Goal: Task Accomplishment & Management: Complete application form

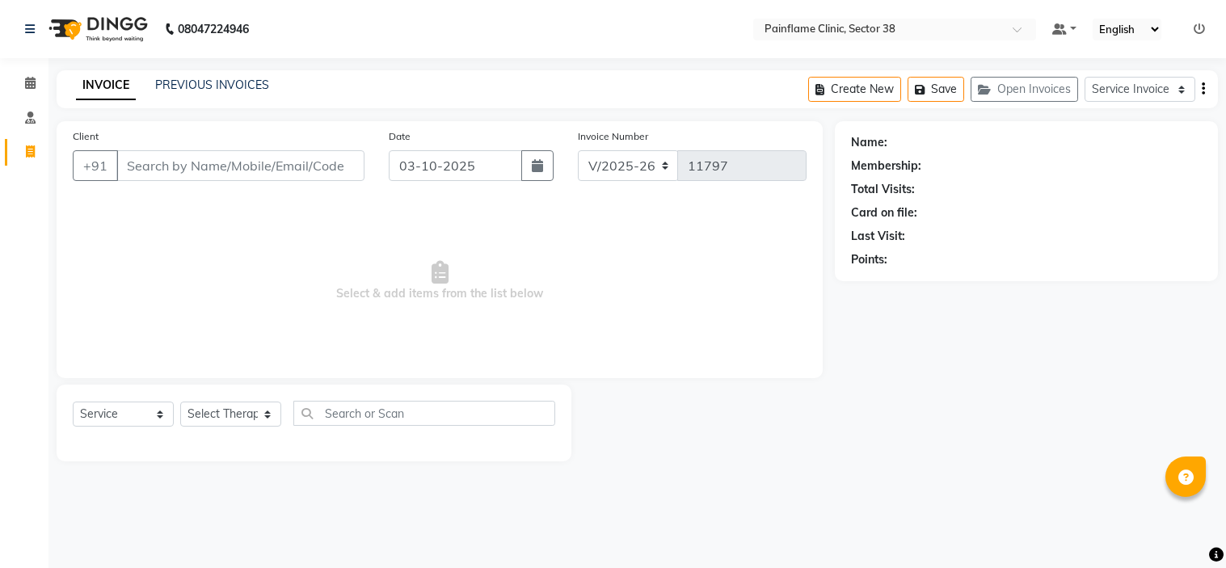
select select "3964"
select select "service"
click at [215, 90] on link "PREVIOUS INVOICES" at bounding box center [212, 85] width 114 height 15
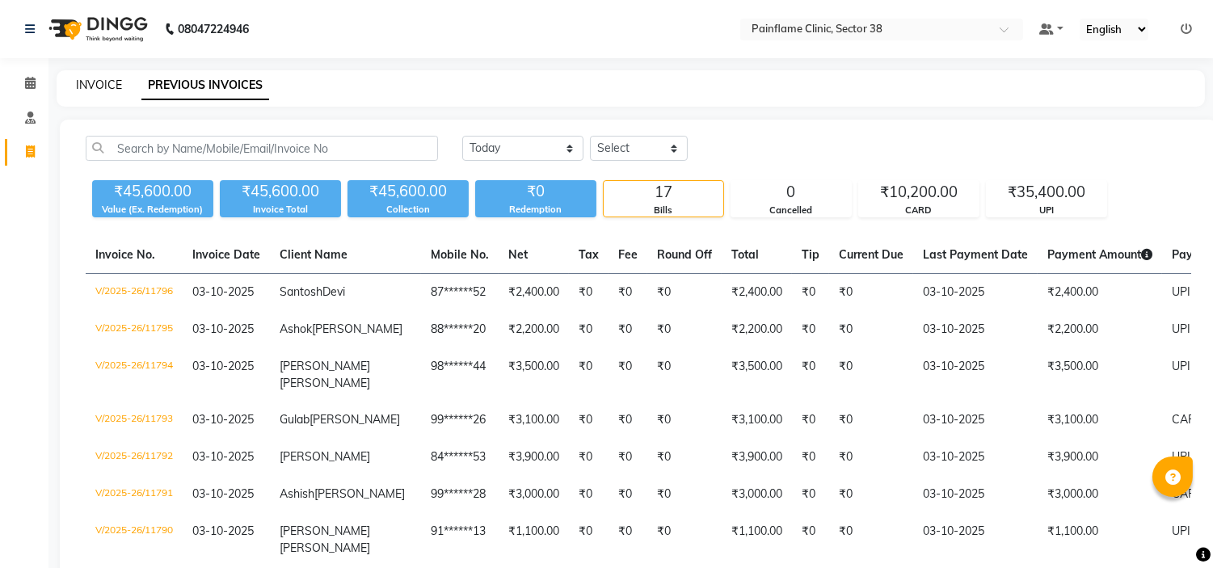
click at [92, 83] on link "INVOICE" at bounding box center [99, 85] width 46 height 15
select select "service"
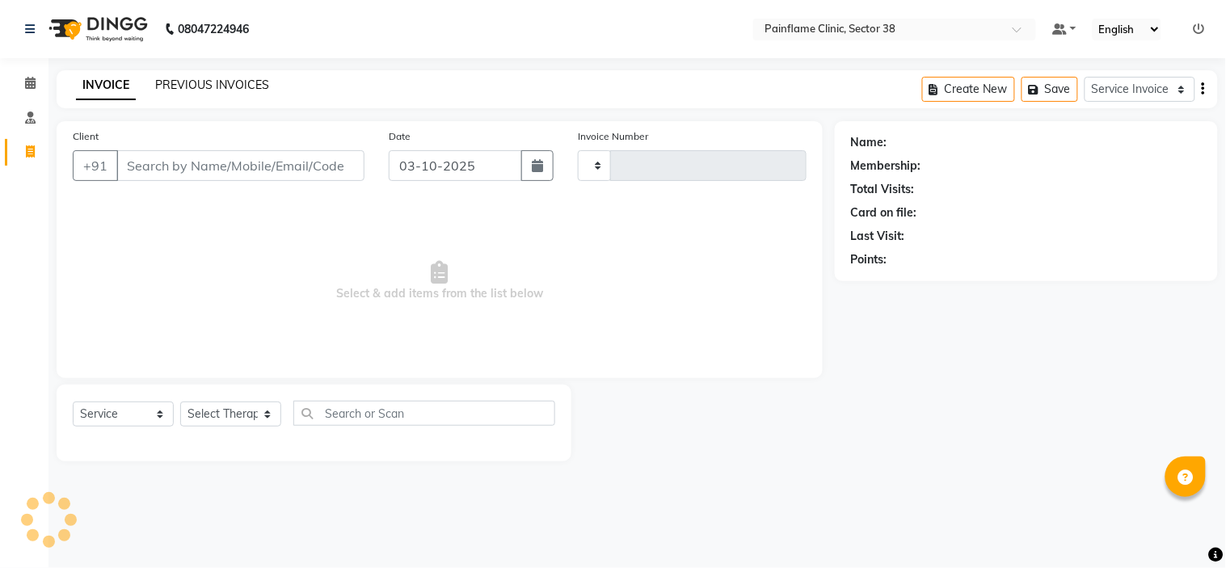
type input "11797"
select select "3964"
click at [219, 85] on link "PREVIOUS INVOICES" at bounding box center [212, 85] width 114 height 15
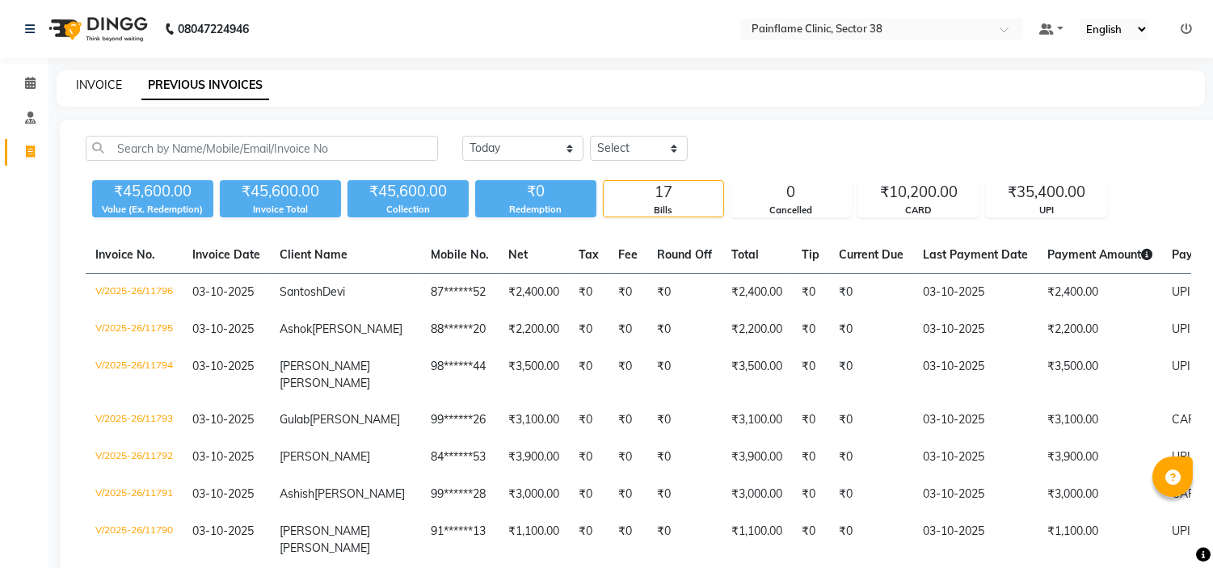
click at [94, 78] on link "INVOICE" at bounding box center [99, 85] width 46 height 15
select select "3964"
select select "service"
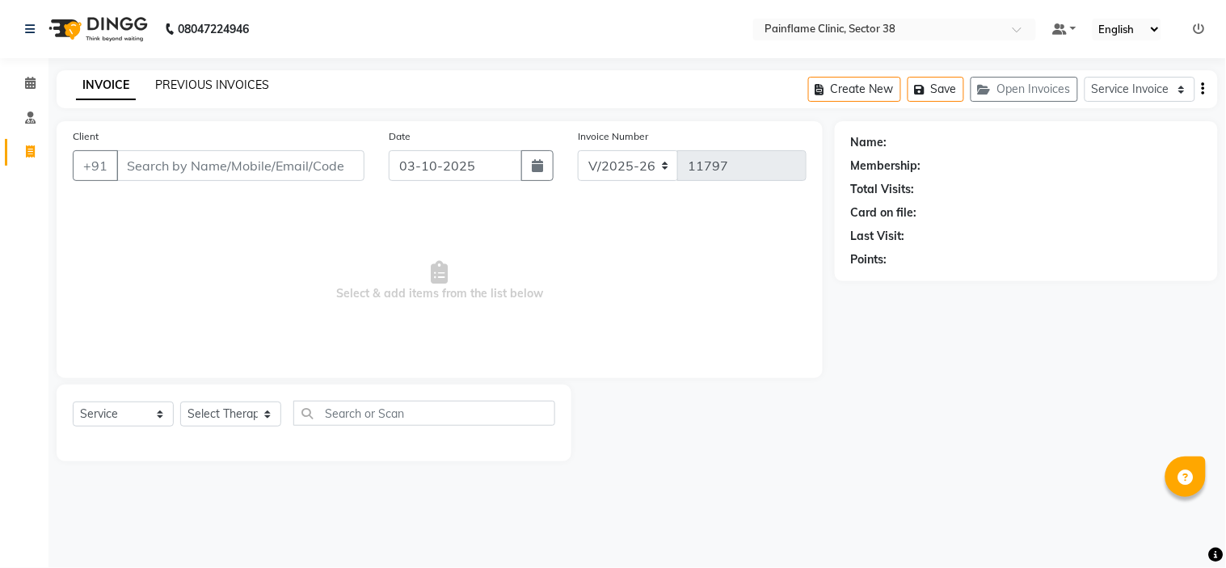
click at [199, 87] on link "PREVIOUS INVOICES" at bounding box center [212, 85] width 114 height 15
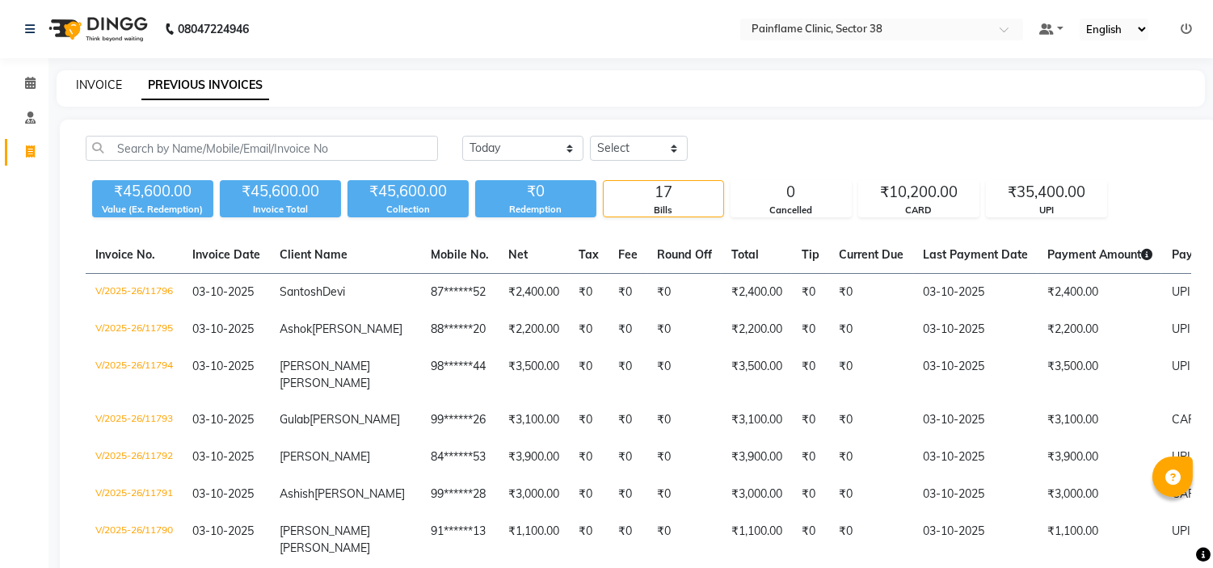
click at [111, 82] on link "INVOICE" at bounding box center [99, 85] width 46 height 15
select select "3964"
select select "service"
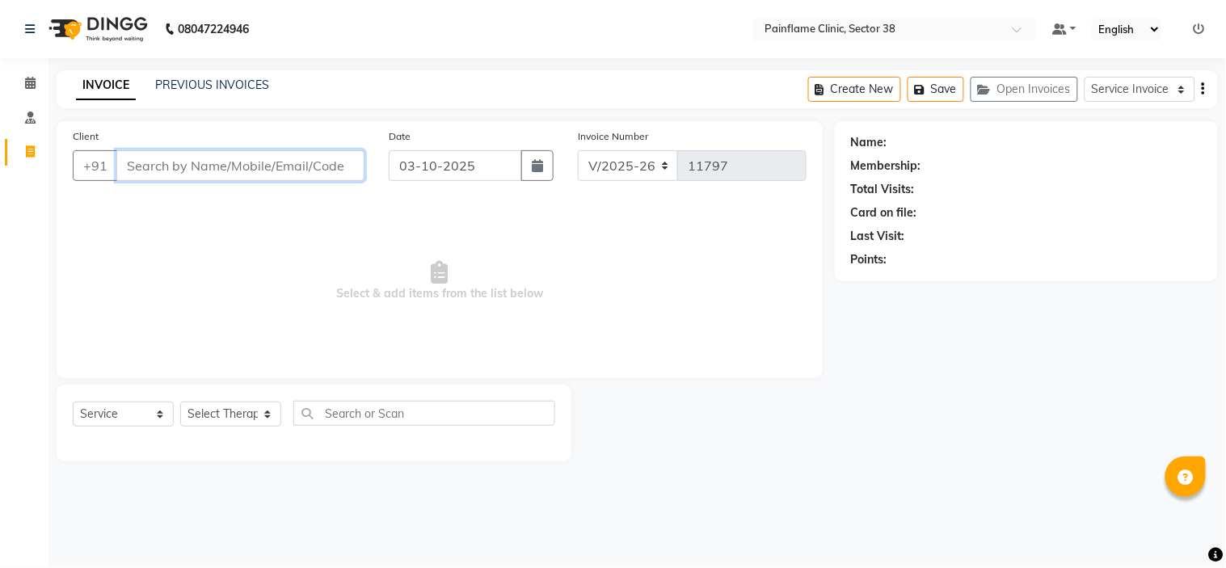
click at [189, 166] on input "Client" at bounding box center [240, 165] width 248 height 31
click at [162, 162] on input "9029992011" at bounding box center [199, 165] width 166 height 31
type input "9029992011"
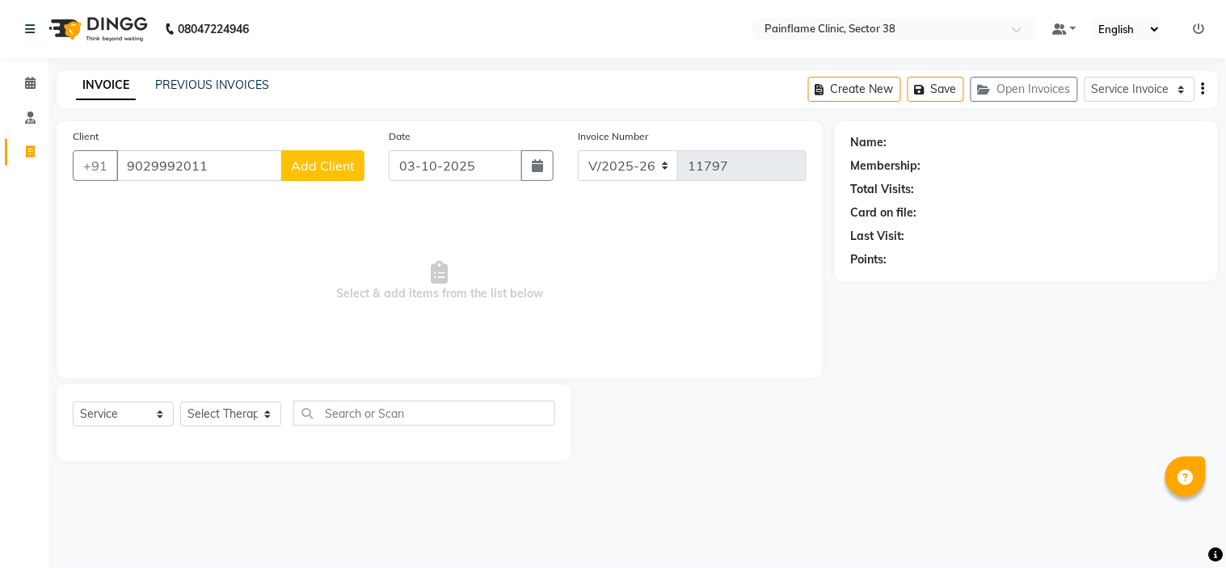
click at [324, 162] on span "Add Client" at bounding box center [323, 166] width 64 height 16
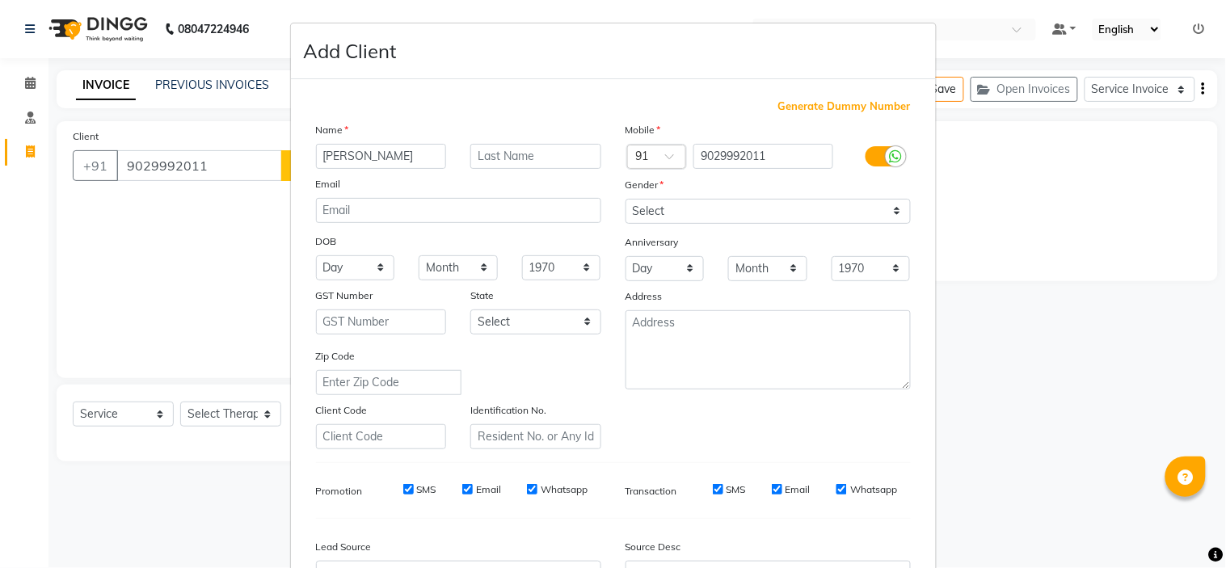
type input "Bhavesh"
type input "Jaiswal"
click at [748, 210] on select "Select Male Female Other Prefer Not To Say" at bounding box center [767, 211] width 285 height 25
select select "male"
click at [625, 199] on select "Select Male Female Other Prefer Not To Say" at bounding box center [767, 211] width 285 height 25
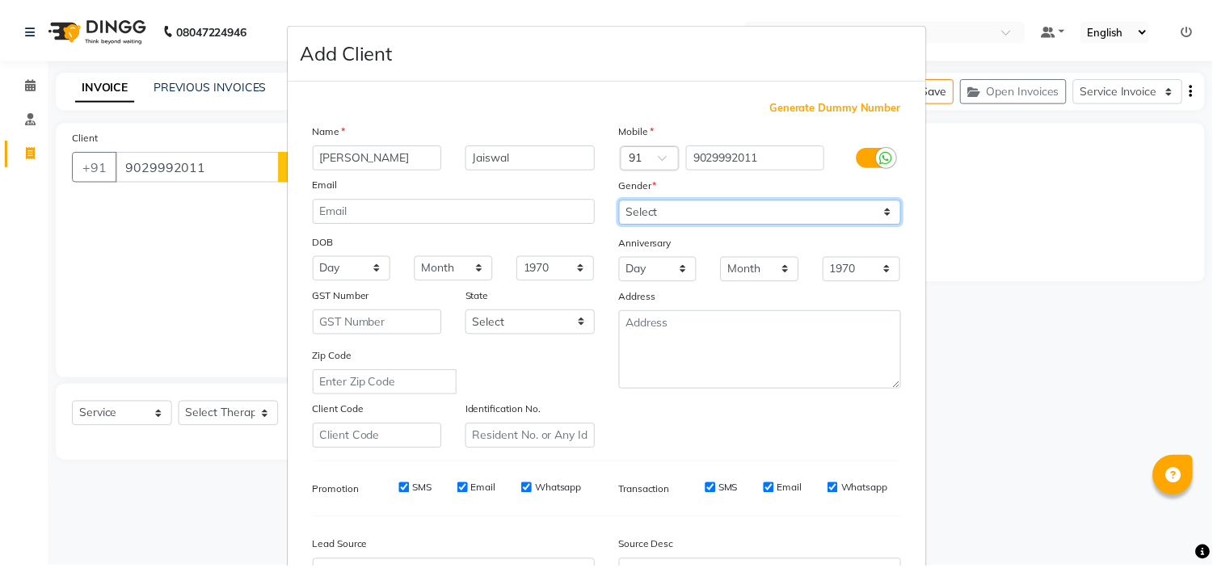
scroll to position [179, 0]
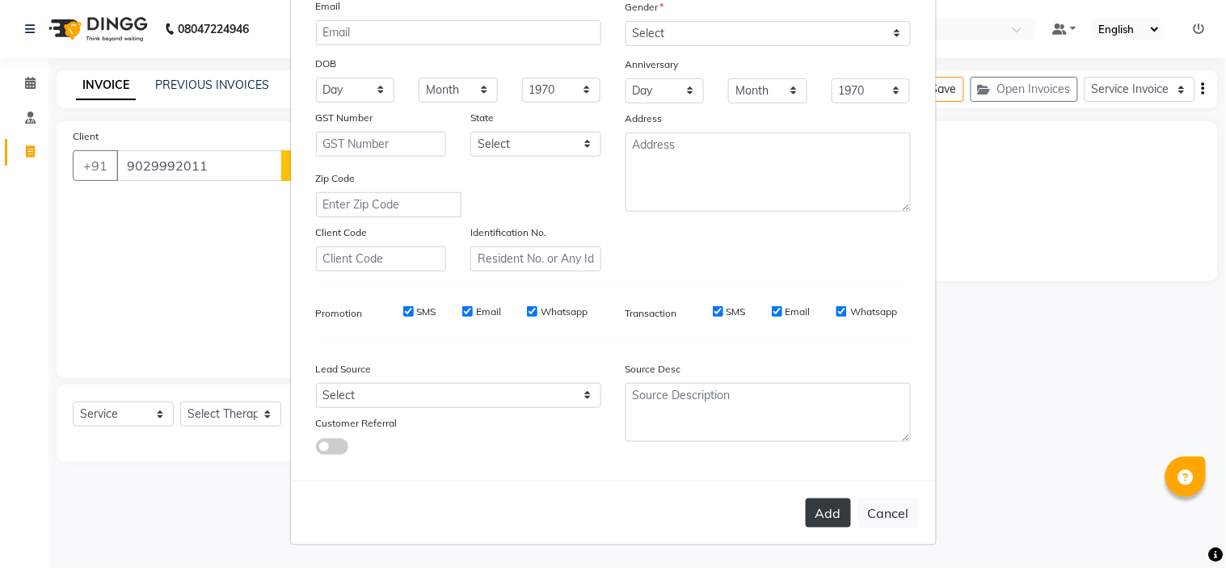
click at [828, 511] on button "Add" at bounding box center [828, 513] width 45 height 29
type input "90******11"
select select
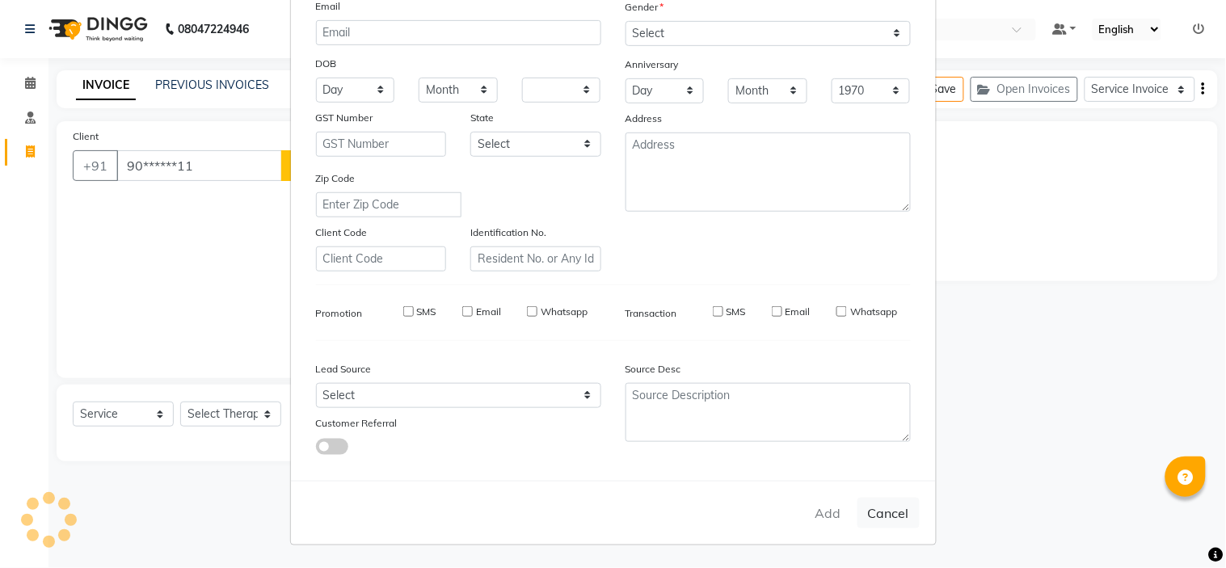
select select
checkbox input "false"
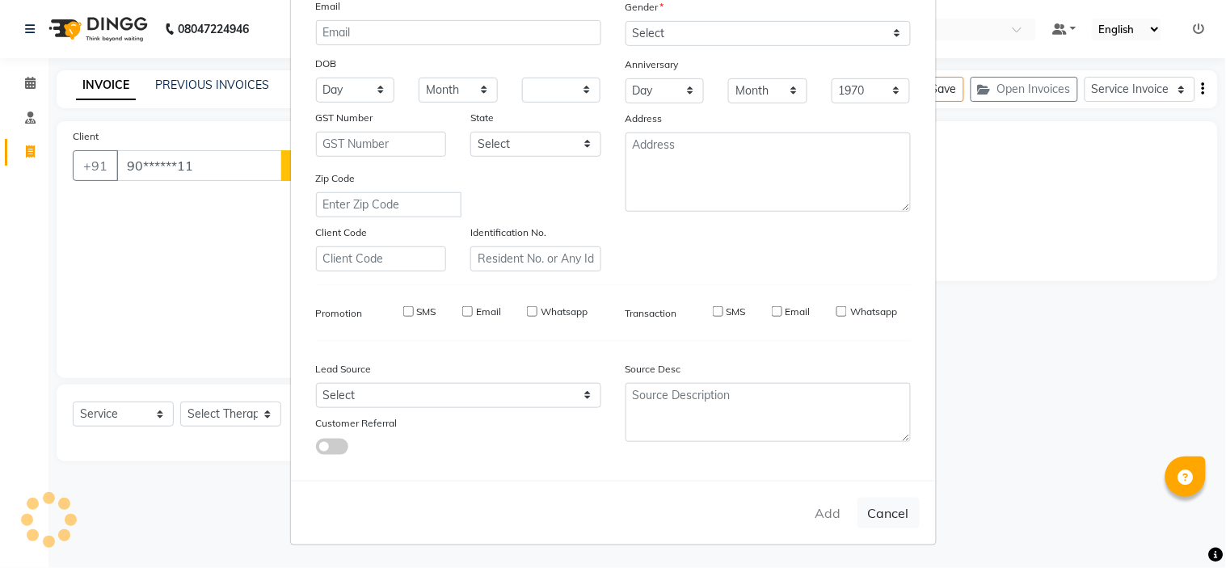
checkbox input "false"
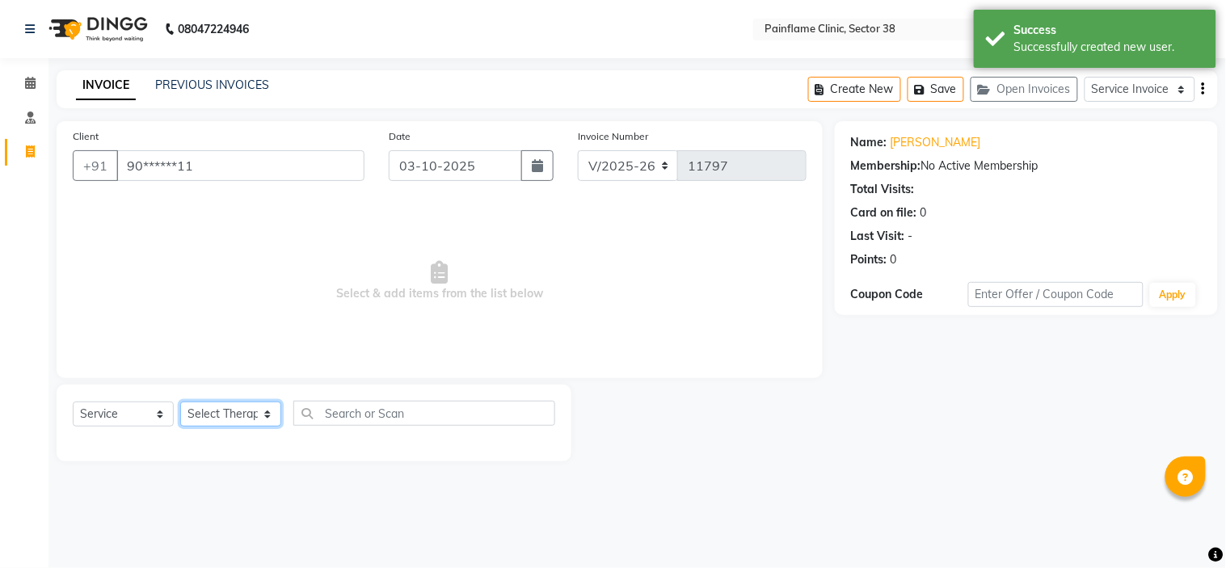
click at [220, 419] on select "Select Therapist Dr Durgesh Dr Harish Dr Ranjana Dr Saurabh Dr. Suraj Dr. Tejpa…" at bounding box center [230, 414] width 101 height 25
select select "20216"
click at [180, 402] on select "Select Therapist Dr Durgesh Dr Harish Dr Ranjana Dr Saurabh Dr. Suraj Dr. Tejpa…" at bounding box center [230, 414] width 101 height 25
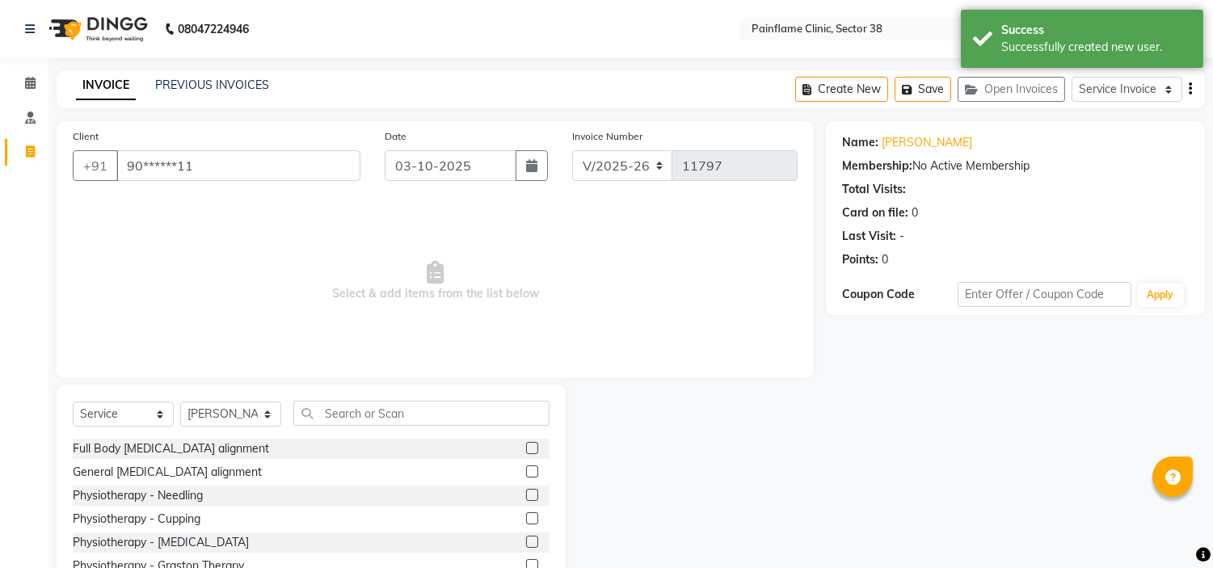
click at [526, 465] on label at bounding box center [532, 471] width 12 height 12
click at [526, 467] on input "checkbox" at bounding box center [531, 472] width 11 height 11
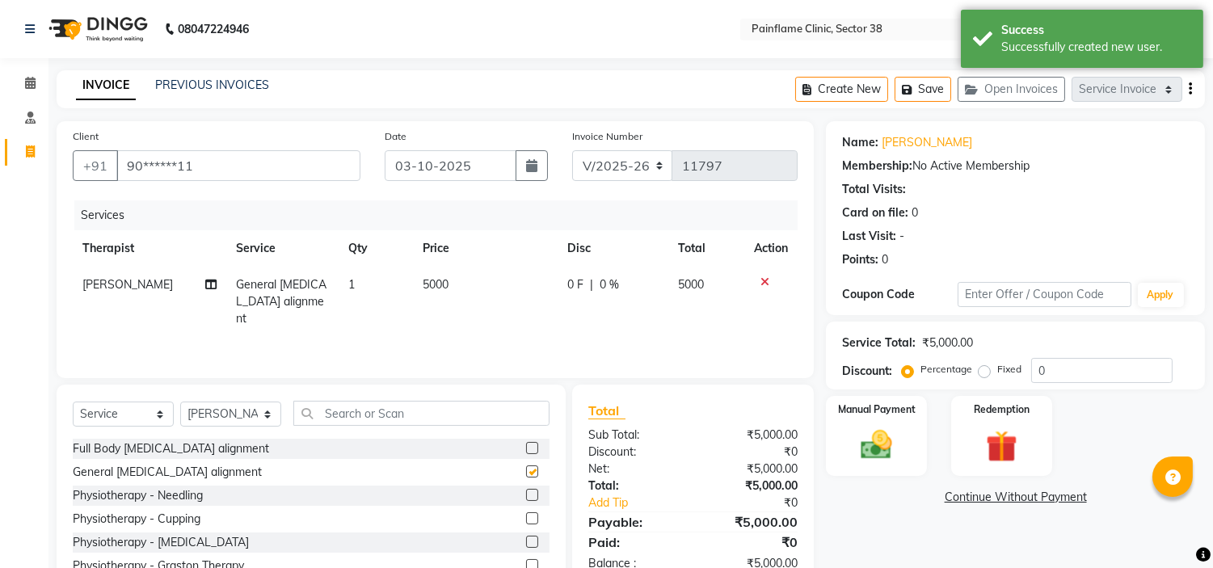
checkbox input "false"
click at [462, 284] on td "5000" at bounding box center [485, 302] width 145 height 70
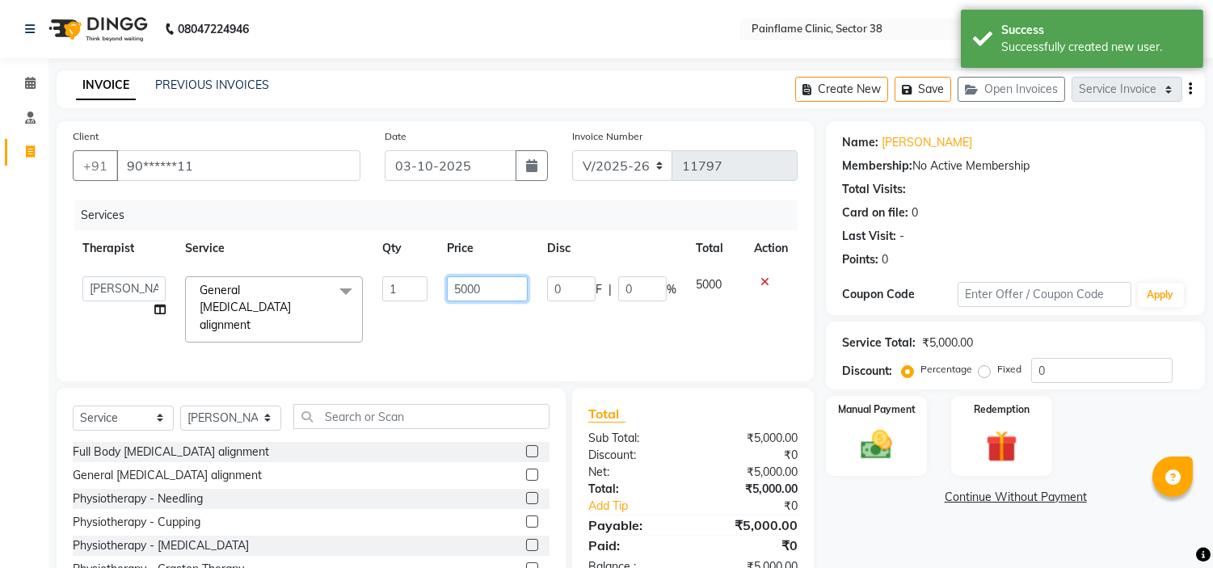
click at [462, 284] on input "5000" at bounding box center [487, 288] width 81 height 25
type input "2000"
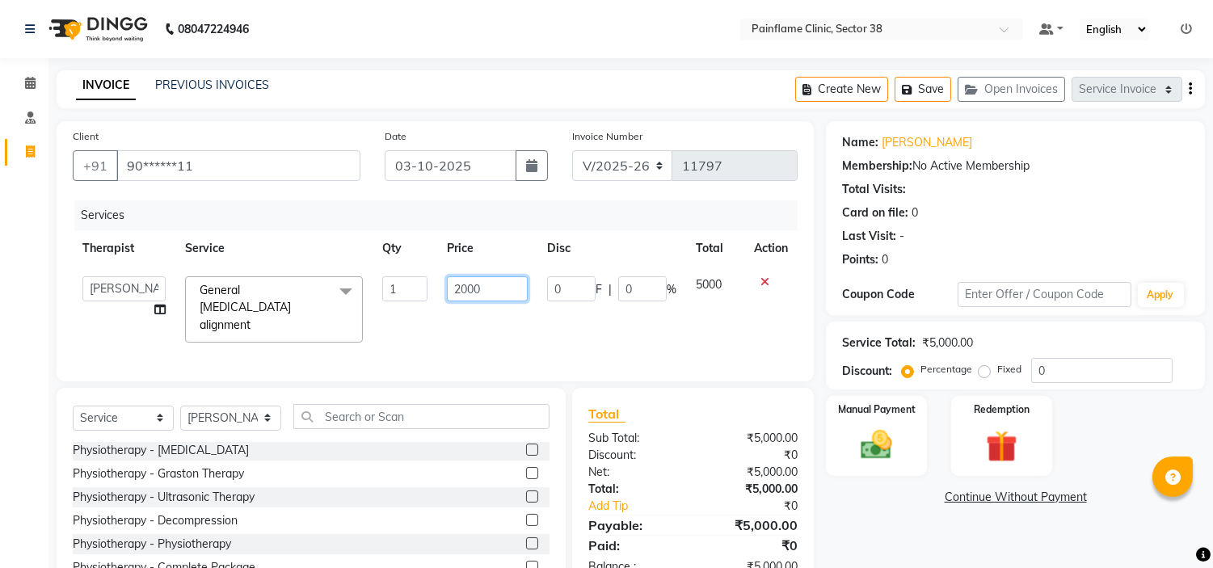
scroll to position [78, 0]
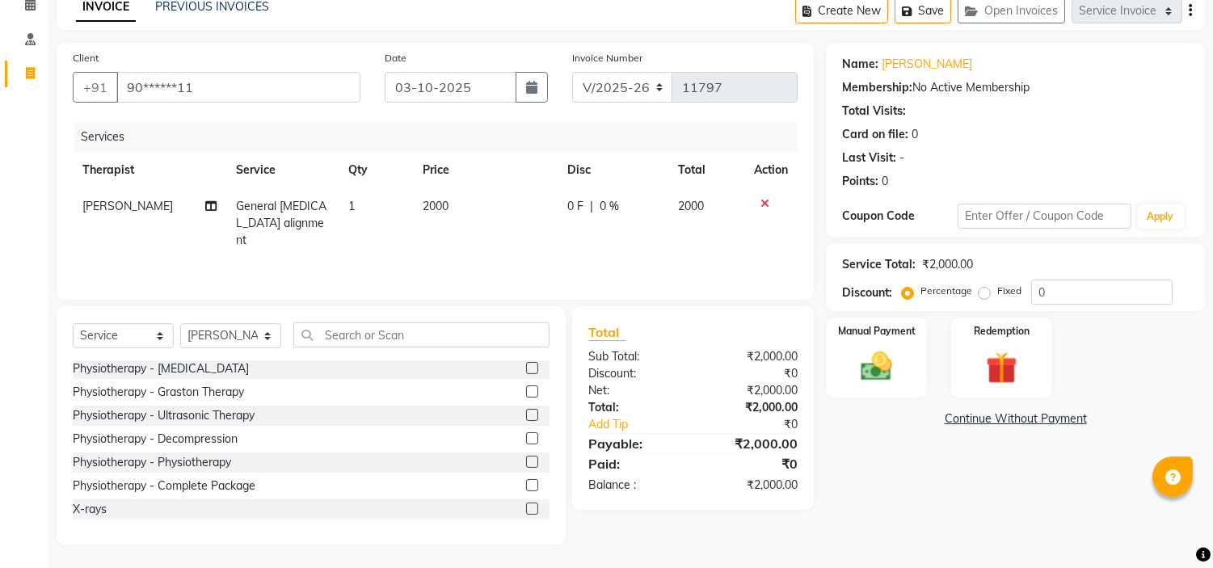
click at [526, 510] on label at bounding box center [532, 509] width 12 height 12
click at [526, 510] on input "checkbox" at bounding box center [531, 509] width 11 height 11
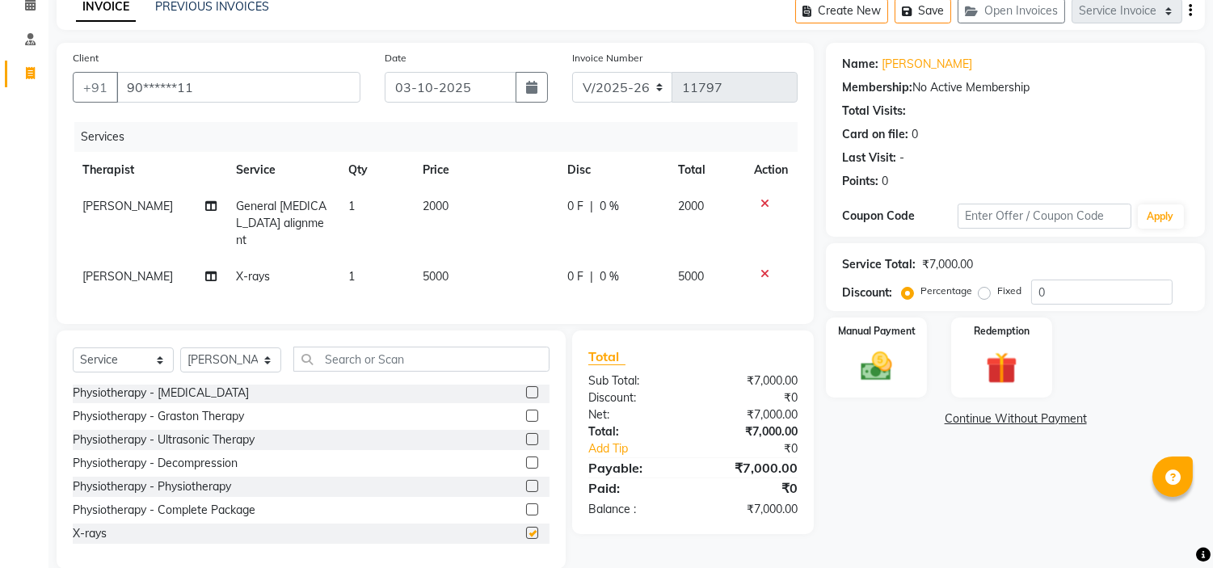
checkbox input "false"
click at [453, 259] on td "5000" at bounding box center [485, 277] width 145 height 36
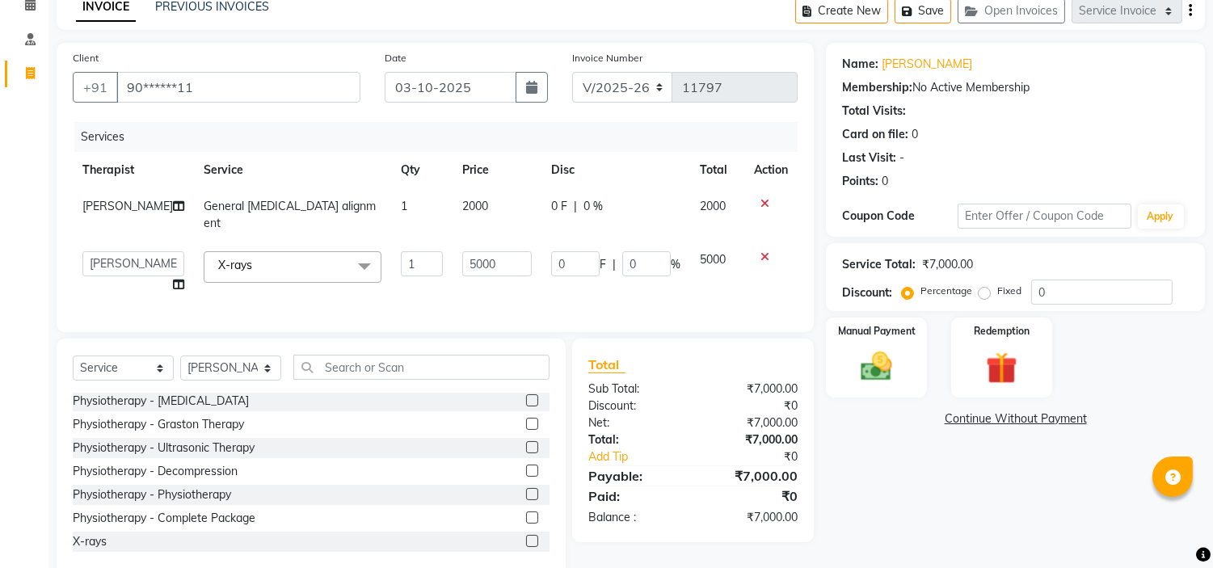
click at [462, 253] on input "5000" at bounding box center [496, 263] width 69 height 25
type input "1100"
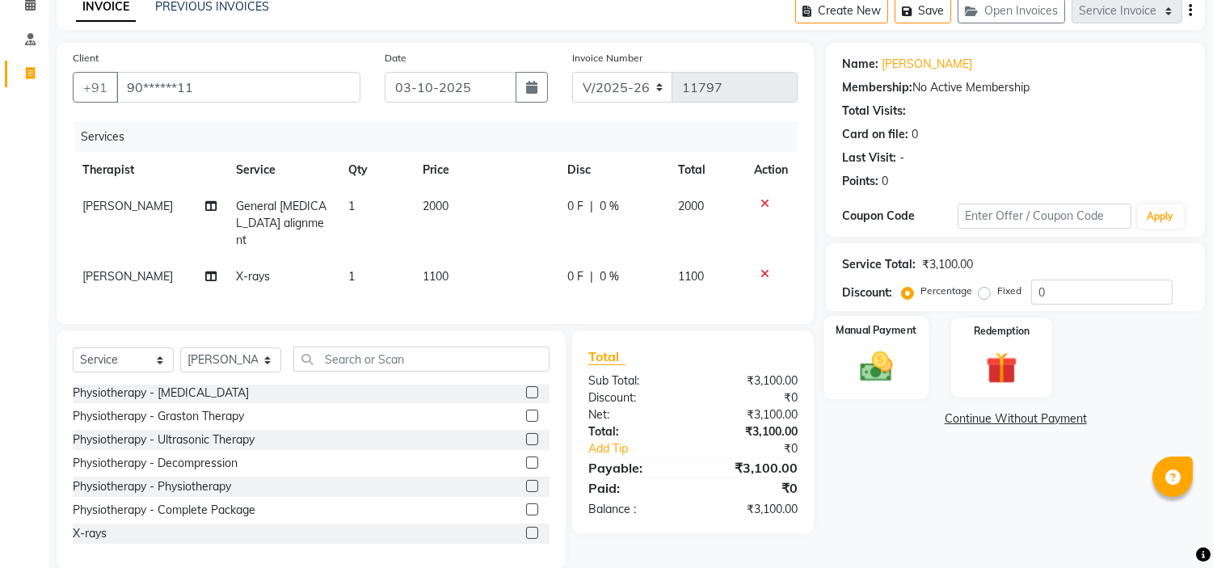
click at [868, 358] on img at bounding box center [876, 367] width 53 height 38
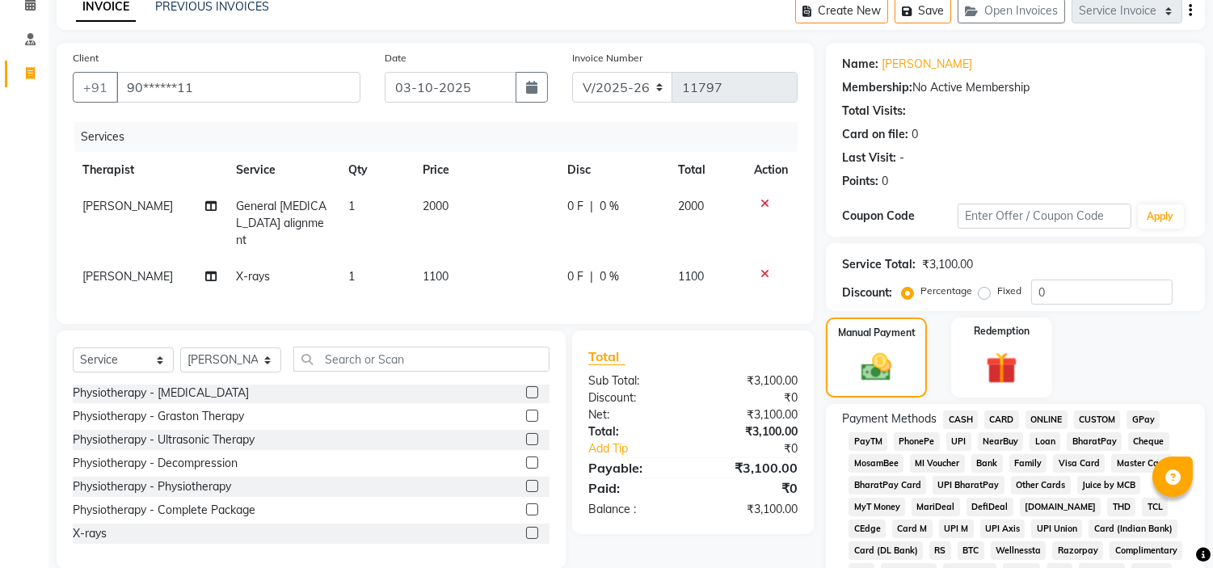
click at [1006, 422] on span "CARD" at bounding box center [1001, 419] width 35 height 19
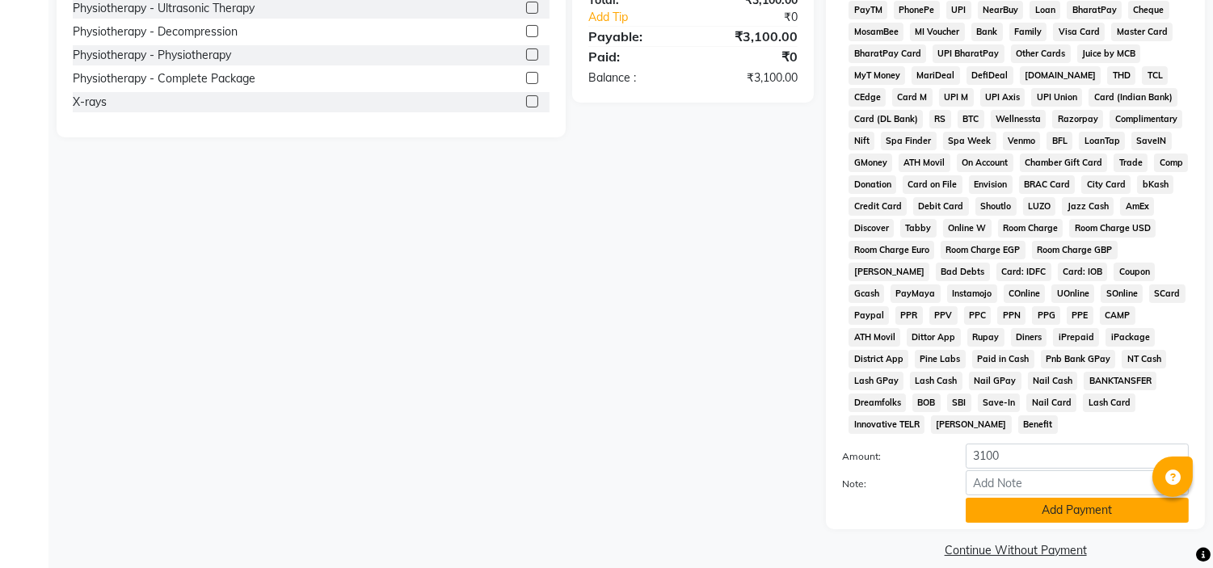
click at [1084, 498] on button "Add Payment" at bounding box center [1077, 510] width 223 height 25
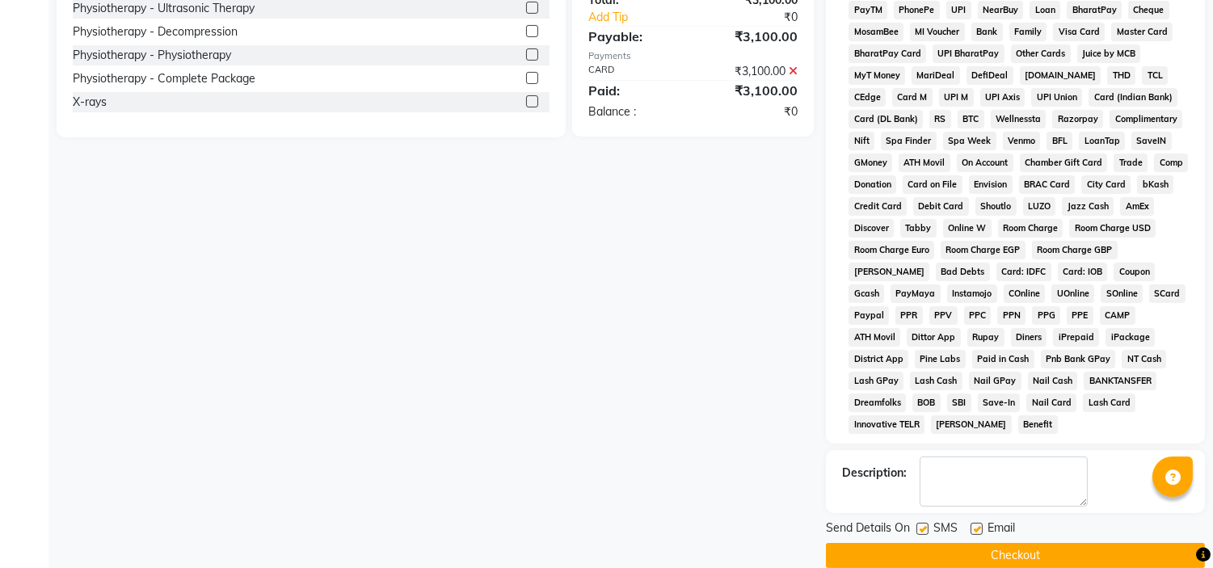
click at [976, 523] on label at bounding box center [976, 529] width 12 height 12
click at [976, 524] on input "checkbox" at bounding box center [975, 529] width 11 height 11
checkbox input "false"
click at [925, 523] on label at bounding box center [922, 529] width 12 height 12
click at [925, 524] on input "checkbox" at bounding box center [921, 529] width 11 height 11
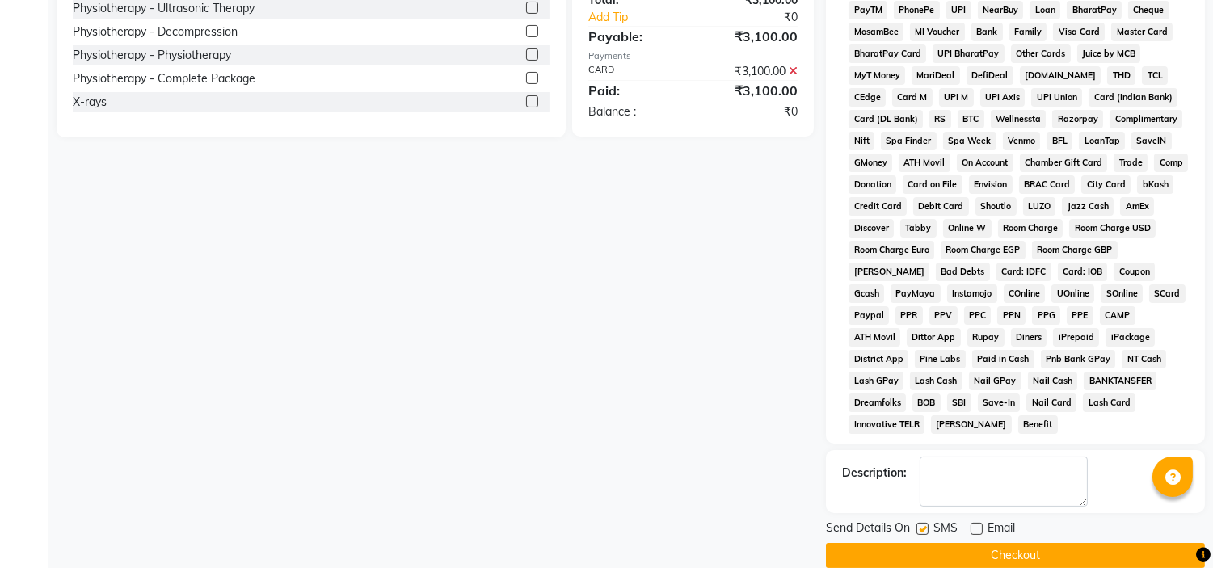
checkbox input "false"
click at [991, 543] on button "Checkout" at bounding box center [1015, 555] width 379 height 25
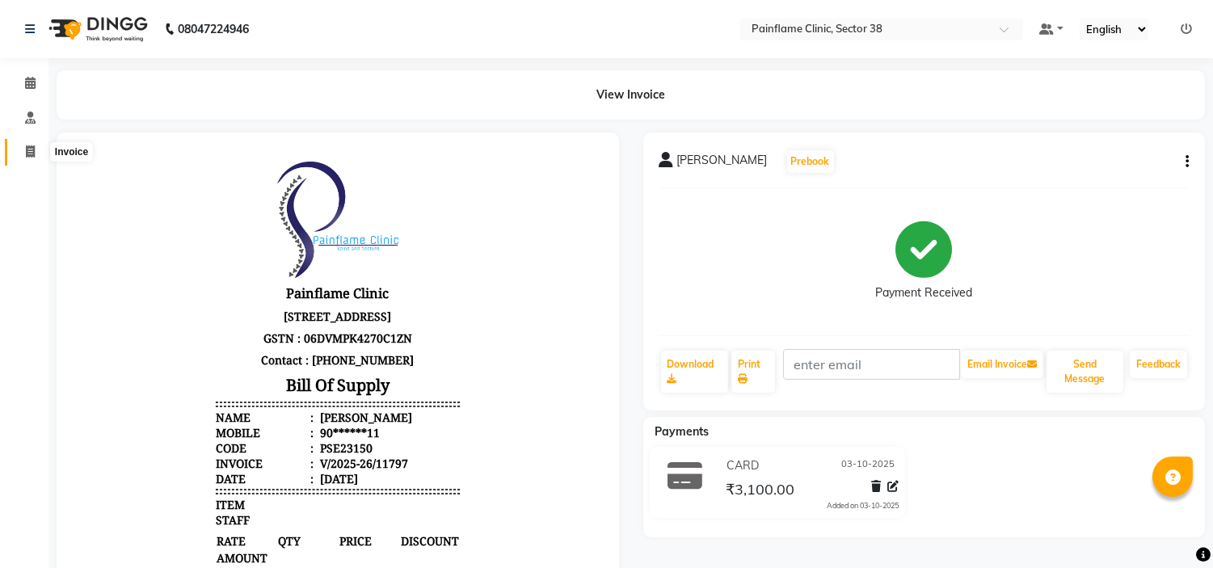
click at [29, 150] on icon at bounding box center [30, 151] width 9 height 12
select select "service"
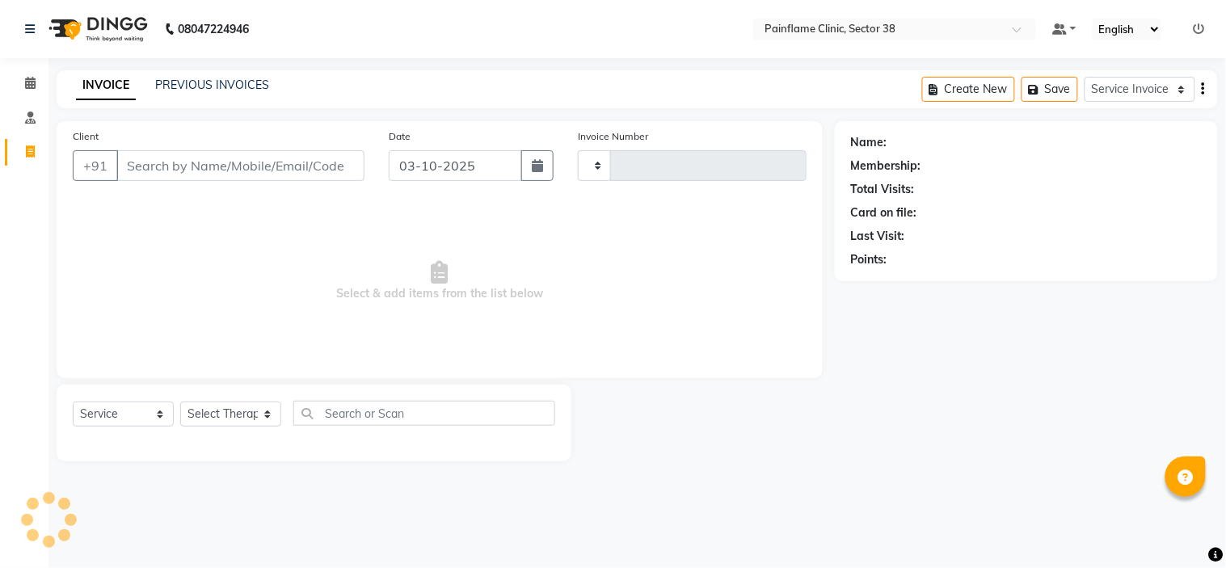
type input "11798"
select select "3964"
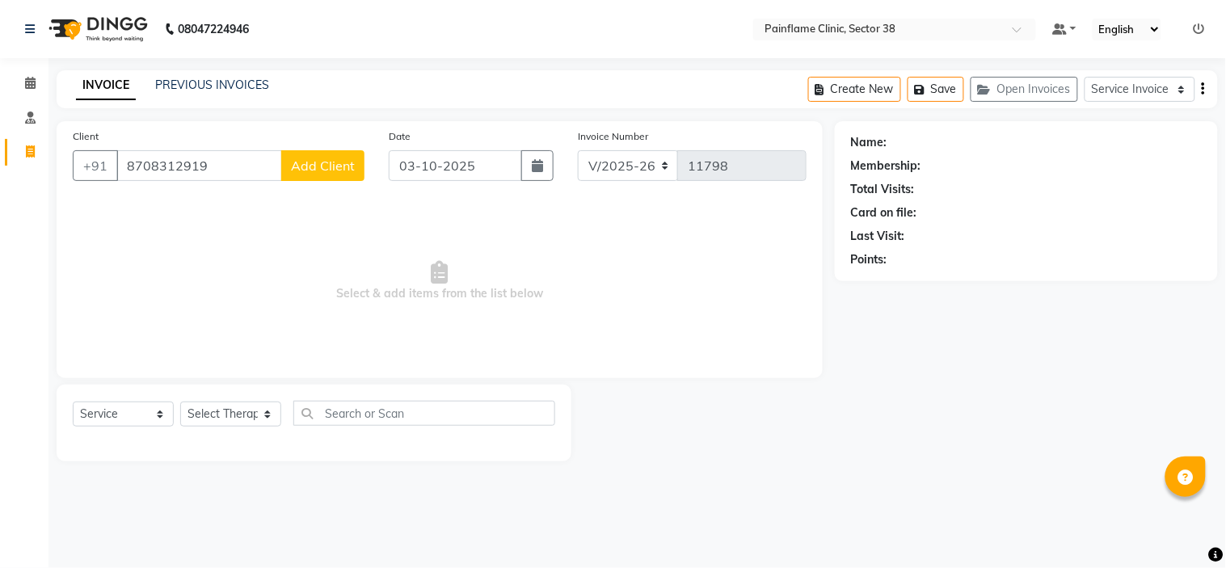
click at [165, 164] on input "8708312919" at bounding box center [199, 165] width 166 height 31
type input "8708312919"
click at [326, 158] on span "Add Client" at bounding box center [323, 166] width 64 height 16
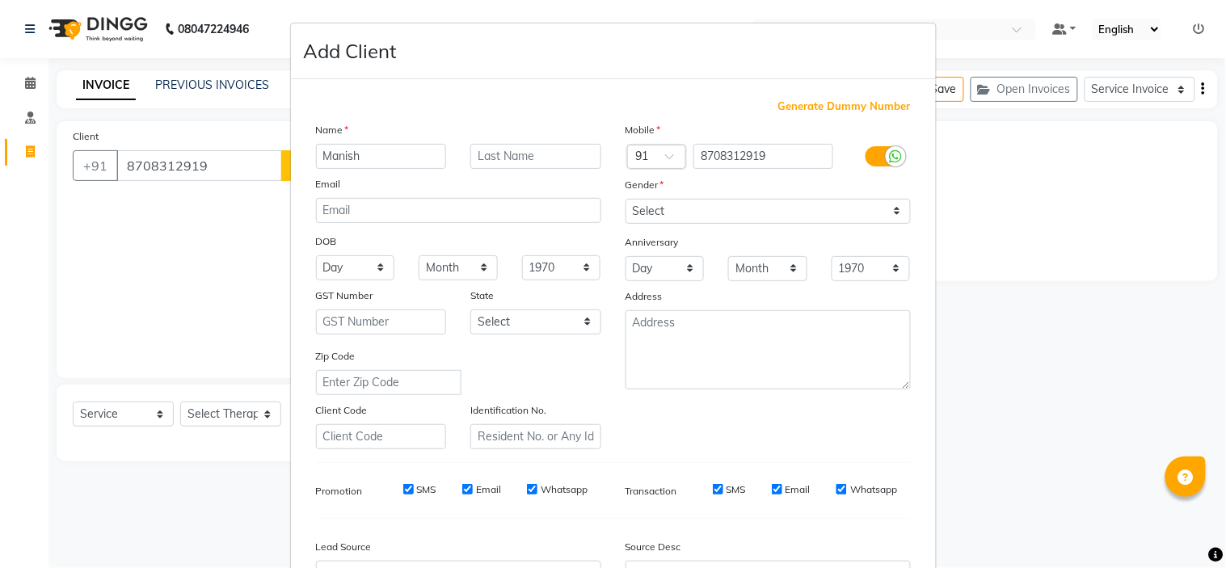
type input "Manish"
type input "Kumar"
click at [697, 213] on select "Select Male Female Other Prefer Not To Say" at bounding box center [767, 211] width 285 height 25
select select "male"
click at [625, 199] on select "Select Male Female Other Prefer Not To Say" at bounding box center [767, 211] width 285 height 25
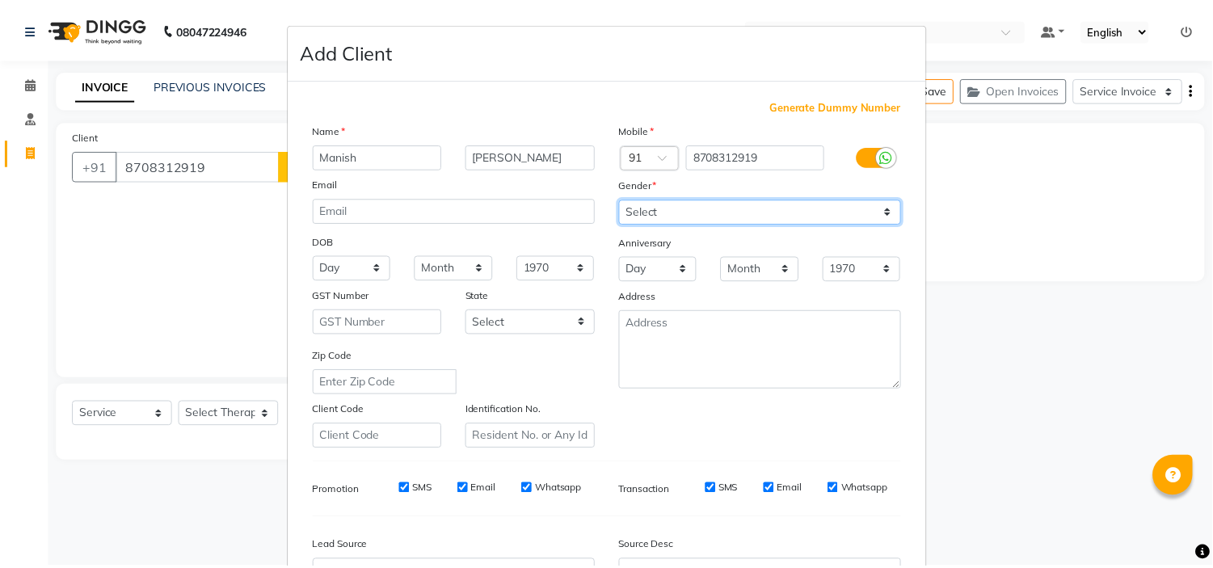
scroll to position [179, 0]
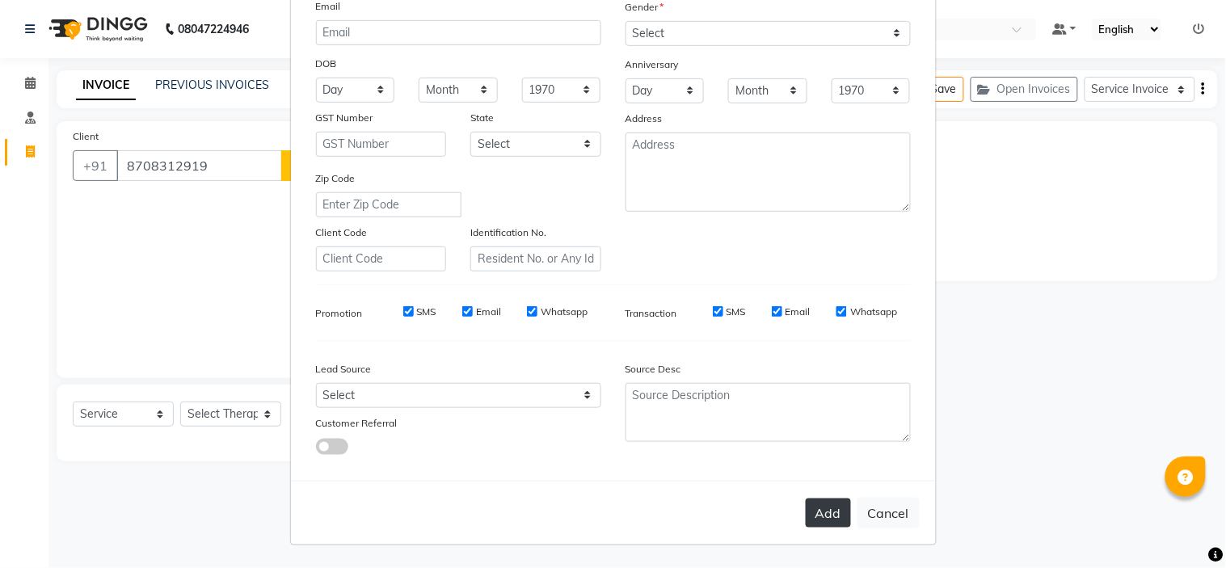
click at [817, 524] on button "Add" at bounding box center [828, 513] width 45 height 29
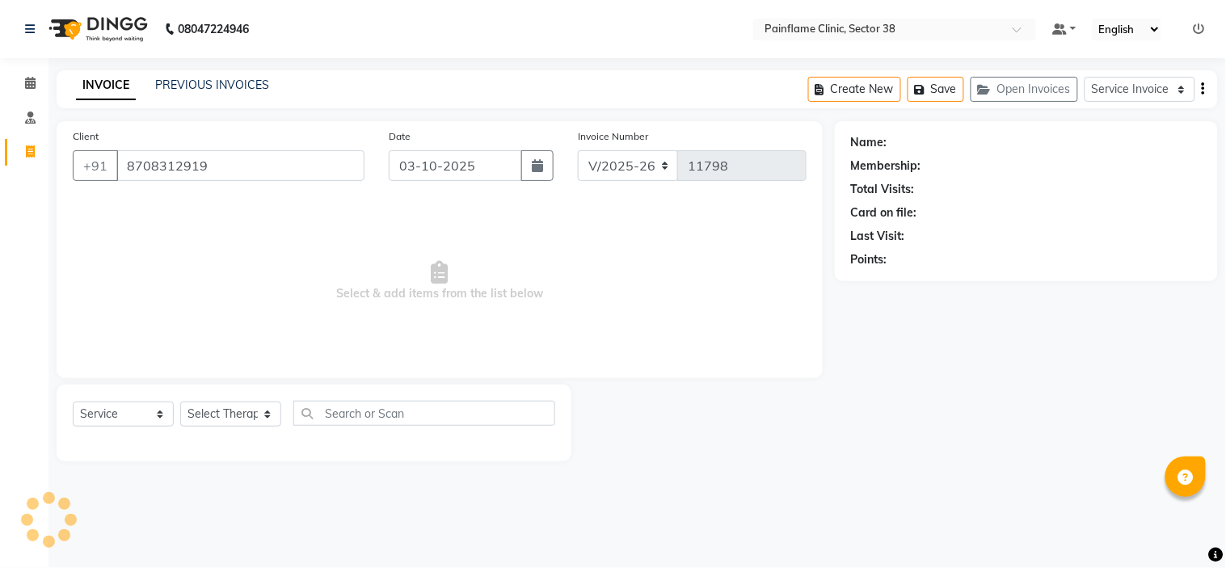
type input "87******19"
select select
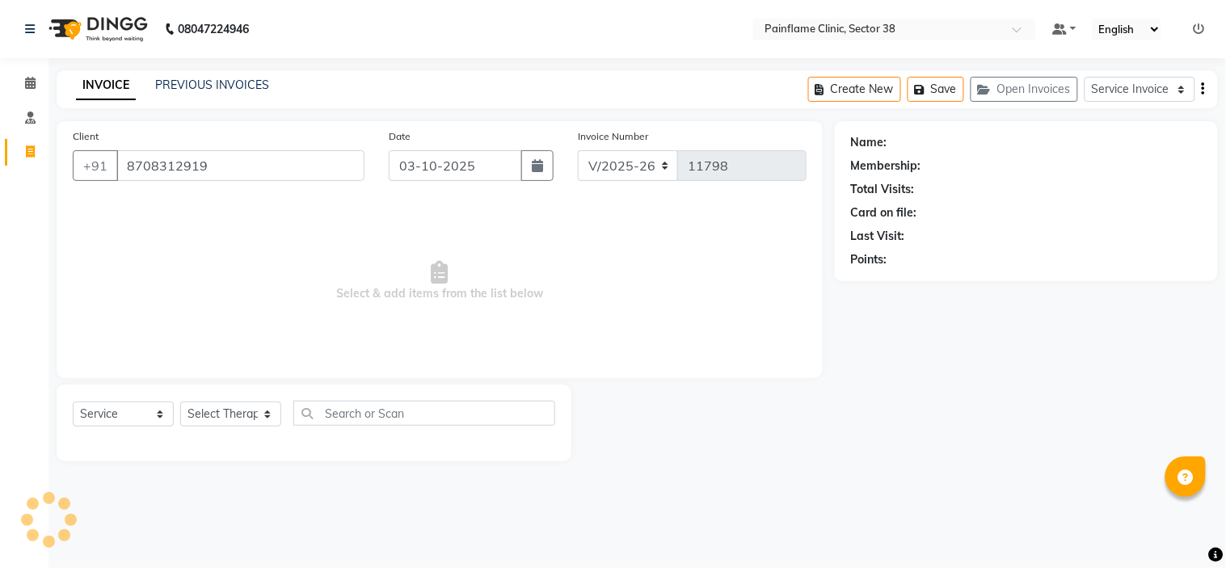
select select
checkbox input "false"
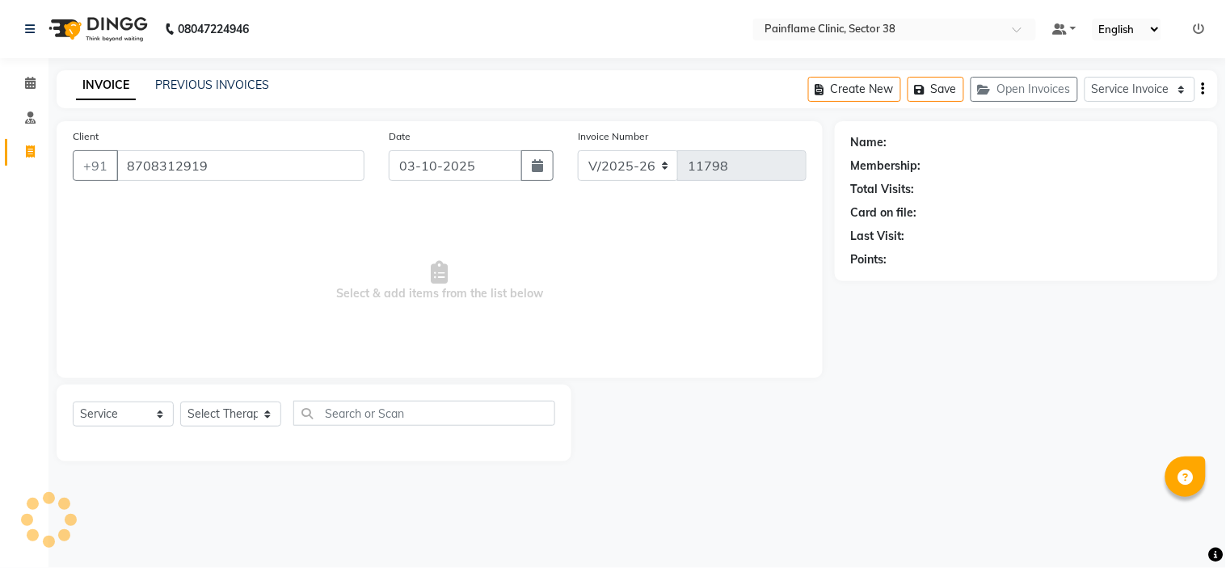
checkbox input "false"
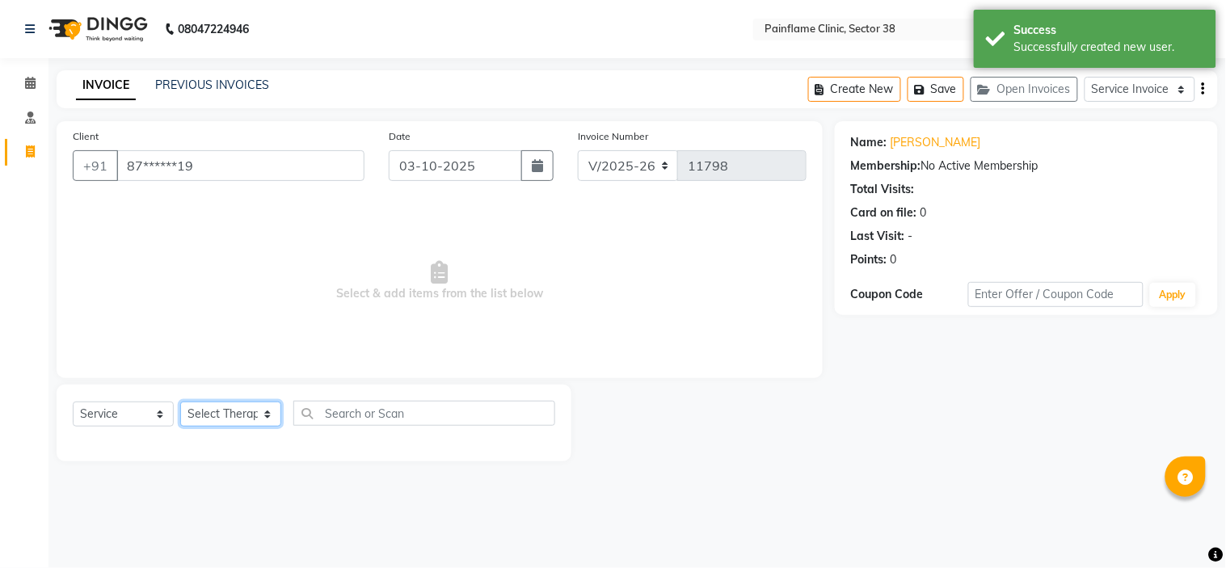
click at [196, 413] on select "Select Therapist Dr Durgesh Dr Harish Dr Ranjana Dr Saurabh Dr. Suraj Dr. Tejpa…" at bounding box center [230, 414] width 101 height 25
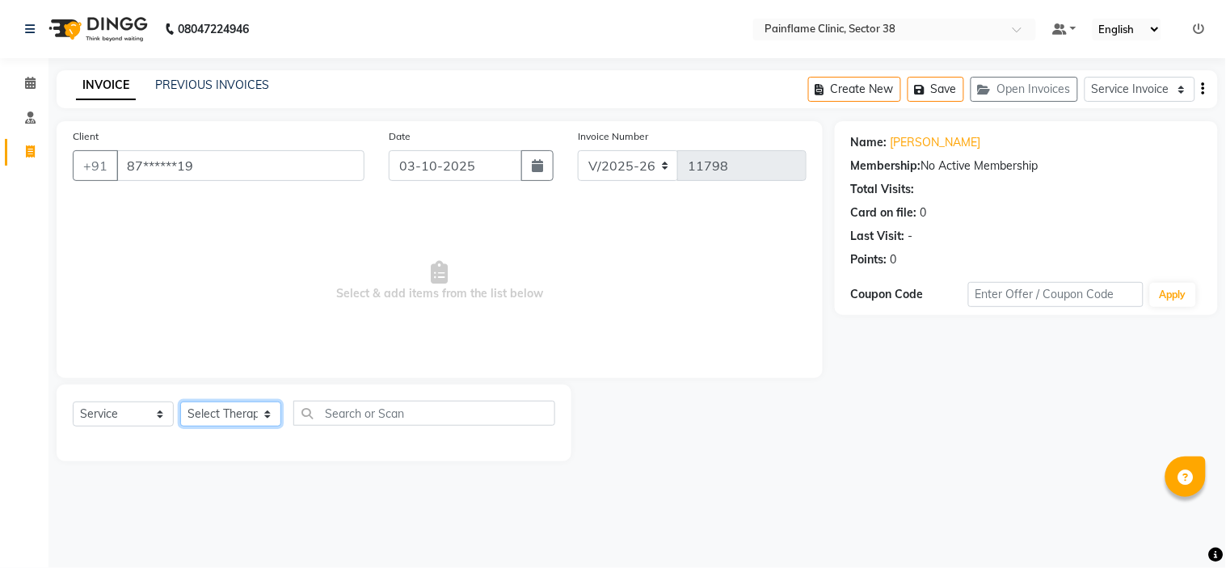
select select "45024"
click at [180, 402] on select "Select Therapist Dr Durgesh Dr Harish Dr Ranjana Dr Saurabh Dr. Suraj Dr. Tejpa…" at bounding box center [230, 414] width 101 height 25
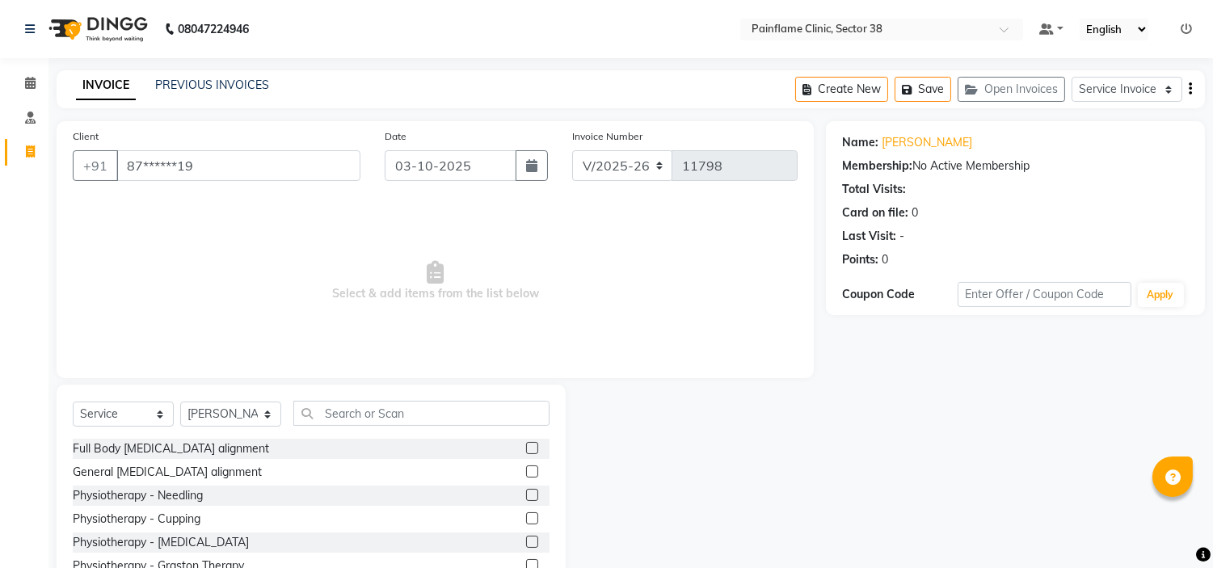
click at [526, 474] on label at bounding box center [532, 471] width 12 height 12
click at [526, 474] on input "checkbox" at bounding box center [531, 472] width 11 height 11
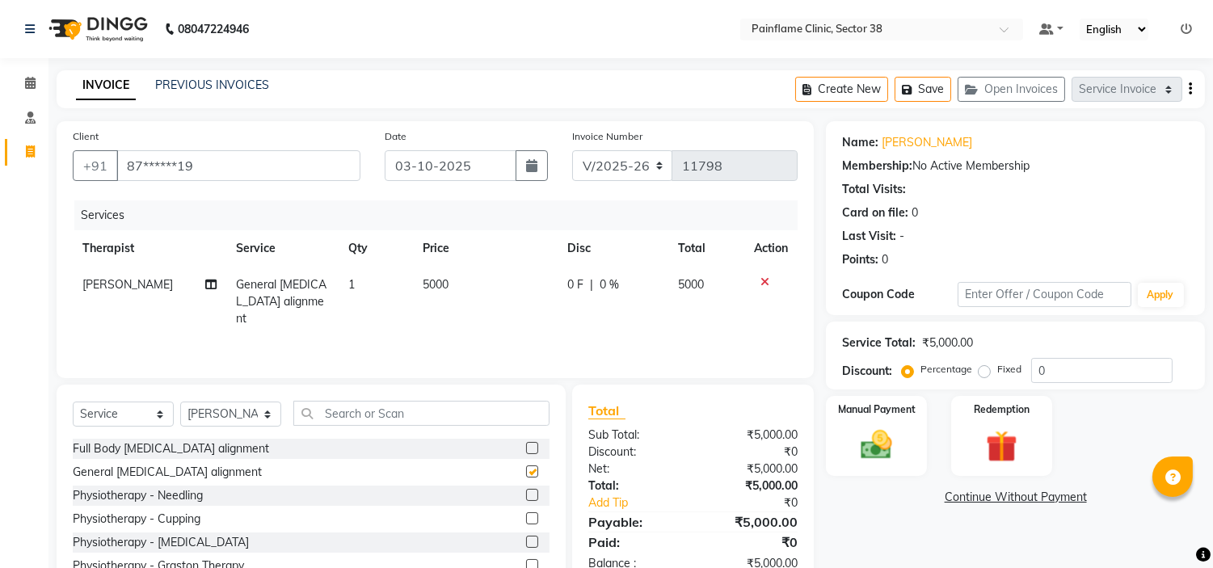
checkbox input "false"
click at [453, 288] on td "5000" at bounding box center [485, 302] width 145 height 70
select select "45024"
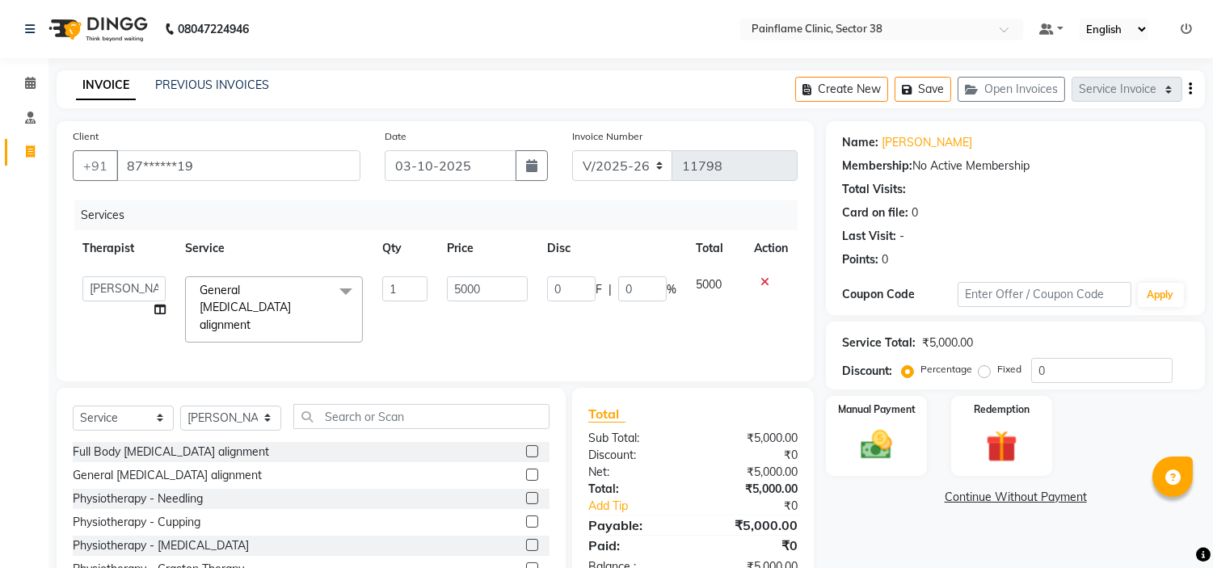
click at [453, 288] on input "5000" at bounding box center [487, 288] width 81 height 25
type input "2000"
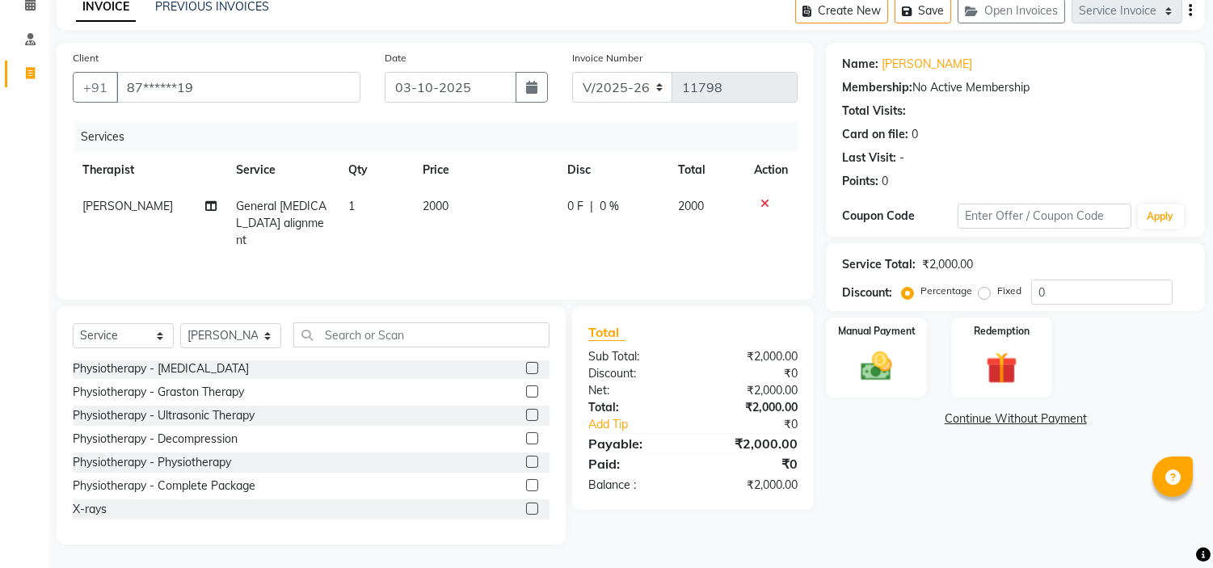
click at [526, 503] on label at bounding box center [532, 509] width 12 height 12
click at [526, 504] on input "checkbox" at bounding box center [531, 509] width 11 height 11
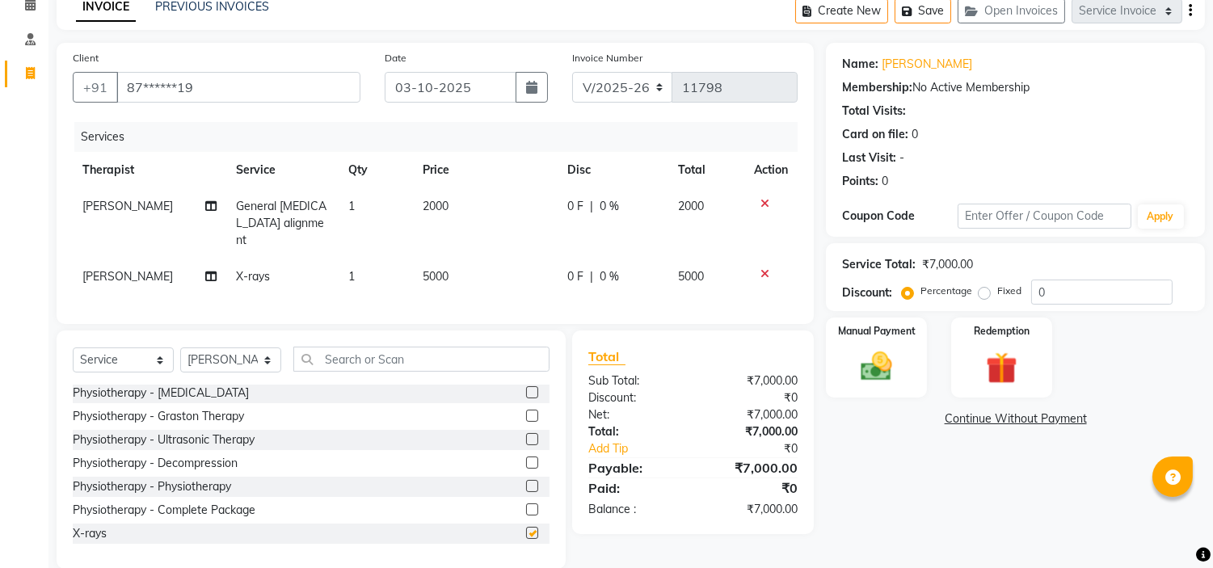
checkbox input "false"
click at [454, 259] on td "5000" at bounding box center [485, 277] width 145 height 36
select select "45024"
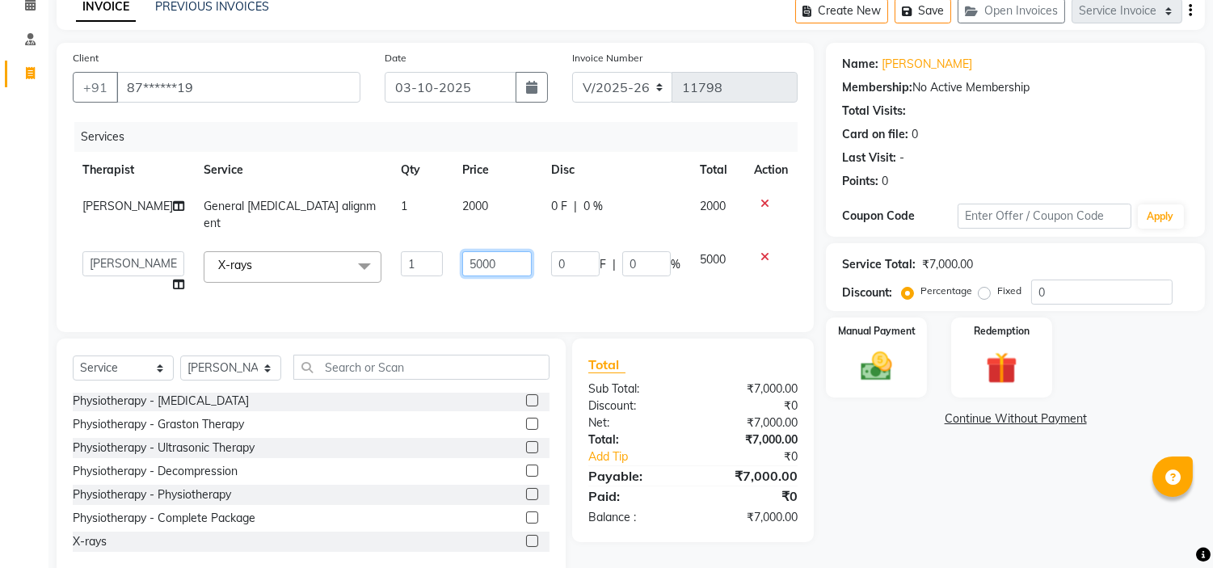
click at [462, 253] on input "5000" at bounding box center [496, 263] width 69 height 25
type input "1100"
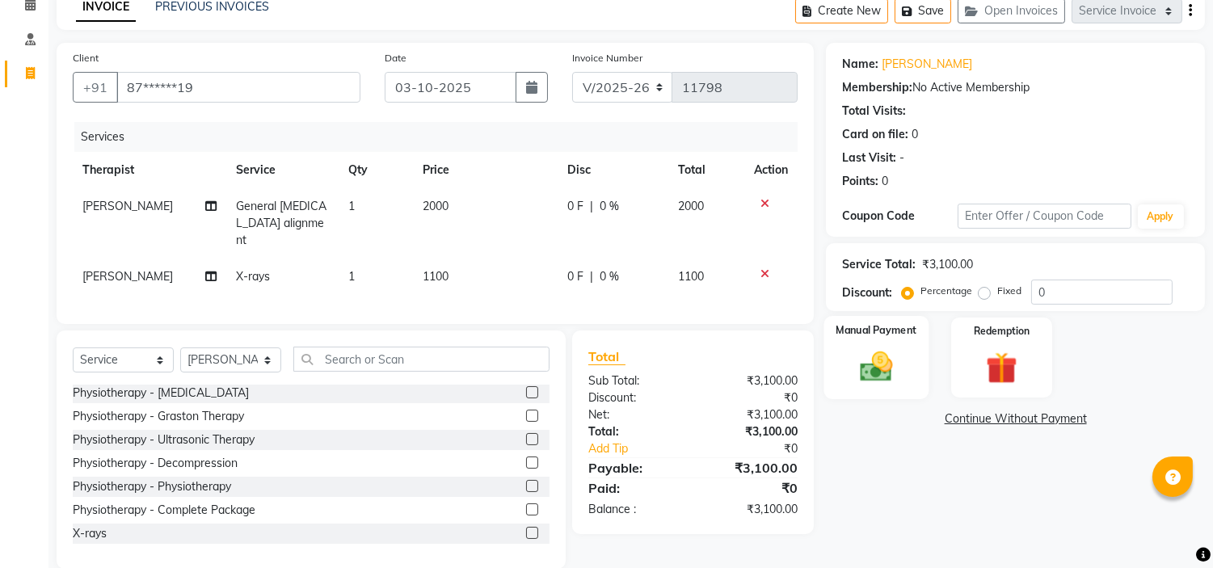
click at [900, 356] on img at bounding box center [876, 367] width 53 height 38
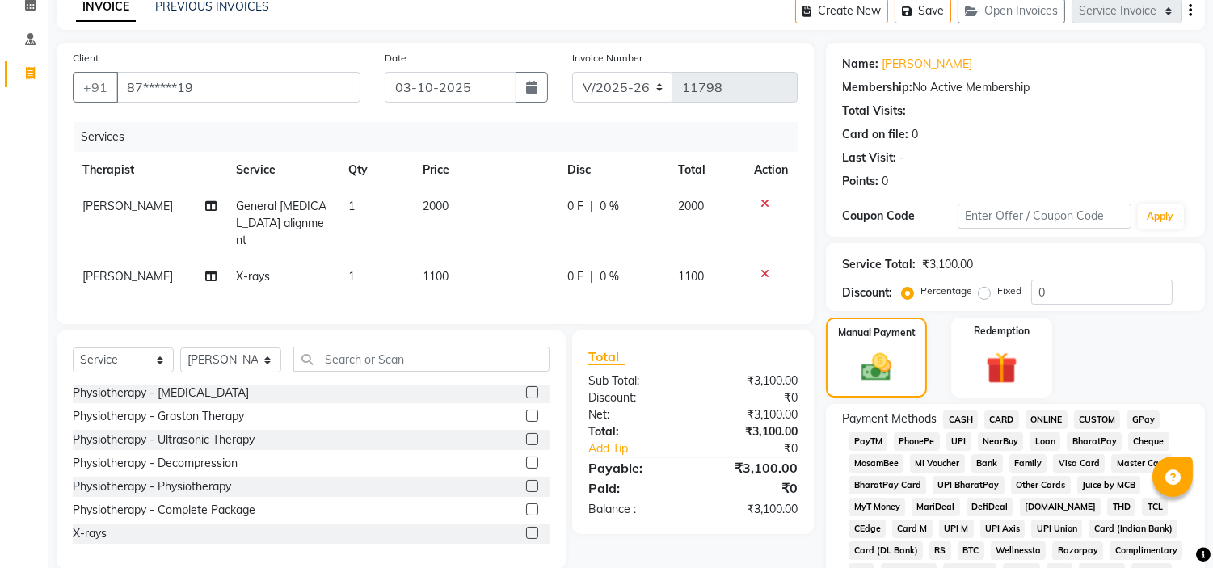
click at [962, 439] on span "UPI" at bounding box center [958, 441] width 25 height 19
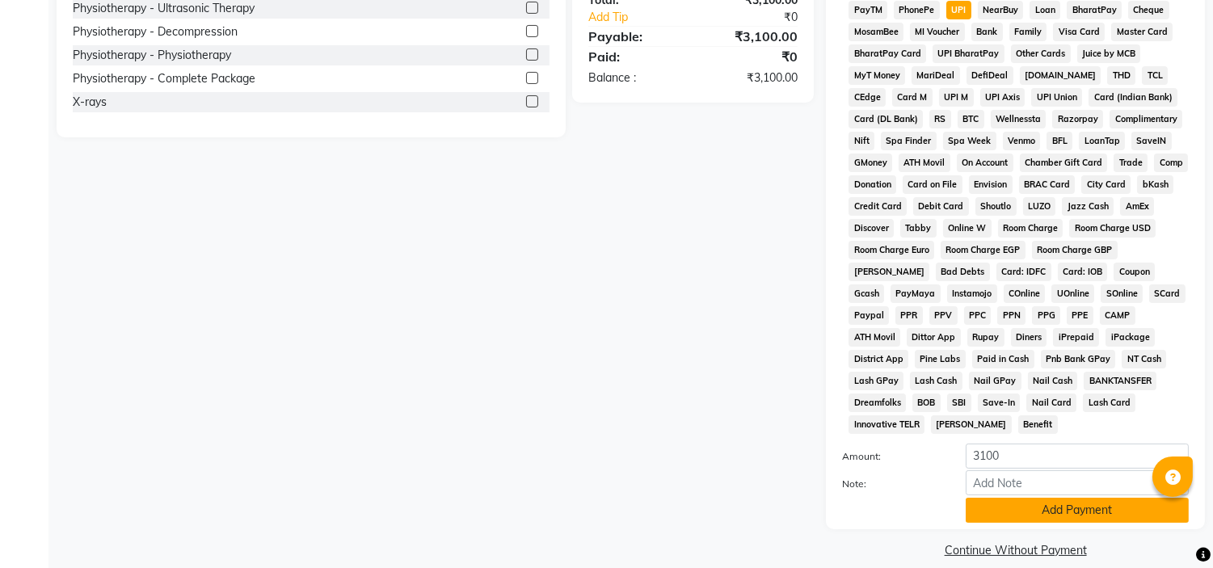
click at [1063, 498] on button "Add Payment" at bounding box center [1077, 510] width 223 height 25
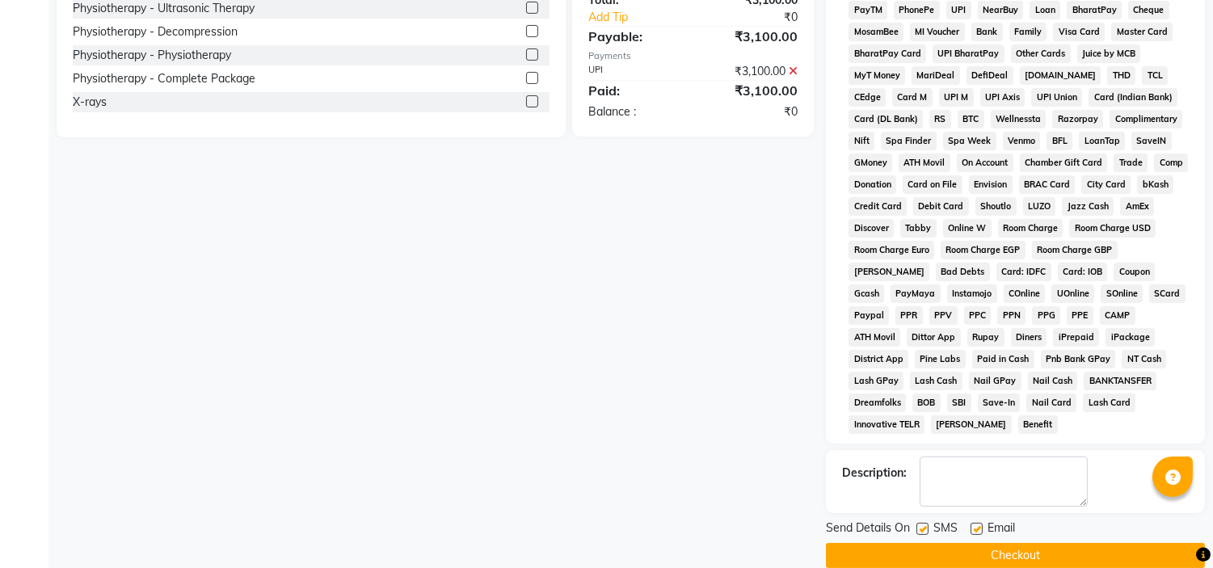
click at [981, 523] on label at bounding box center [976, 529] width 12 height 12
click at [981, 524] on input "checkbox" at bounding box center [975, 529] width 11 height 11
checkbox input "false"
click at [921, 523] on label at bounding box center [922, 529] width 12 height 12
click at [921, 524] on input "checkbox" at bounding box center [921, 529] width 11 height 11
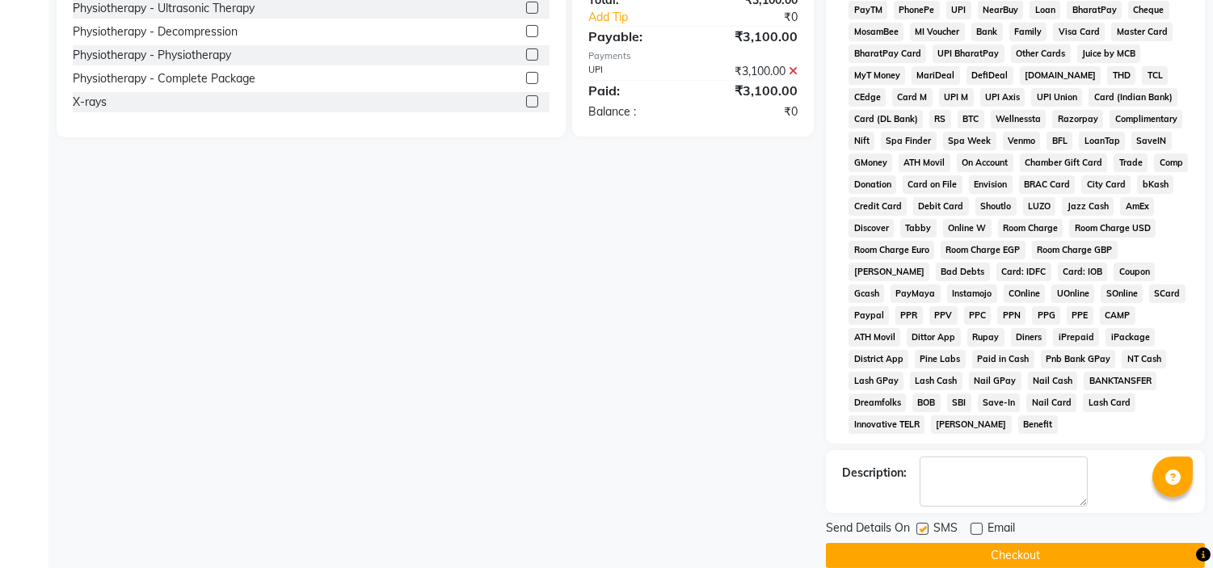
checkbox input "false"
click at [991, 545] on button "Checkout" at bounding box center [1015, 555] width 379 height 25
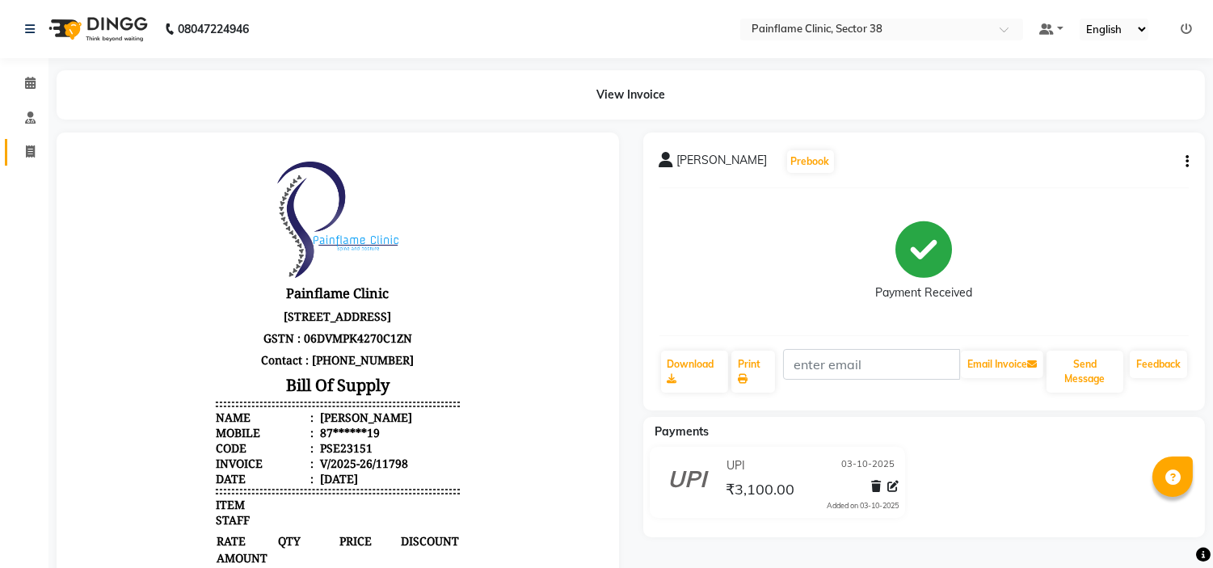
click at [27, 162] on link "Invoice" at bounding box center [24, 152] width 39 height 27
select select "service"
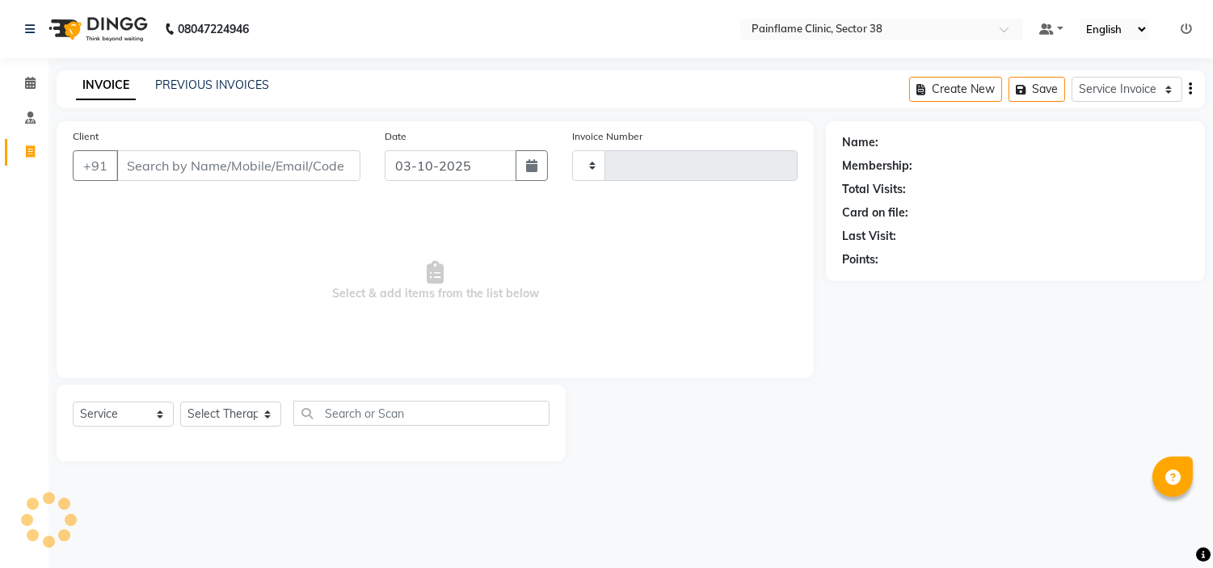
type input "11799"
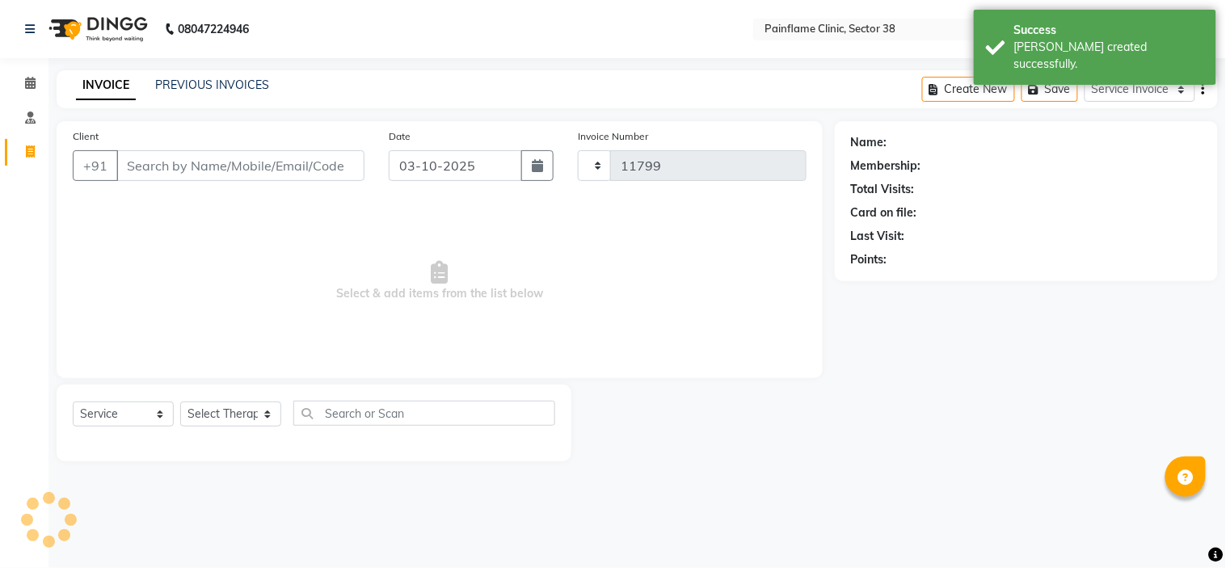
select select "3964"
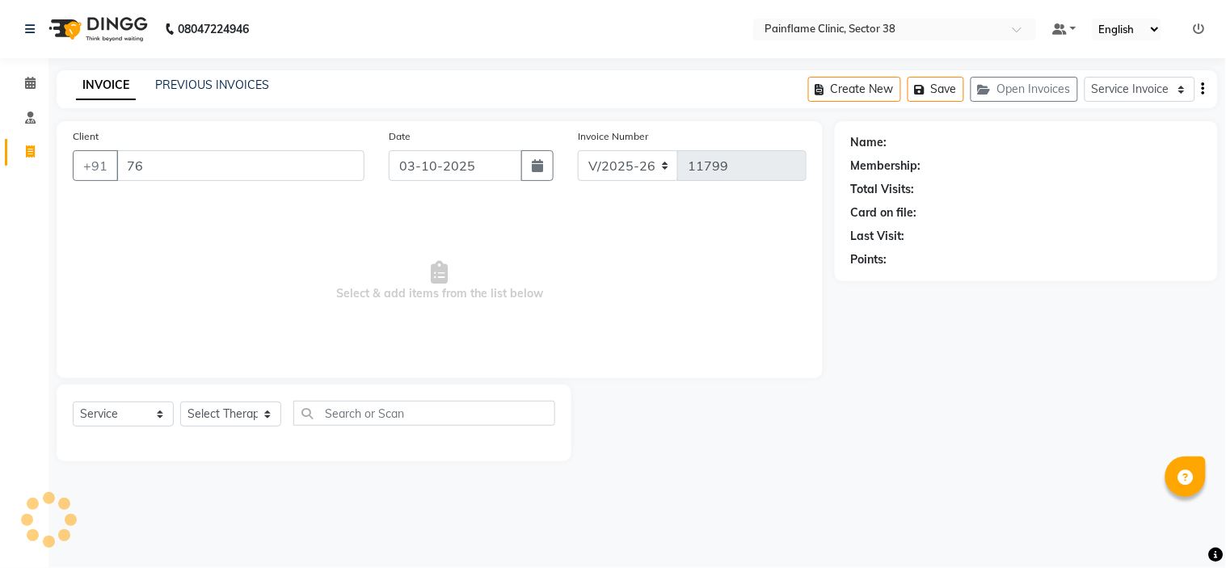
type input "7"
click at [162, 171] on input "7679802182" at bounding box center [199, 165] width 166 height 31
type input "7679802182"
click at [293, 164] on span "Add Client" at bounding box center [323, 166] width 64 height 16
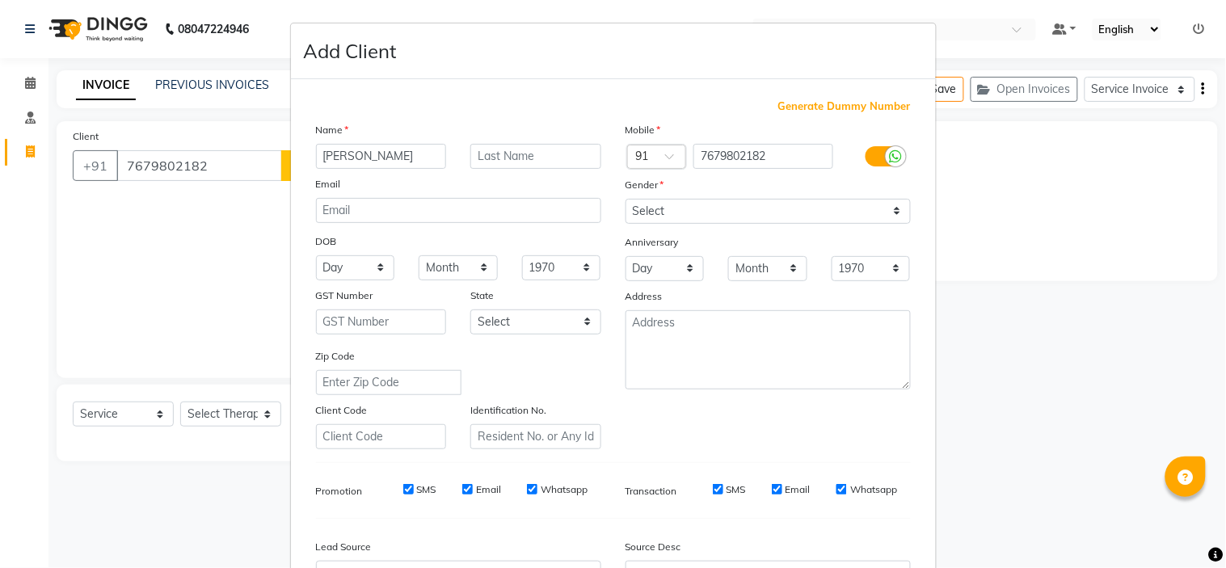
type input "Ravi"
type input "Prakash"
click at [772, 211] on select "Select Male Female Other Prefer Not To Say" at bounding box center [767, 211] width 285 height 25
select select "male"
click at [625, 199] on select "Select Male Female Other Prefer Not To Say" at bounding box center [767, 211] width 285 height 25
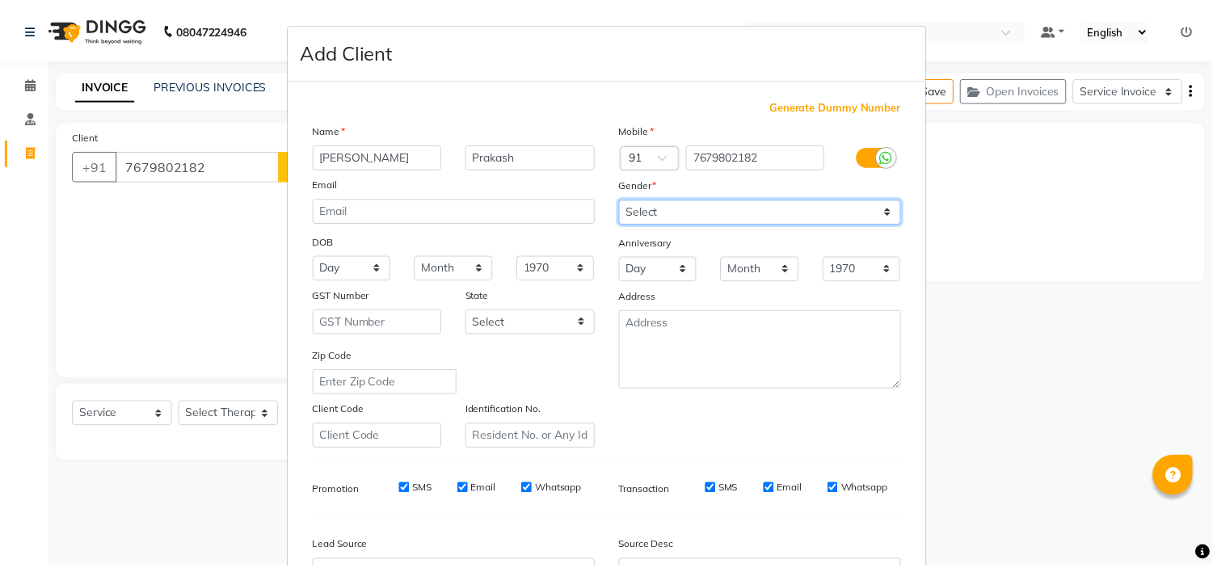
scroll to position [179, 0]
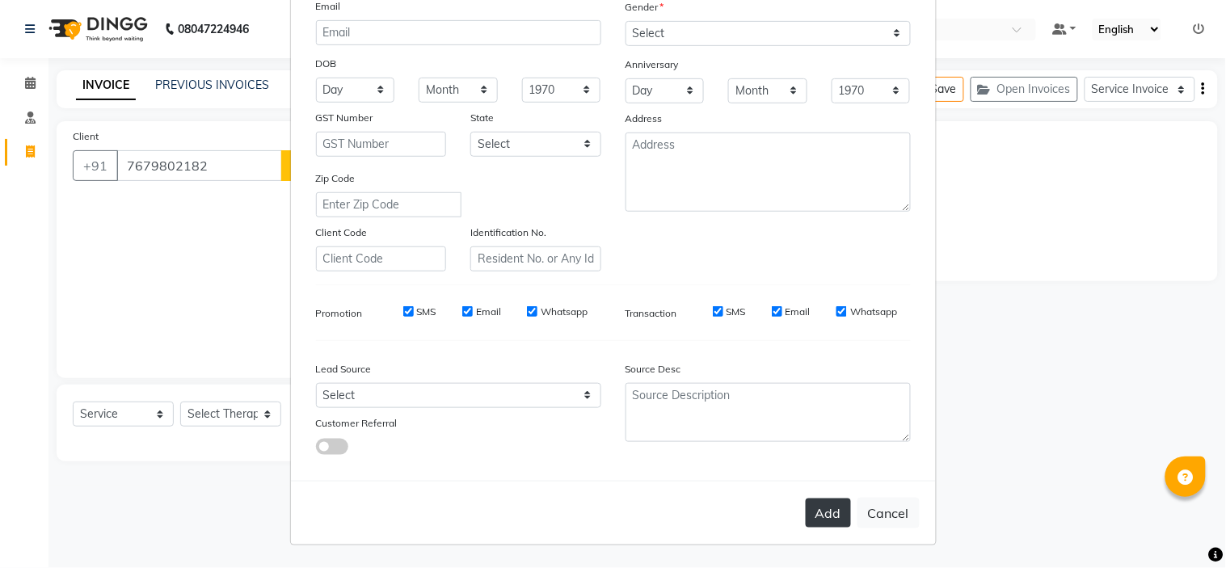
click at [834, 523] on button "Add" at bounding box center [828, 513] width 45 height 29
type input "76******82"
select select
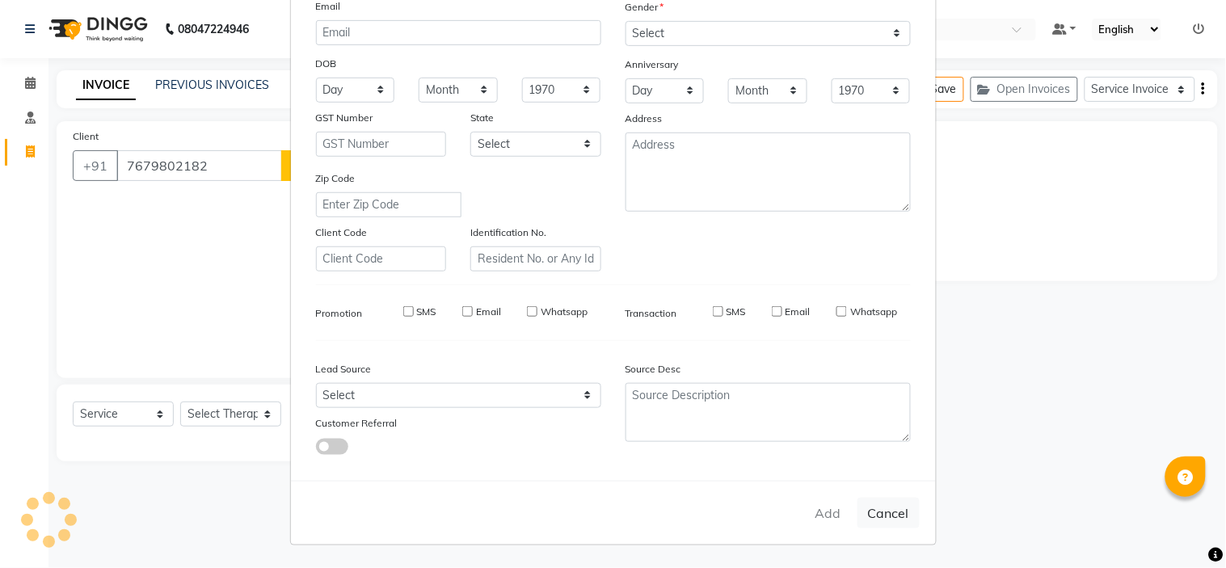
select select
checkbox input "false"
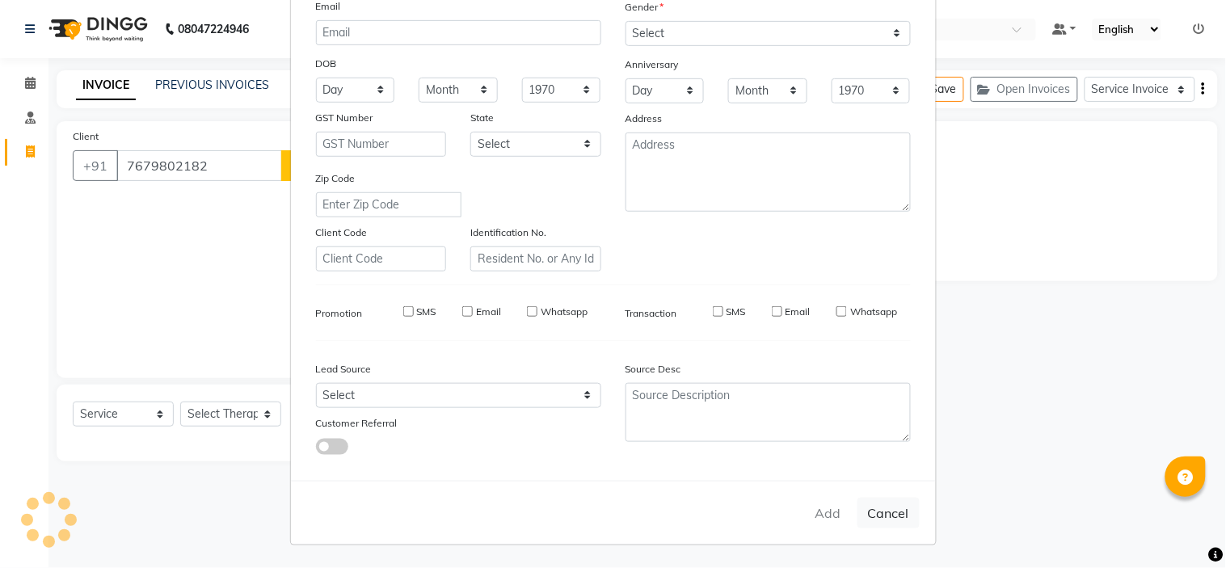
checkbox input "false"
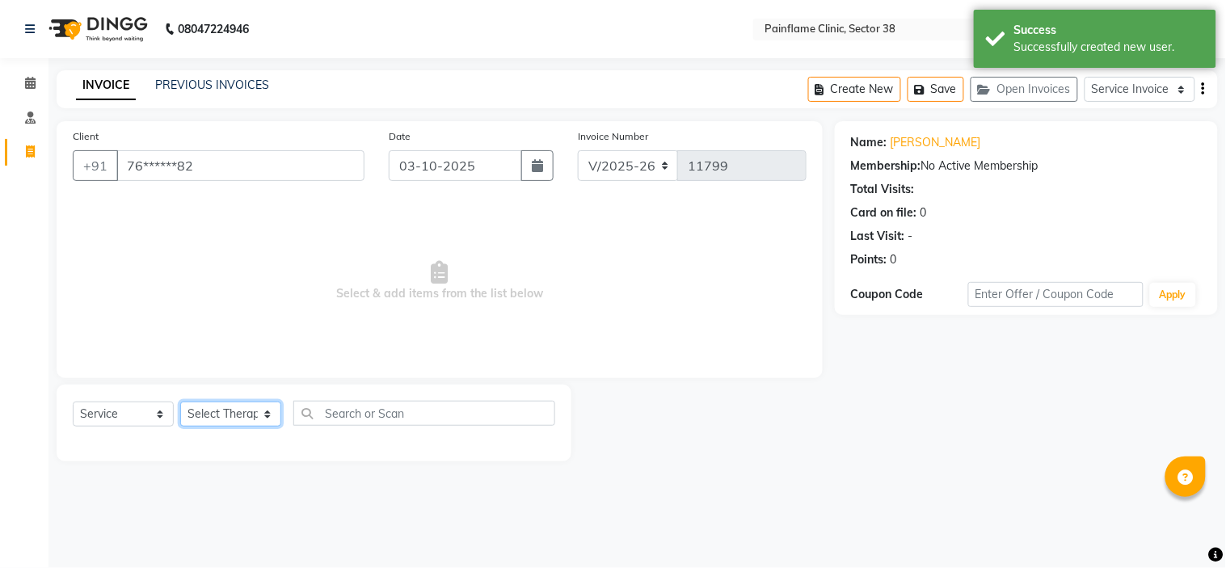
click at [233, 413] on select "Select Therapist Dr Durgesh Dr Harish Dr Ranjana Dr Saurabh Dr. Suraj Dr. Tejpa…" at bounding box center [230, 414] width 101 height 25
select select "20216"
click at [180, 402] on select "Select Therapist Dr Durgesh Dr Harish Dr Ranjana Dr Saurabh Dr. Suraj Dr. Tejpa…" at bounding box center [230, 414] width 101 height 25
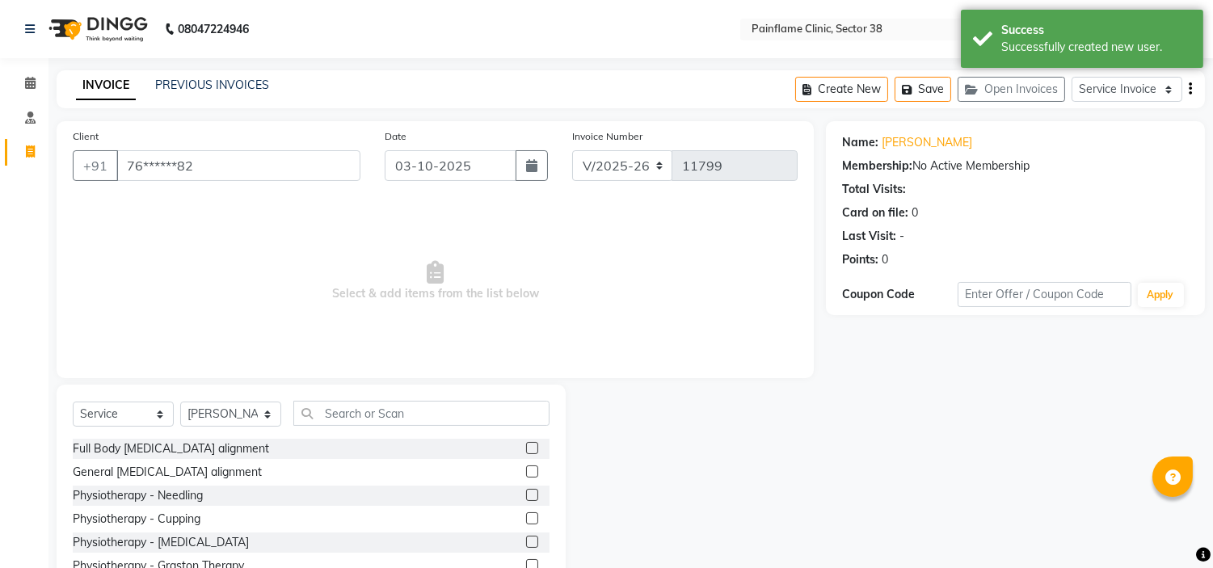
click at [526, 472] on label at bounding box center [532, 471] width 12 height 12
click at [526, 472] on input "checkbox" at bounding box center [531, 472] width 11 height 11
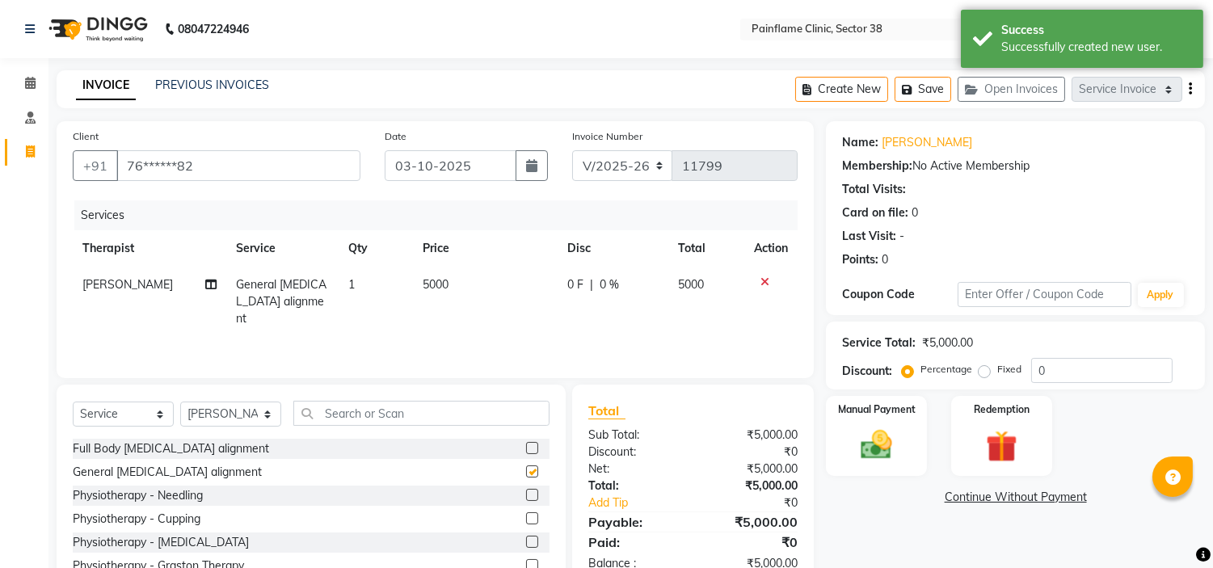
checkbox input "false"
click at [453, 281] on td "5000" at bounding box center [485, 302] width 145 height 70
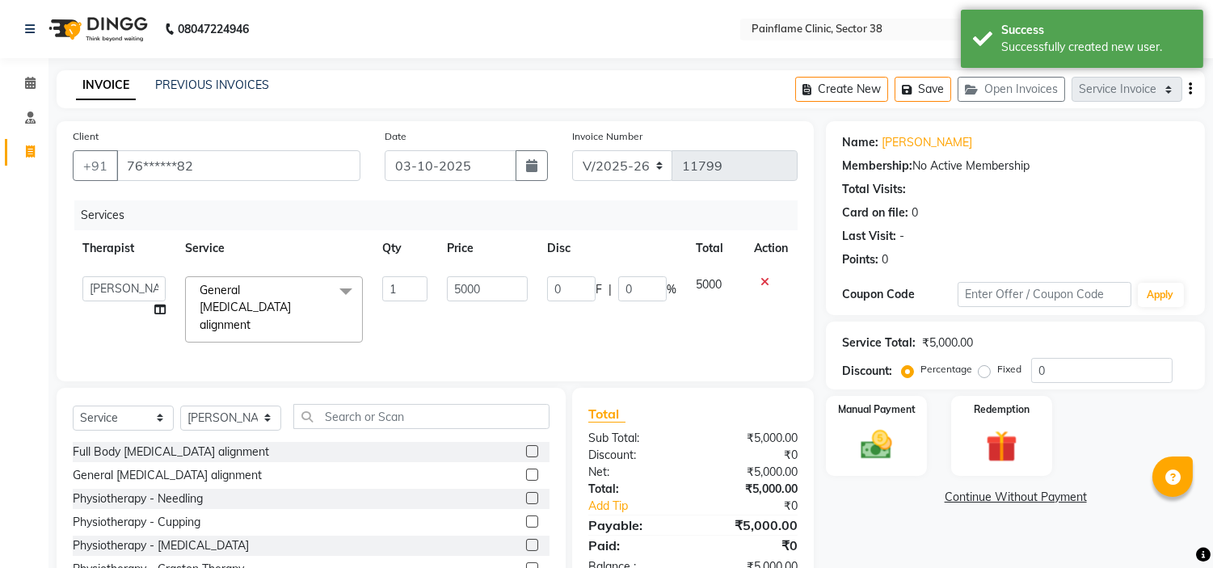
click at [453, 281] on input "5000" at bounding box center [487, 288] width 81 height 25
type input "2000"
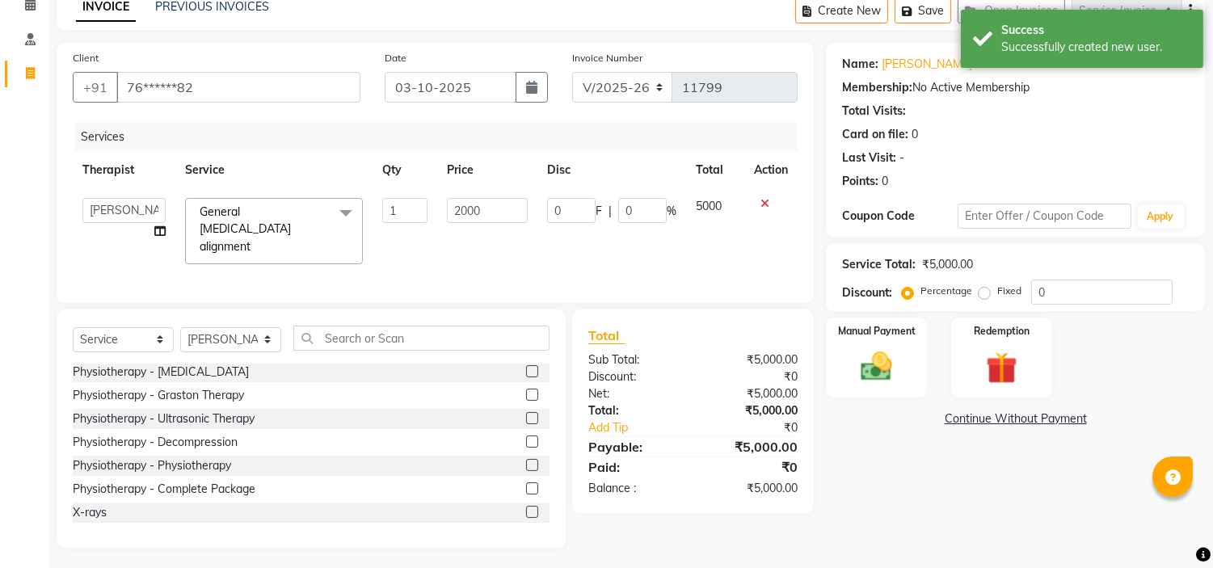
click at [526, 506] on label at bounding box center [532, 512] width 12 height 12
click at [526, 507] on input "checkbox" at bounding box center [531, 512] width 11 height 11
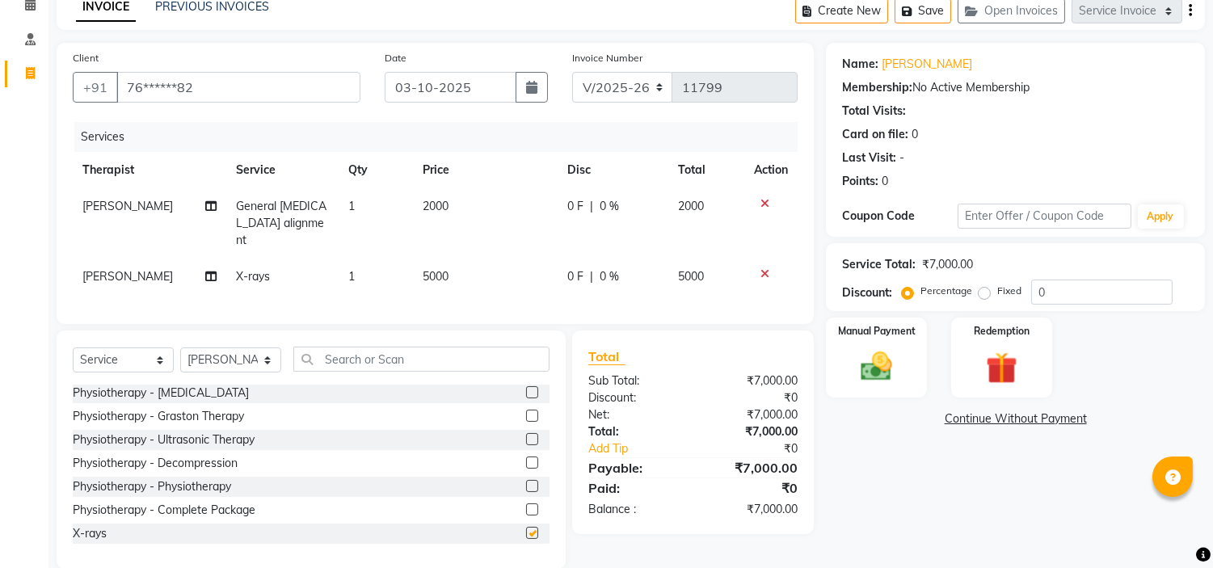
checkbox input "false"
click at [448, 259] on td "5000" at bounding box center [485, 277] width 145 height 36
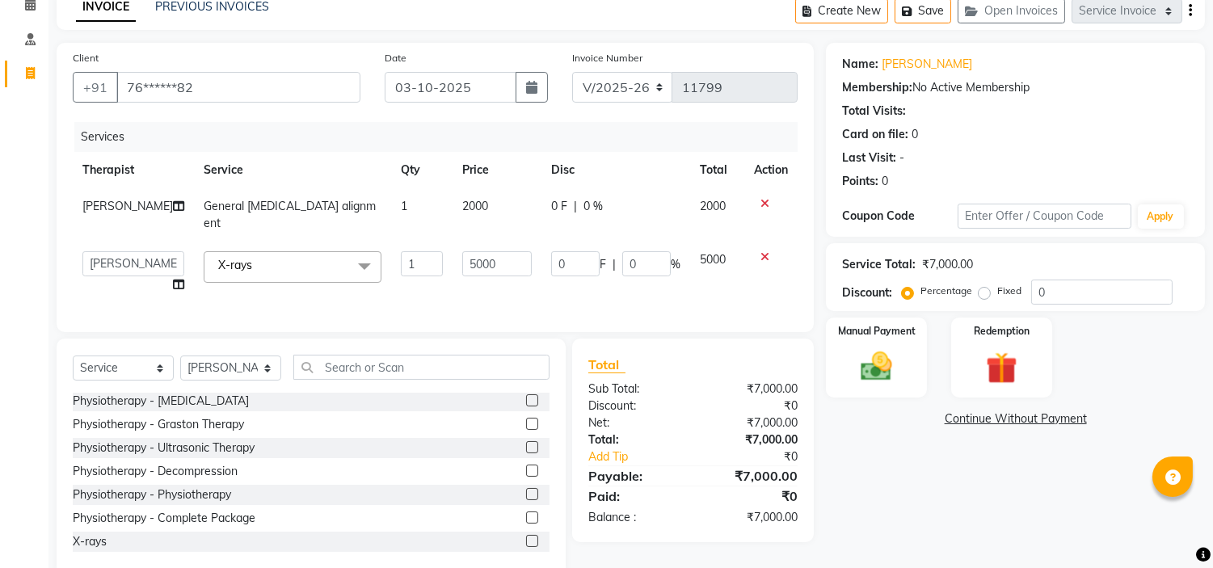
click at [462, 255] on input "5000" at bounding box center [496, 263] width 69 height 25
type input "1800"
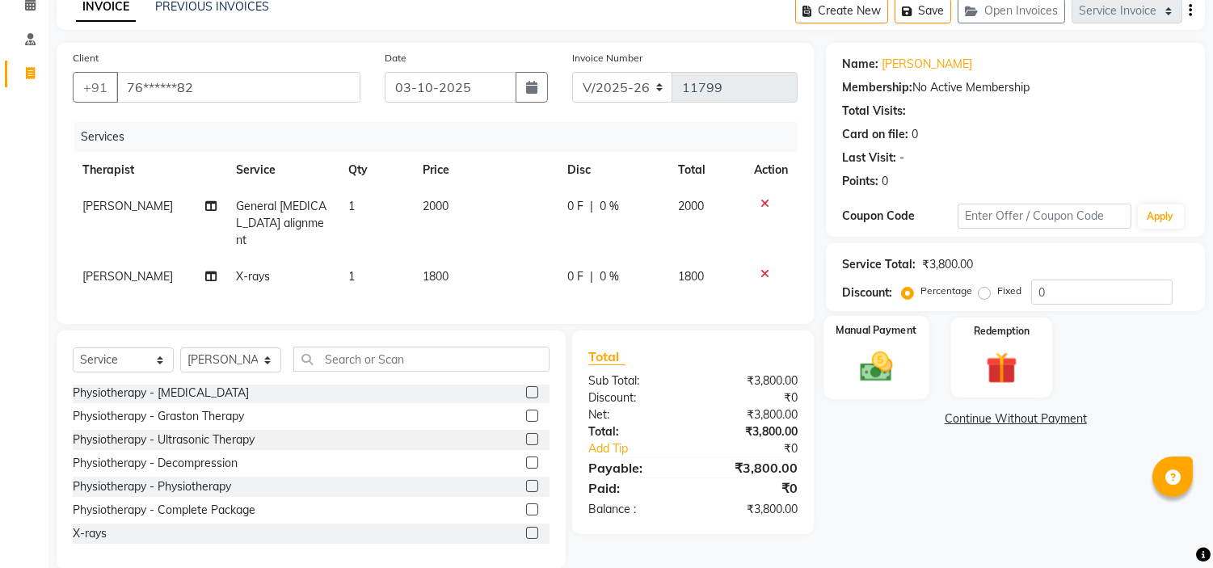
click at [894, 330] on label "Manual Payment" at bounding box center [876, 329] width 81 height 15
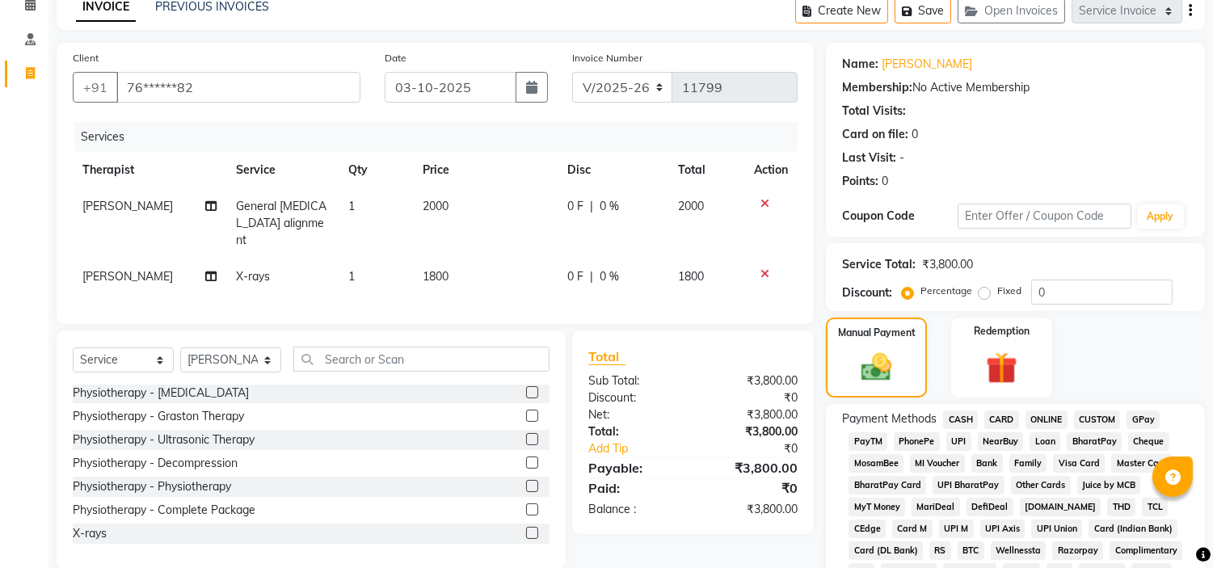
click at [958, 437] on span "UPI" at bounding box center [958, 441] width 25 height 19
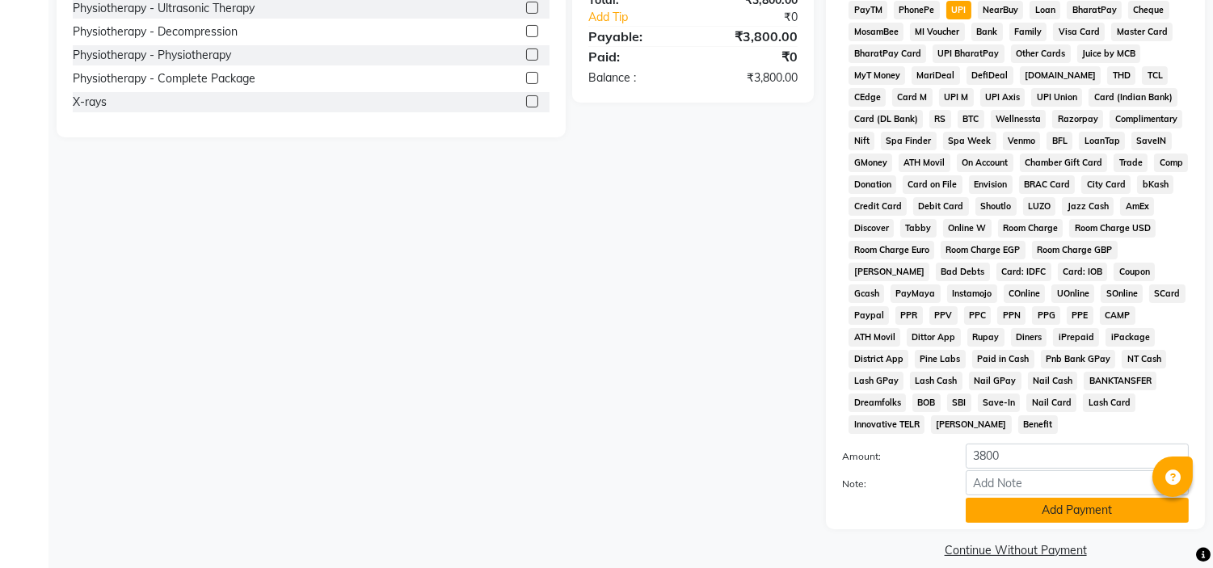
click at [1083, 498] on button "Add Payment" at bounding box center [1077, 510] width 223 height 25
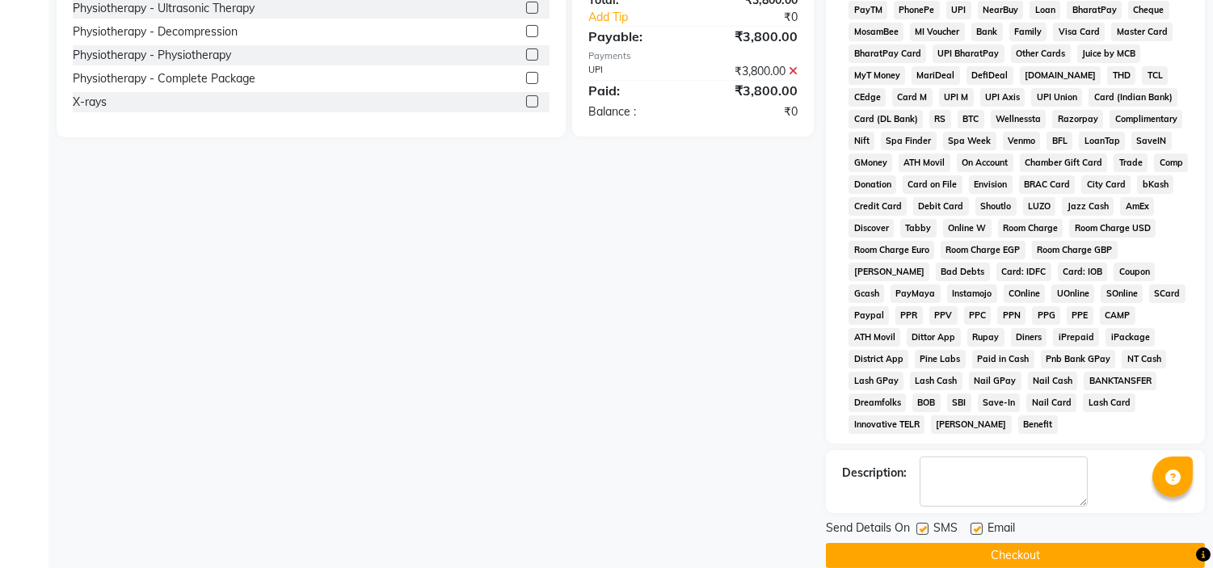
click at [973, 523] on label at bounding box center [976, 529] width 12 height 12
click at [973, 524] on input "checkbox" at bounding box center [975, 529] width 11 height 11
checkbox input "false"
click at [927, 523] on label at bounding box center [922, 529] width 12 height 12
click at [927, 524] on input "checkbox" at bounding box center [921, 529] width 11 height 11
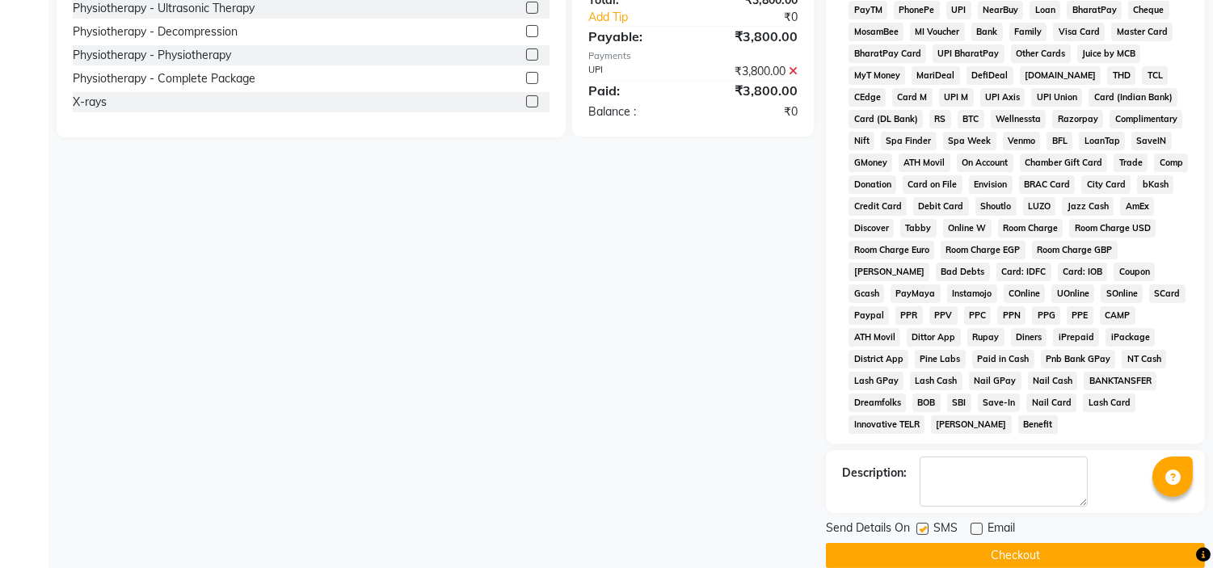
checkbox input "false"
click at [998, 543] on button "Checkout" at bounding box center [1015, 555] width 379 height 25
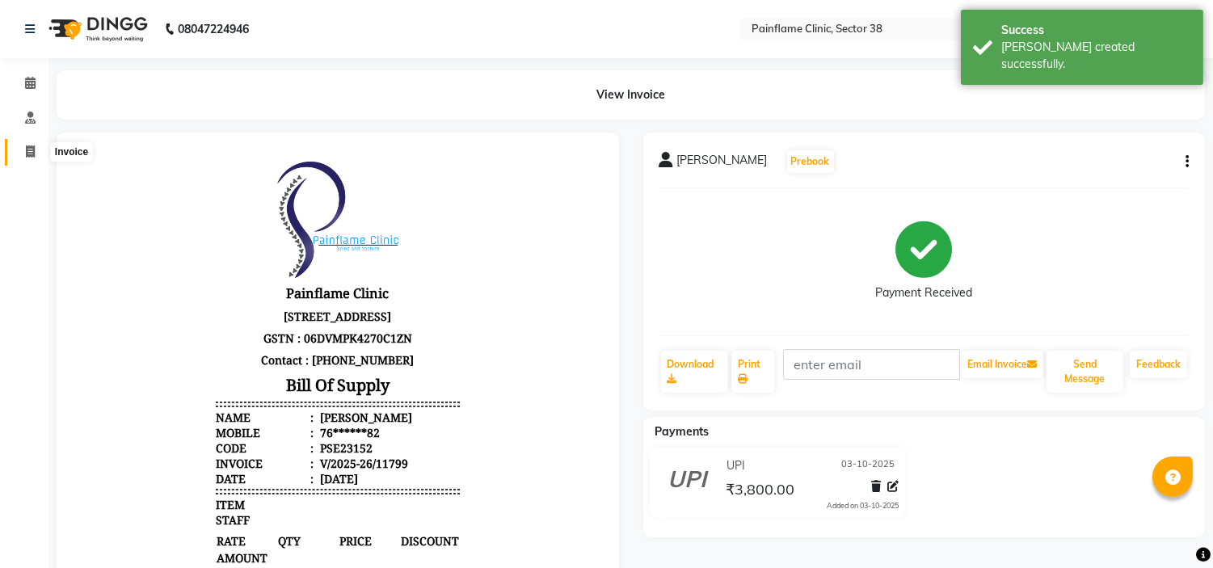
click at [27, 158] on span at bounding box center [30, 152] width 28 height 19
select select "3964"
select select "service"
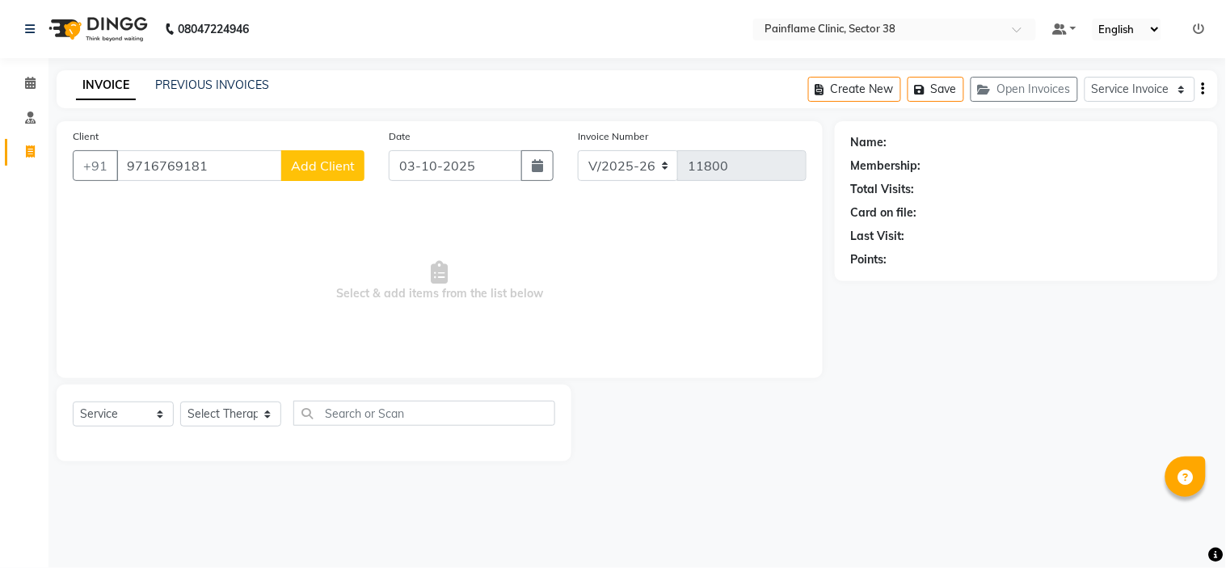
click at [165, 165] on input "9716769181" at bounding box center [199, 165] width 166 height 31
type input "9716769181"
click at [321, 173] on span "Add Client" at bounding box center [323, 166] width 64 height 16
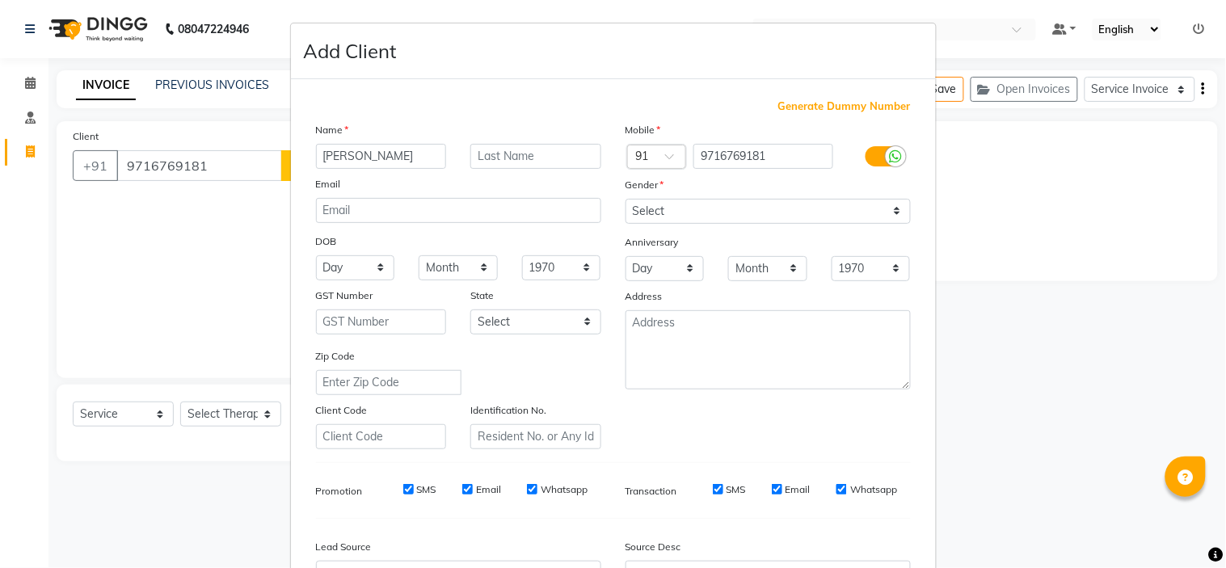
type input "Shubhi Srivastava"
click at [709, 207] on select "Select Male Female Other Prefer Not To Say" at bounding box center [767, 211] width 285 height 25
click at [625, 199] on select "Select Male Female Other Prefer Not To Say" at bounding box center [767, 211] width 285 height 25
select select "female"
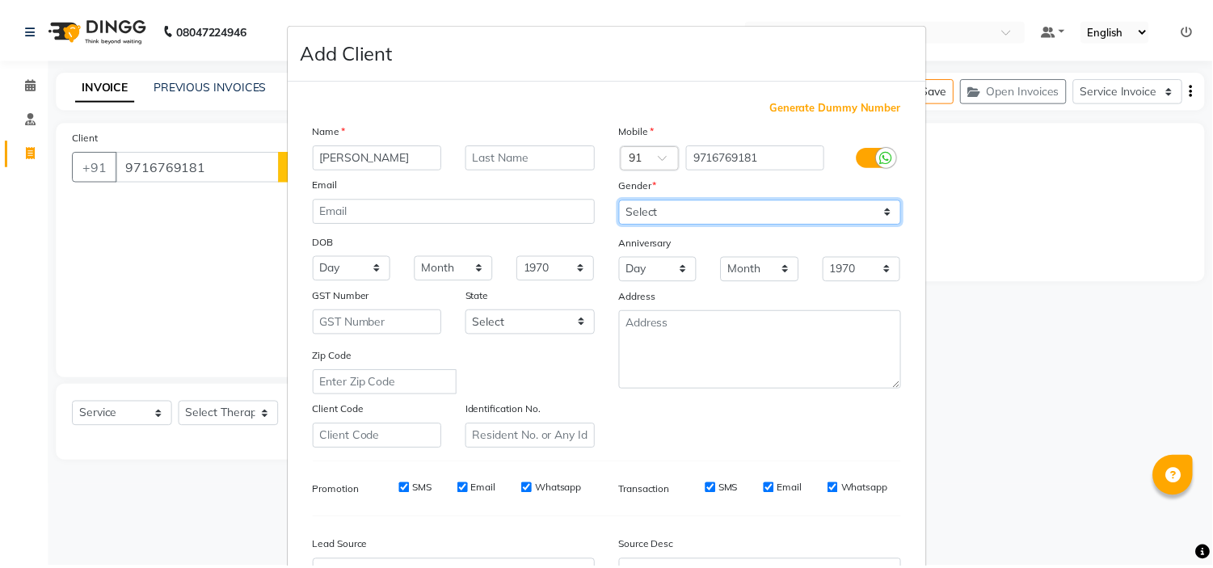
scroll to position [179, 0]
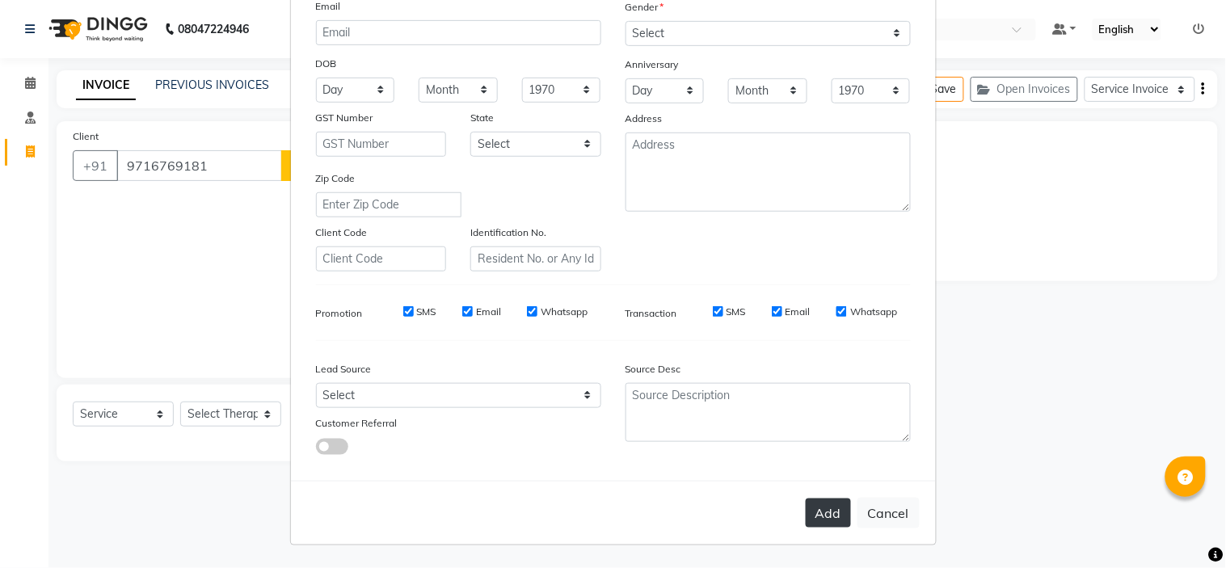
click at [814, 509] on button "Add" at bounding box center [828, 513] width 45 height 29
type input "97******81"
select select
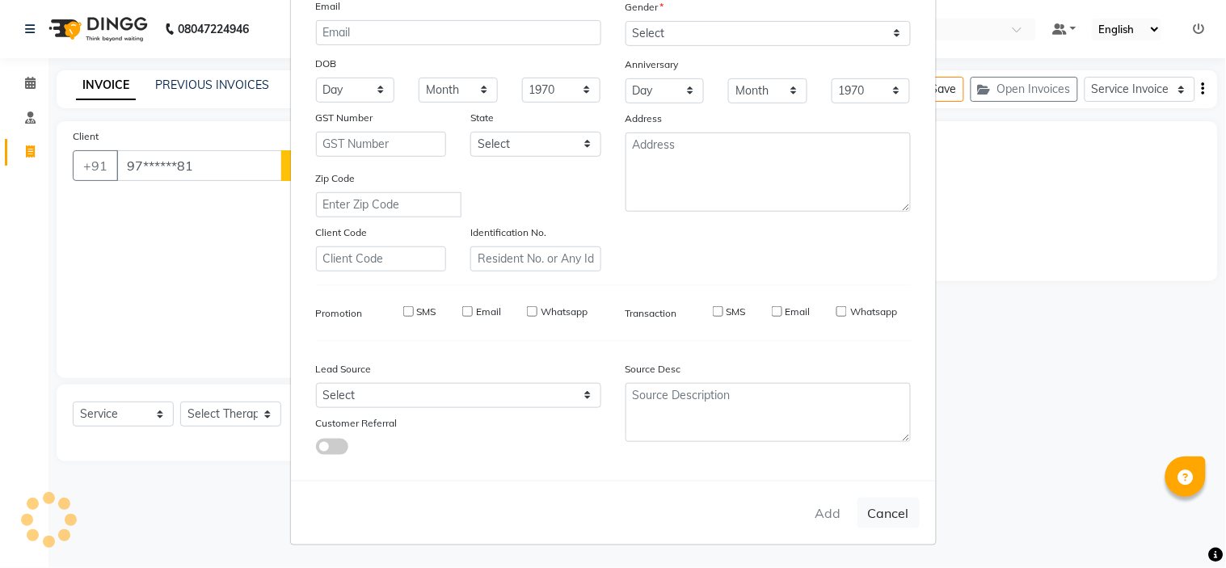
select select
checkbox input "false"
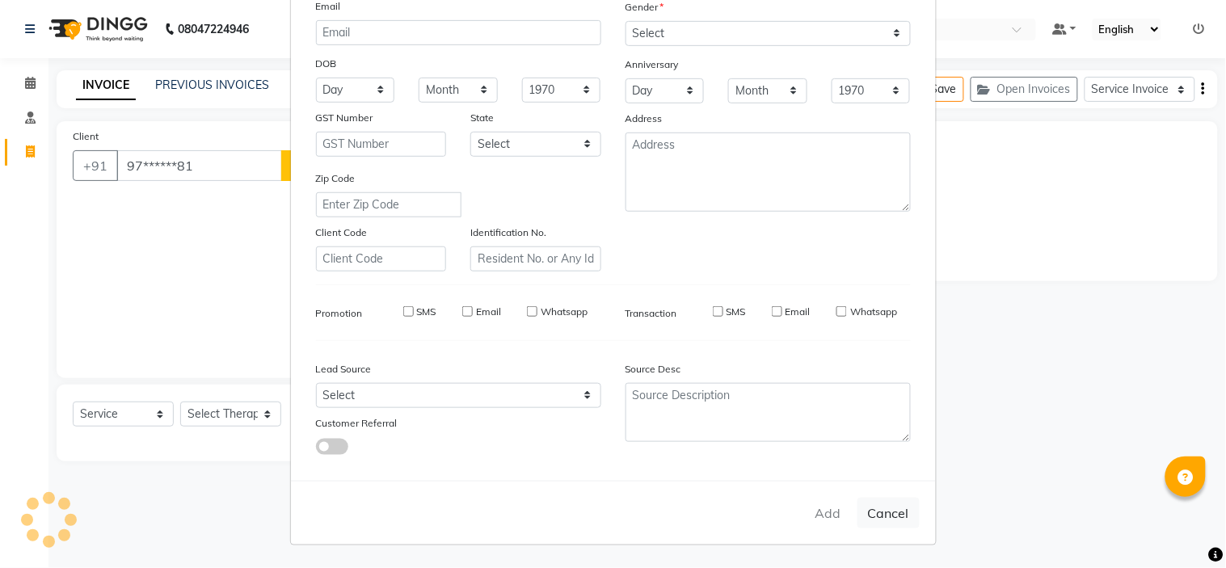
checkbox input "false"
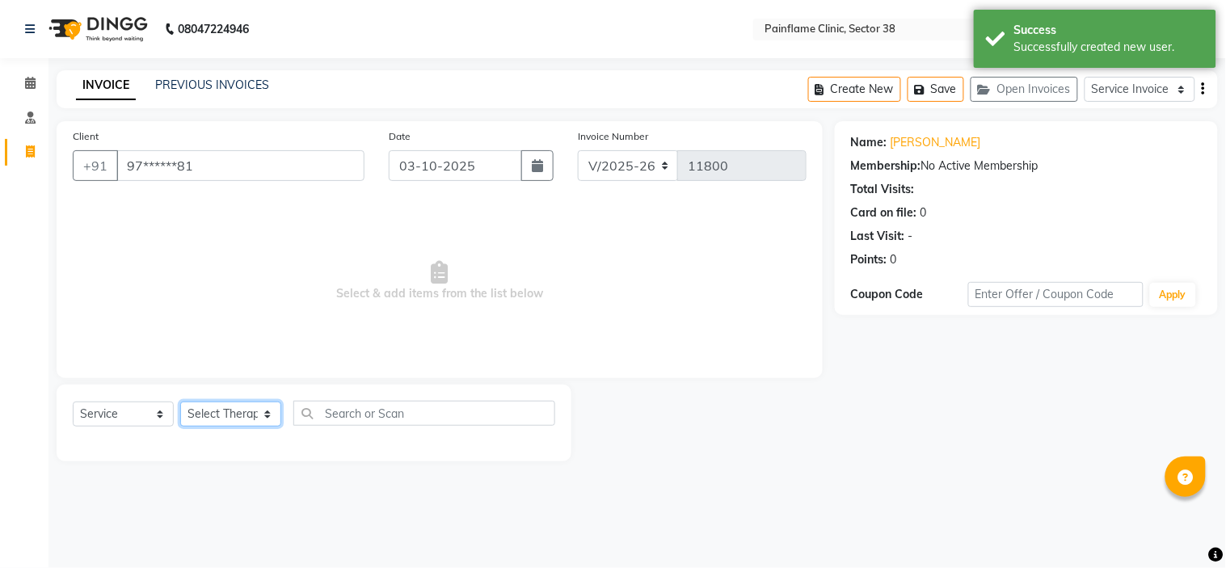
click at [226, 412] on select "Select Therapist Dr Durgesh Dr Harish Dr Ranjana Dr Saurabh Dr. Suraj Dr. Tejpa…" at bounding box center [230, 414] width 101 height 25
select select "20216"
click at [180, 402] on select "Select Therapist Dr Durgesh Dr Harish Dr Ranjana Dr Saurabh Dr. Suraj Dr. Tejpa…" at bounding box center [230, 414] width 101 height 25
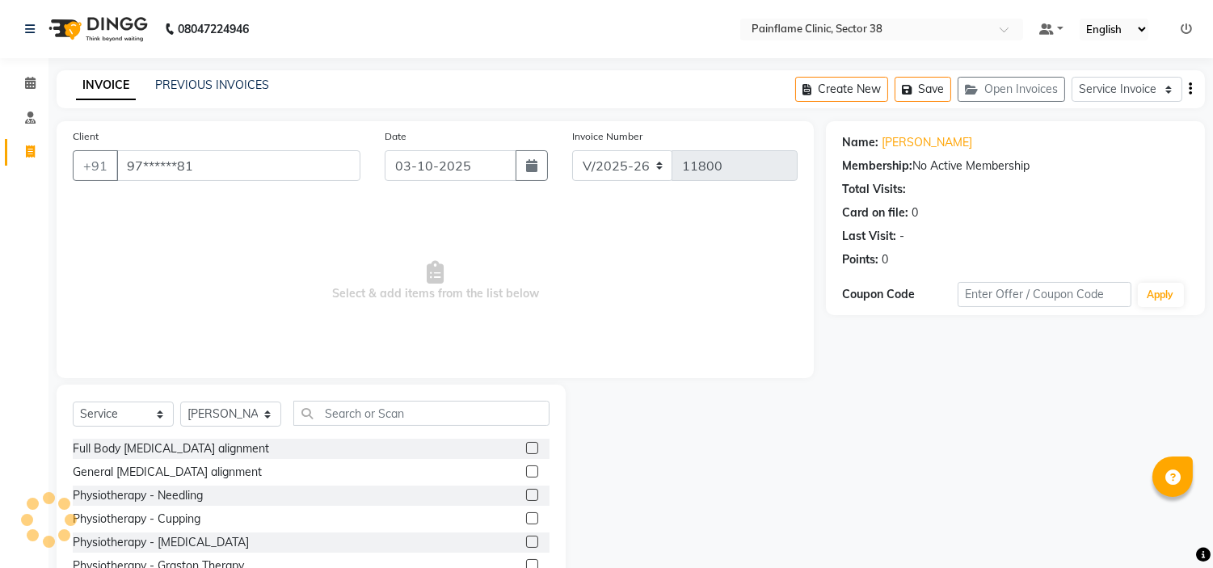
click at [526, 473] on label at bounding box center [532, 471] width 12 height 12
click at [526, 473] on input "checkbox" at bounding box center [531, 472] width 11 height 11
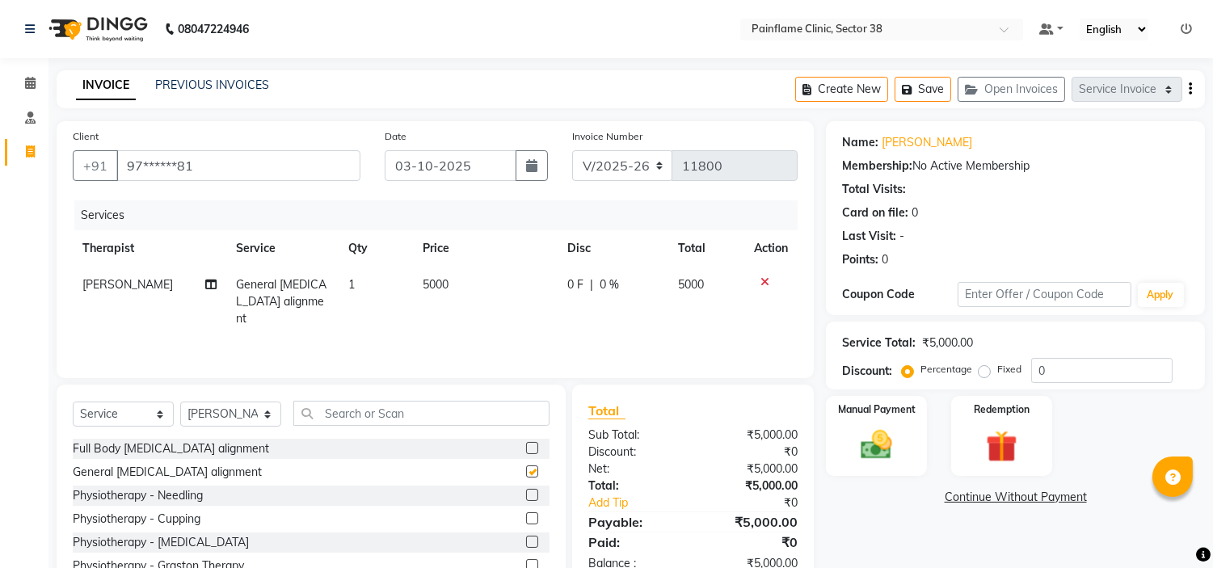
checkbox input "false"
click at [447, 291] on td "5000" at bounding box center [485, 302] width 145 height 70
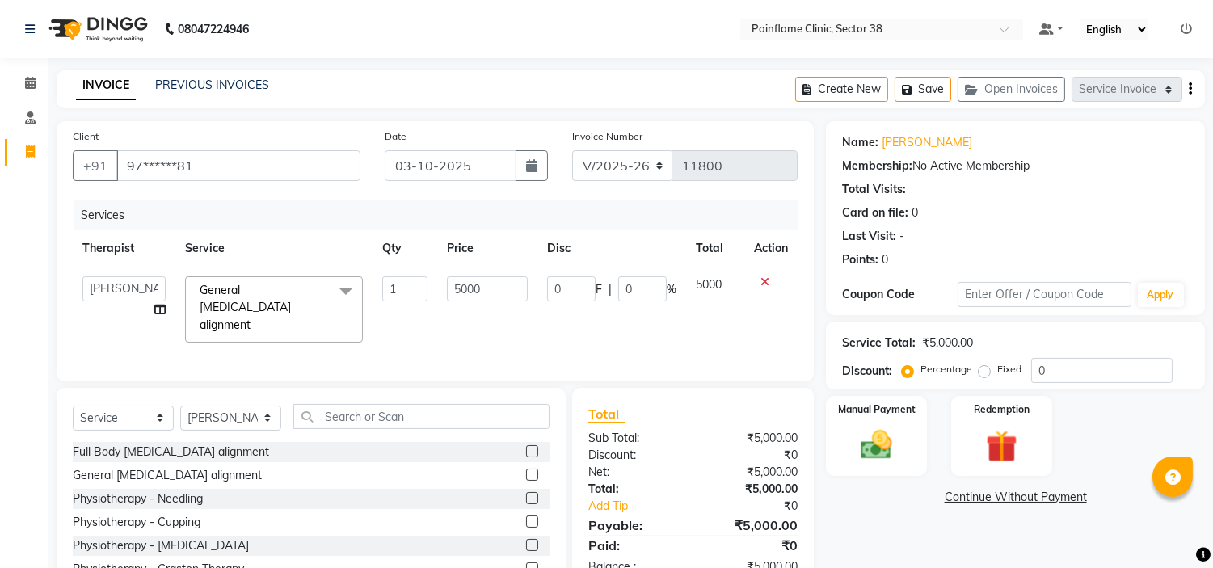
click at [447, 291] on input "5000" at bounding box center [487, 288] width 81 height 25
type input "1500"
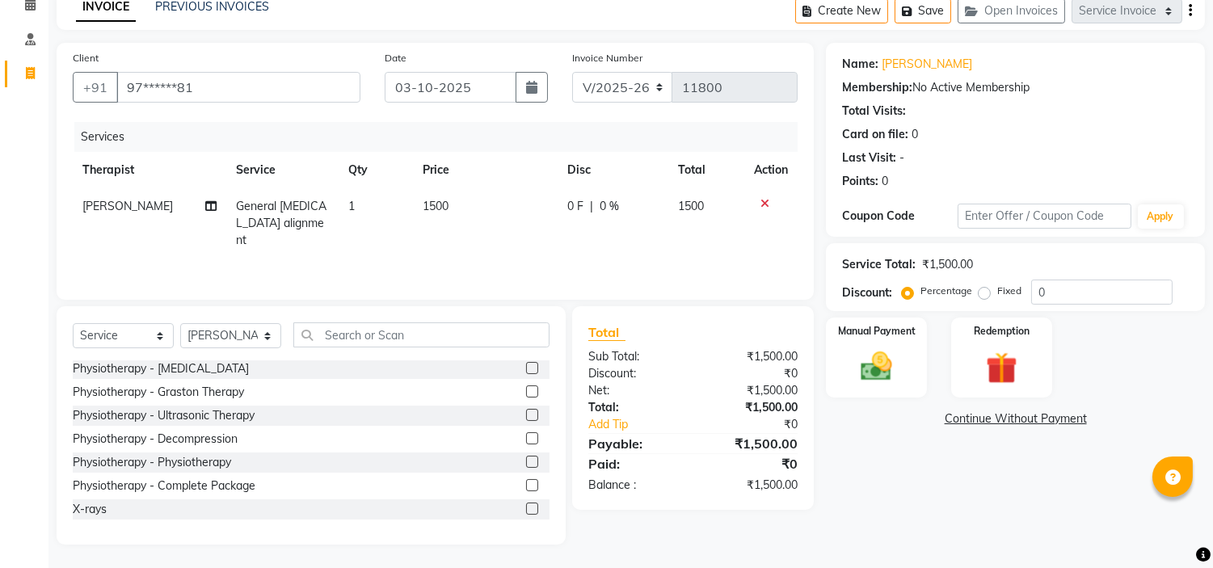
click at [526, 507] on label at bounding box center [532, 509] width 12 height 12
click at [526, 507] on input "checkbox" at bounding box center [531, 509] width 11 height 11
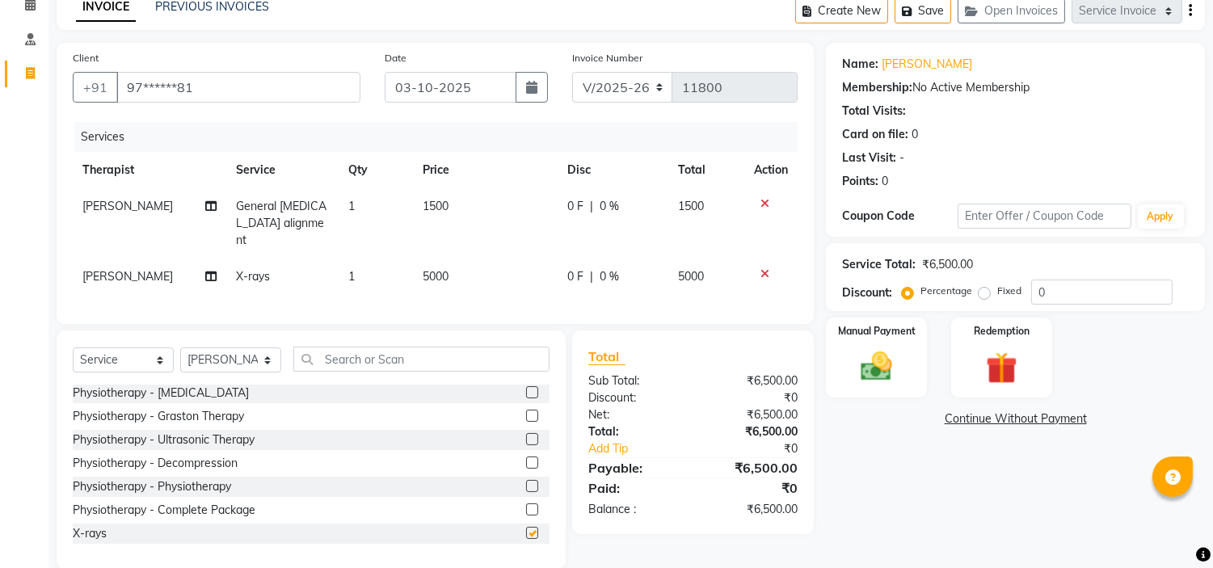
checkbox input "false"
click at [457, 259] on td "5000" at bounding box center [485, 277] width 145 height 36
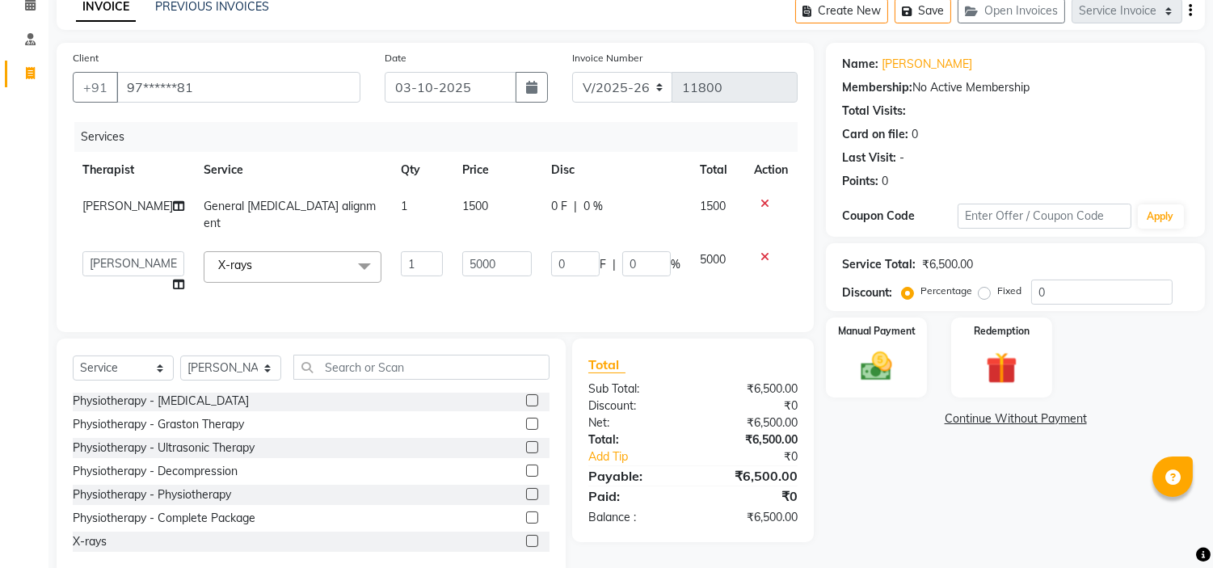
click at [462, 255] on input "5000" at bounding box center [496, 263] width 69 height 25
type input "1800"
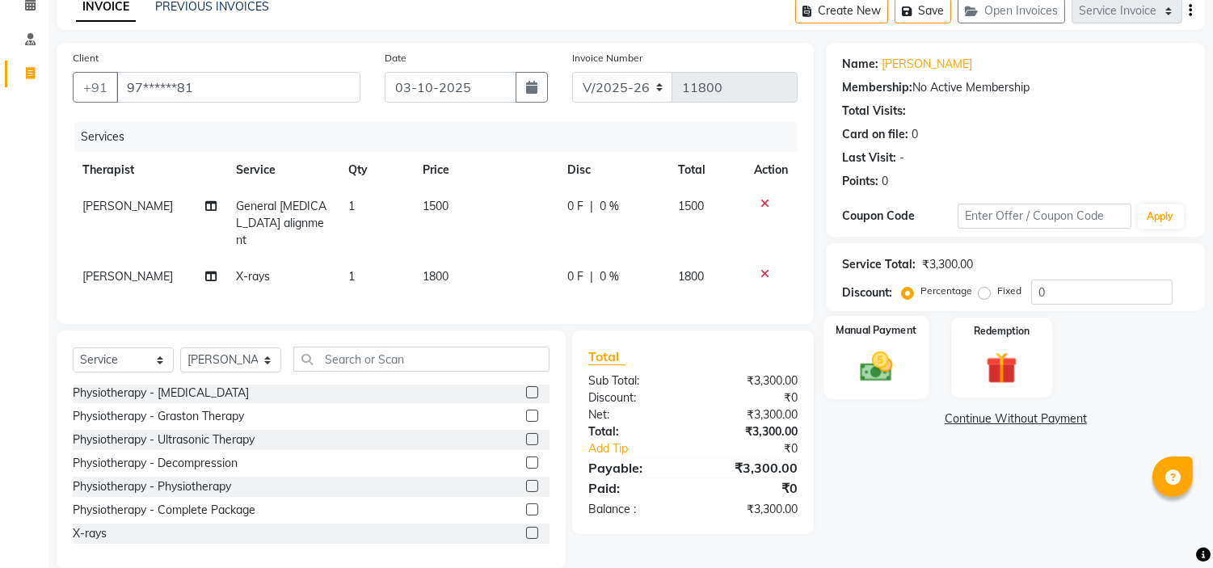
click at [878, 343] on div "Manual Payment" at bounding box center [876, 357] width 105 height 82
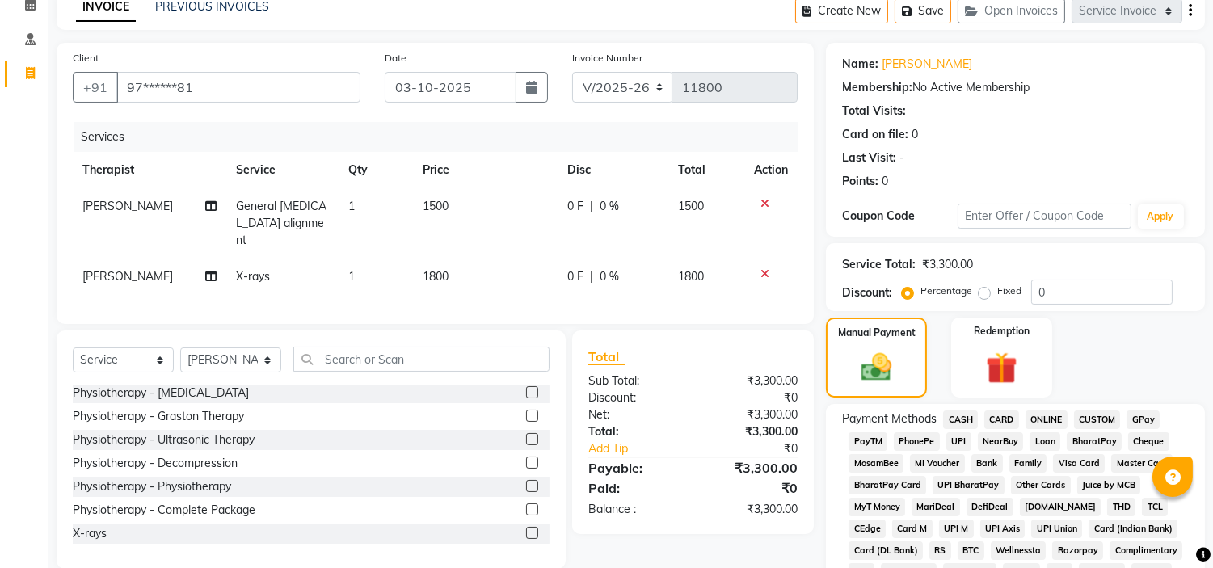
click at [957, 439] on span "UPI" at bounding box center [958, 441] width 25 height 19
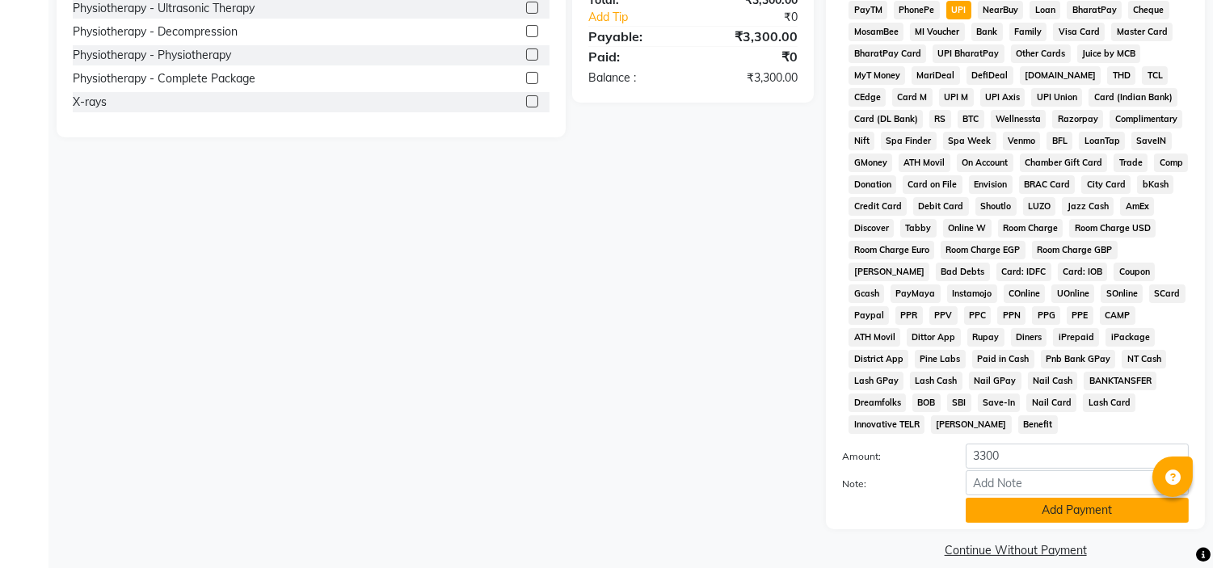
click at [1099, 503] on button "Add Payment" at bounding box center [1077, 510] width 223 height 25
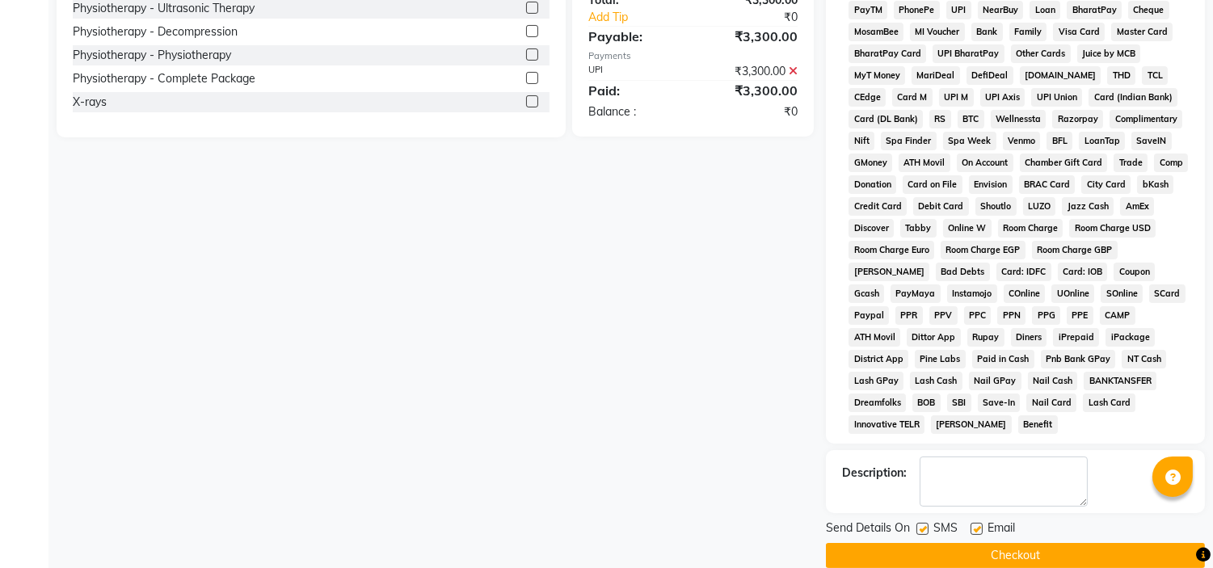
click at [980, 523] on label at bounding box center [976, 529] width 12 height 12
click at [980, 524] on input "checkbox" at bounding box center [975, 529] width 11 height 11
checkbox input "false"
click at [924, 523] on label at bounding box center [922, 529] width 12 height 12
click at [924, 524] on input "checkbox" at bounding box center [921, 529] width 11 height 11
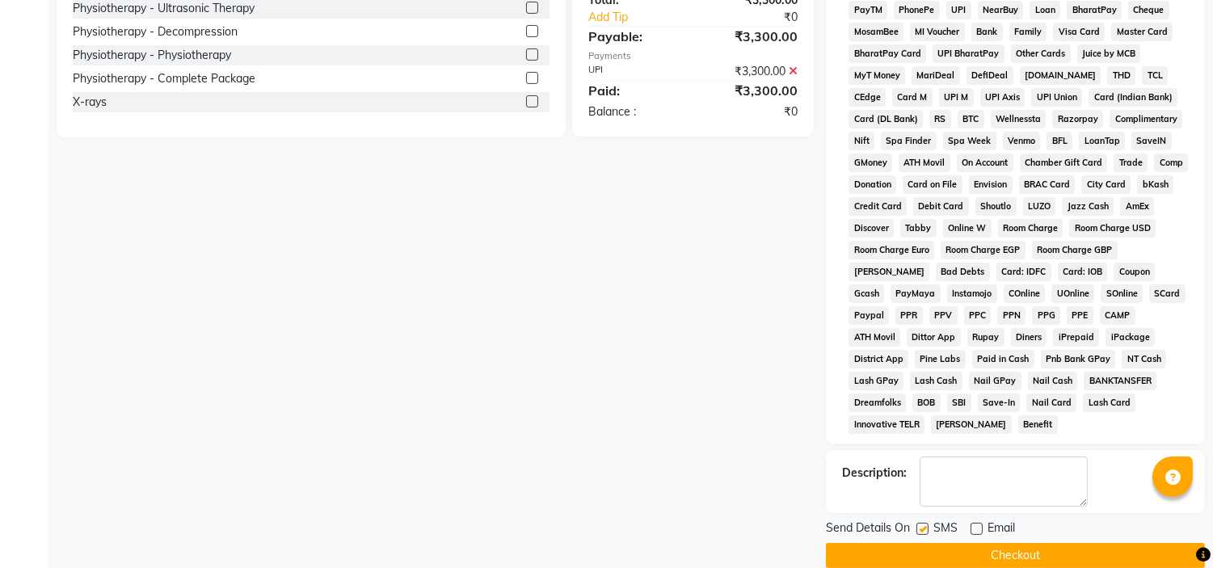
checkbox input "false"
click at [991, 543] on button "Checkout" at bounding box center [1015, 555] width 379 height 25
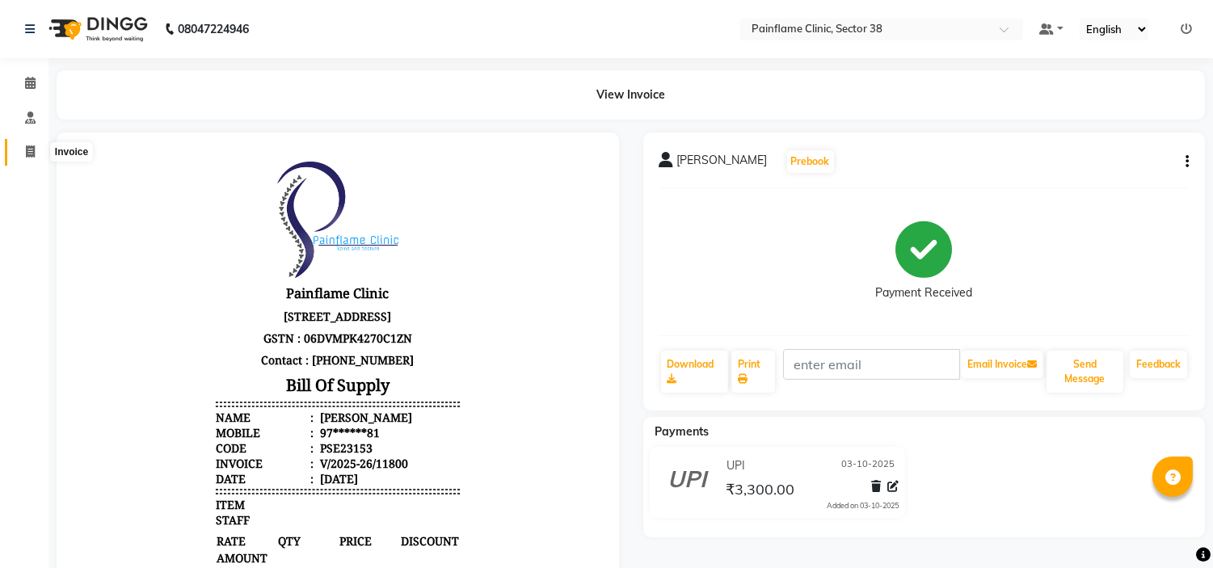
click at [21, 147] on span at bounding box center [30, 152] width 28 height 19
select select "3964"
select select "service"
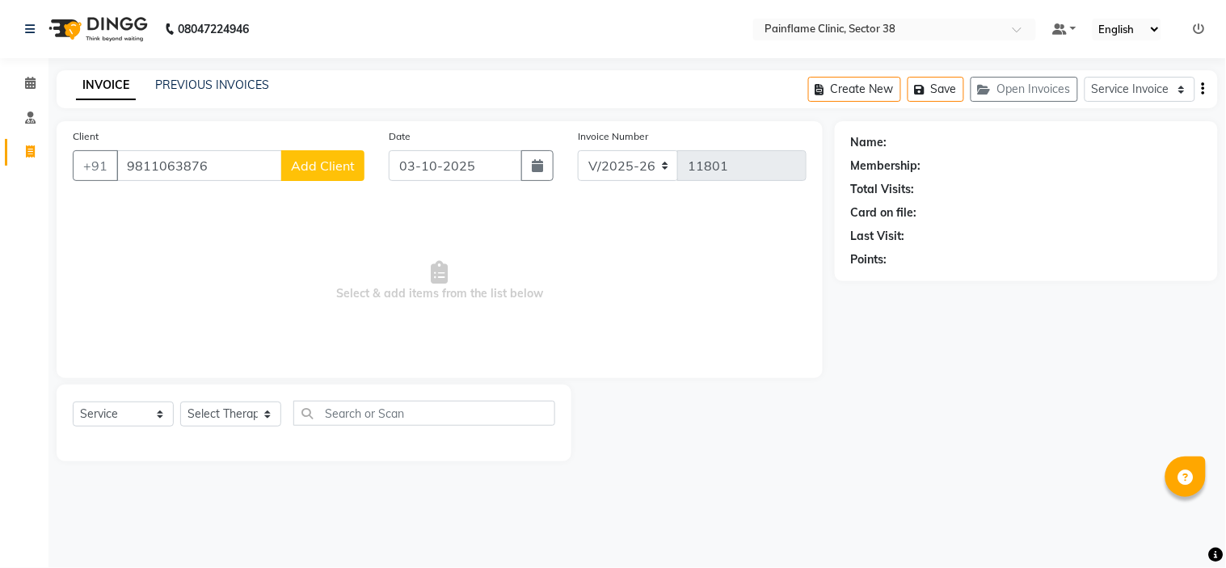
type input "9811063876"
click at [310, 166] on span "Add Client" at bounding box center [323, 166] width 64 height 16
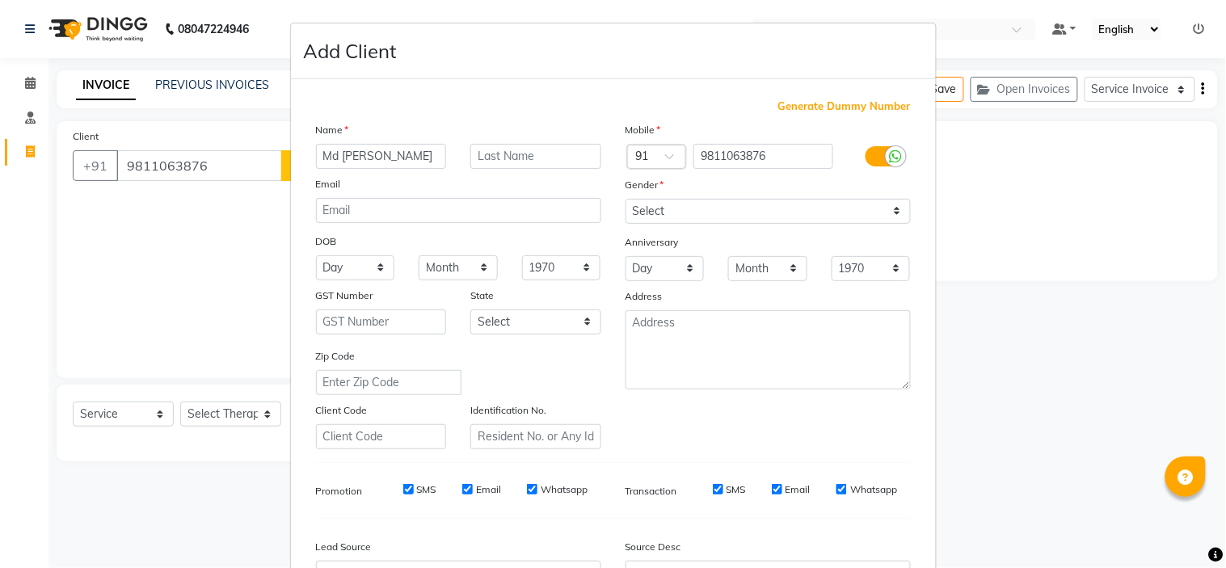
type input "Md Faheem"
click at [704, 213] on select "Select Male Female Other Prefer Not To Say" at bounding box center [767, 211] width 285 height 25
select select "male"
click at [625, 199] on select "Select Male Female Other Prefer Not To Say" at bounding box center [767, 211] width 285 height 25
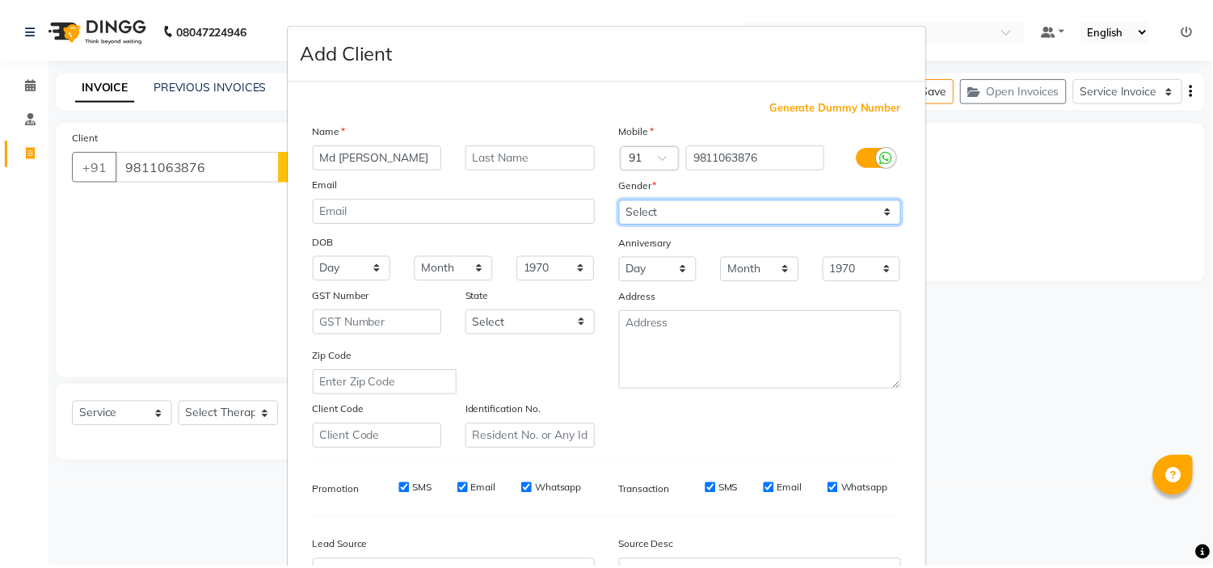
scroll to position [179, 0]
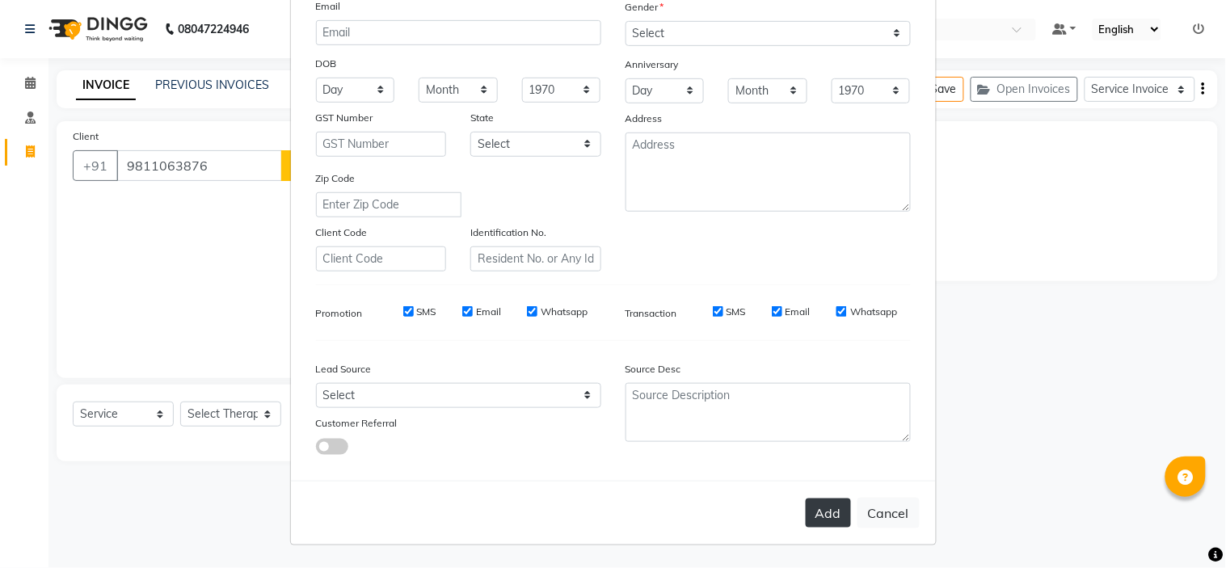
click at [841, 522] on button "Add" at bounding box center [828, 513] width 45 height 29
type input "98******76"
select select
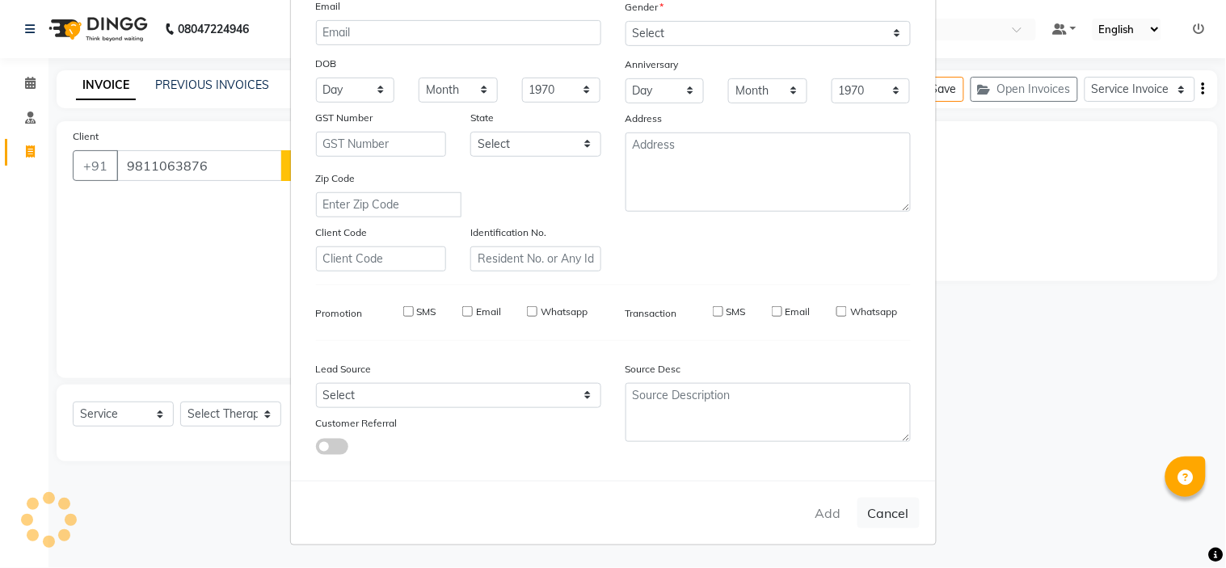
select select
checkbox input "false"
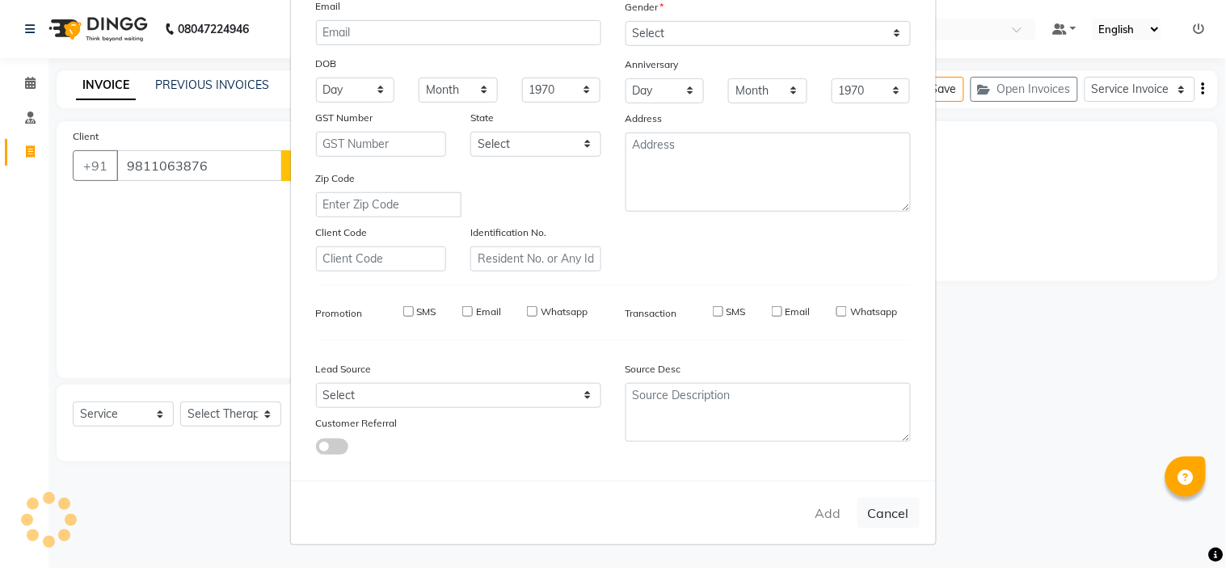
checkbox input "false"
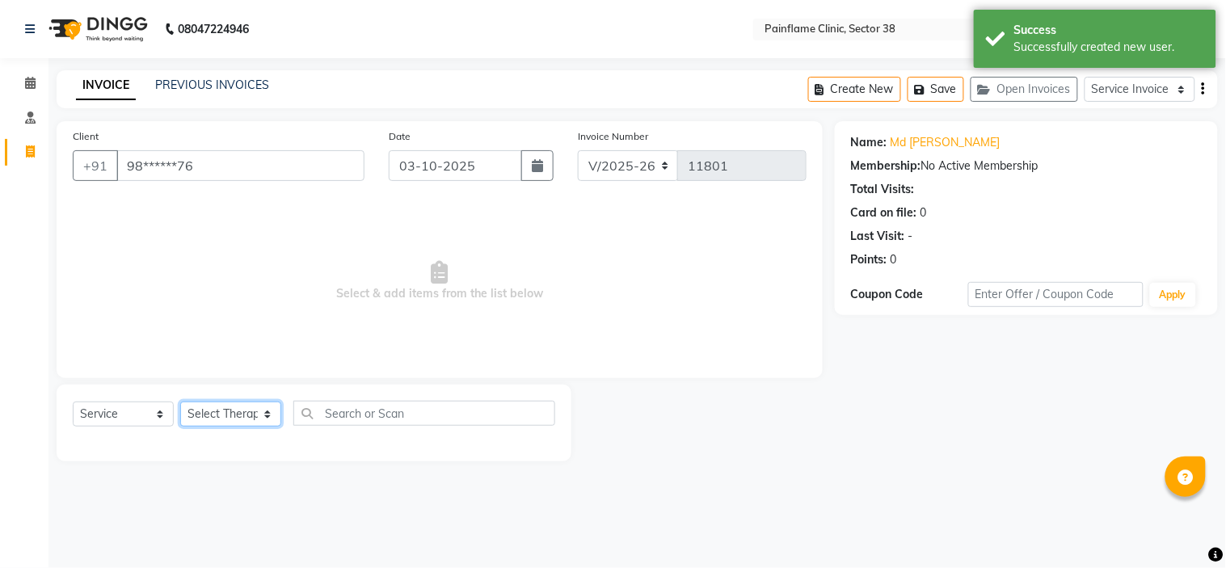
click at [243, 410] on select "Select Therapist Dr Durgesh Dr Harish Dr Ranjana Dr Saurabh Dr. Suraj Dr. Tejpa…" at bounding box center [230, 414] width 101 height 25
select select "20216"
click at [180, 402] on select "Select Therapist Dr Durgesh Dr Harish Dr Ranjana Dr Saurabh Dr. Suraj Dr. Tejpa…" at bounding box center [230, 414] width 101 height 25
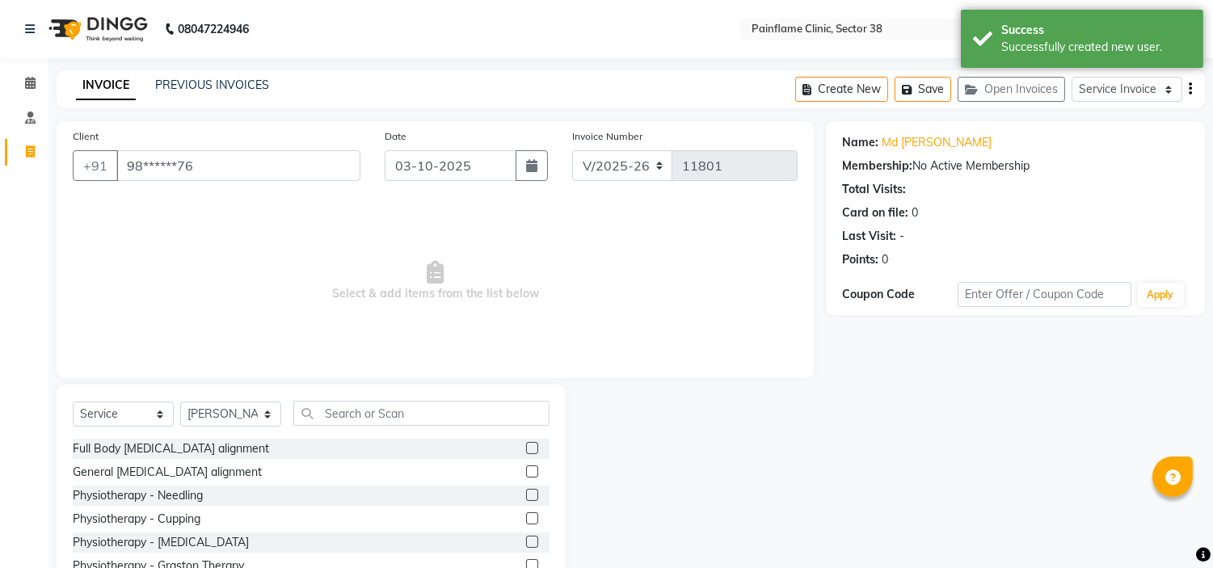
click at [526, 467] on label at bounding box center [532, 471] width 12 height 12
click at [526, 467] on input "checkbox" at bounding box center [531, 472] width 11 height 11
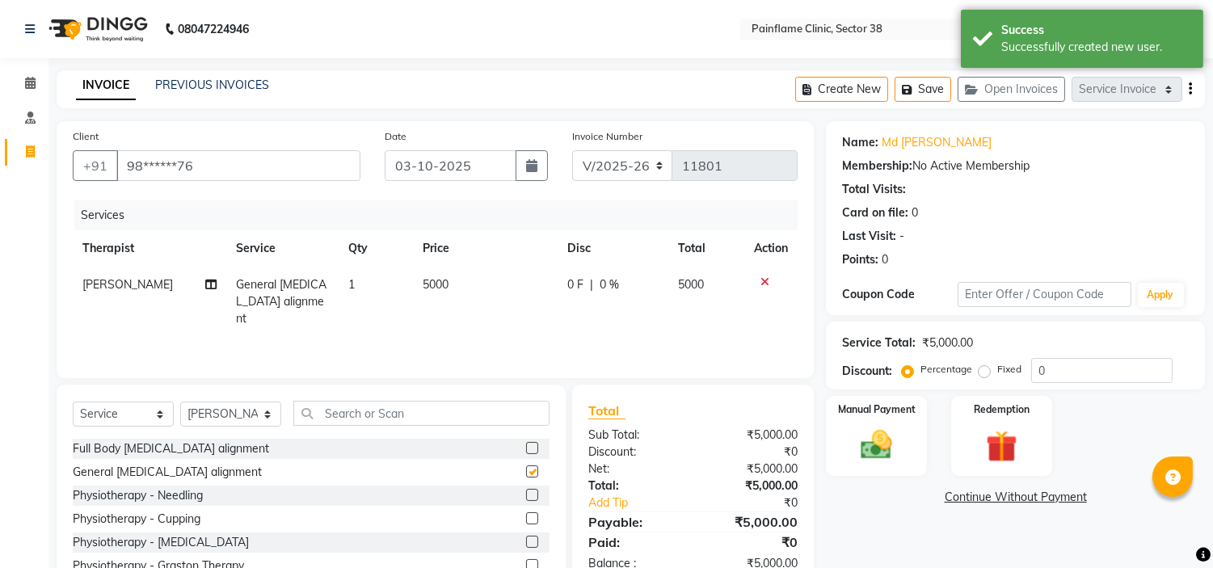
checkbox input "false"
click at [455, 289] on td "5000" at bounding box center [485, 302] width 145 height 70
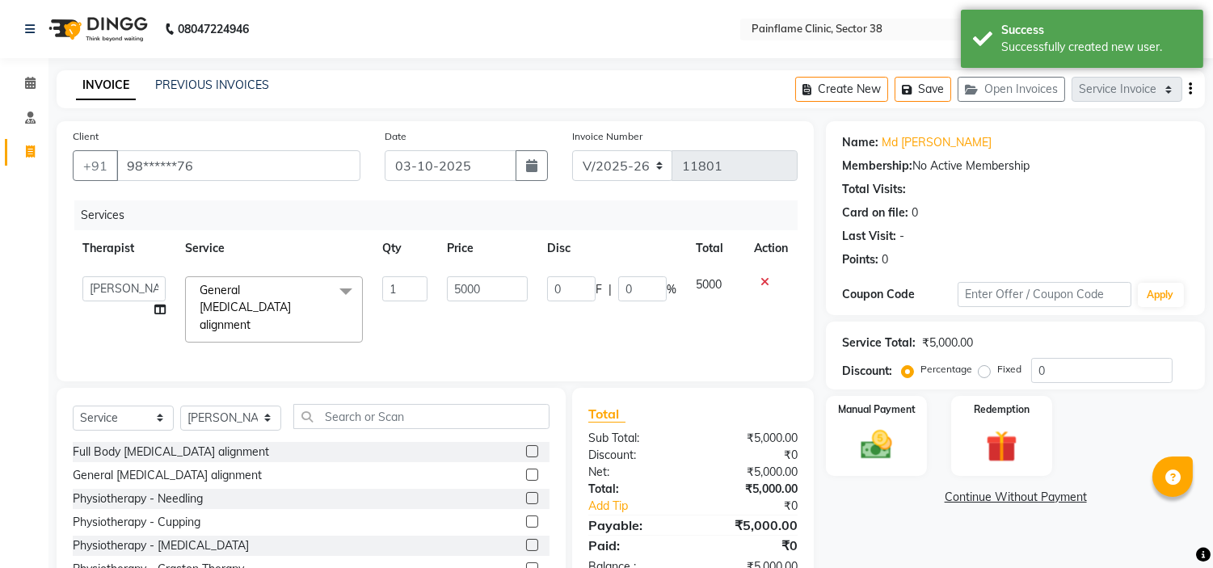
click at [455, 289] on input "5000" at bounding box center [487, 288] width 81 height 25
type input "2000"
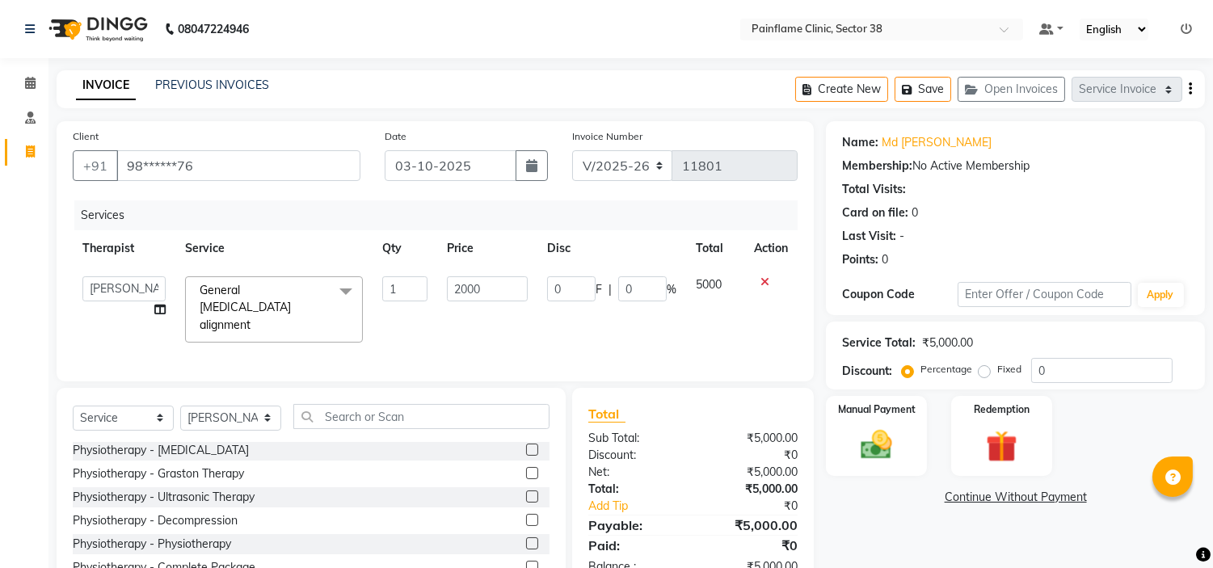
scroll to position [78, 0]
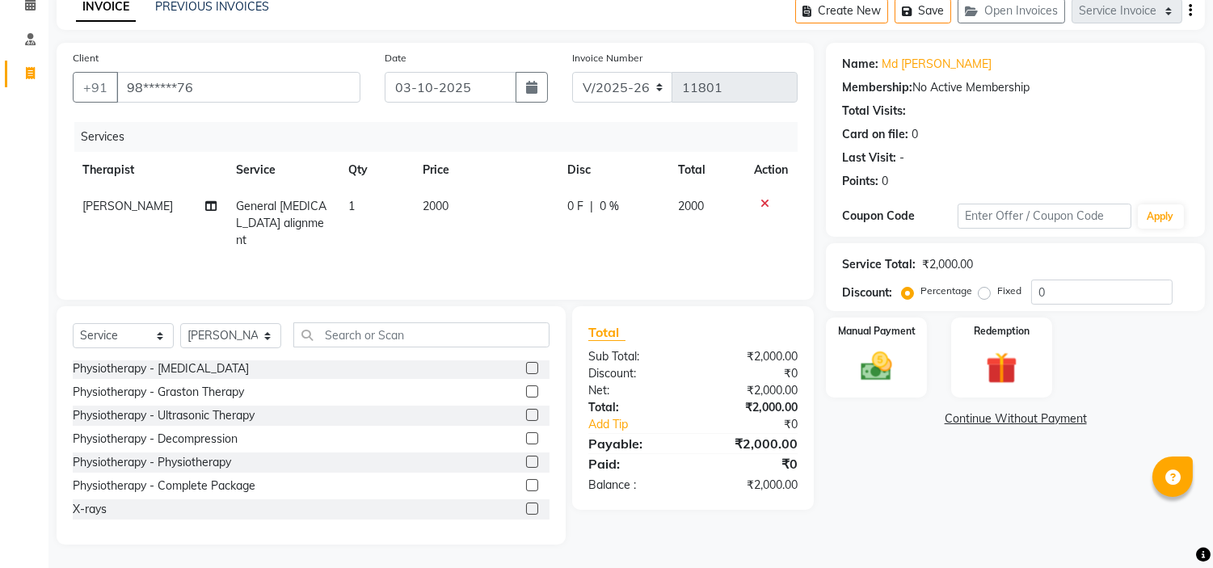
click at [526, 499] on div at bounding box center [537, 509] width 23 height 20
click at [526, 507] on label at bounding box center [532, 509] width 12 height 12
click at [526, 507] on input "checkbox" at bounding box center [531, 509] width 11 height 11
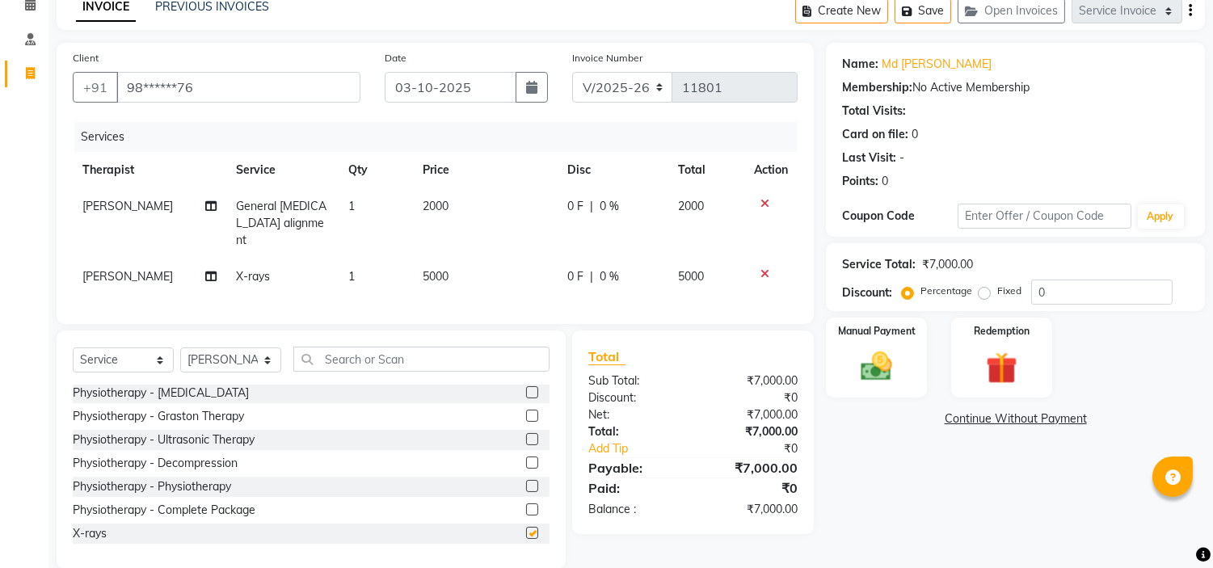
checkbox input "false"
click at [454, 259] on td "5000" at bounding box center [485, 277] width 145 height 36
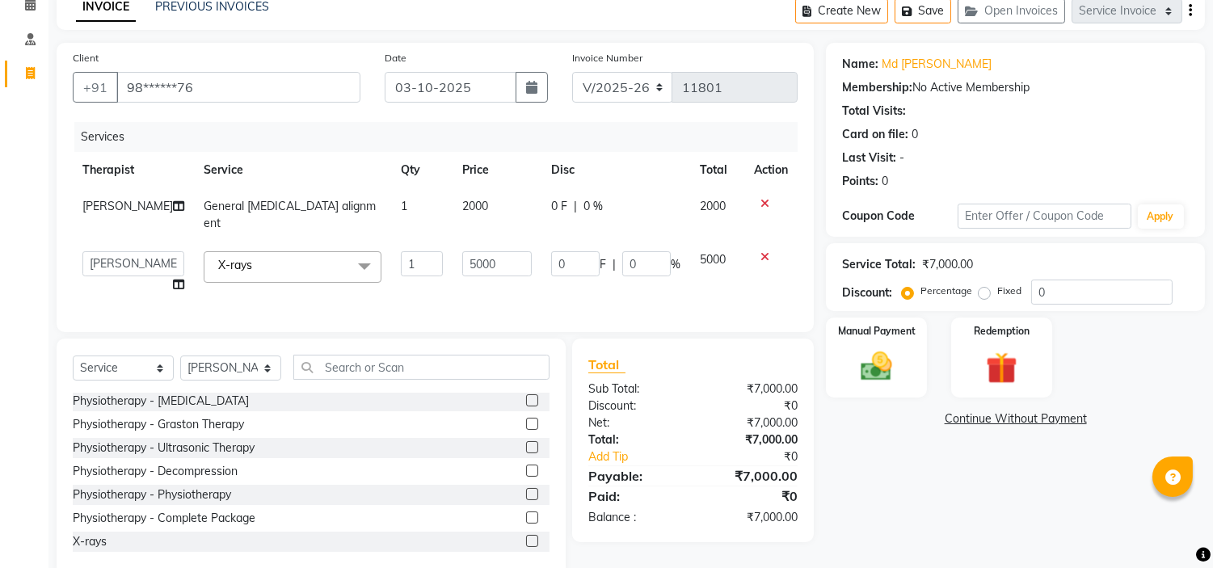
click at [462, 254] on input "5000" at bounding box center [496, 263] width 69 height 25
type input "700"
click at [887, 362] on img at bounding box center [876, 367] width 53 height 38
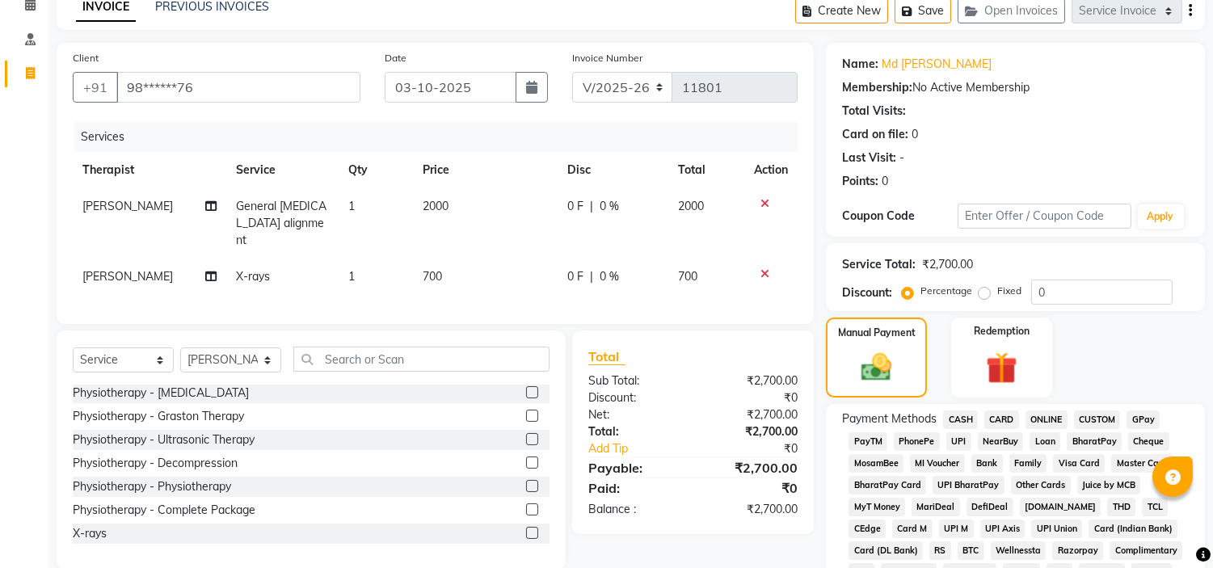
click at [960, 435] on span "UPI" at bounding box center [958, 441] width 25 height 19
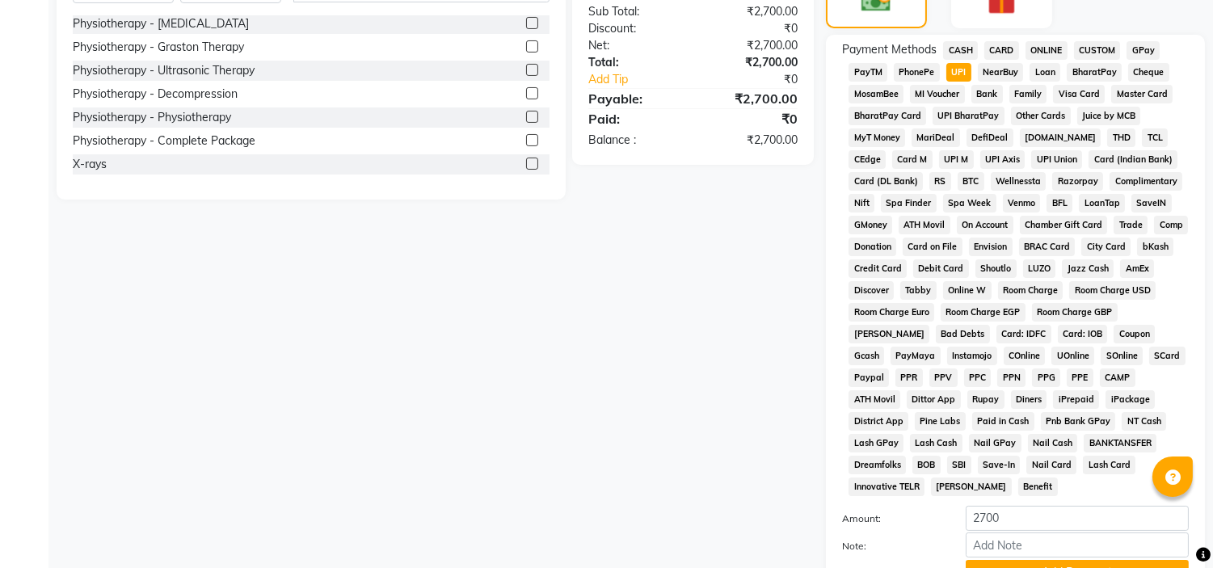
scroll to position [510, 0]
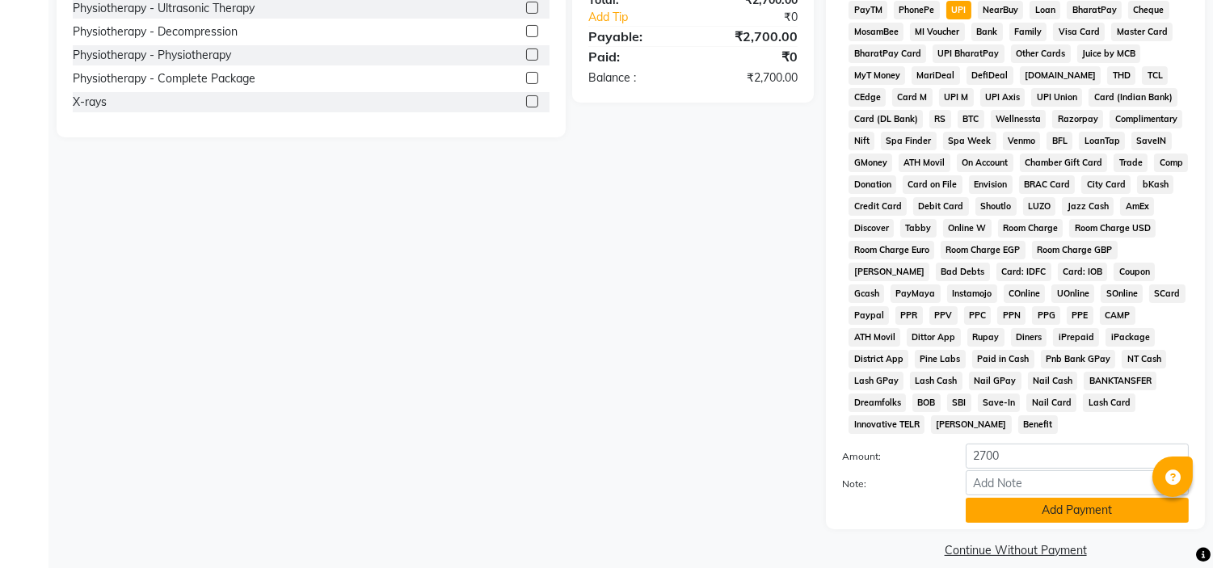
click at [1078, 498] on button "Add Payment" at bounding box center [1077, 510] width 223 height 25
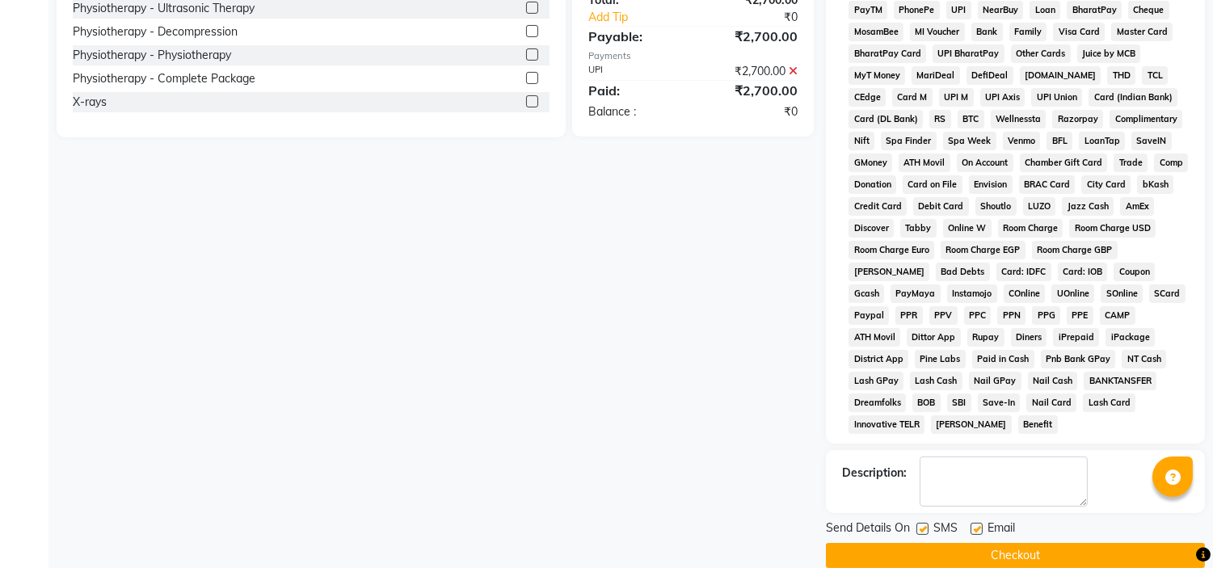
click at [981, 523] on label at bounding box center [976, 529] width 12 height 12
click at [981, 524] on input "checkbox" at bounding box center [975, 529] width 11 height 11
checkbox input "false"
click at [916, 523] on label at bounding box center [922, 529] width 12 height 12
click at [916, 524] on input "checkbox" at bounding box center [921, 529] width 11 height 11
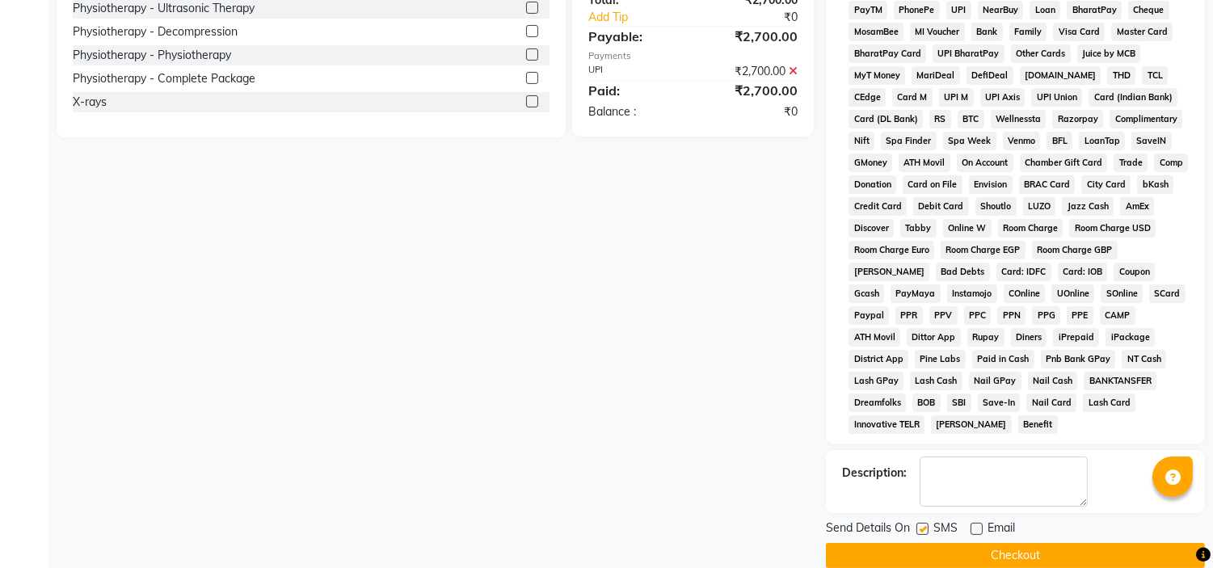
checkbox input "false"
click at [1005, 543] on button "Checkout" at bounding box center [1015, 555] width 379 height 25
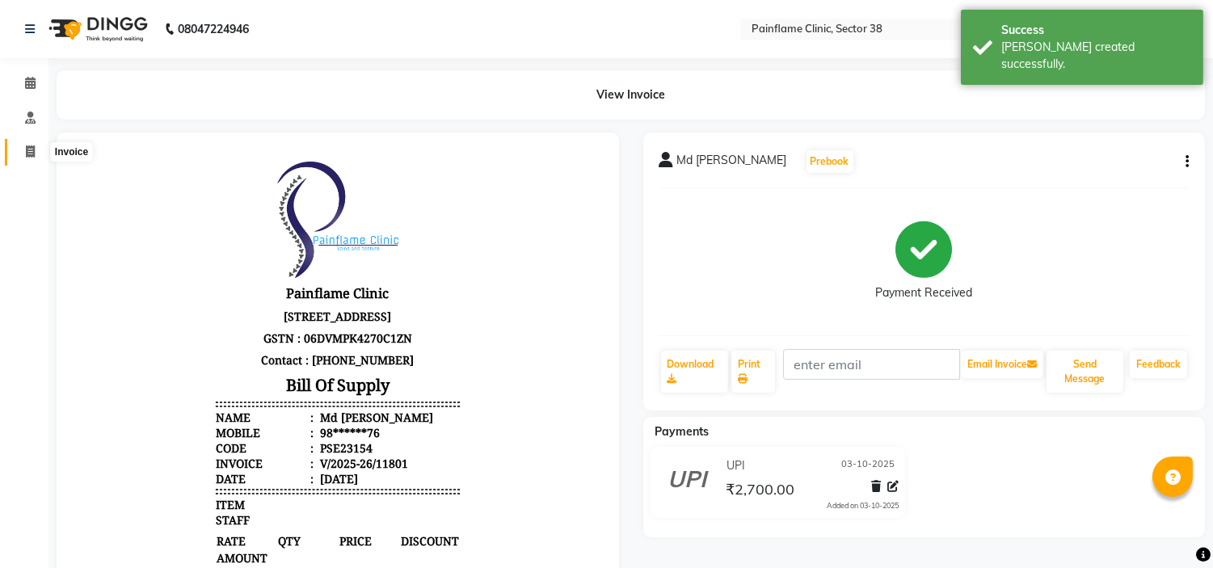
click at [23, 148] on span at bounding box center [30, 152] width 28 height 19
select select "service"
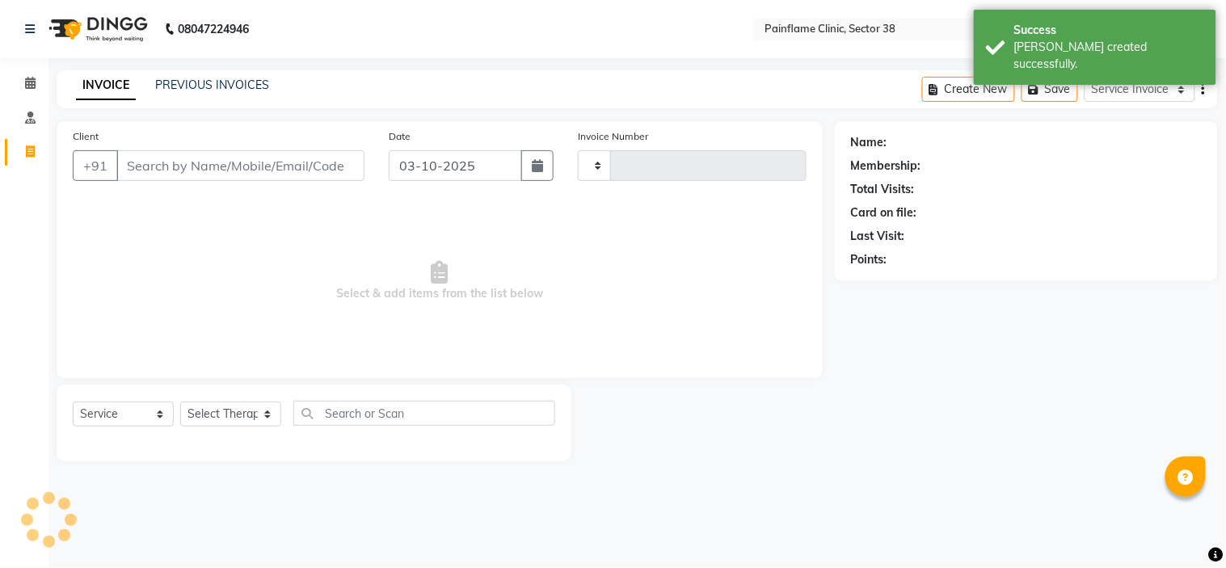
type input "11802"
select select "3964"
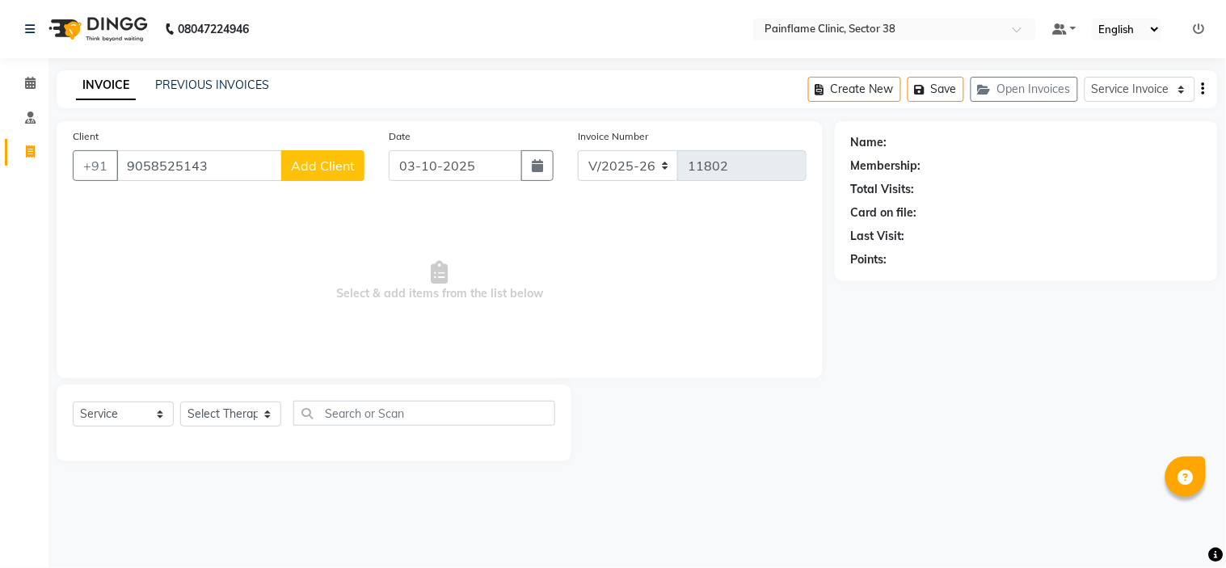
click at [165, 165] on input "9058525143" at bounding box center [199, 165] width 166 height 31
type input "9058525143"
click at [327, 167] on span "Add Client" at bounding box center [323, 166] width 64 height 16
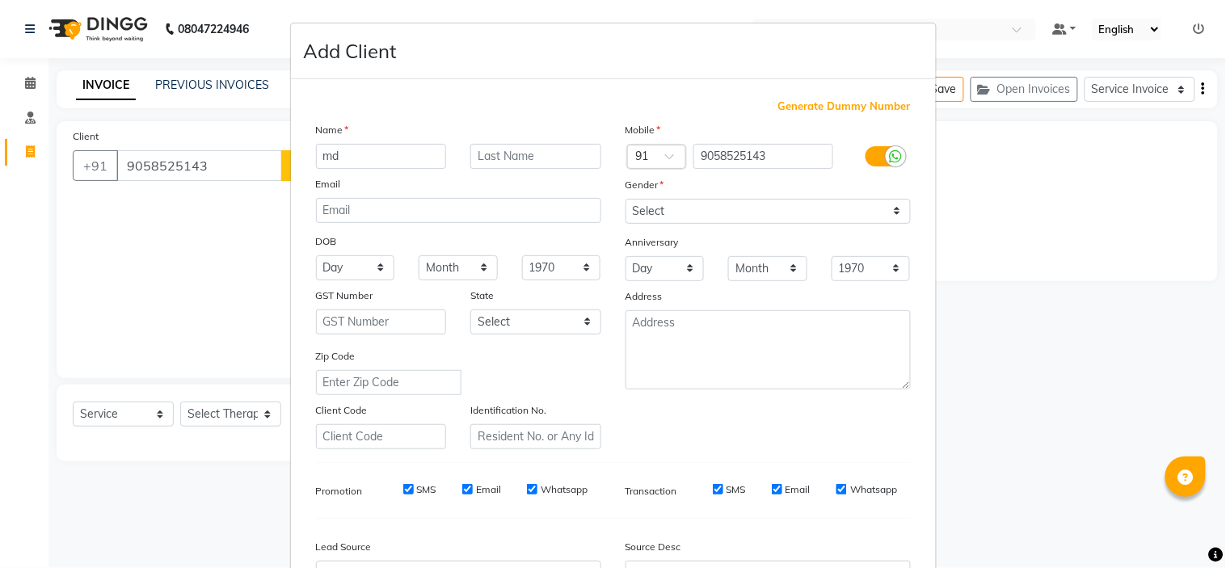
type input "m"
type input "Md"
type input "Faisal"
click at [750, 214] on select "Select Male Female Other Prefer Not To Say" at bounding box center [767, 211] width 285 height 25
select select "male"
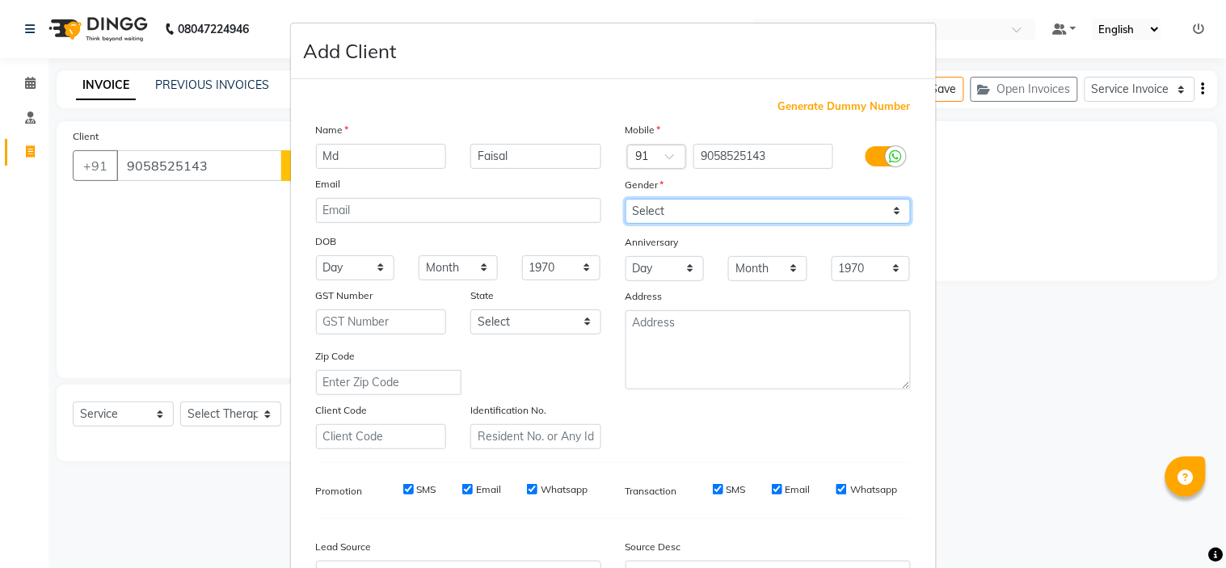
click at [625, 199] on select "Select Male Female Other Prefer Not To Say" at bounding box center [767, 211] width 285 height 25
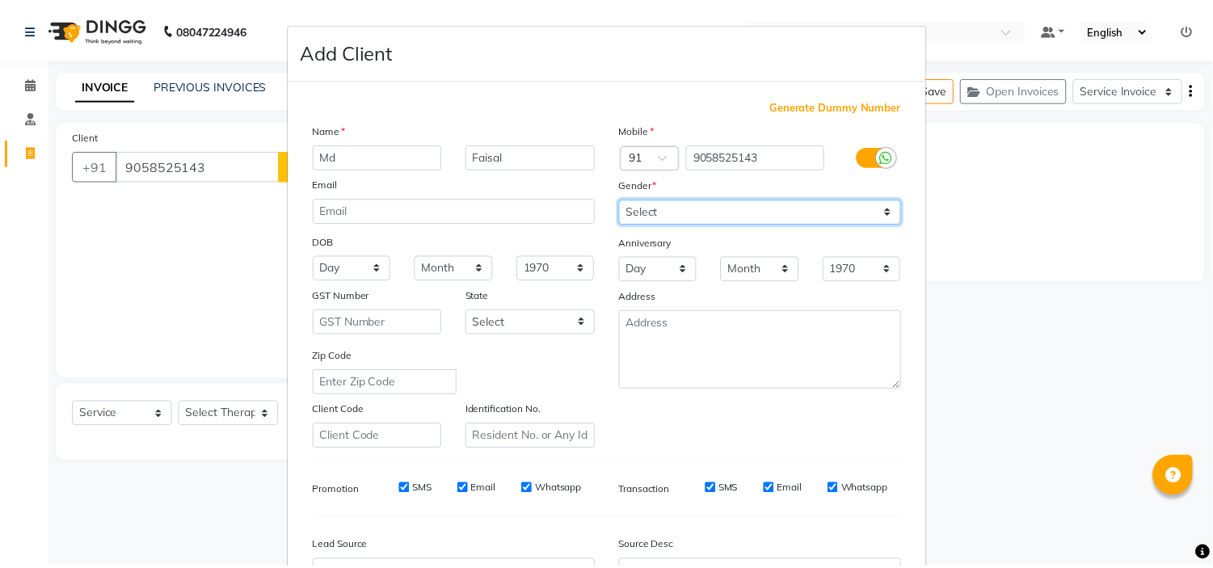
scroll to position [179, 0]
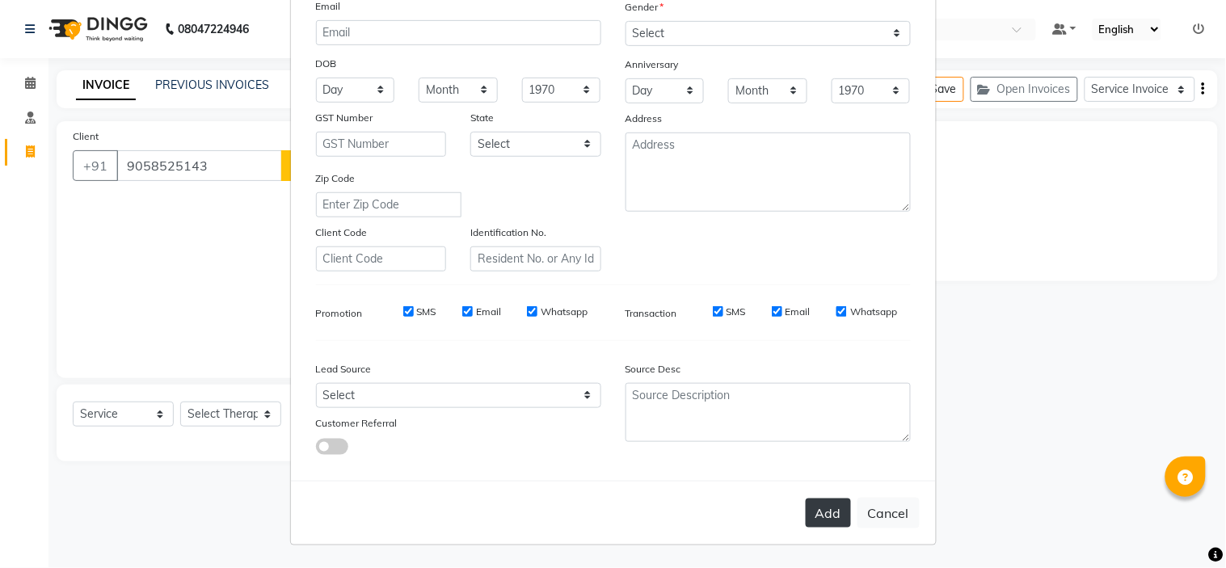
click at [815, 507] on button "Add" at bounding box center [828, 513] width 45 height 29
type input "90******43"
select select
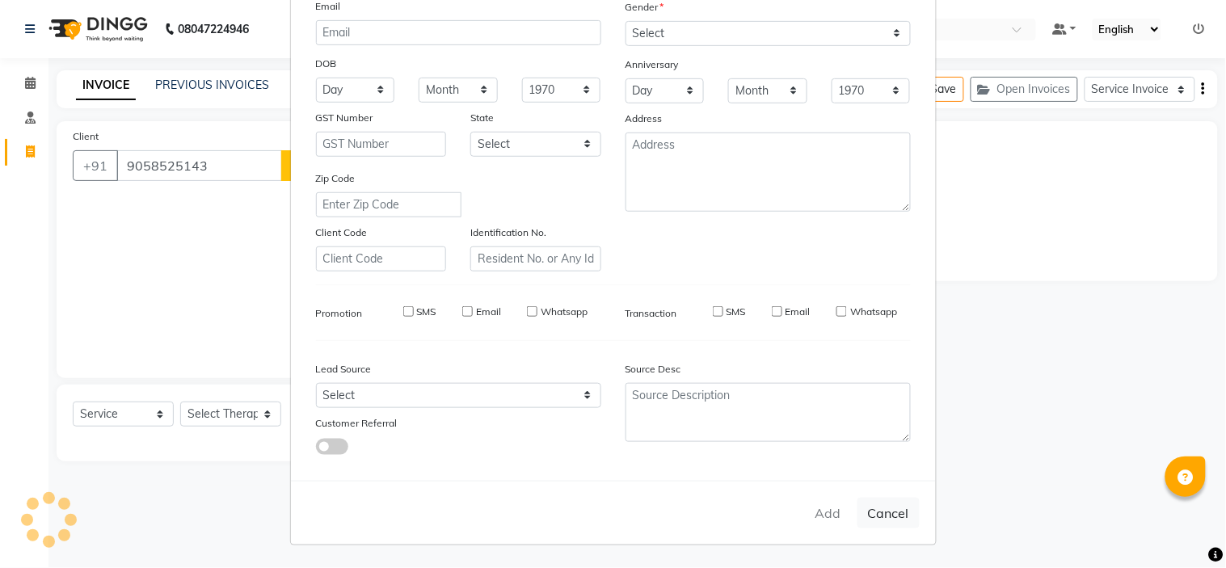
select select
checkbox input "false"
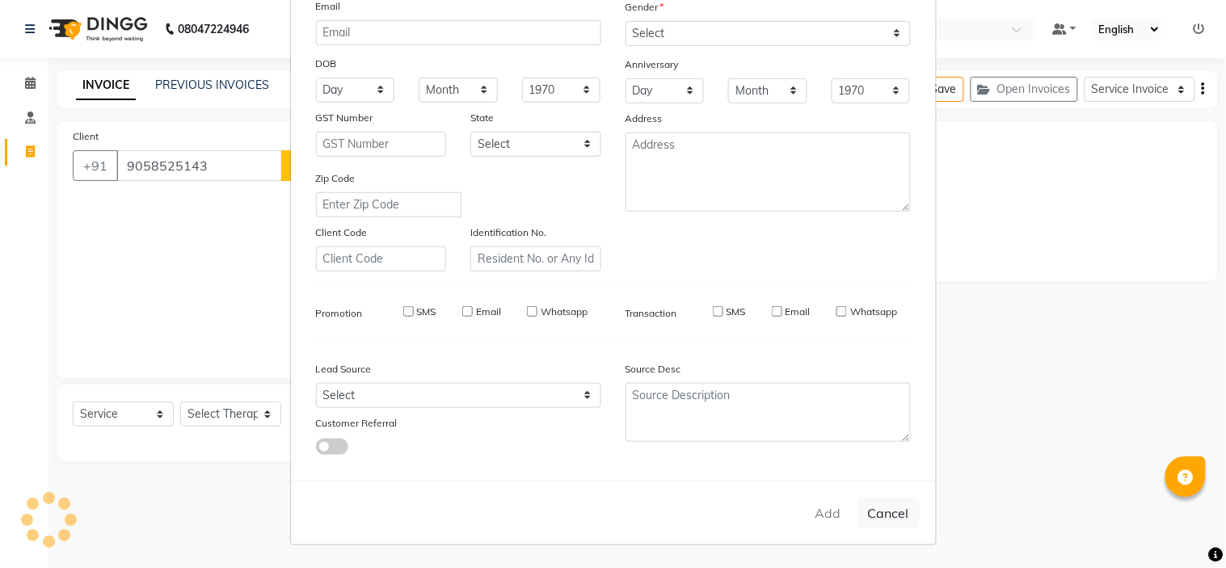
checkbox input "false"
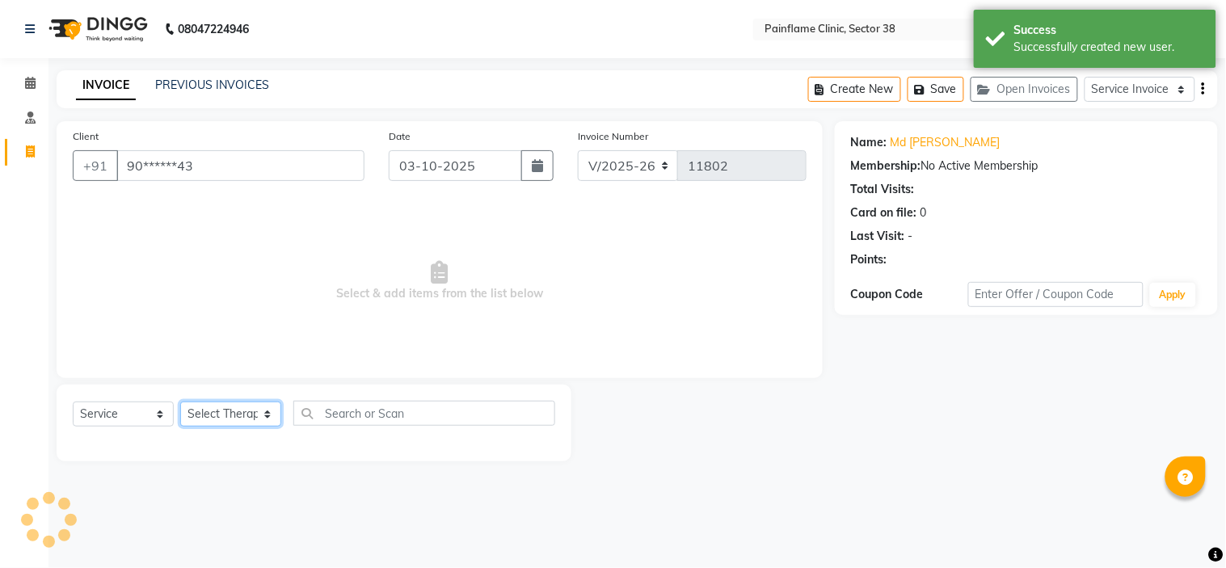
click at [236, 410] on select "Select Therapist Dr Durgesh Dr Harish Dr Ranjana Dr Saurabh Dr. Suraj Dr. Tejpa…" at bounding box center [230, 414] width 101 height 25
select select "20216"
click at [180, 402] on select "Select Therapist Dr Durgesh Dr Harish Dr Ranjana Dr Saurabh Dr. Suraj Dr. Tejpa…" at bounding box center [230, 414] width 101 height 25
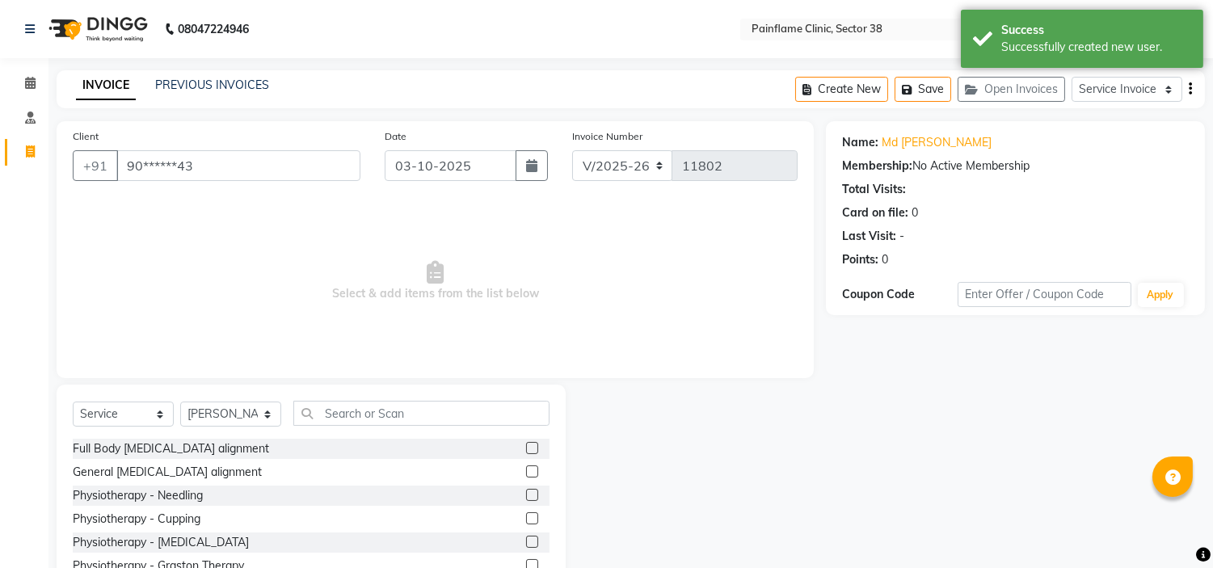
click at [526, 472] on label at bounding box center [532, 471] width 12 height 12
click at [526, 472] on input "checkbox" at bounding box center [531, 472] width 11 height 11
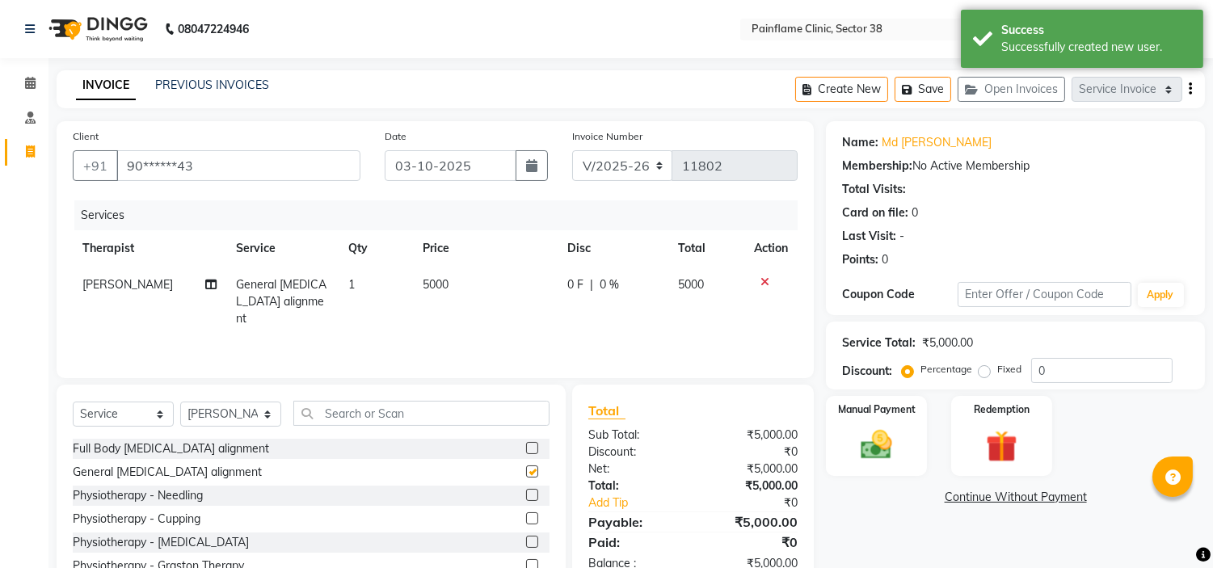
checkbox input "false"
click at [458, 279] on td "5000" at bounding box center [485, 302] width 145 height 70
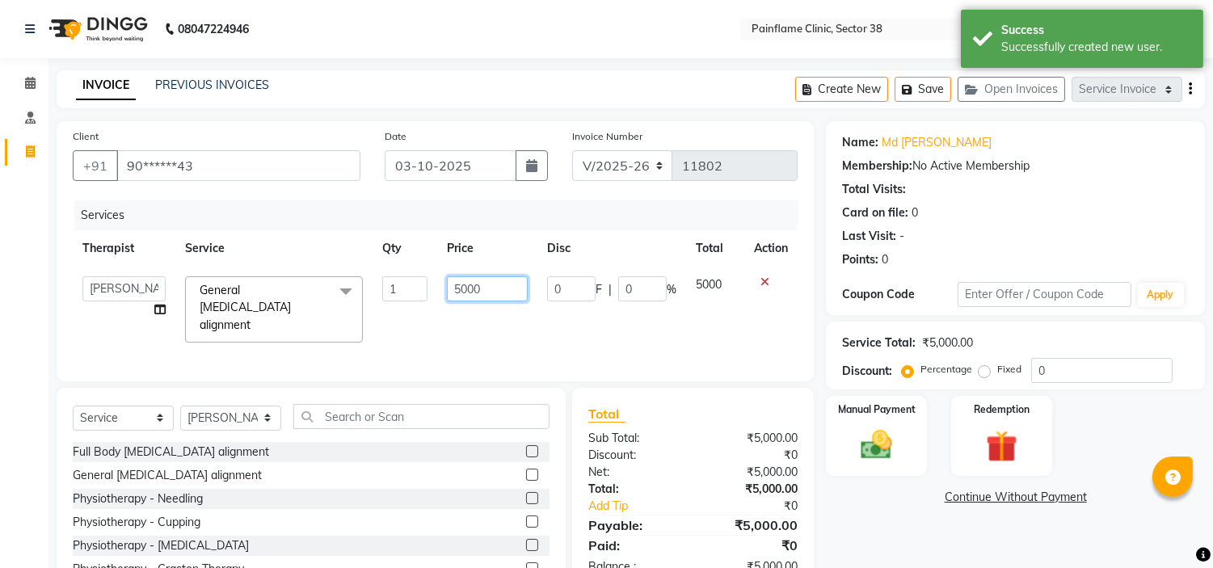
click at [458, 279] on input "5000" at bounding box center [487, 288] width 81 height 25
type input "2000"
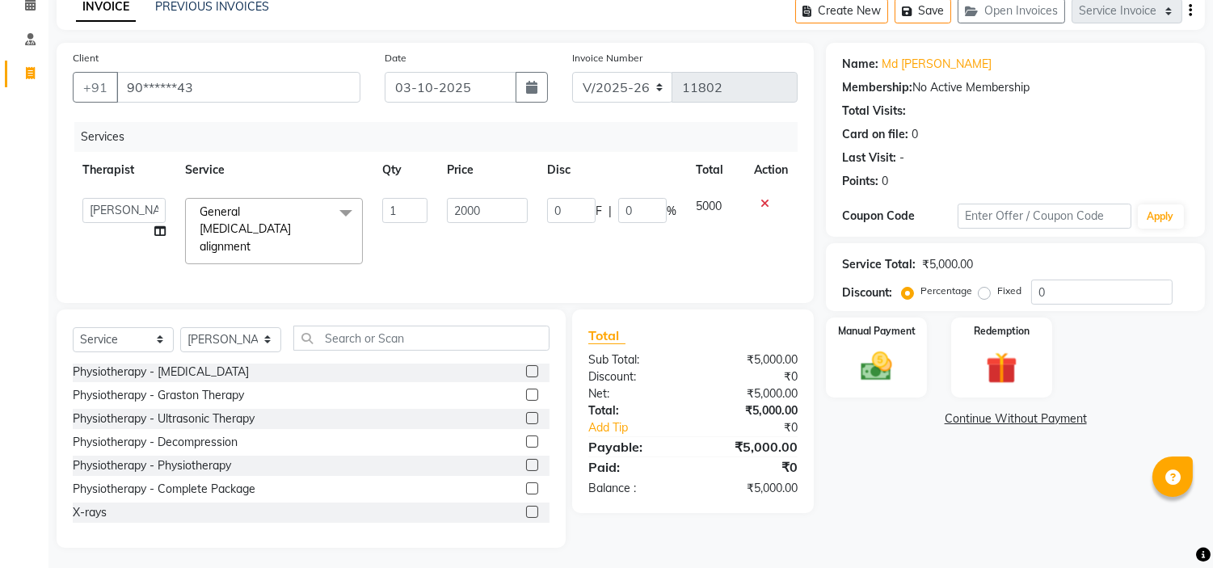
click at [526, 506] on label at bounding box center [532, 512] width 12 height 12
click at [526, 507] on input "checkbox" at bounding box center [531, 512] width 11 height 11
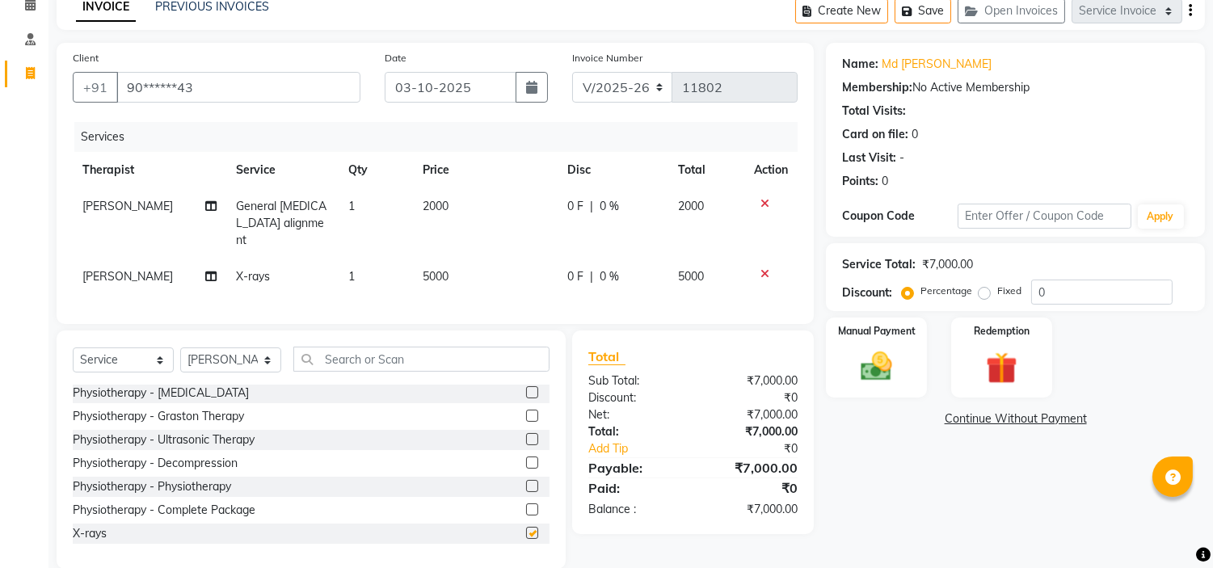
checkbox input "false"
click at [462, 259] on td "5000" at bounding box center [485, 277] width 145 height 36
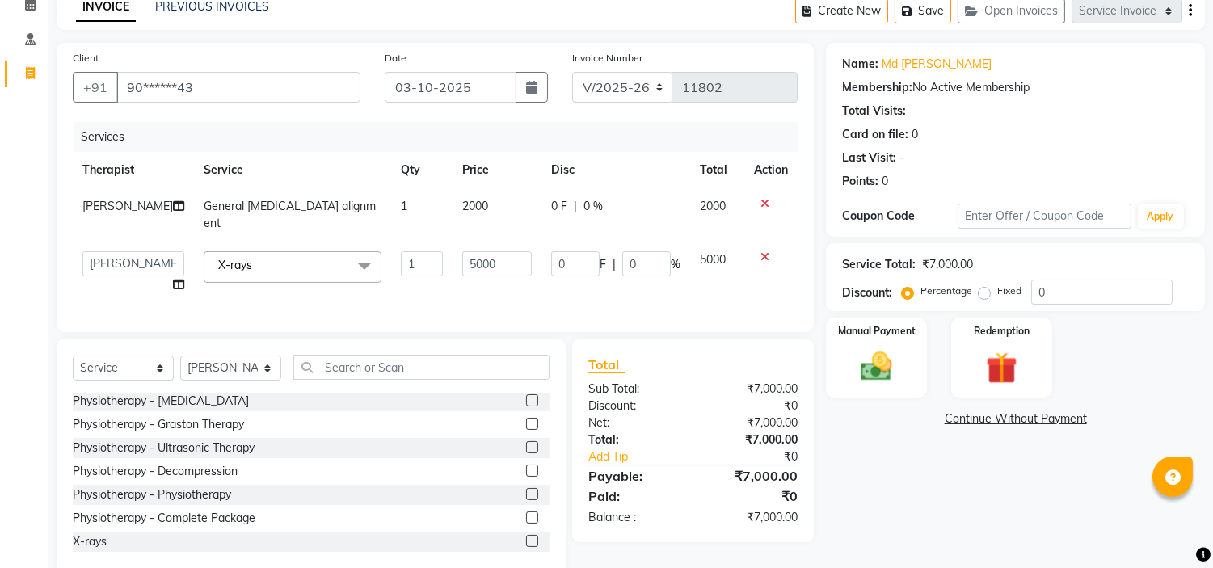
click at [462, 251] on input "5000" at bounding box center [496, 263] width 69 height 25
type input "700"
click at [850, 350] on img at bounding box center [876, 367] width 53 height 38
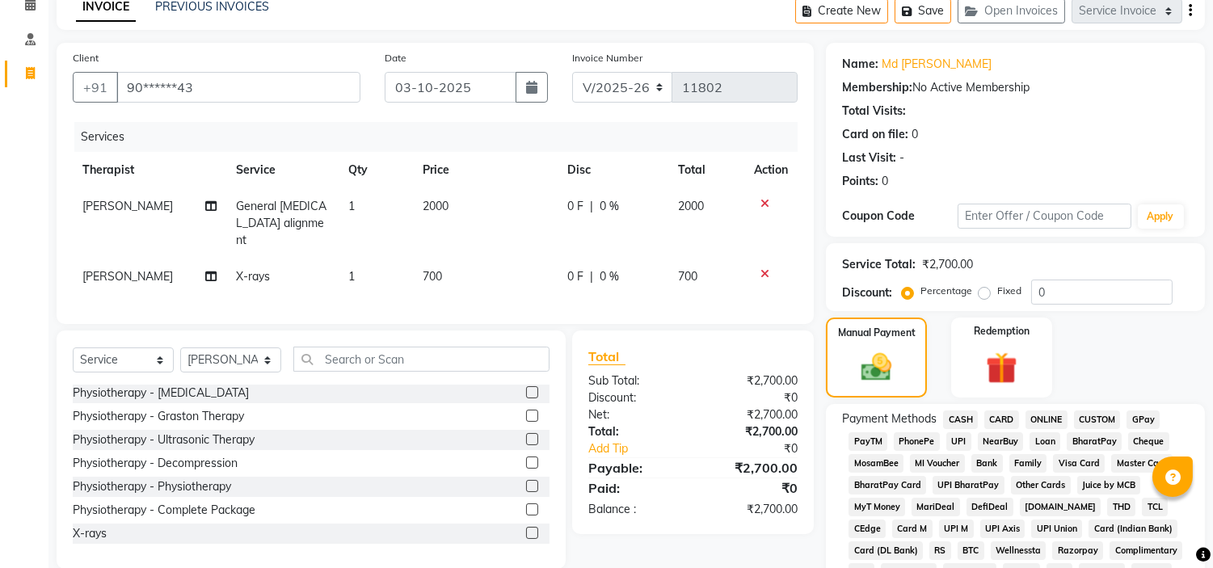
click at [962, 438] on span "UPI" at bounding box center [958, 441] width 25 height 19
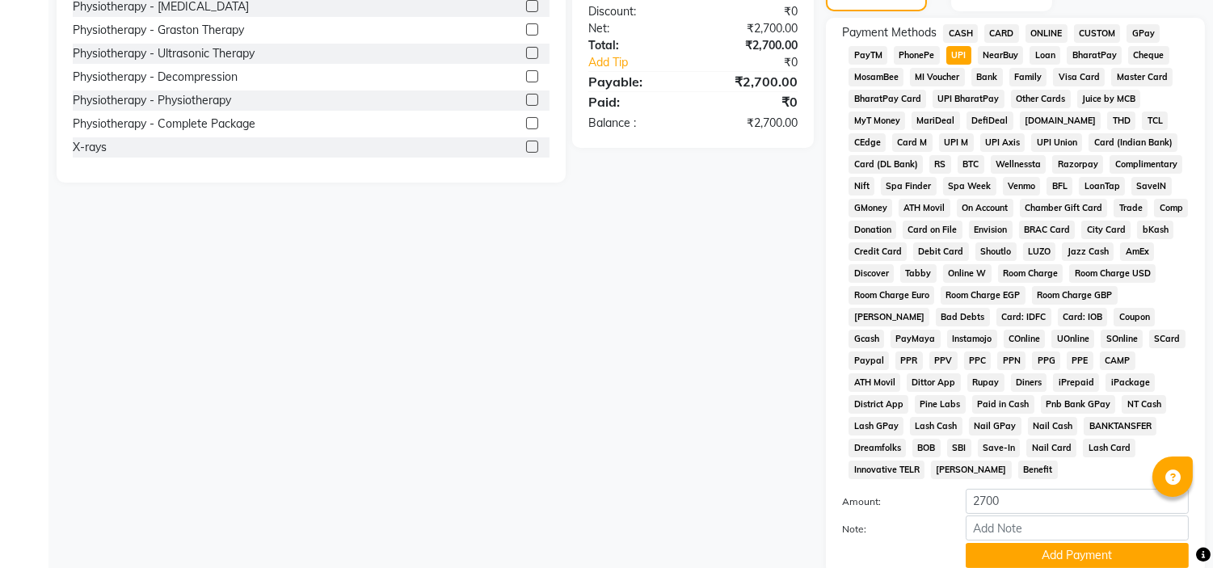
scroll to position [510, 0]
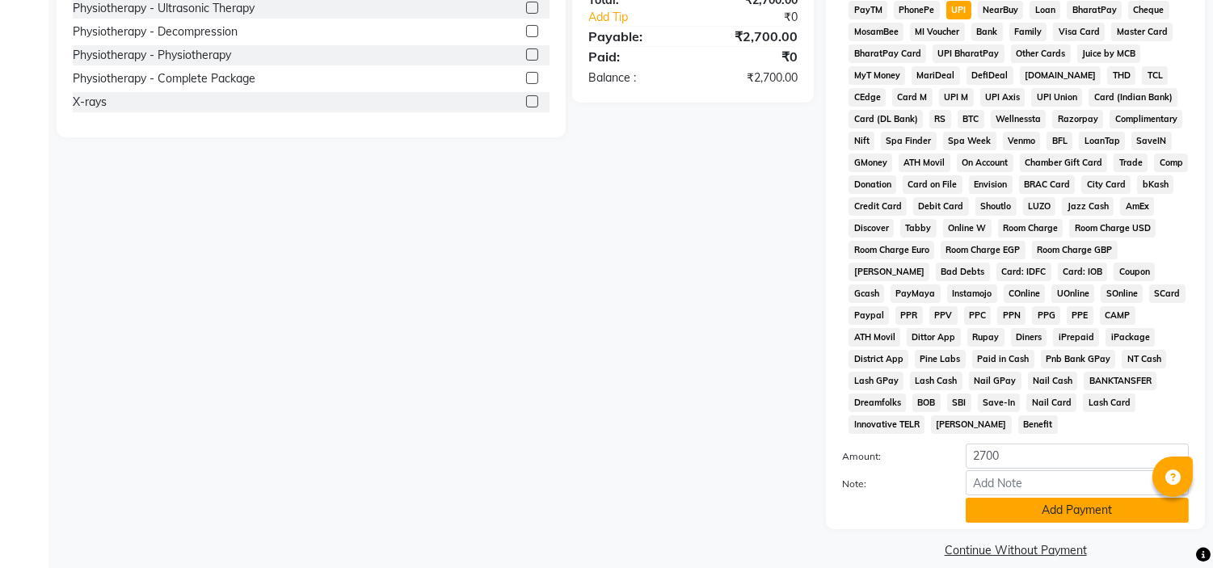
click at [1102, 498] on button "Add Payment" at bounding box center [1077, 510] width 223 height 25
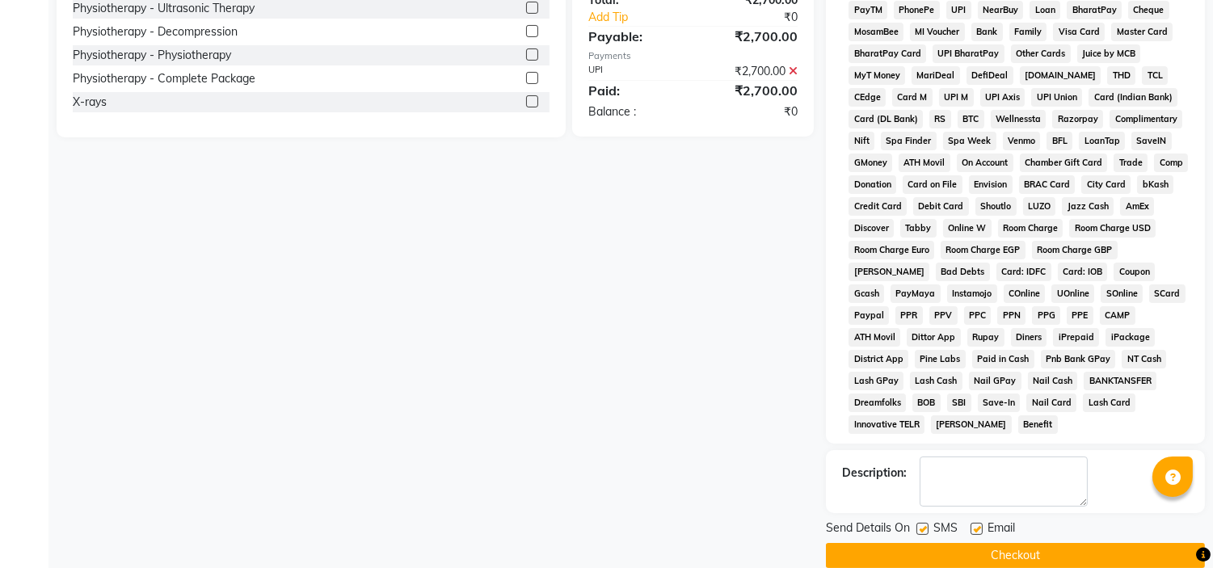
click at [980, 523] on label at bounding box center [976, 529] width 12 height 12
click at [980, 524] on input "checkbox" at bounding box center [975, 529] width 11 height 11
checkbox input "false"
click at [918, 523] on label at bounding box center [922, 529] width 12 height 12
click at [918, 524] on input "checkbox" at bounding box center [921, 529] width 11 height 11
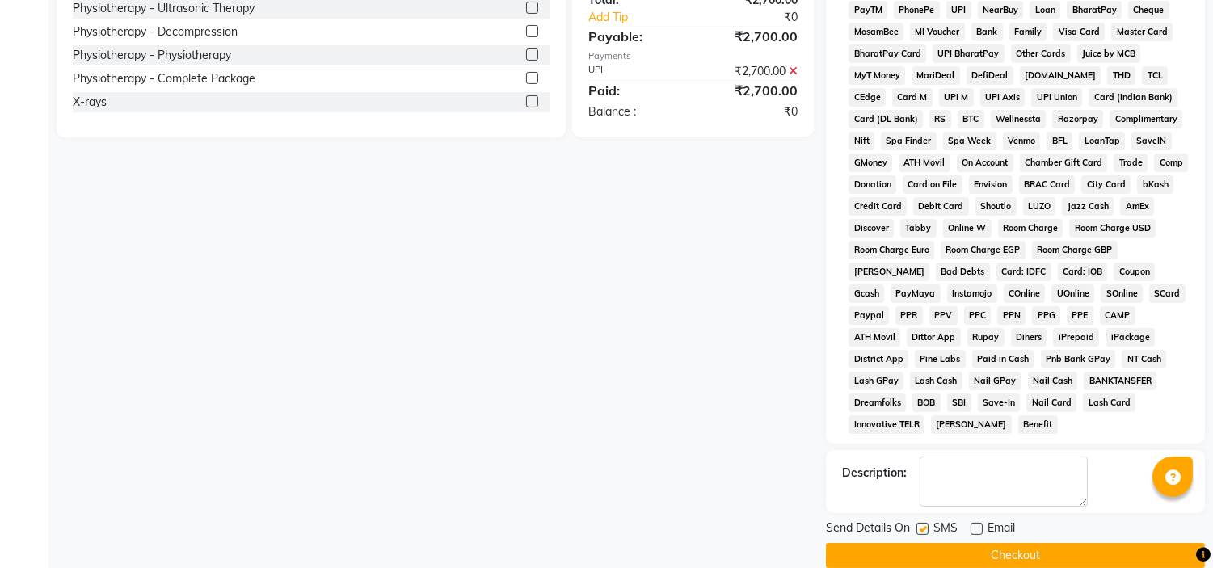
checkbox input "false"
click at [970, 543] on button "Checkout" at bounding box center [1015, 555] width 379 height 25
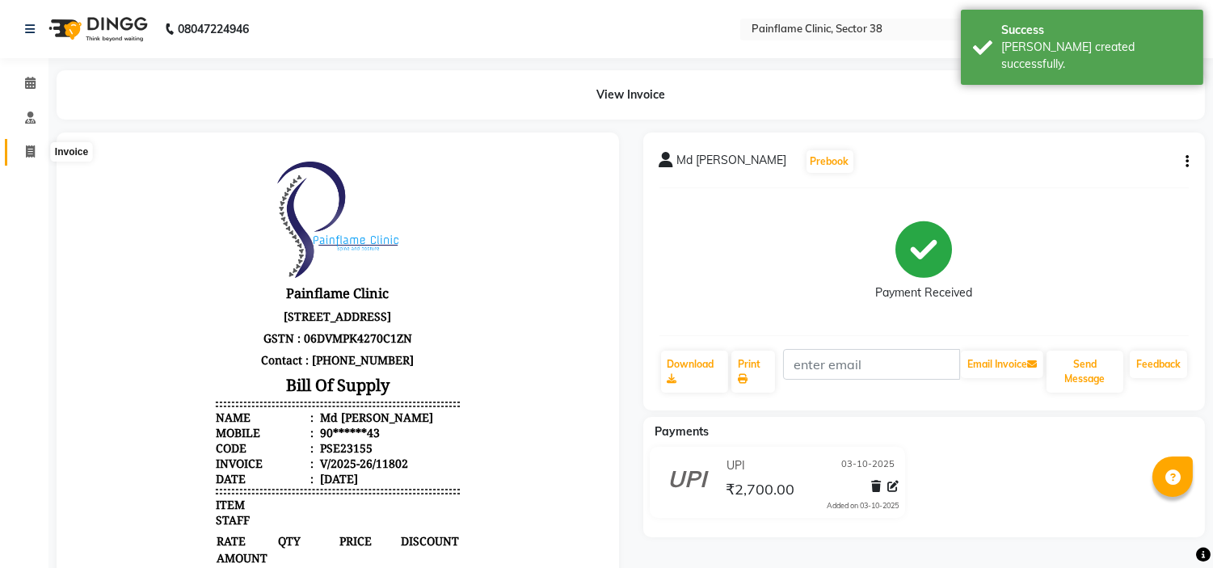
click at [37, 155] on span at bounding box center [30, 152] width 28 height 19
select select "service"
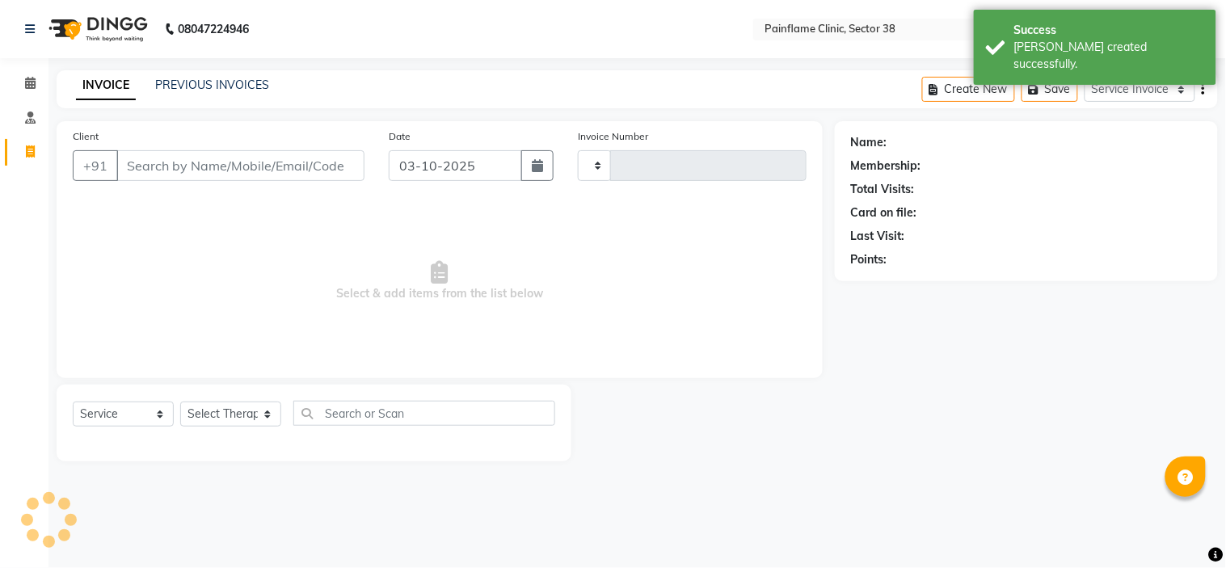
type input "11803"
select select "3964"
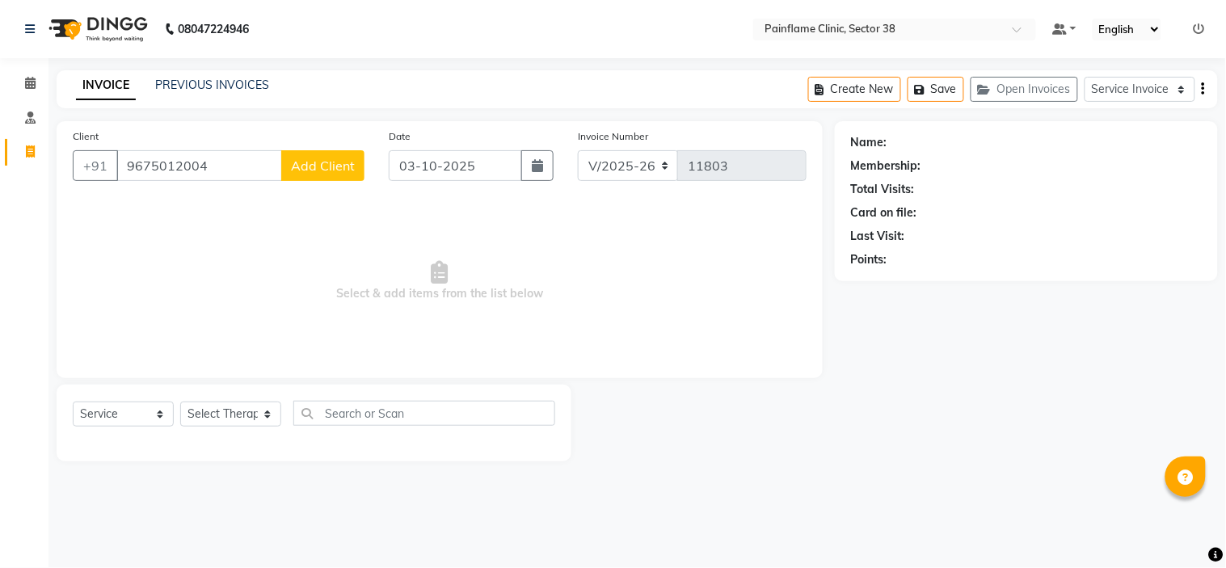
type input "9675012004"
click at [338, 155] on button "Add Client" at bounding box center [322, 165] width 83 height 31
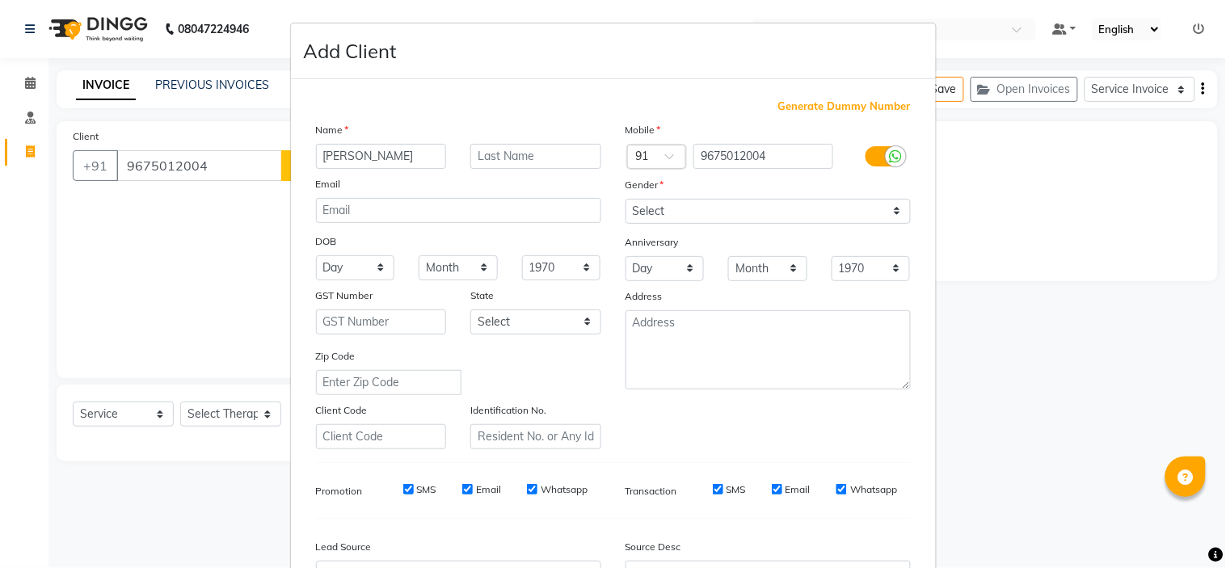
type input "Ateeq"
type input "Rabbani"
click at [706, 205] on select "Select Male Female Other Prefer Not To Say" at bounding box center [767, 211] width 285 height 25
select select "male"
click at [625, 199] on select "Select Male Female Other Prefer Not To Say" at bounding box center [767, 211] width 285 height 25
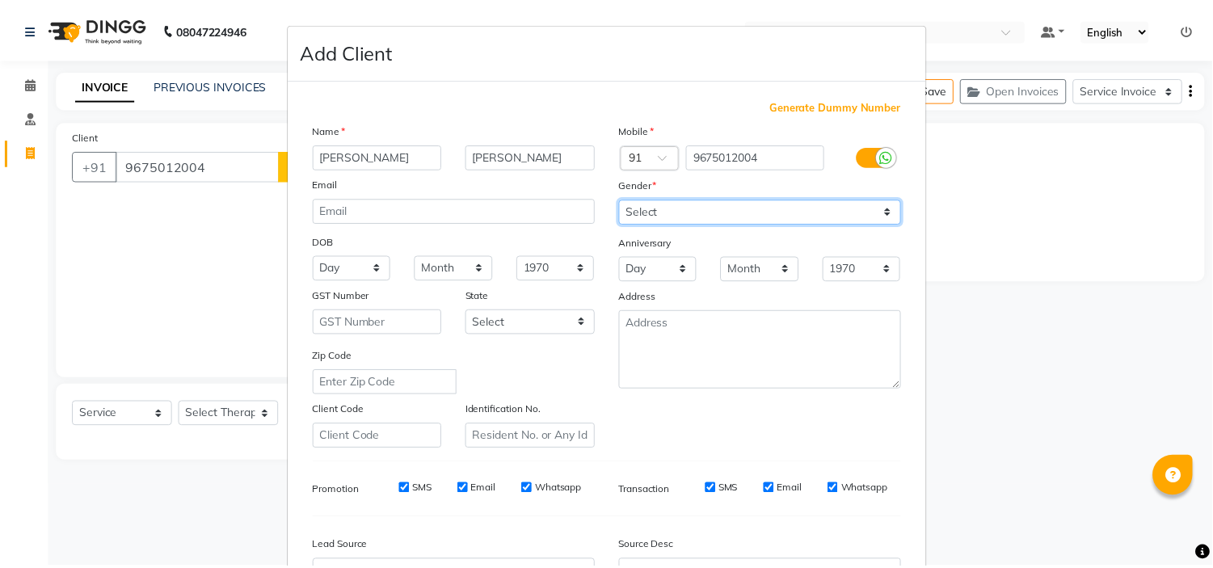
scroll to position [179, 0]
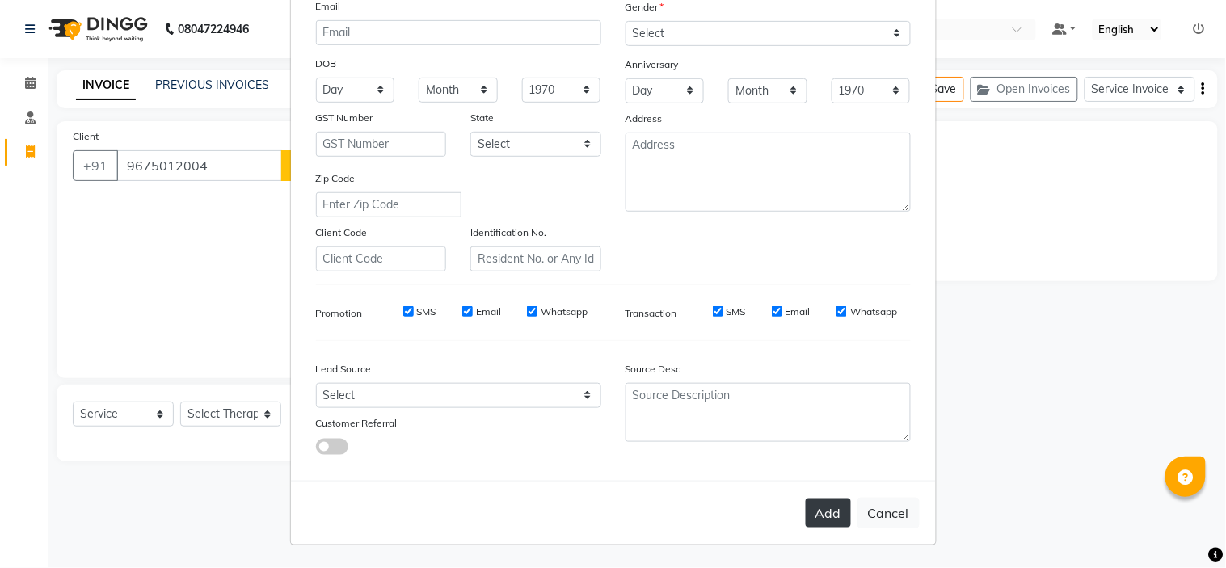
click at [826, 509] on button "Add" at bounding box center [828, 513] width 45 height 29
type input "96******04"
select select
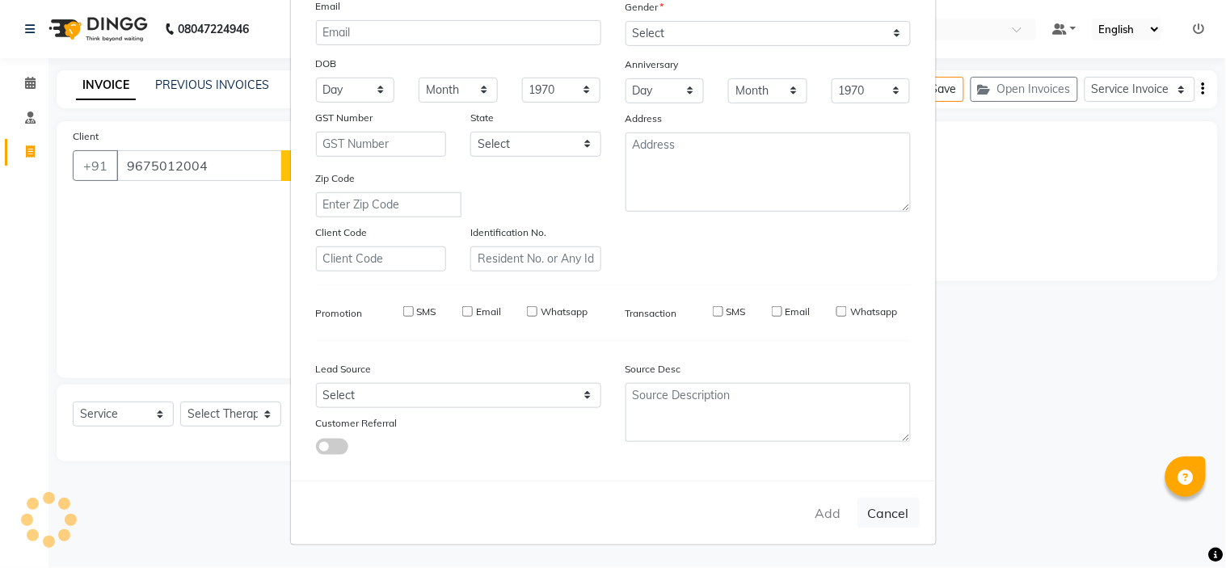
select select
checkbox input "false"
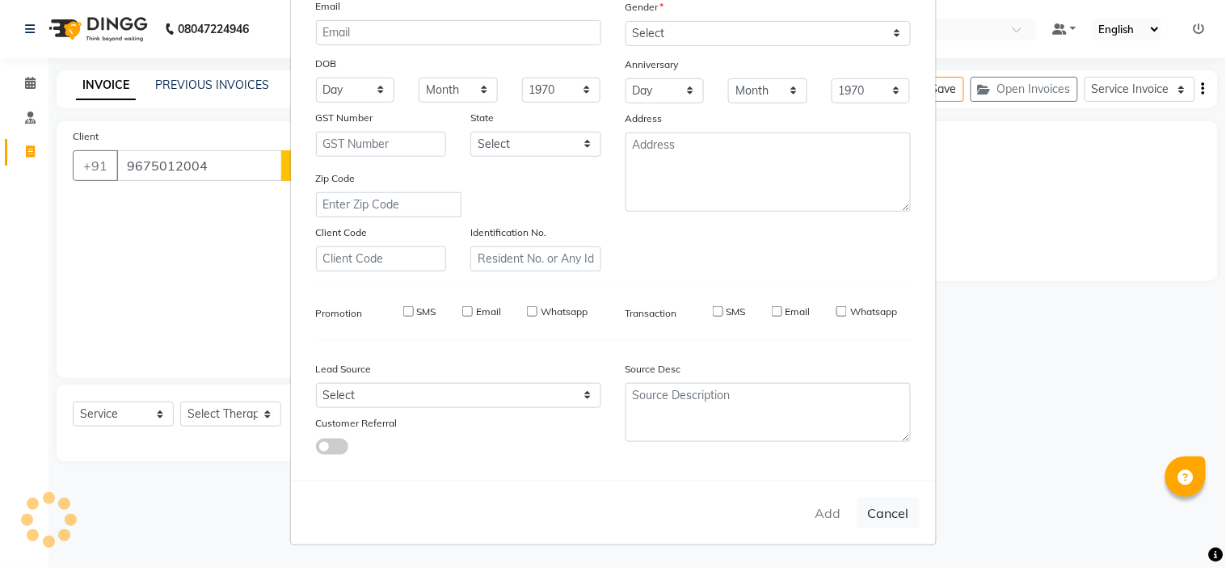
checkbox input "false"
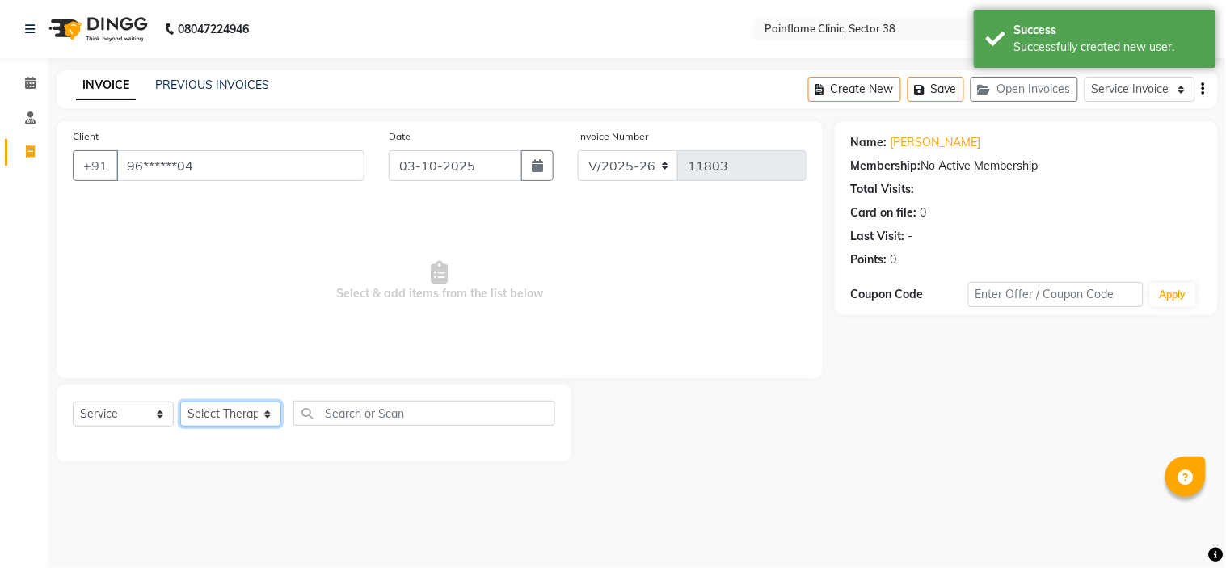
click at [237, 421] on select "Select Therapist Dr Durgesh Dr Harish Dr Ranjana Dr Saurabh Dr. Suraj Dr. Tejpa…" at bounding box center [230, 414] width 101 height 25
click at [180, 402] on select "Select Therapist Dr Durgesh Dr Harish Dr Ranjana Dr Saurabh Dr. Suraj Dr. Tejpa…" at bounding box center [230, 414] width 101 height 25
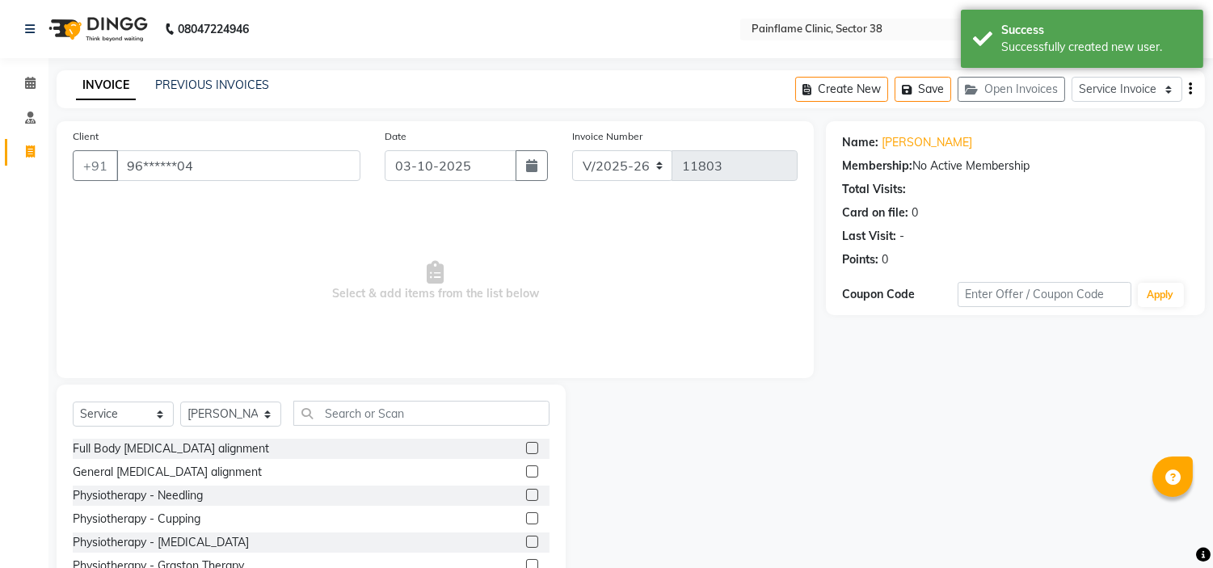
click at [526, 467] on label at bounding box center [532, 471] width 12 height 12
click at [526, 467] on input "checkbox" at bounding box center [531, 472] width 11 height 11
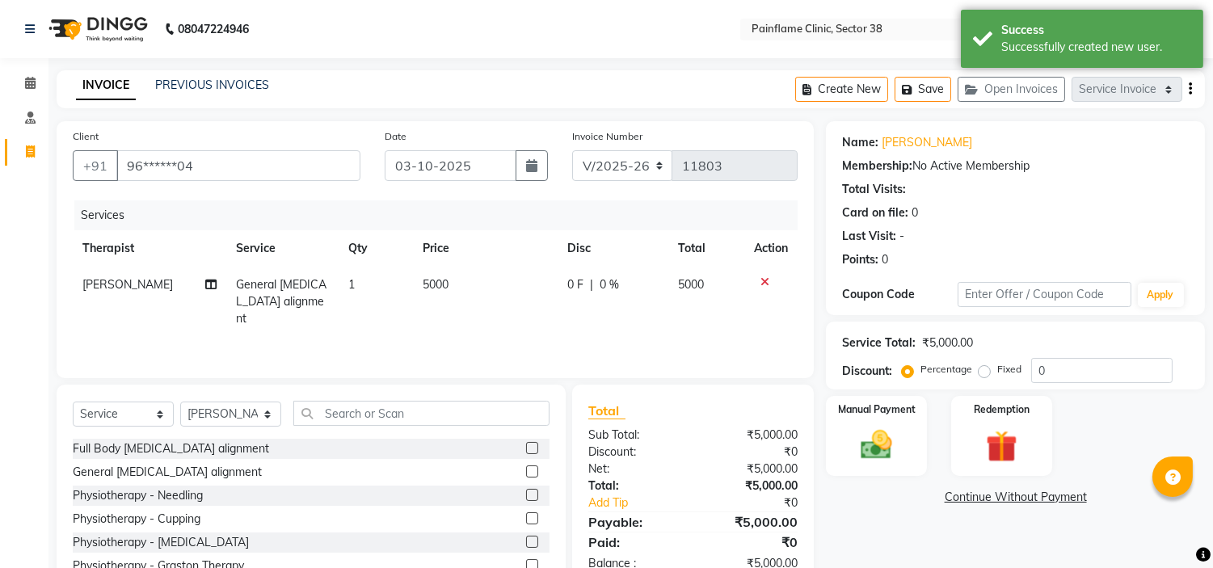
click at [445, 279] on span "5000" at bounding box center [436, 284] width 26 height 15
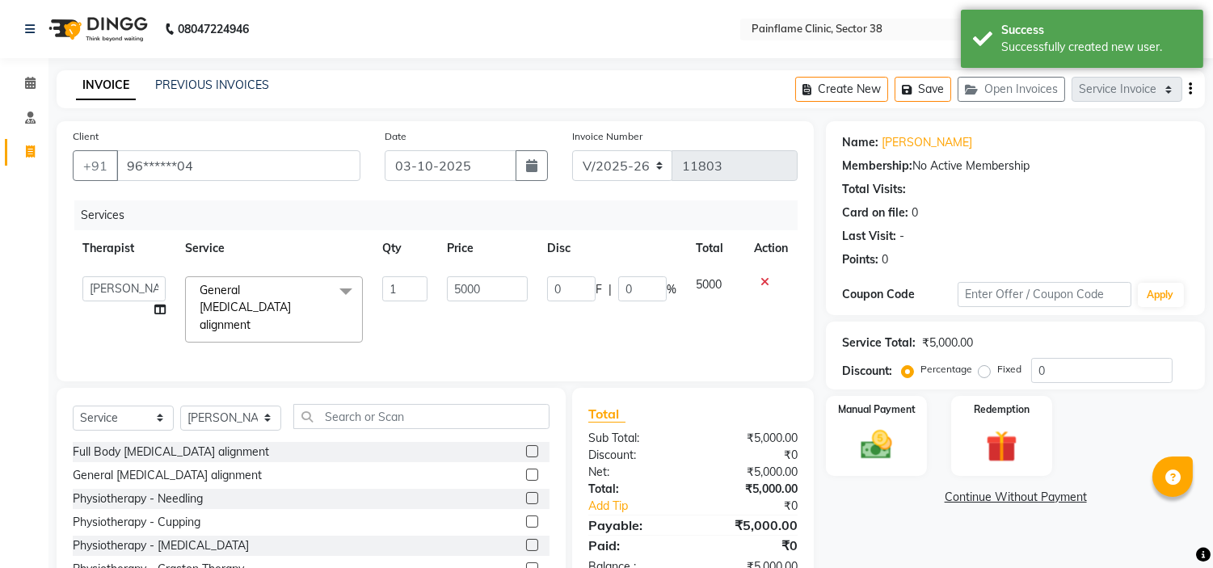
click at [447, 279] on input "5000" at bounding box center [487, 288] width 81 height 25
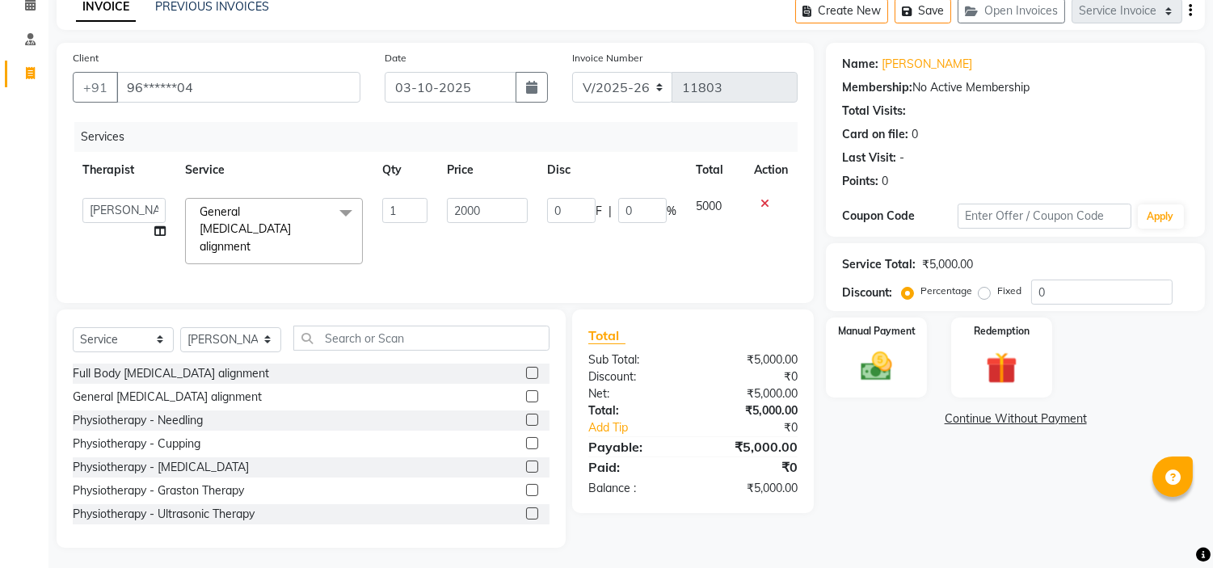
scroll to position [95, 0]
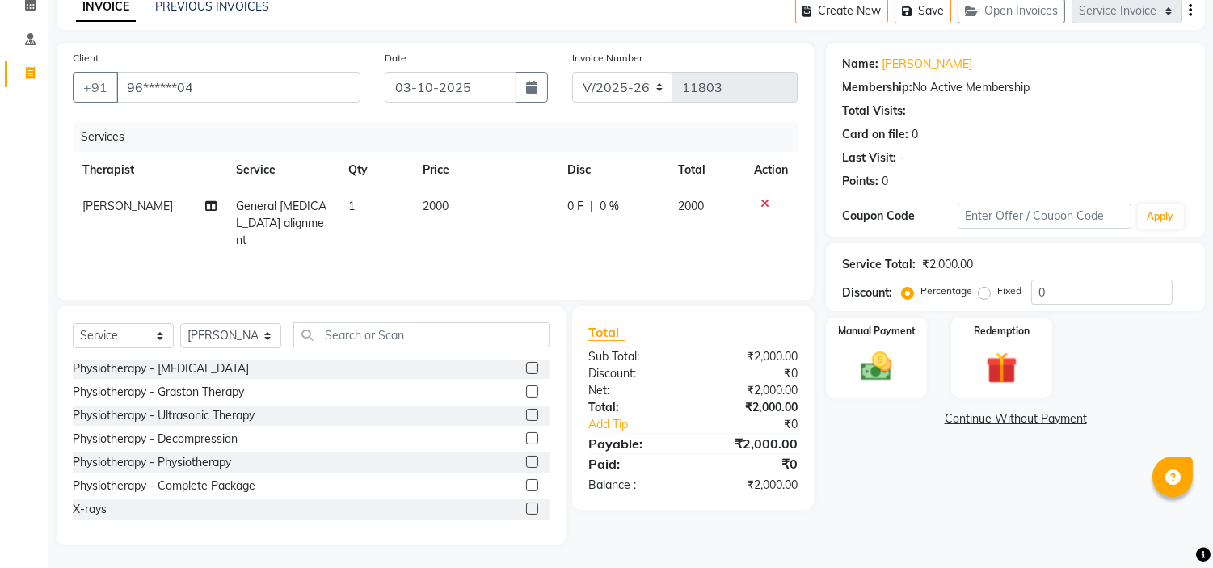
click at [526, 503] on label at bounding box center [532, 509] width 12 height 12
click at [526, 504] on input "checkbox" at bounding box center [531, 509] width 11 height 11
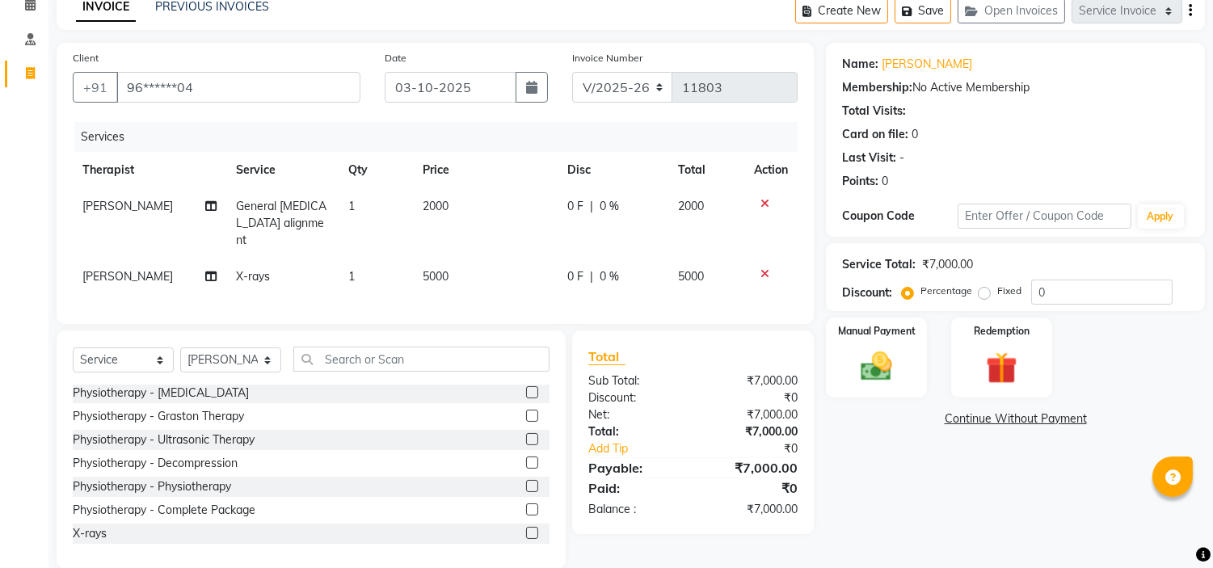
click at [471, 259] on td "5000" at bounding box center [485, 277] width 145 height 36
click at [865, 358] on img at bounding box center [876, 367] width 53 height 38
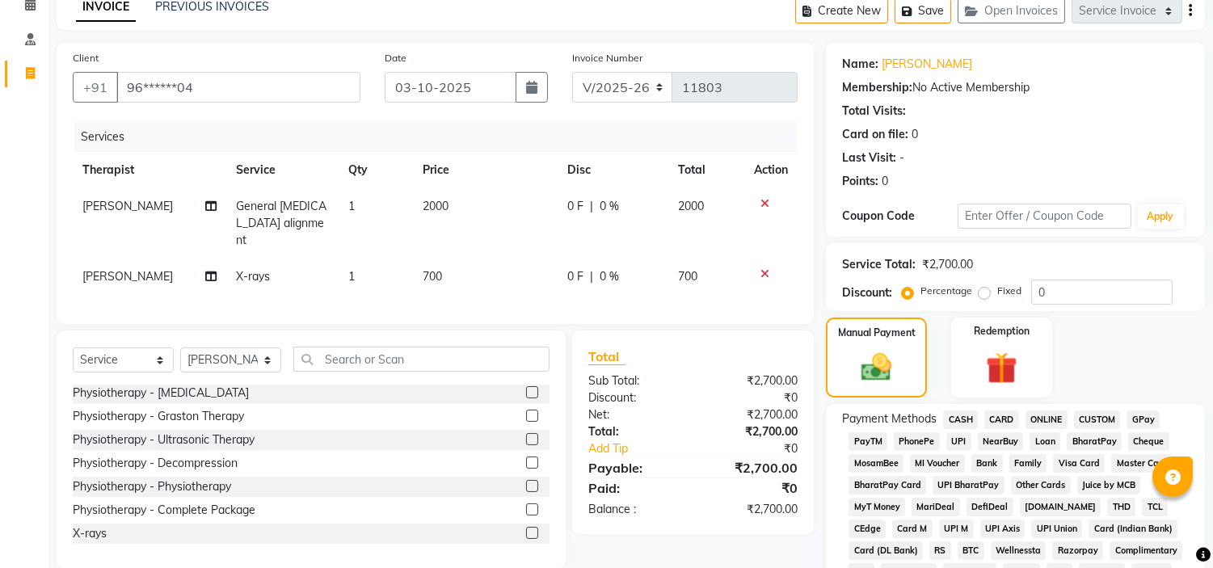
click at [958, 438] on span "UPI" at bounding box center [958, 441] width 25 height 19
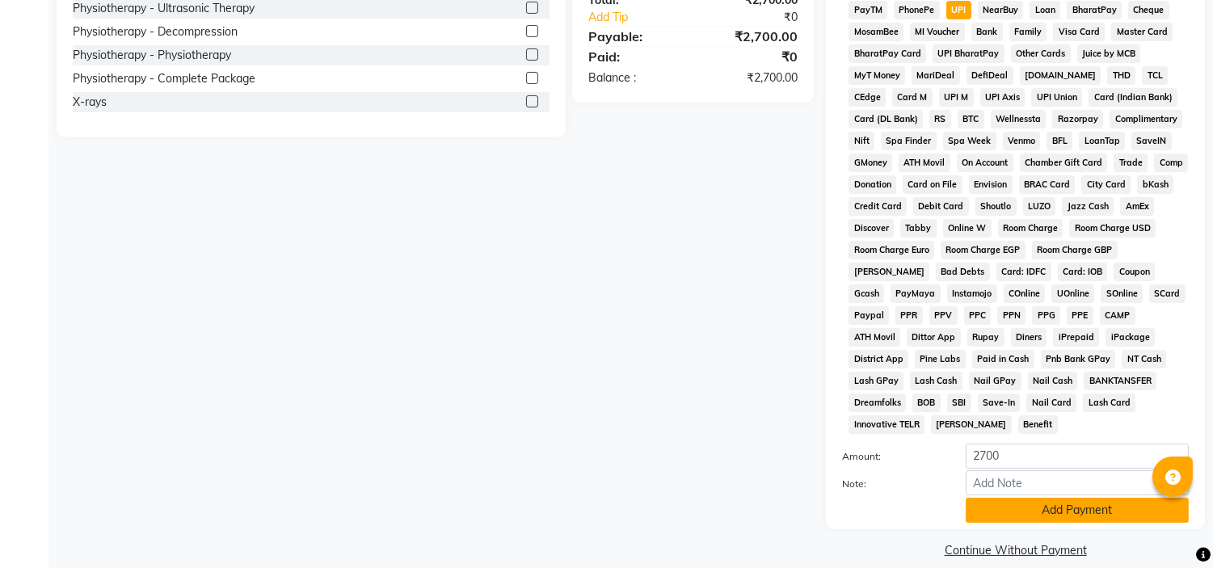
click at [1056, 498] on button "Add Payment" at bounding box center [1077, 510] width 223 height 25
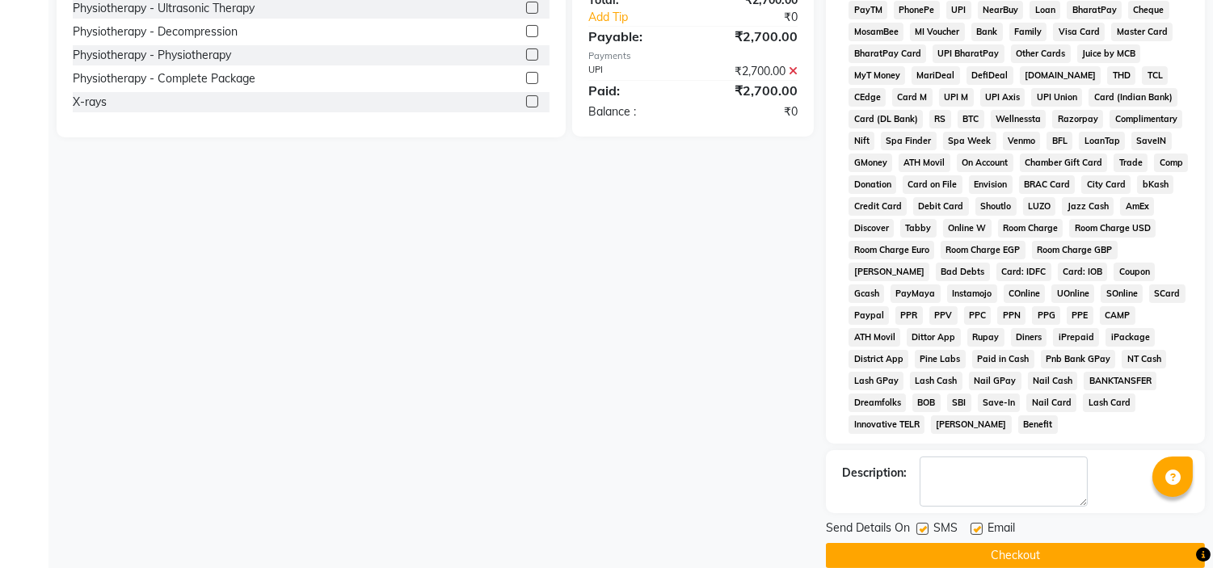
click at [975, 523] on label at bounding box center [976, 529] width 12 height 12
click at [975, 524] on input "checkbox" at bounding box center [975, 529] width 11 height 11
click at [925, 523] on label at bounding box center [922, 529] width 12 height 12
click at [925, 524] on input "checkbox" at bounding box center [921, 529] width 11 height 11
click at [1018, 543] on button "Checkout" at bounding box center [1015, 555] width 379 height 25
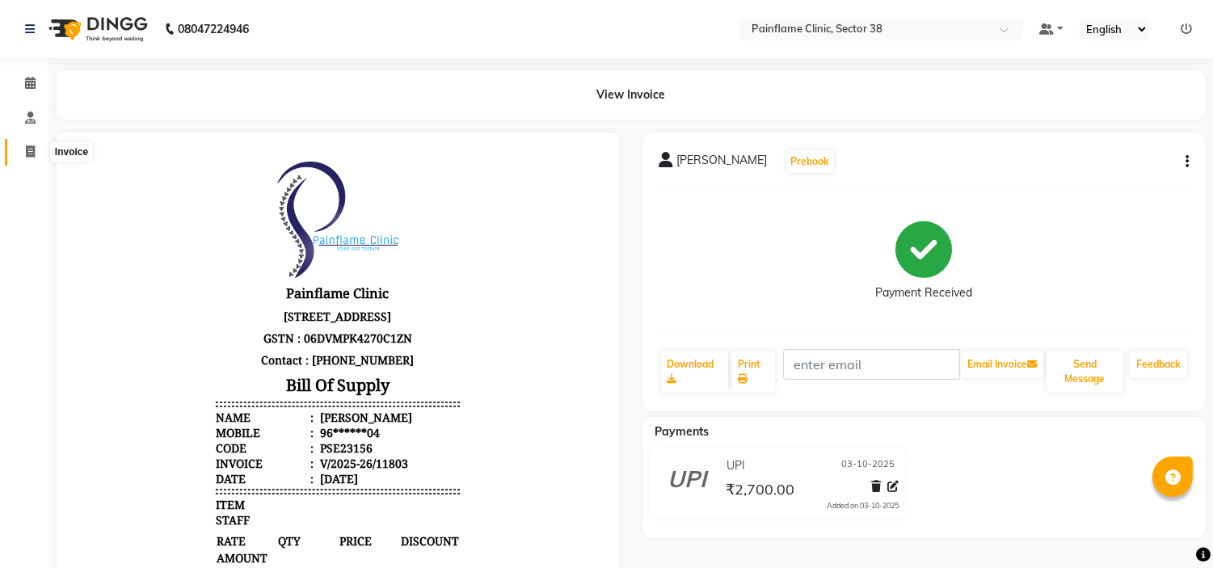
click at [40, 152] on span at bounding box center [30, 152] width 28 height 19
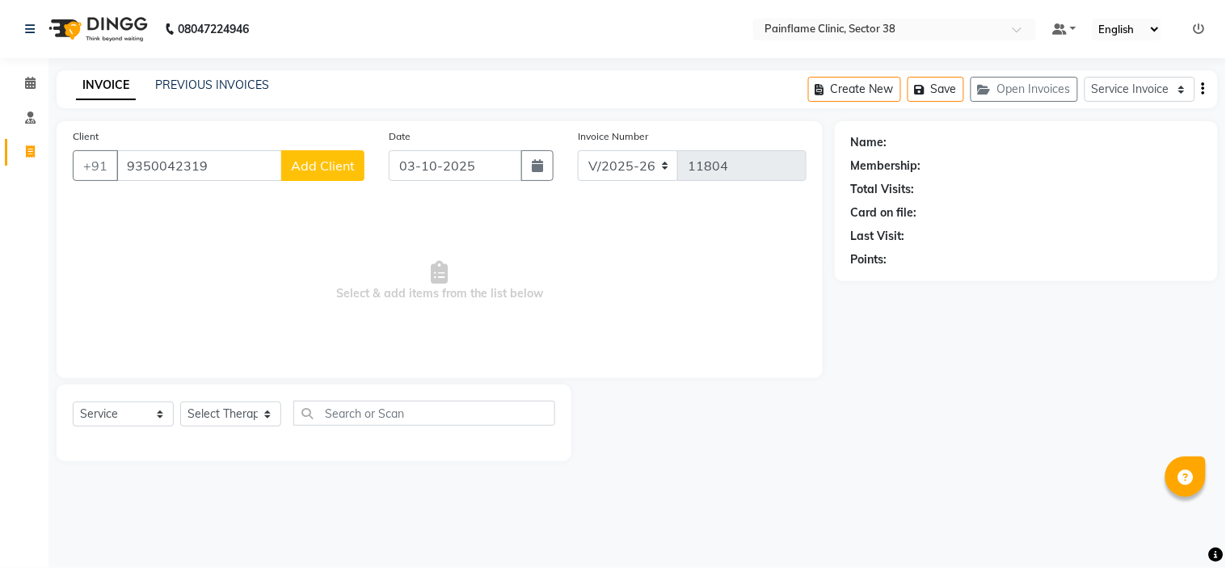
click at [345, 162] on span "Add Client" at bounding box center [323, 166] width 64 height 16
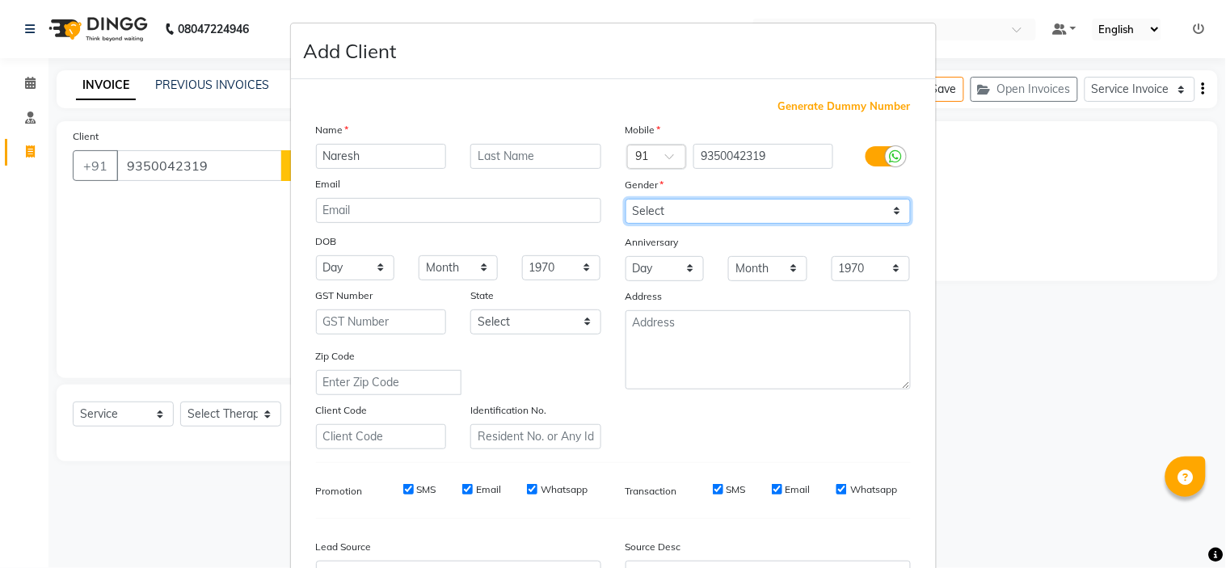
click at [724, 214] on select "Select Male Female Other Prefer Not To Say" at bounding box center [767, 211] width 285 height 25
click at [625, 199] on select "Select Male Female Other Prefer Not To Say" at bounding box center [767, 211] width 285 height 25
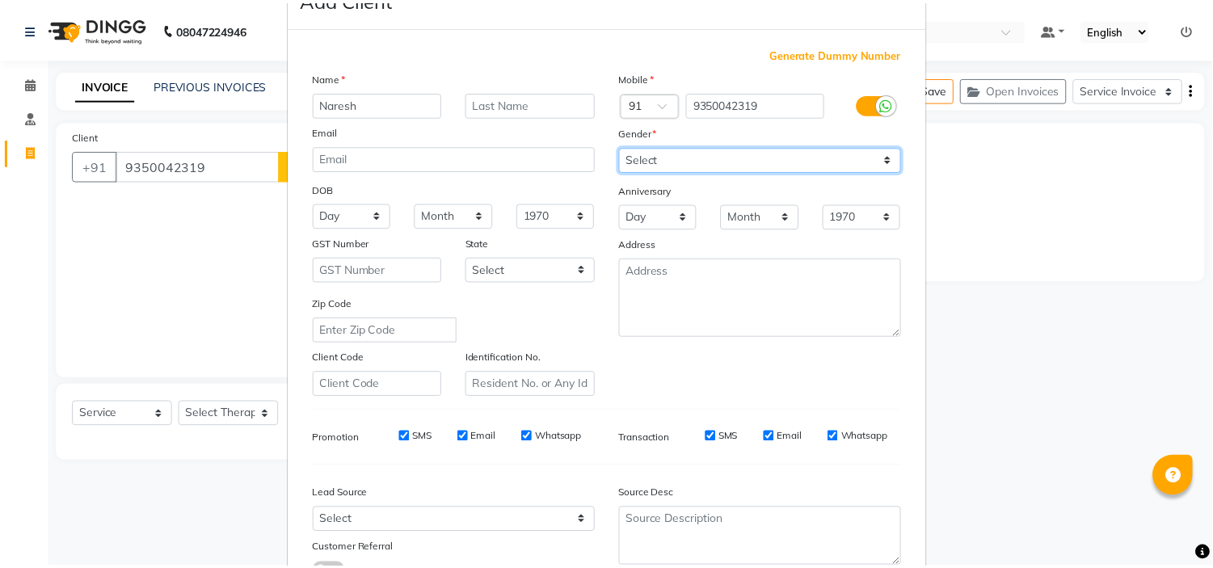
scroll to position [179, 0]
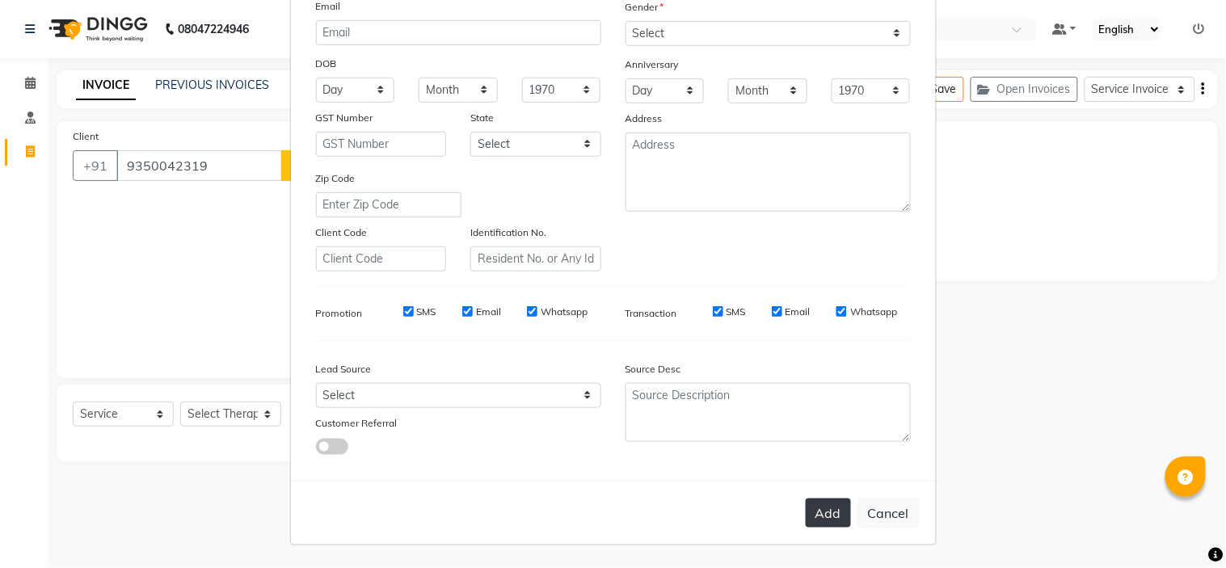
drag, startPoint x: 818, startPoint y: 507, endPoint x: 806, endPoint y: 509, distance: 11.4
click at [806, 509] on button "Add" at bounding box center [828, 513] width 45 height 29
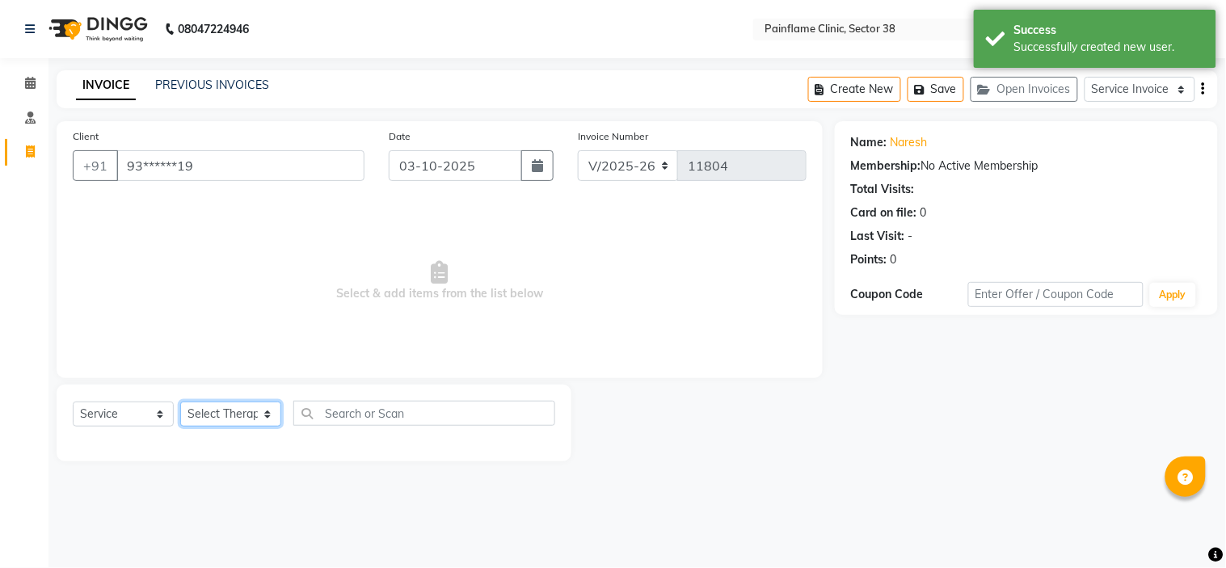
click at [237, 410] on select "Select Therapist Dr Durgesh Dr Harish Dr Ranjana Dr Saurabh Dr. Suraj Dr. Tejpa…" at bounding box center [230, 414] width 101 height 25
click at [180, 402] on select "Select Therapist Dr Durgesh Dr Harish Dr Ranjana Dr Saurabh Dr. Suraj Dr. Tejpa…" at bounding box center [230, 414] width 101 height 25
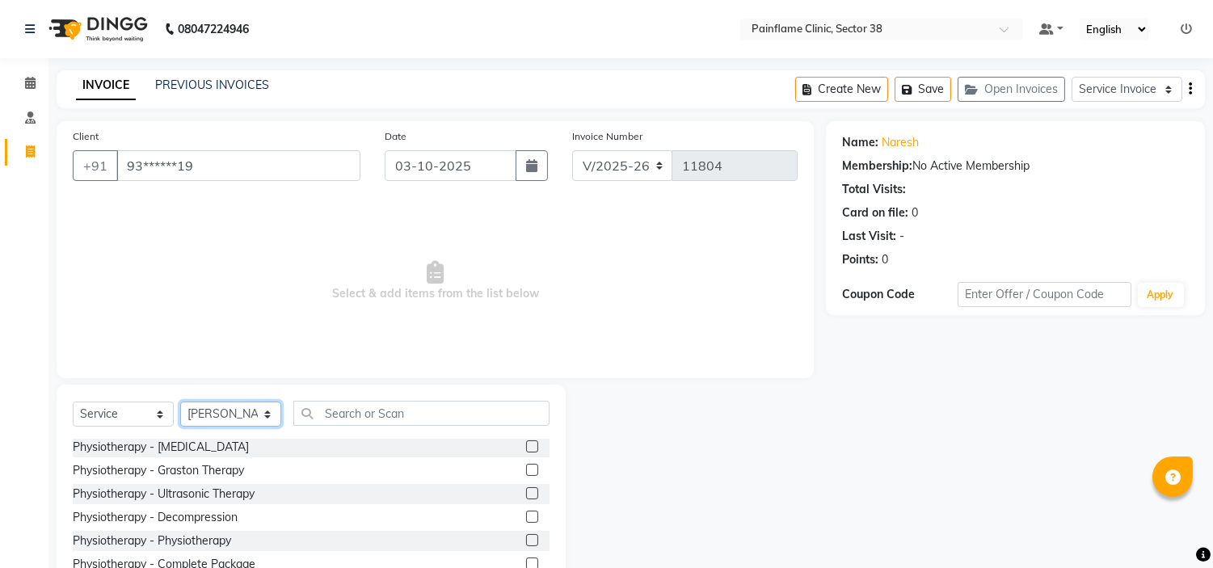
scroll to position [78, 0]
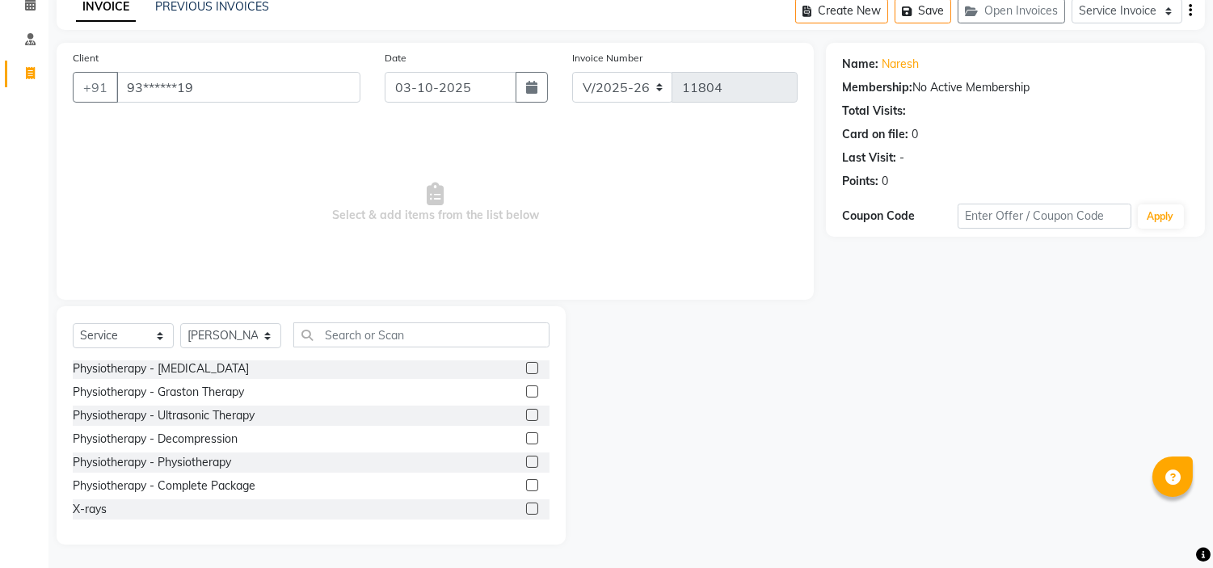
click at [526, 503] on label at bounding box center [532, 509] width 12 height 12
click at [526, 504] on input "checkbox" at bounding box center [531, 509] width 11 height 11
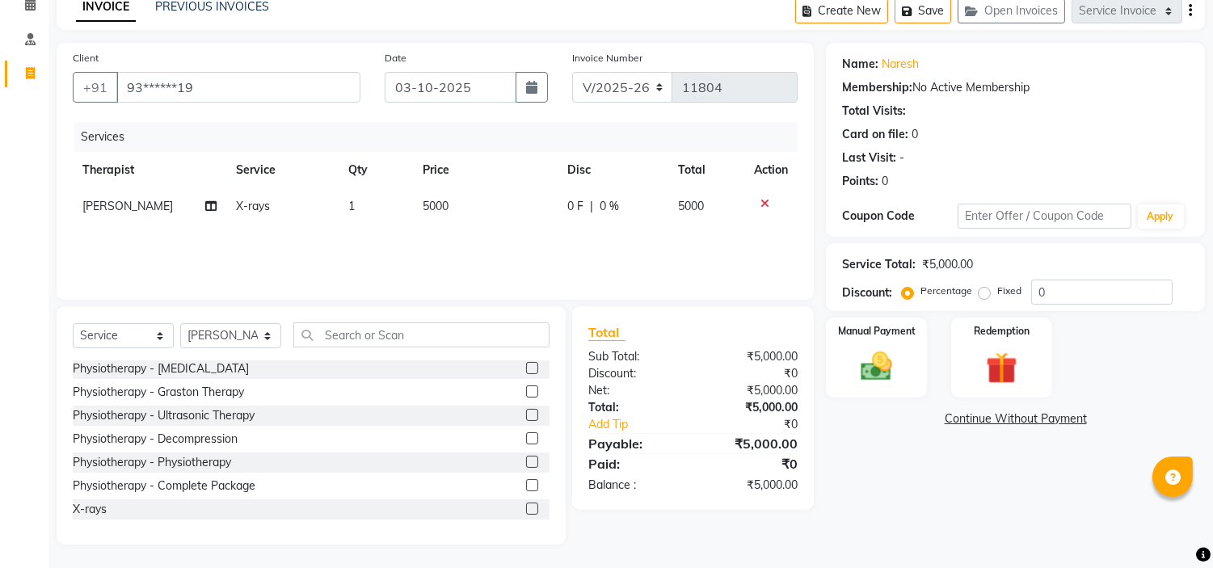
click at [457, 200] on td "5000" at bounding box center [485, 206] width 145 height 36
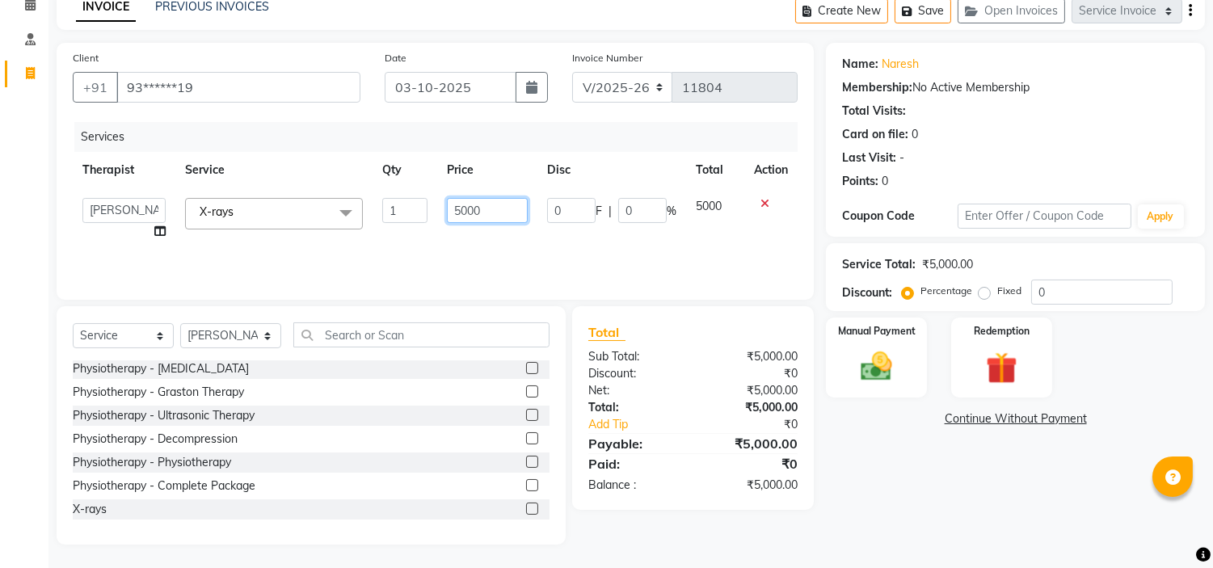
click at [457, 200] on input "5000" at bounding box center [487, 210] width 81 height 25
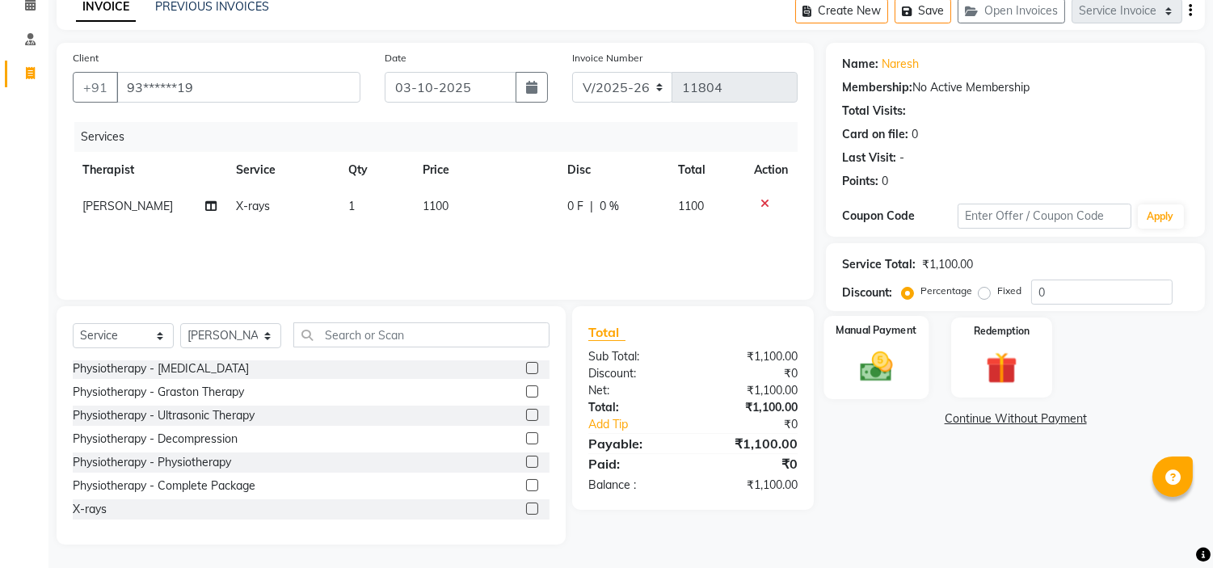
click at [870, 365] on img at bounding box center [876, 367] width 53 height 38
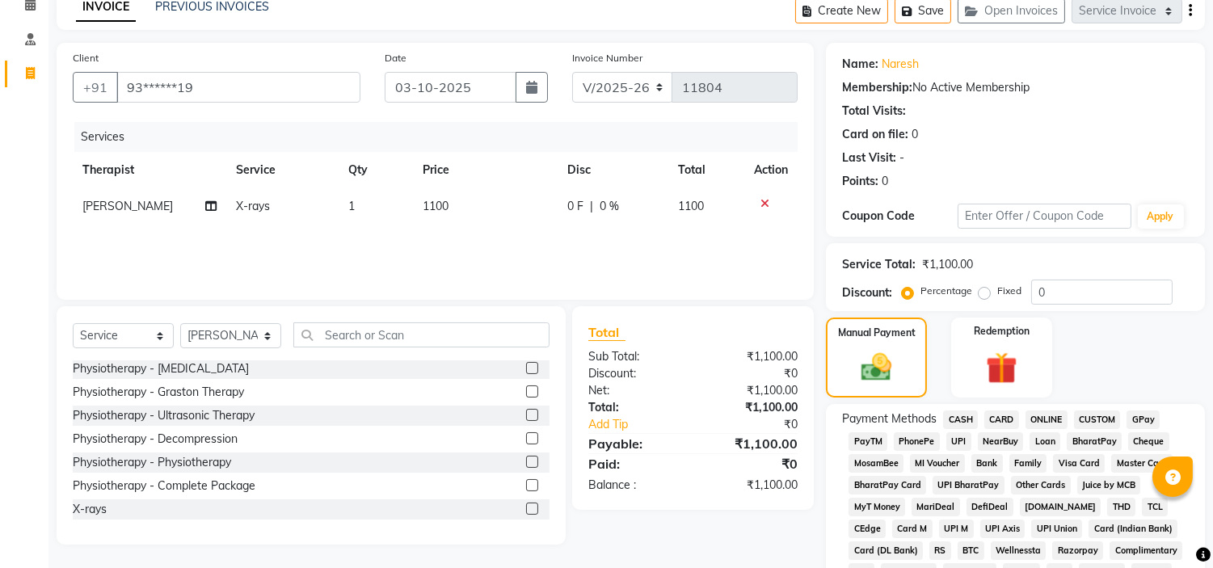
click at [954, 441] on span "UPI" at bounding box center [958, 441] width 25 height 19
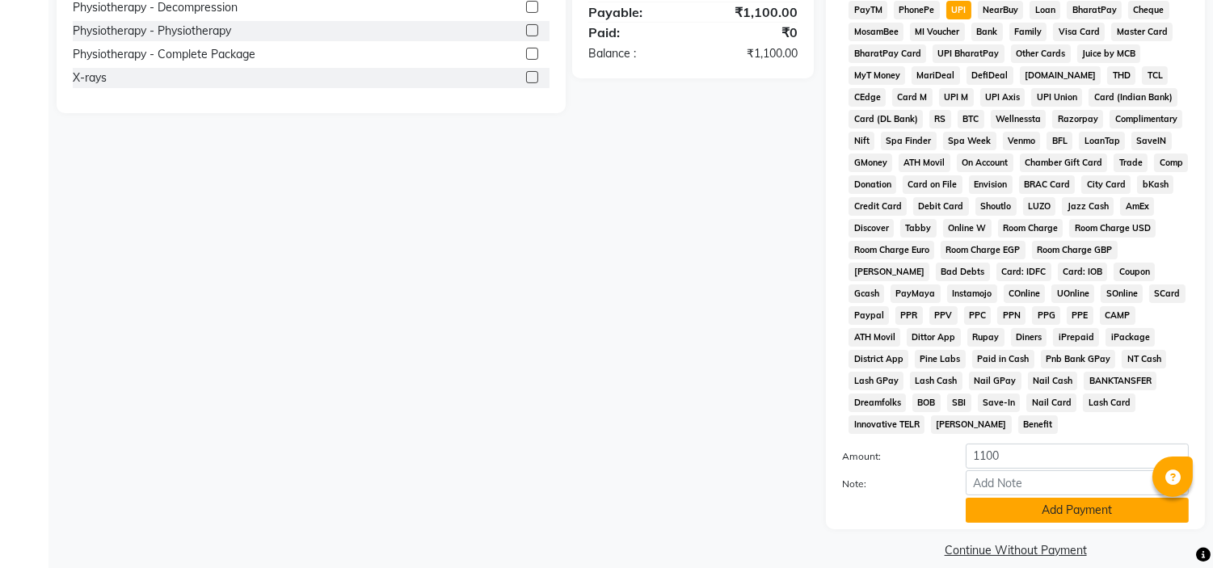
click at [1087, 498] on button "Add Payment" at bounding box center [1077, 510] width 223 height 25
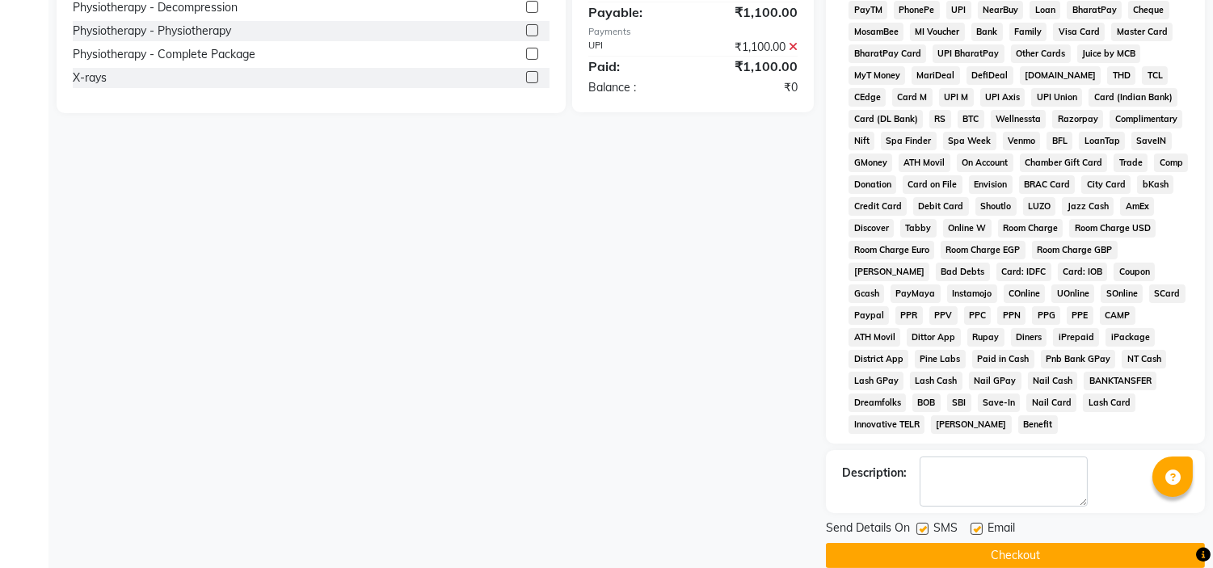
click at [974, 523] on label at bounding box center [976, 529] width 12 height 12
click at [974, 524] on input "checkbox" at bounding box center [975, 529] width 11 height 11
click at [917, 523] on label at bounding box center [922, 529] width 12 height 12
click at [917, 524] on input "checkbox" at bounding box center [921, 529] width 11 height 11
click at [996, 543] on button "Checkout" at bounding box center [1015, 555] width 379 height 25
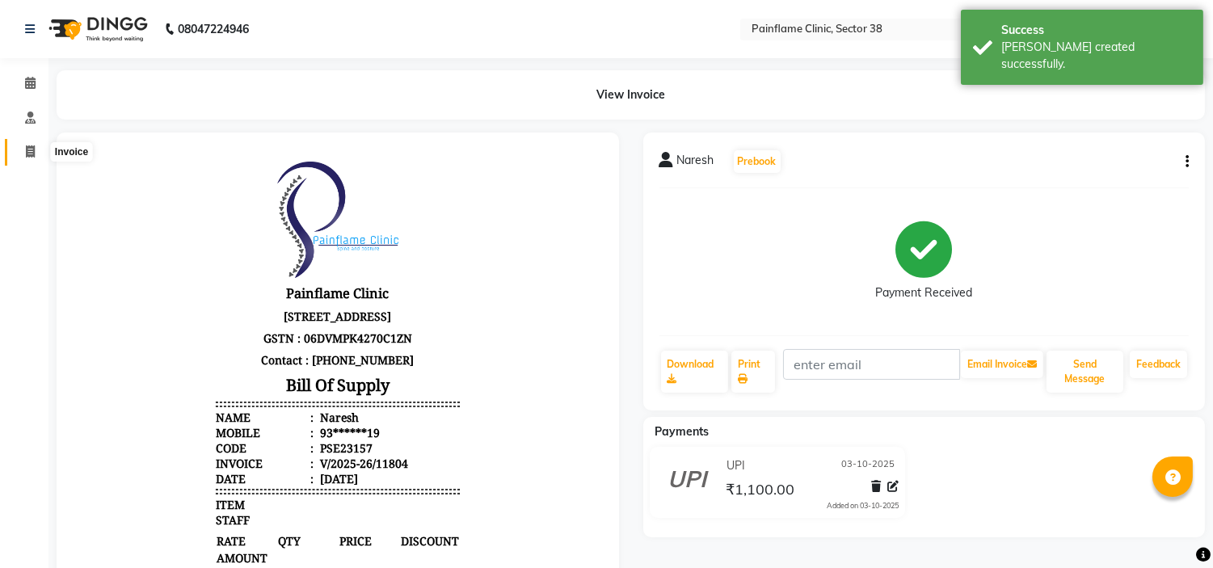
click at [27, 154] on icon at bounding box center [30, 151] width 9 height 12
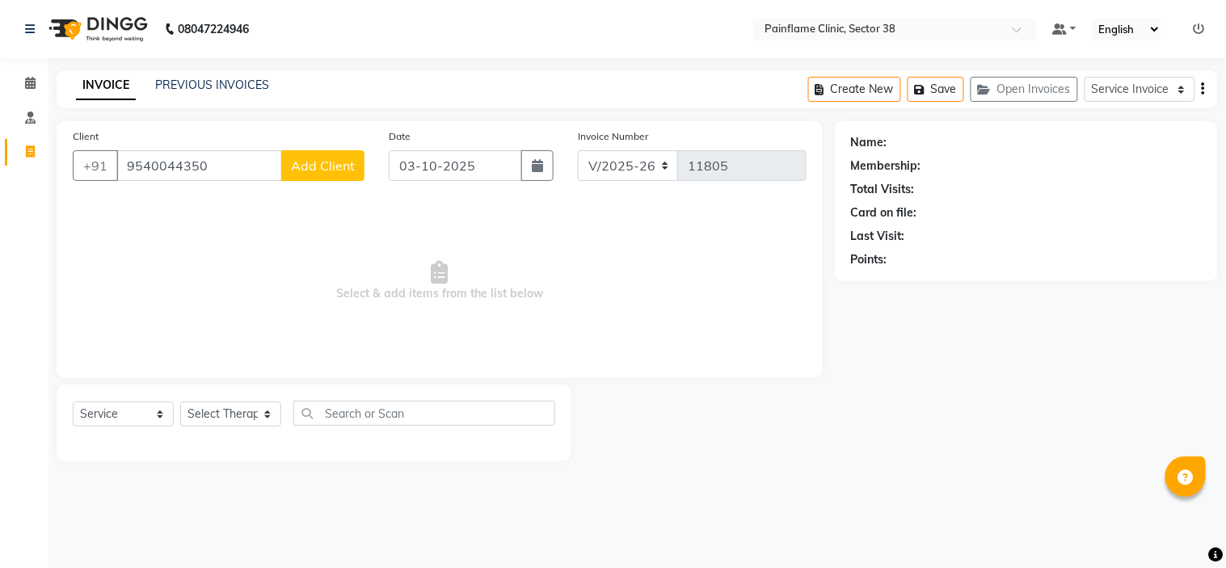
click at [340, 152] on button "Add Client" at bounding box center [322, 165] width 83 height 31
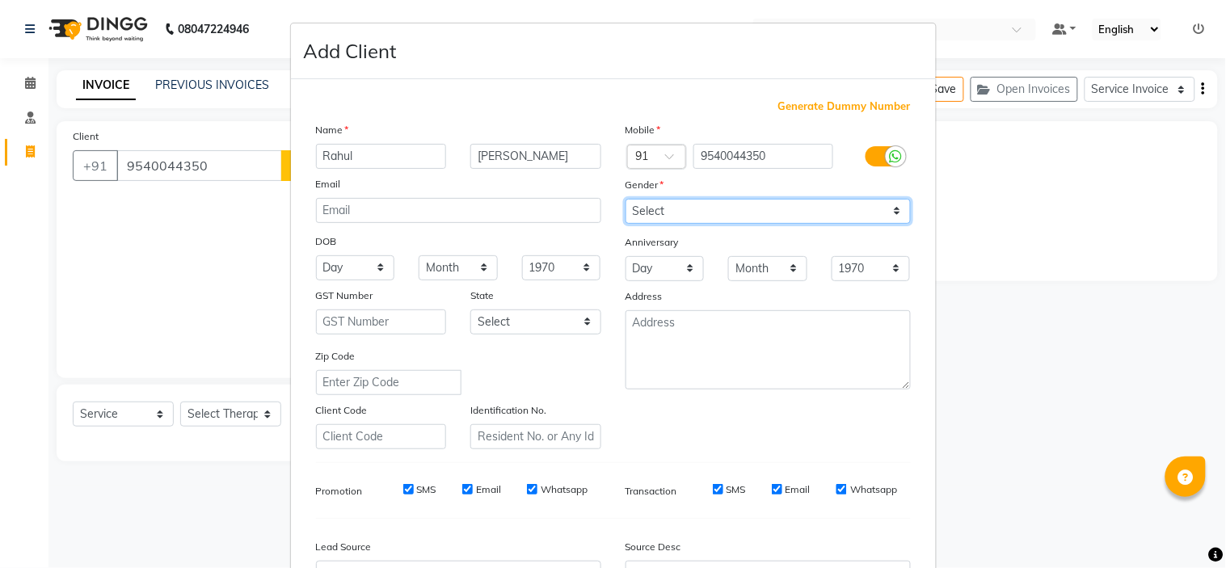
click at [671, 206] on select "Select Male Female Other Prefer Not To Say" at bounding box center [767, 211] width 285 height 25
click at [625, 199] on select "Select Male Female Other Prefer Not To Say" at bounding box center [767, 211] width 285 height 25
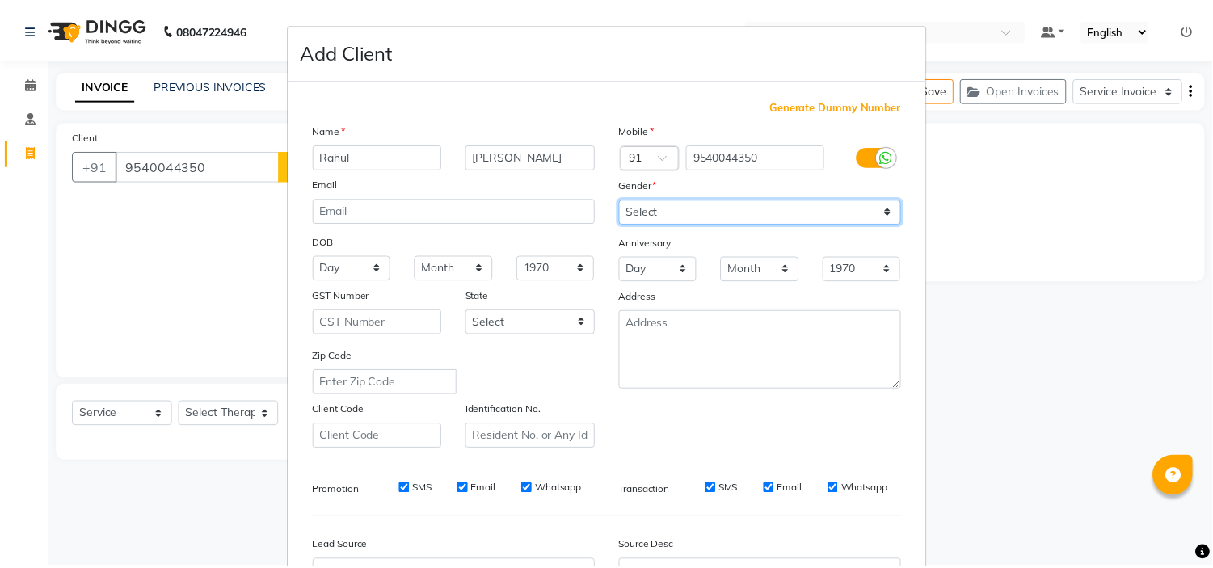
scroll to position [179, 0]
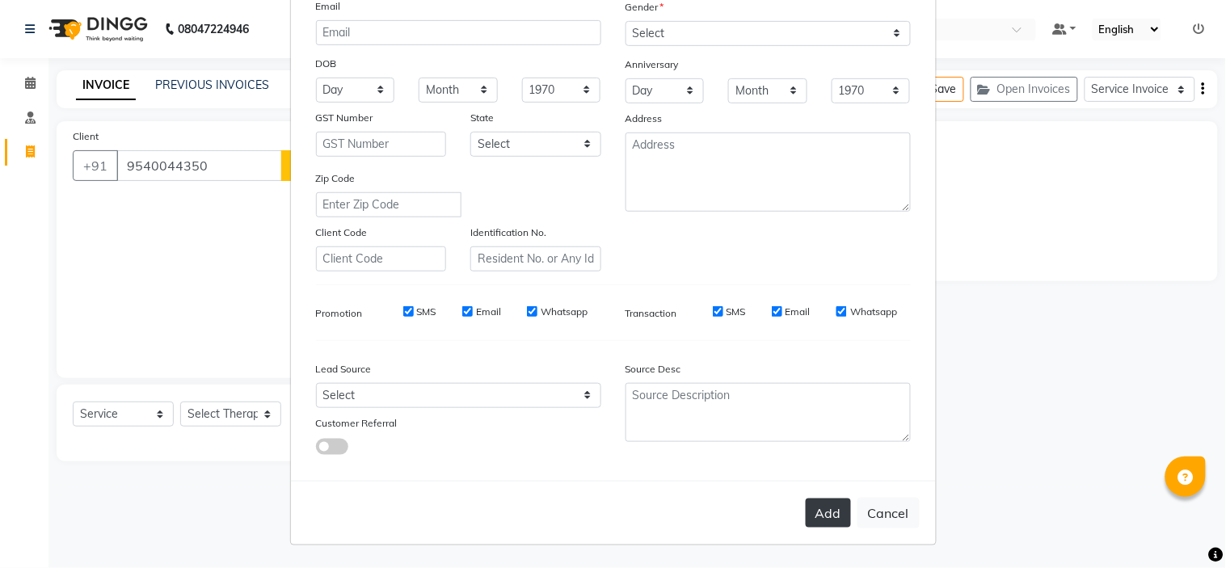
click at [824, 513] on button "Add" at bounding box center [828, 513] width 45 height 29
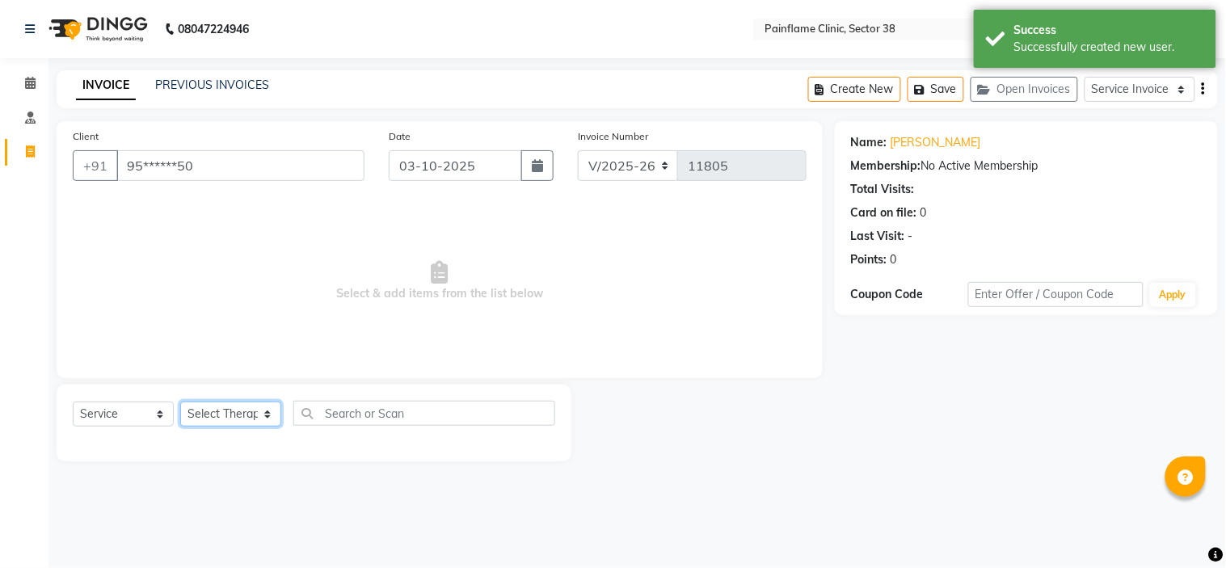
click at [246, 409] on select "Select Therapist Dr Durgesh Dr Harish Dr Ranjana Dr Saurabh Dr. Suraj Dr. Tejpa…" at bounding box center [230, 414] width 101 height 25
click at [180, 402] on select "Select Therapist Dr Durgesh Dr Harish Dr Ranjana Dr Saurabh Dr. Suraj Dr. Tejpa…" at bounding box center [230, 414] width 101 height 25
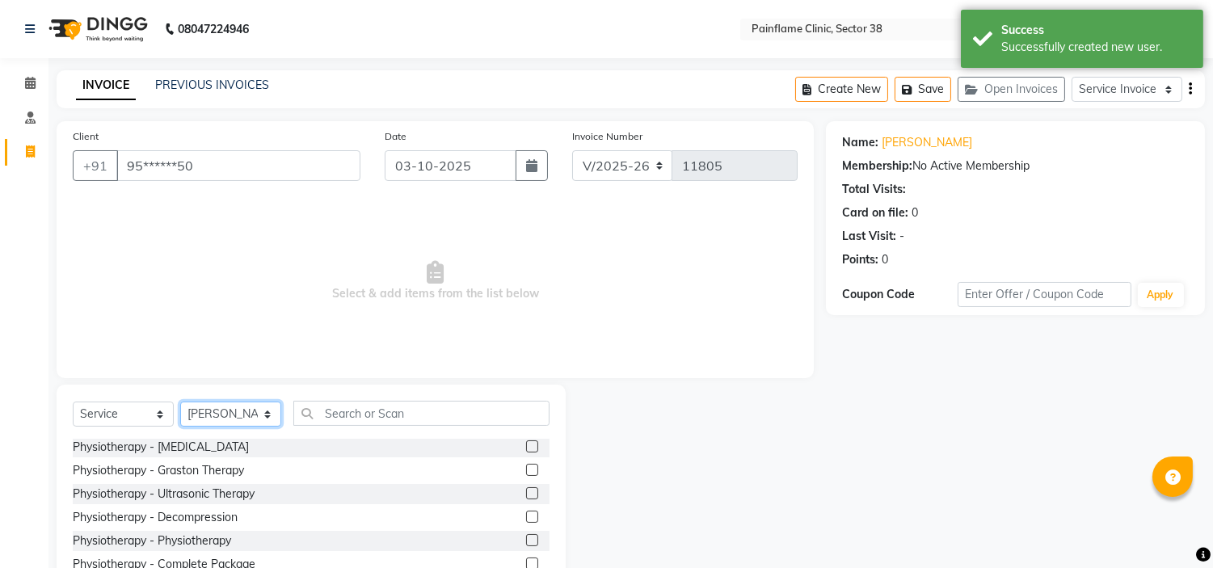
scroll to position [78, 0]
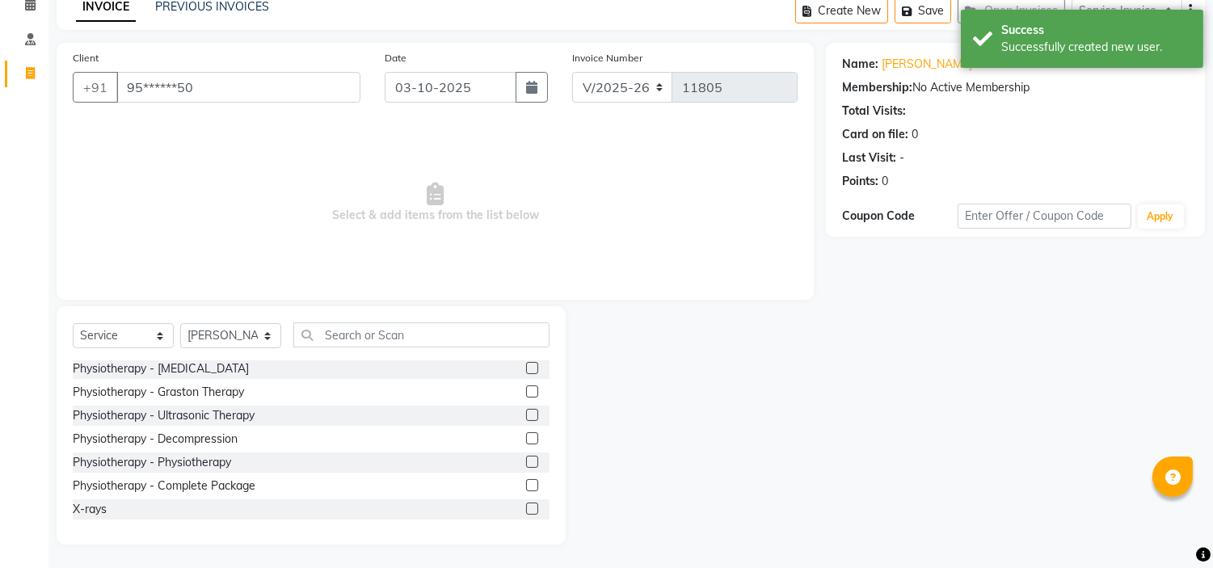
click at [526, 504] on label at bounding box center [532, 509] width 12 height 12
click at [526, 504] on input "checkbox" at bounding box center [531, 509] width 11 height 11
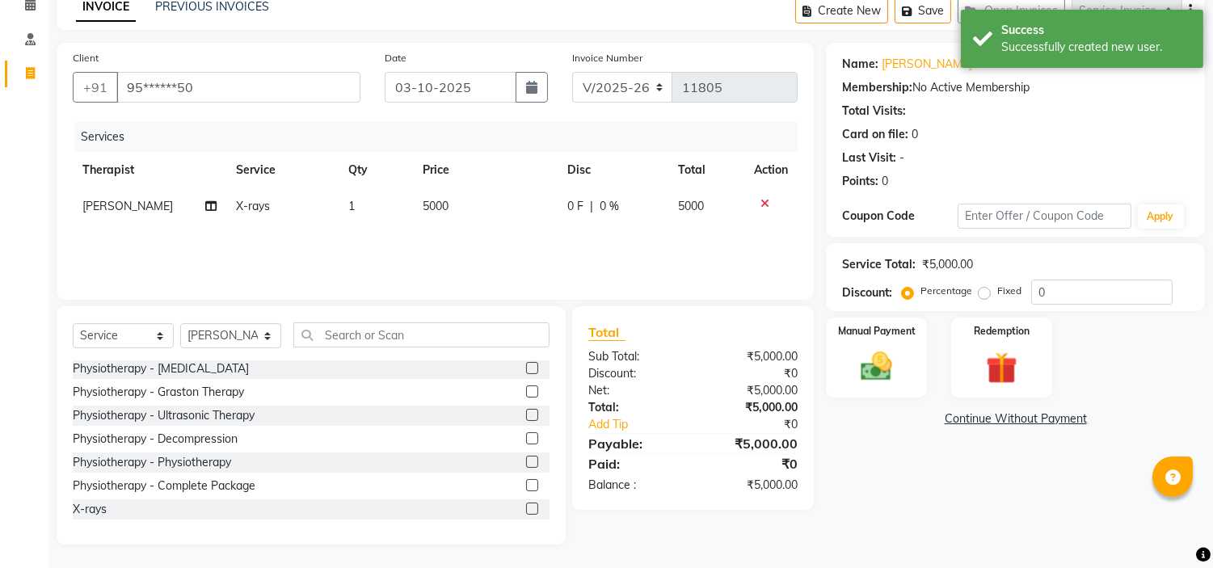
click at [459, 206] on td "5000" at bounding box center [485, 206] width 145 height 36
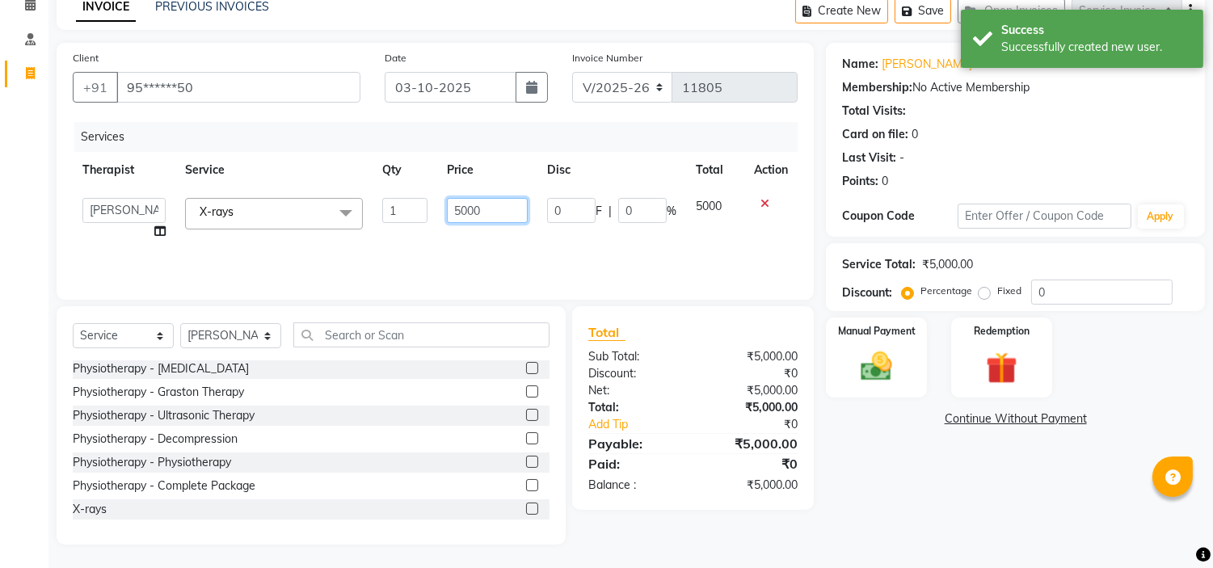
click at [459, 206] on input "5000" at bounding box center [487, 210] width 81 height 25
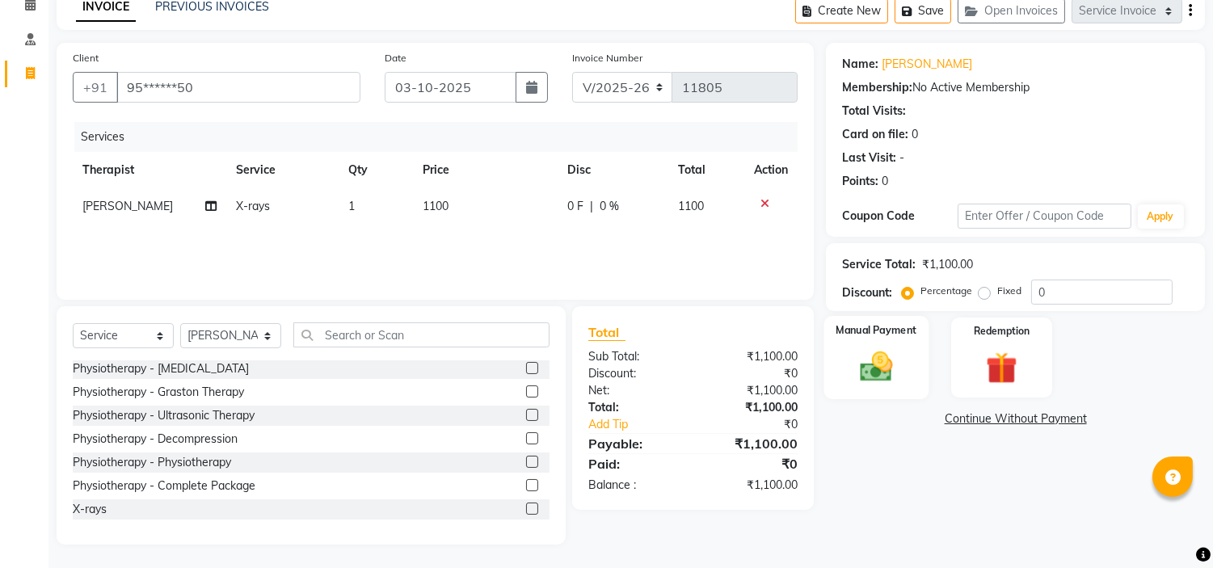
click at [881, 365] on img at bounding box center [876, 367] width 53 height 38
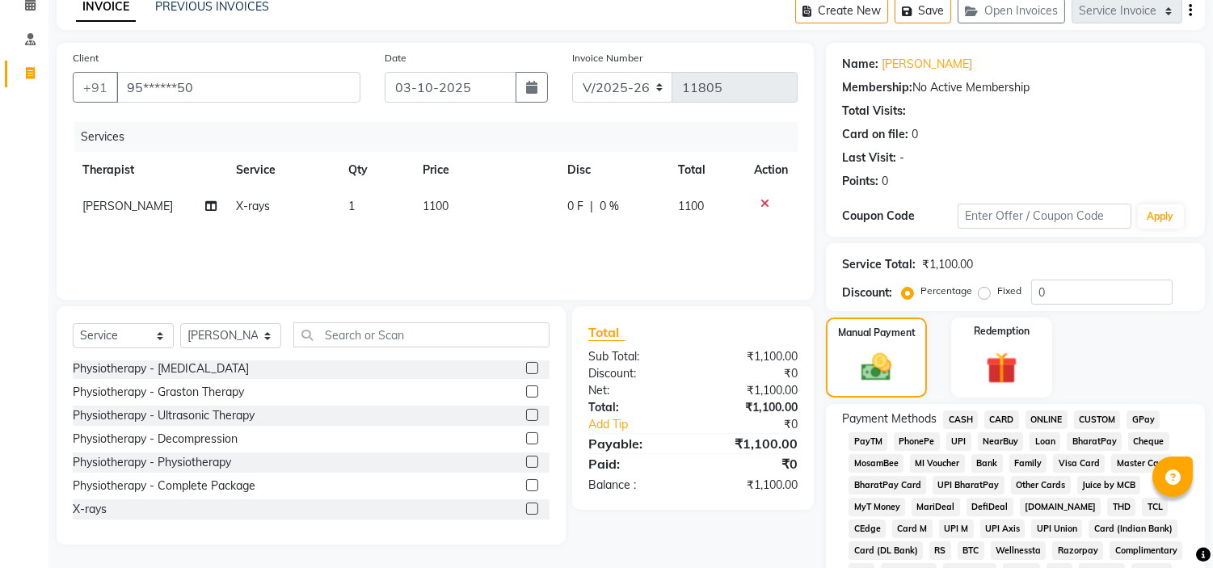
click at [960, 438] on span "UPI" at bounding box center [958, 441] width 25 height 19
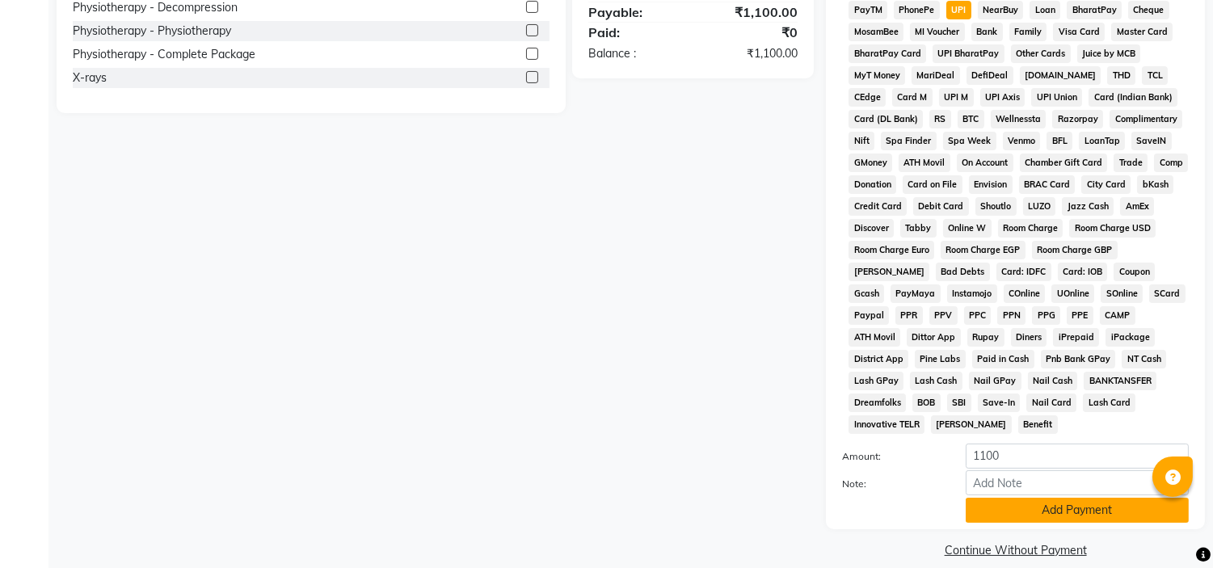
click at [1067, 498] on button "Add Payment" at bounding box center [1077, 510] width 223 height 25
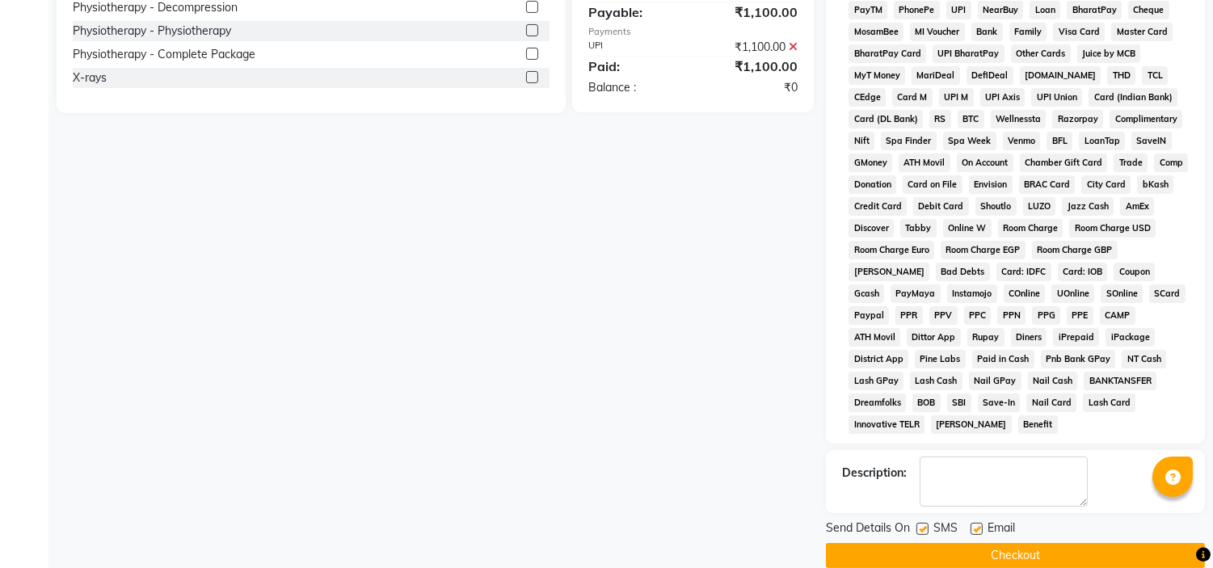
drag, startPoint x: 983, startPoint y: 509, endPoint x: 975, endPoint y: 511, distance: 8.2
click at [975, 520] on div "Email" at bounding box center [998, 530] width 57 height 20
click at [975, 523] on label at bounding box center [976, 529] width 12 height 12
click at [975, 524] on input "checkbox" at bounding box center [975, 529] width 11 height 11
click at [926, 523] on label at bounding box center [922, 529] width 12 height 12
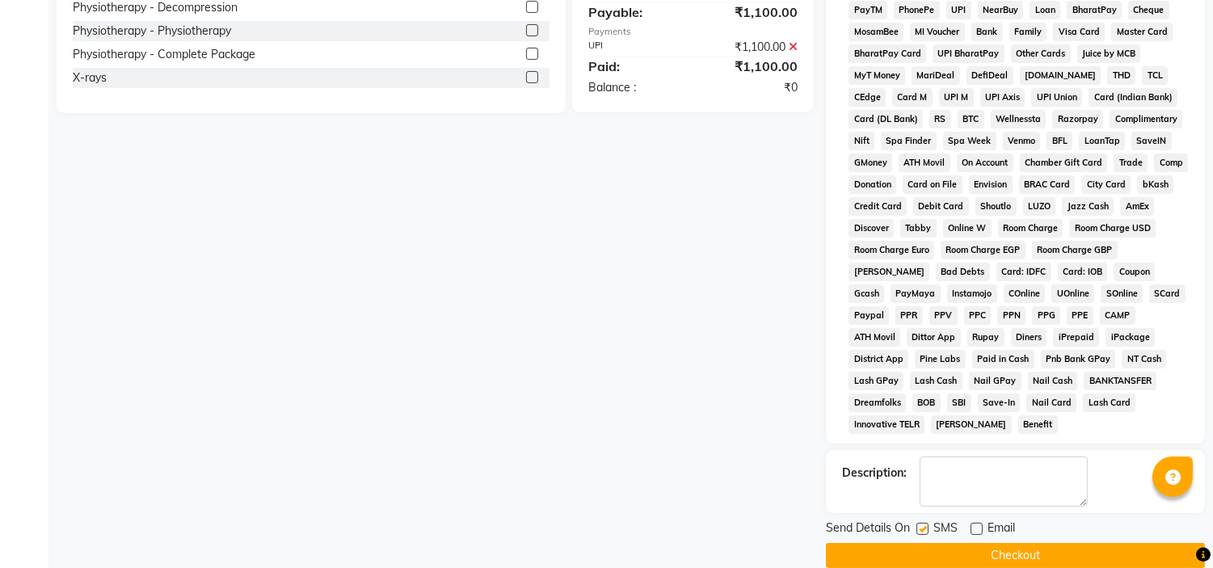
click at [926, 524] on input "checkbox" at bounding box center [921, 529] width 11 height 11
click at [960, 543] on button "Checkout" at bounding box center [1015, 555] width 379 height 25
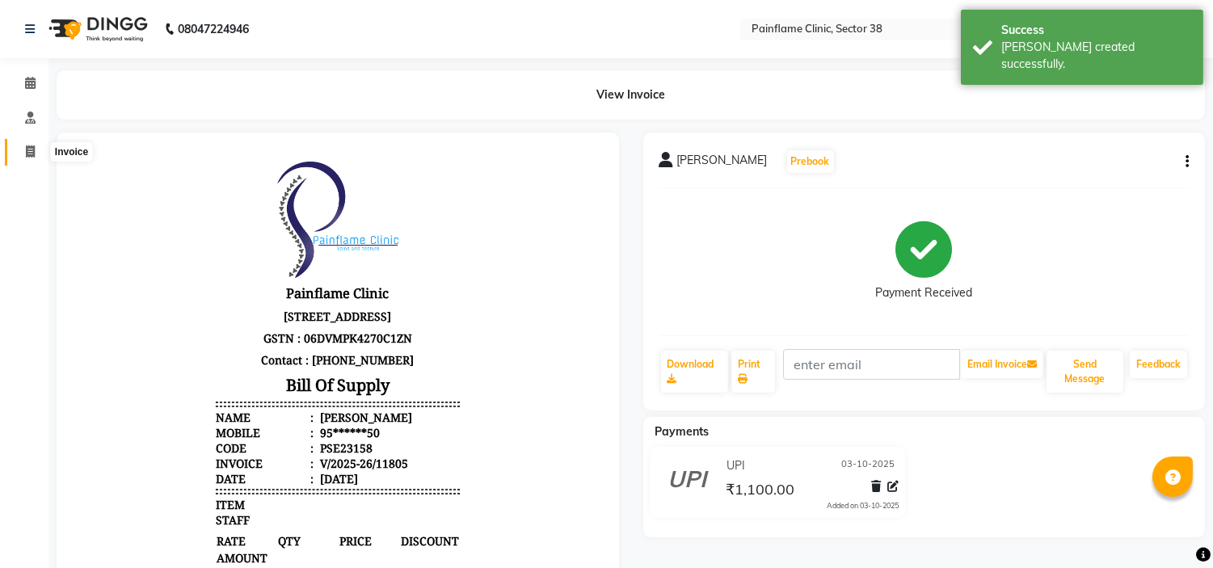
click at [34, 154] on icon at bounding box center [30, 151] width 9 height 12
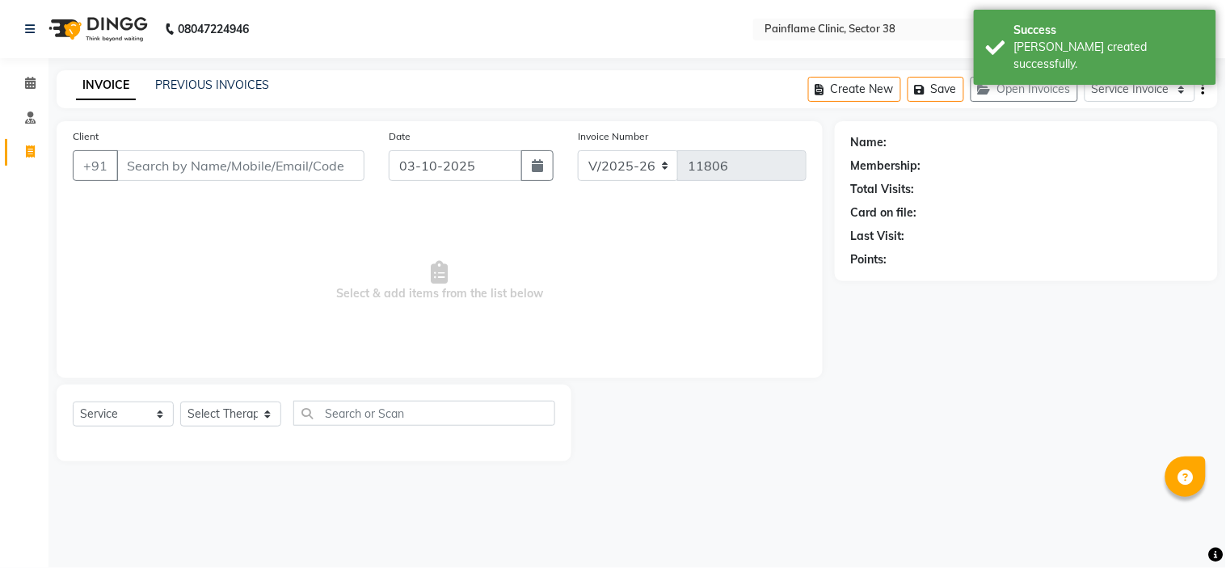
click at [214, 166] on input "Client" at bounding box center [240, 165] width 248 height 31
click at [301, 158] on span "Add Client" at bounding box center [323, 166] width 64 height 16
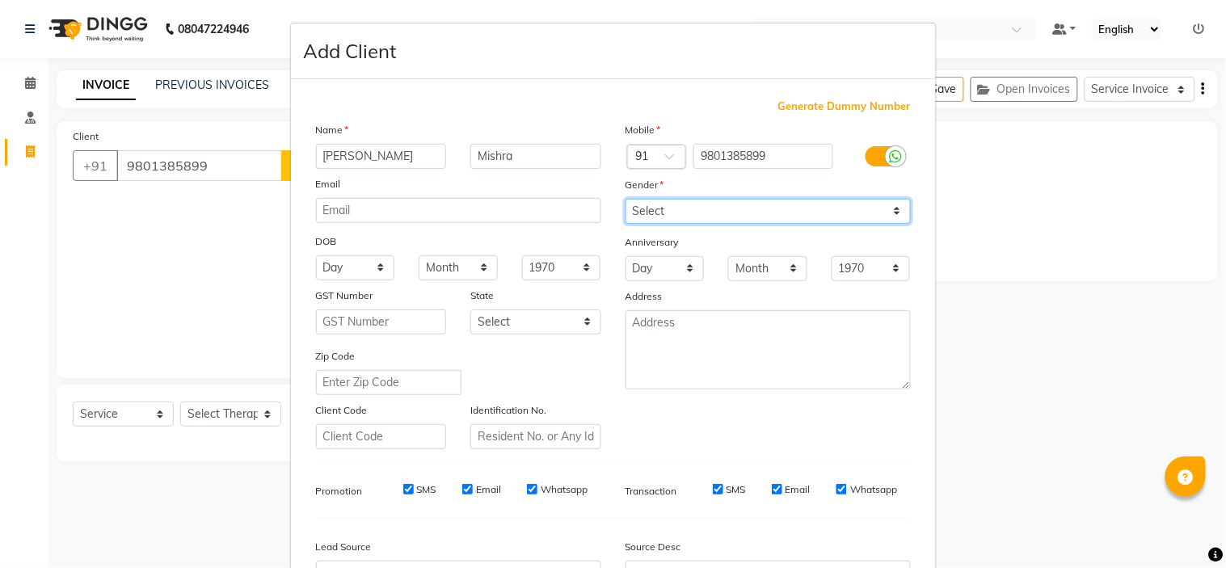
click at [672, 221] on select "Select Male Female Other Prefer Not To Say" at bounding box center [767, 211] width 285 height 25
click at [625, 199] on select "Select Male Female Other Prefer Not To Say" at bounding box center [767, 211] width 285 height 25
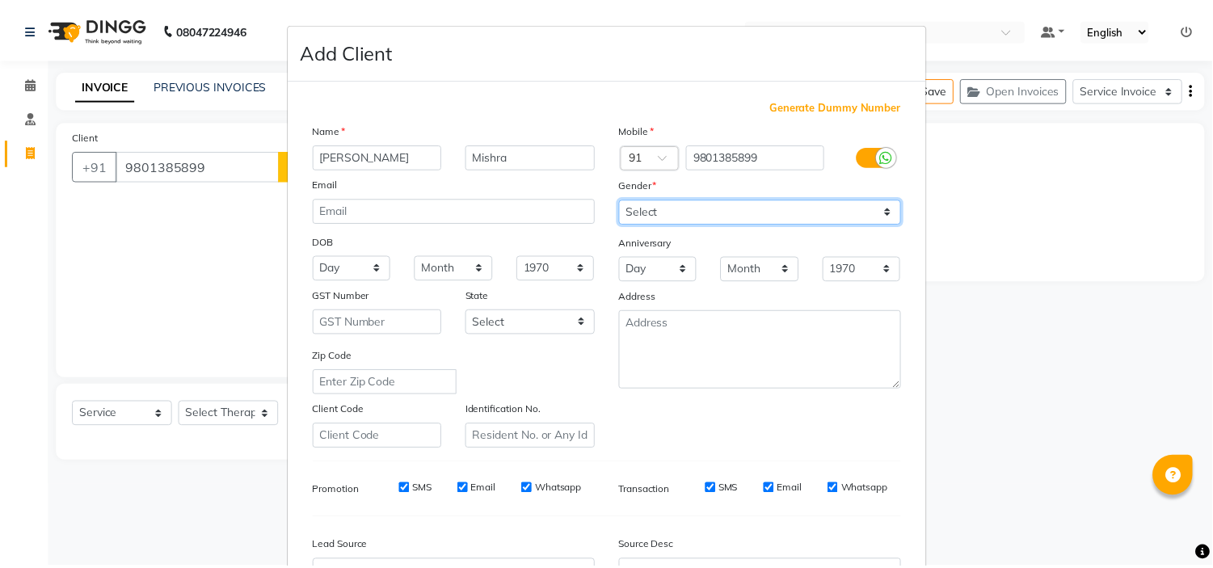
scroll to position [179, 0]
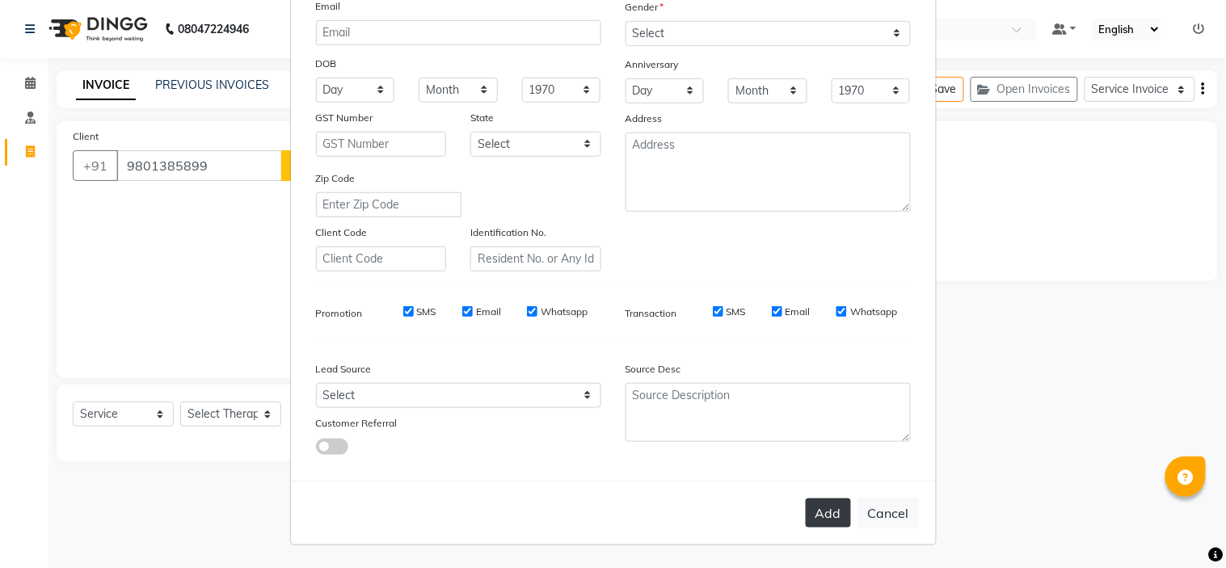
click at [819, 510] on button "Add" at bounding box center [828, 513] width 45 height 29
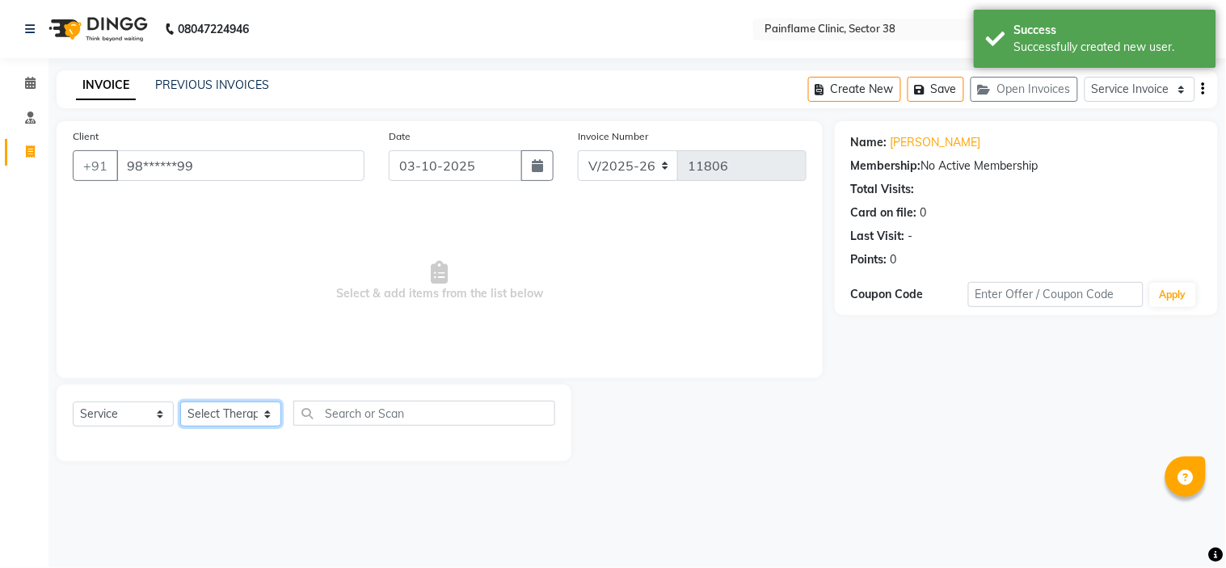
click at [215, 418] on select "Select Therapist Dr Durgesh Dr Harish Dr Ranjana Dr Saurabh Dr. Suraj Dr. Tejpa…" at bounding box center [230, 414] width 101 height 25
click at [180, 402] on select "Select Therapist Dr Durgesh Dr Harish Dr Ranjana Dr Saurabh Dr. Suraj Dr. Tejpa…" at bounding box center [230, 414] width 101 height 25
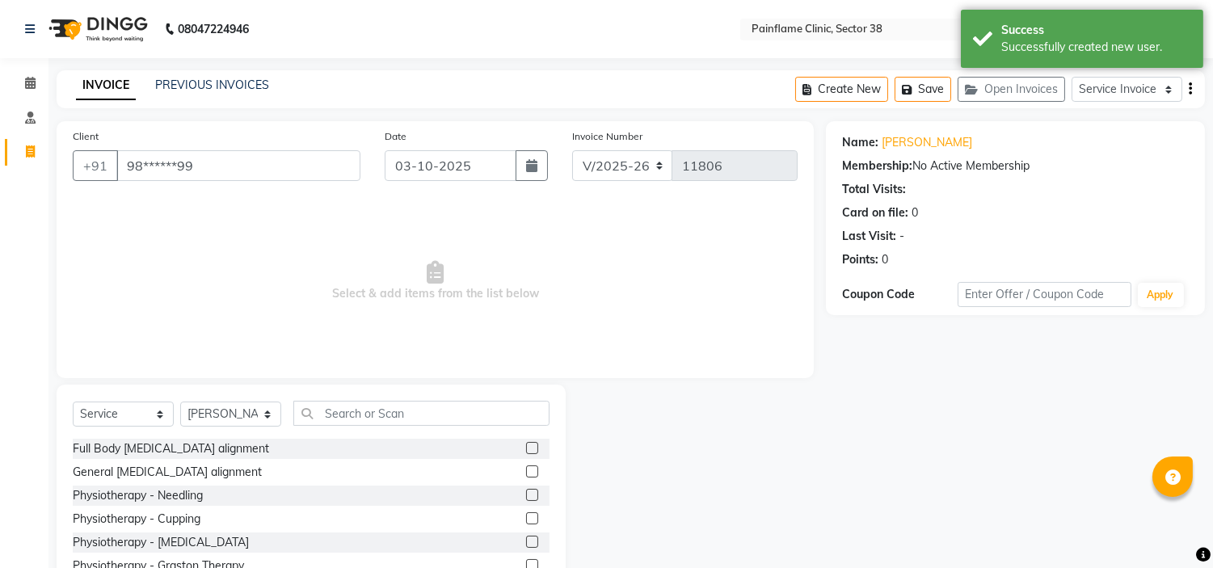
click at [526, 472] on label at bounding box center [532, 471] width 12 height 12
click at [526, 472] on input "checkbox" at bounding box center [531, 472] width 11 height 11
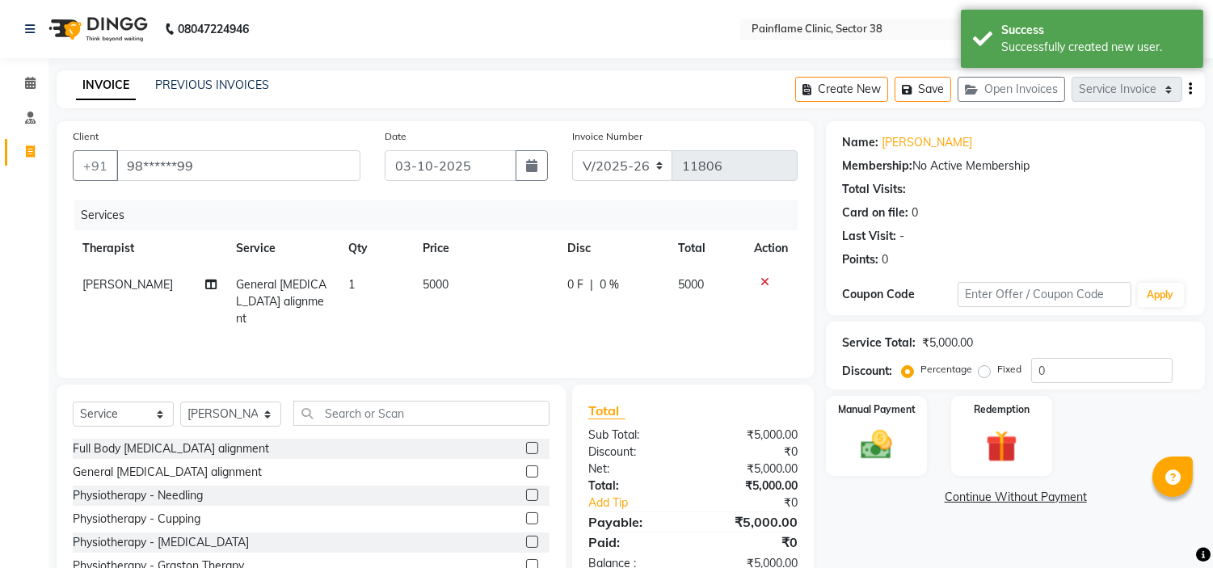
click at [456, 276] on td "5000" at bounding box center [485, 302] width 145 height 70
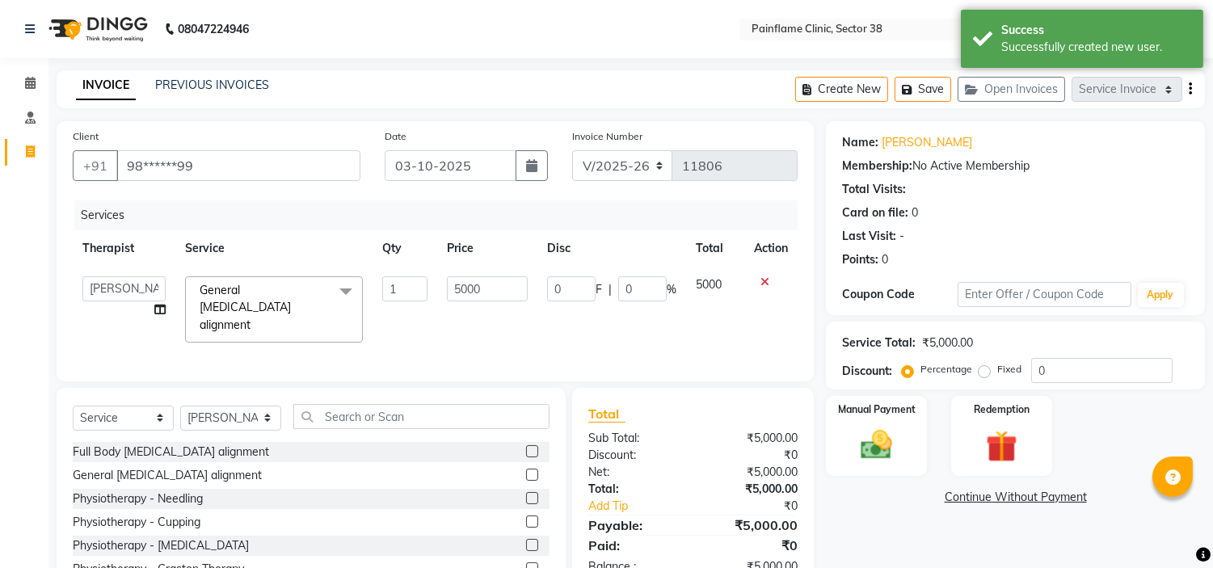
click at [456, 276] on input "5000" at bounding box center [487, 288] width 81 height 25
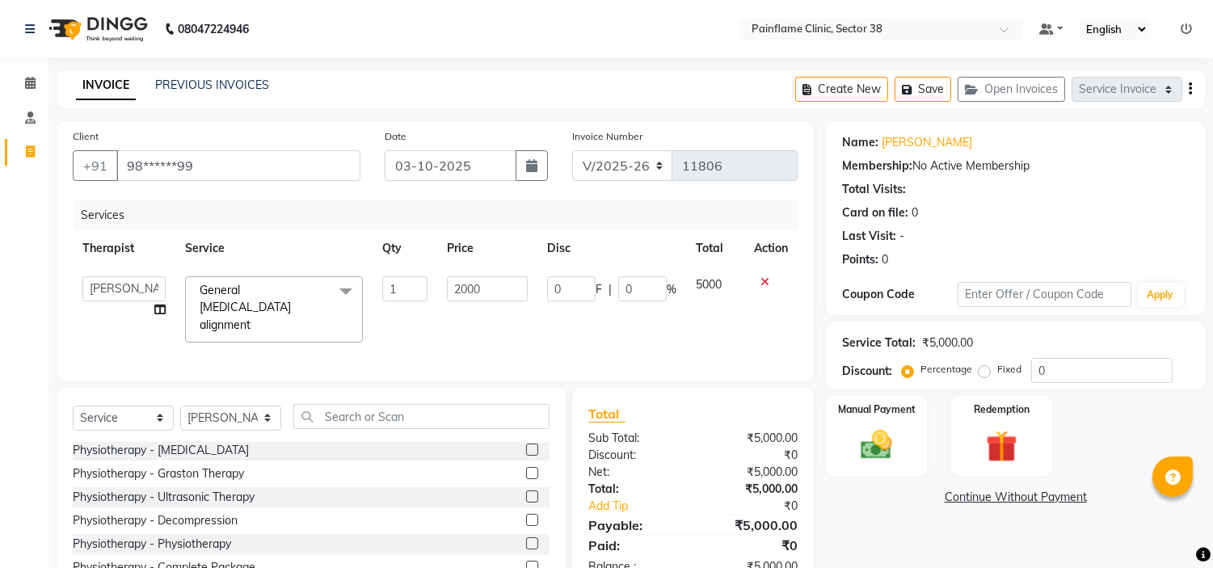
scroll to position [78, 0]
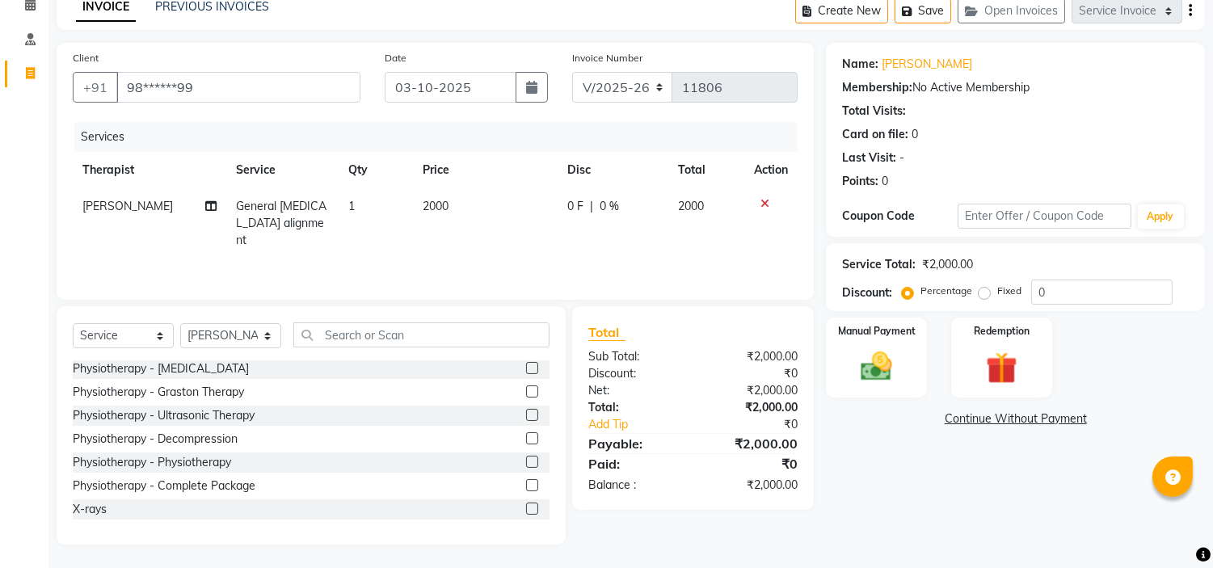
click at [526, 507] on label at bounding box center [532, 509] width 12 height 12
click at [526, 507] on input "checkbox" at bounding box center [531, 509] width 11 height 11
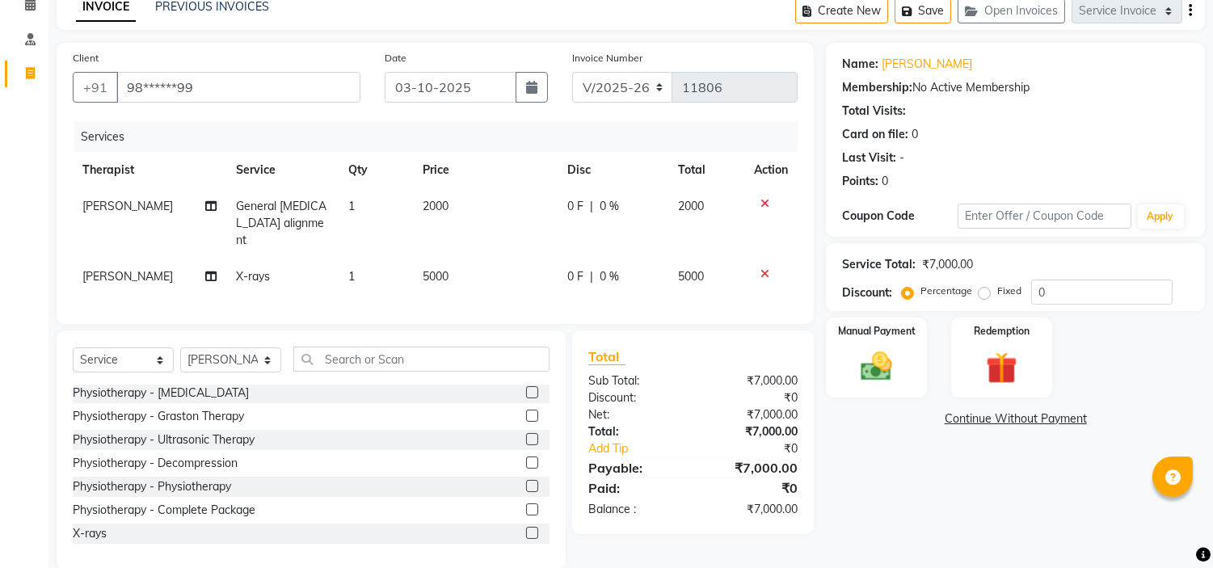
click at [453, 259] on td "5000" at bounding box center [485, 277] width 145 height 36
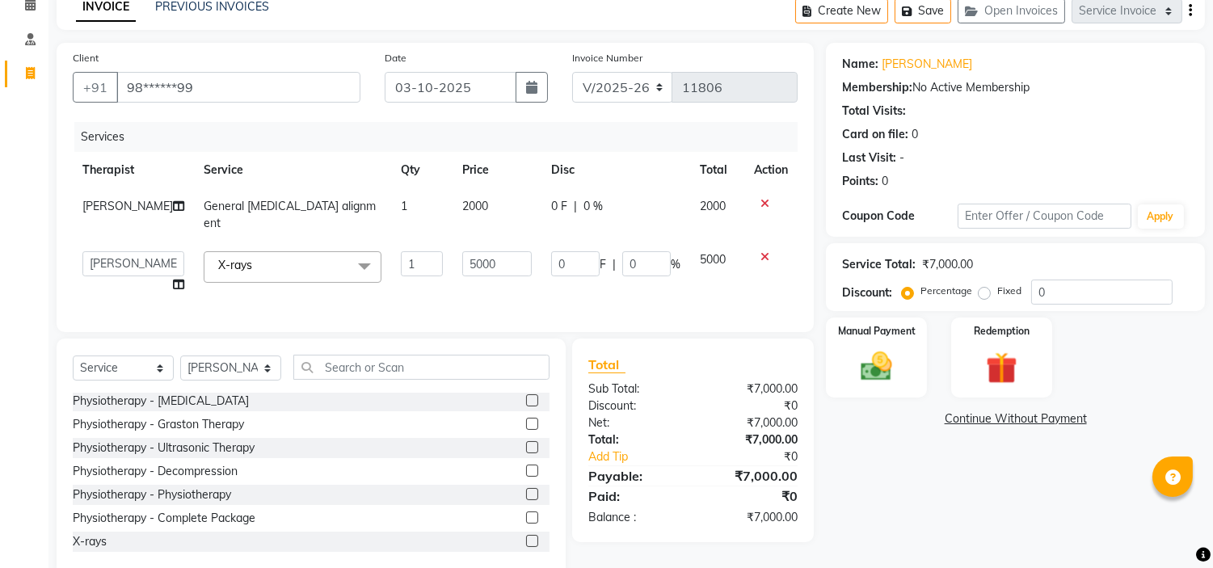
click at [462, 253] on input "5000" at bounding box center [496, 263] width 69 height 25
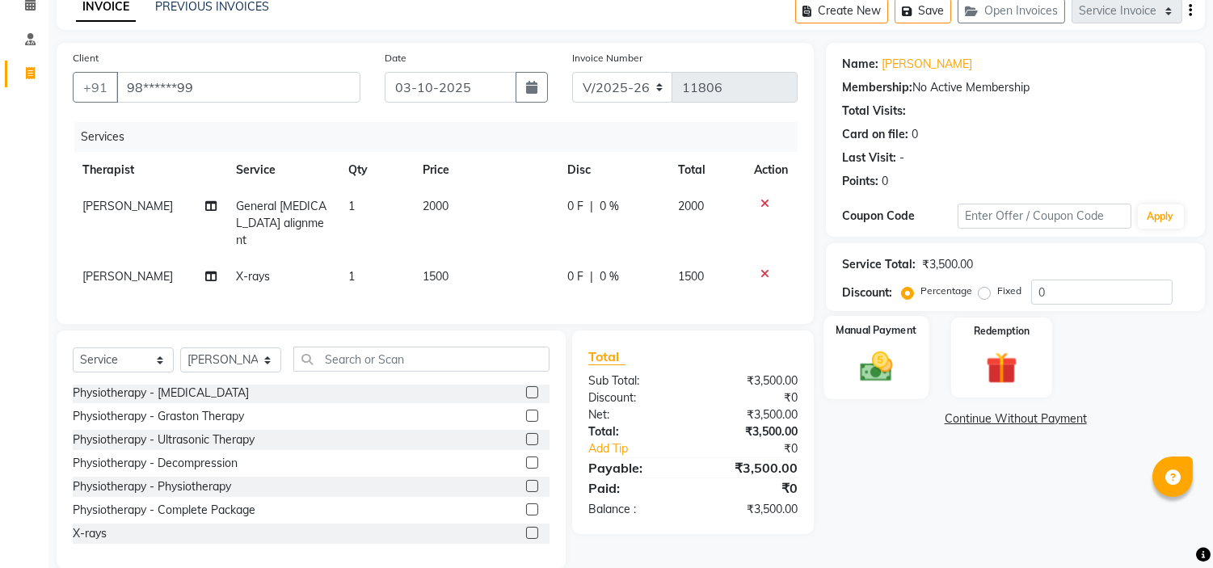
click at [876, 388] on div "Manual Payment" at bounding box center [876, 357] width 105 height 82
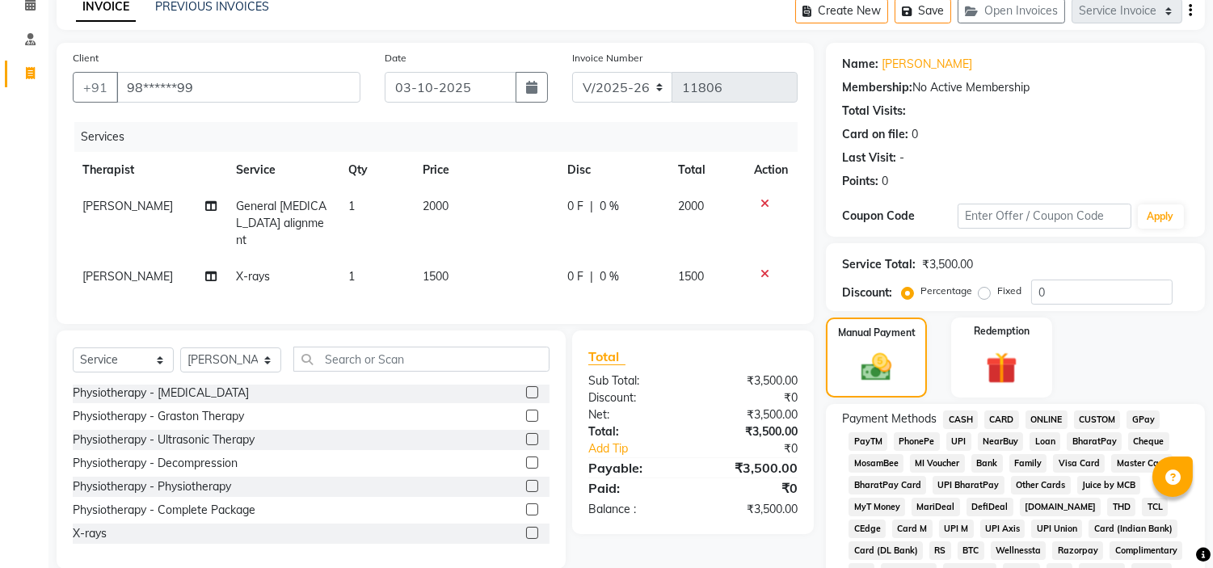
click at [1000, 425] on span "CARD" at bounding box center [1001, 419] width 35 height 19
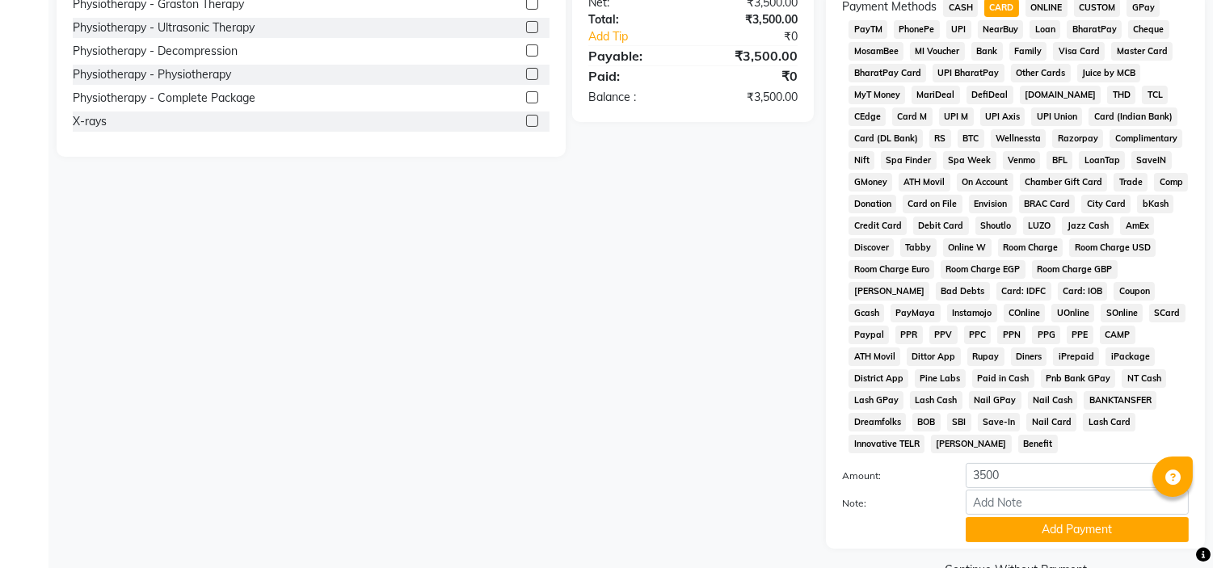
scroll to position [510, 0]
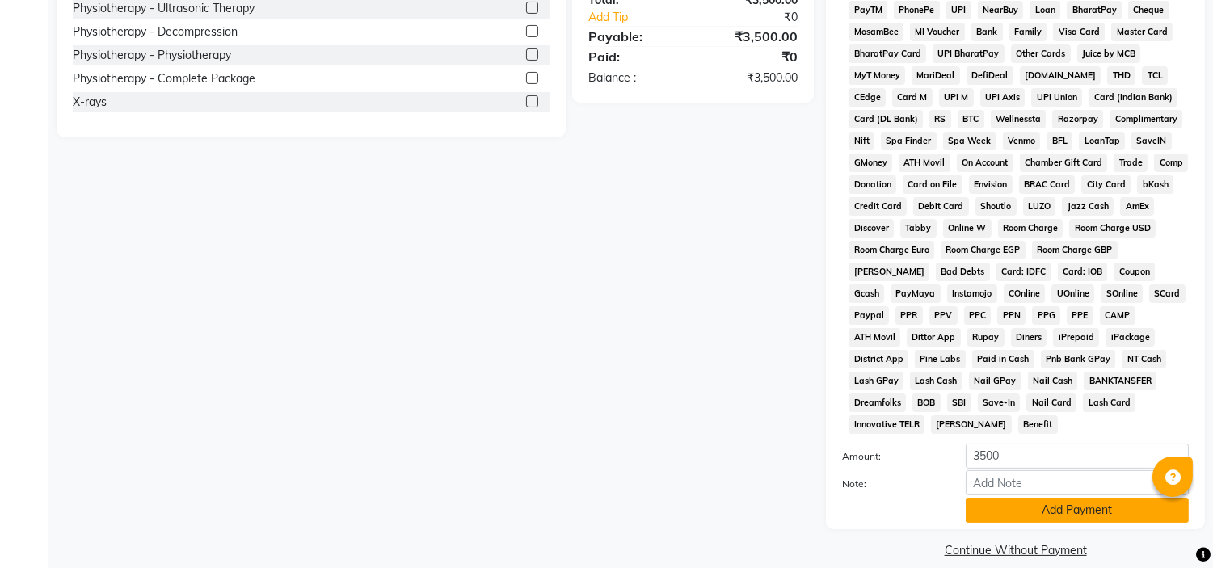
click at [1081, 498] on button "Add Payment" at bounding box center [1077, 510] width 223 height 25
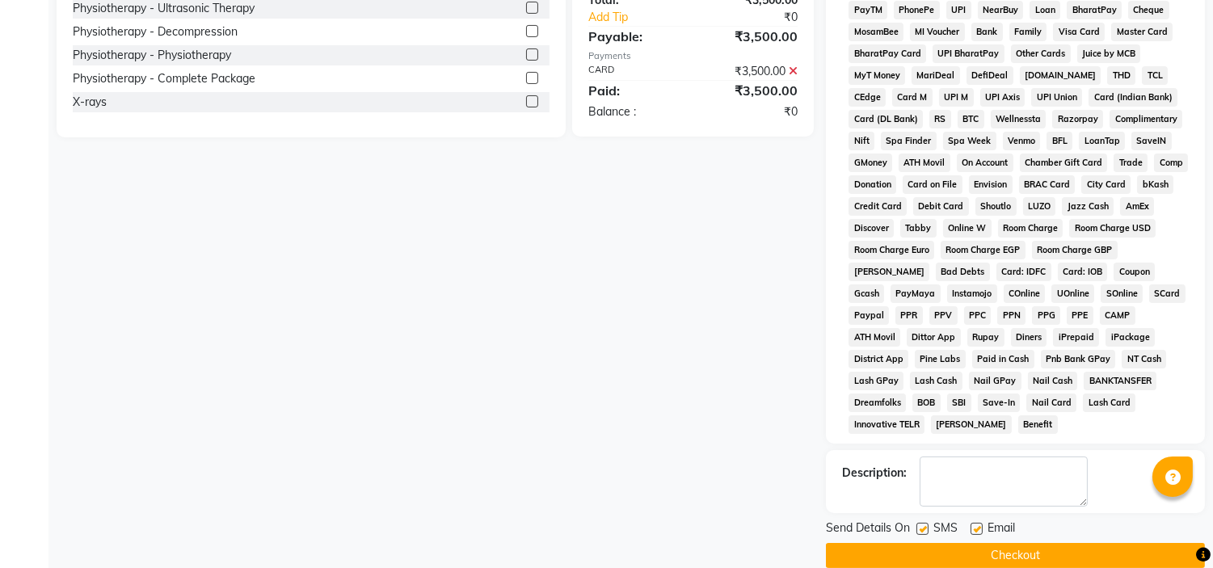
click at [973, 523] on label at bounding box center [976, 529] width 12 height 12
click at [973, 524] on input "checkbox" at bounding box center [975, 529] width 11 height 11
click at [919, 523] on label at bounding box center [922, 529] width 12 height 12
click at [919, 524] on input "checkbox" at bounding box center [921, 529] width 11 height 11
click at [974, 543] on button "Checkout" at bounding box center [1015, 555] width 379 height 25
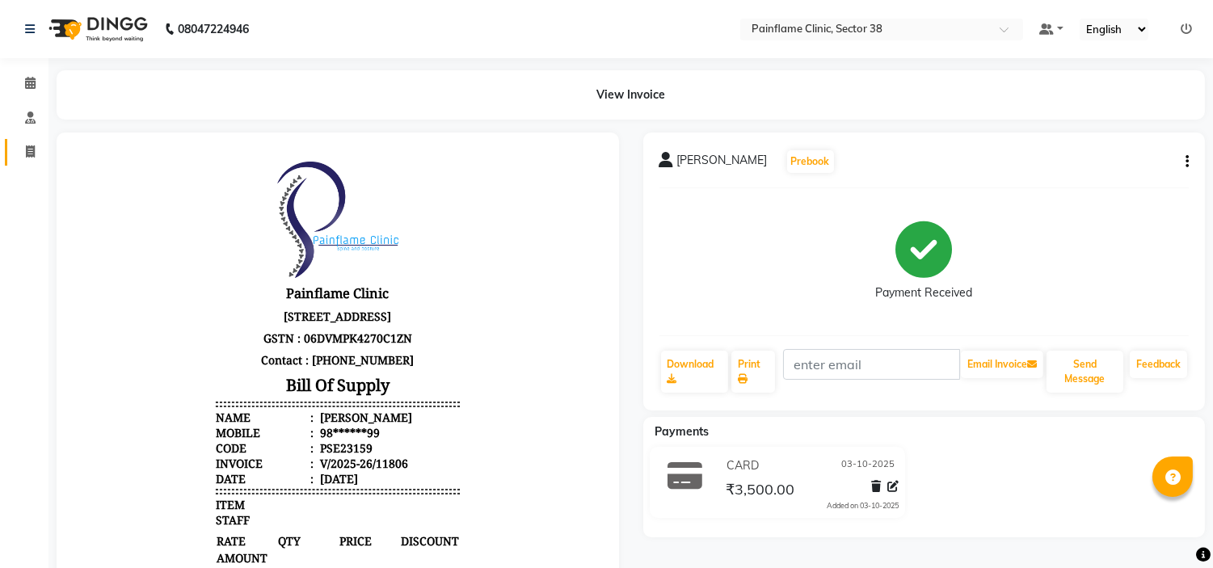
click at [34, 162] on link "Invoice" at bounding box center [24, 152] width 39 height 27
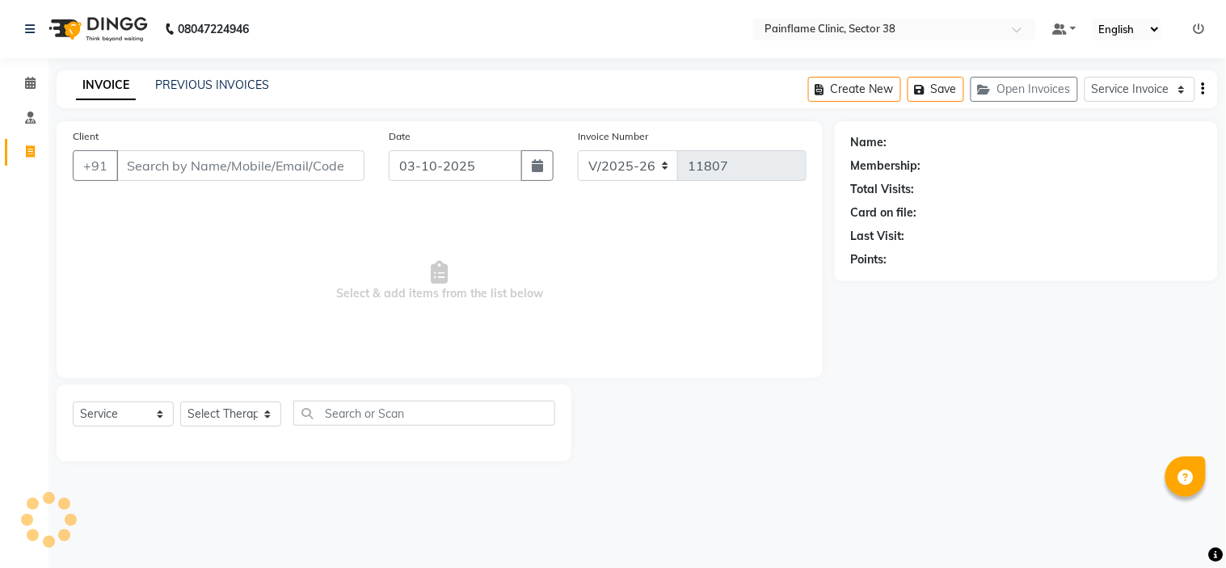
click at [190, 165] on input "Client" at bounding box center [240, 165] width 248 height 31
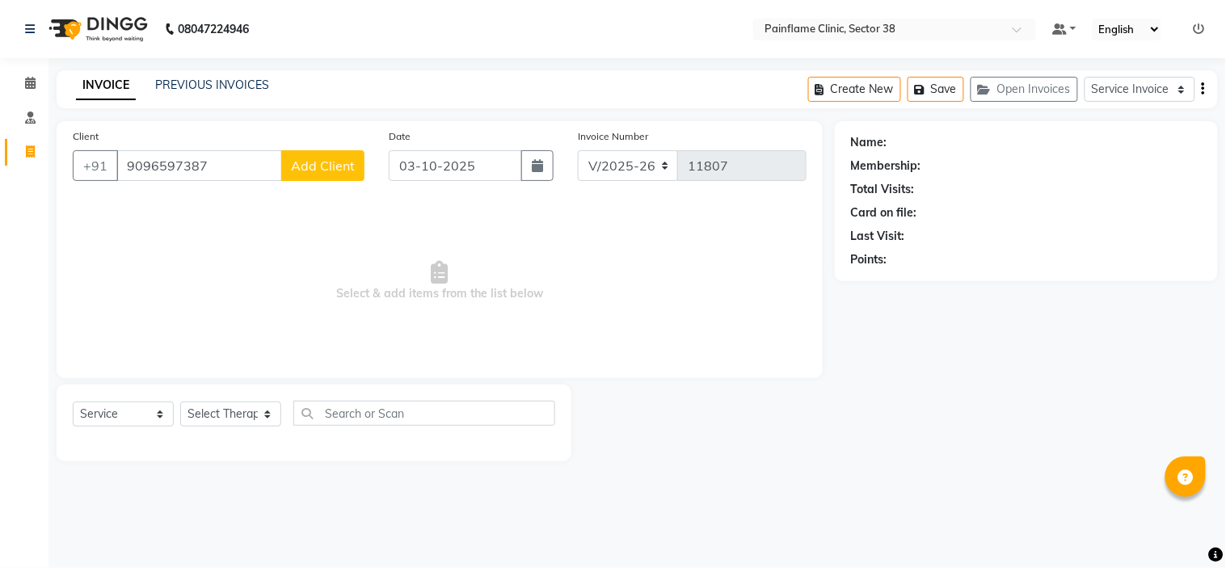
click at [166, 165] on input "9096597387" at bounding box center [199, 165] width 166 height 31
click at [329, 158] on span "Add Client" at bounding box center [323, 166] width 64 height 16
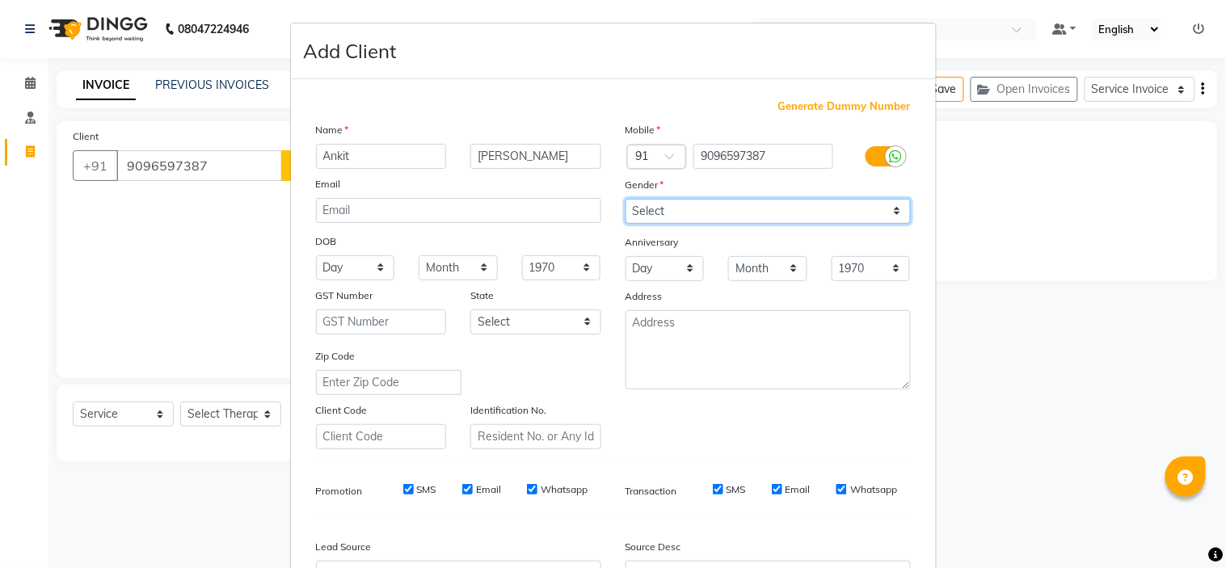
click at [695, 199] on select "Select Male Female Other Prefer Not To Say" at bounding box center [767, 211] width 285 height 25
click at [625, 199] on select "Select Male Female Other Prefer Not To Say" at bounding box center [767, 211] width 285 height 25
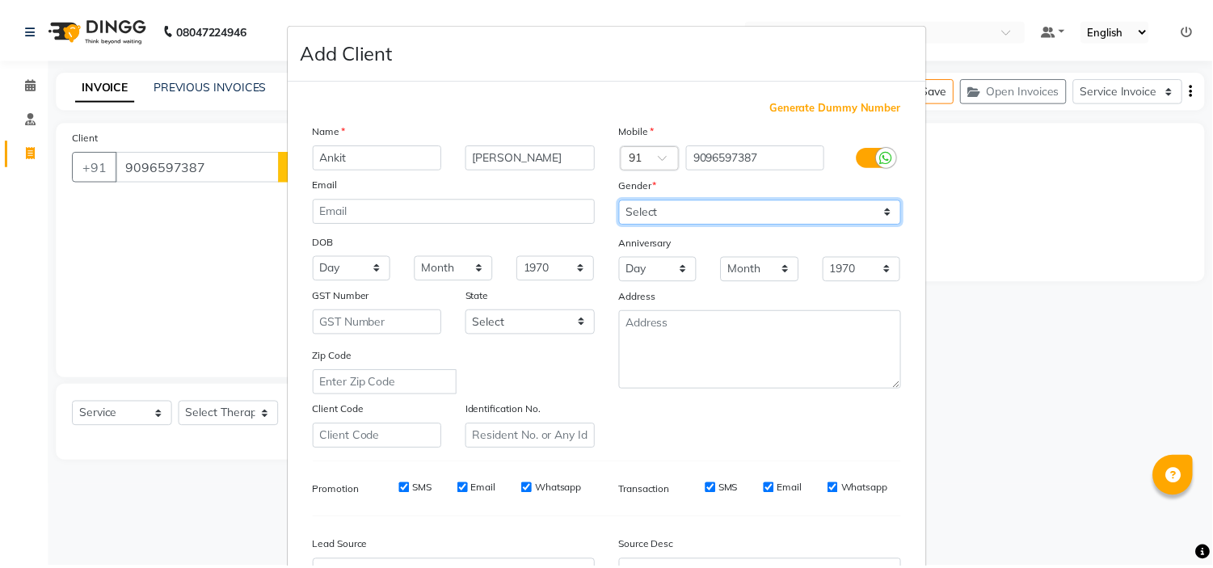
scroll to position [179, 0]
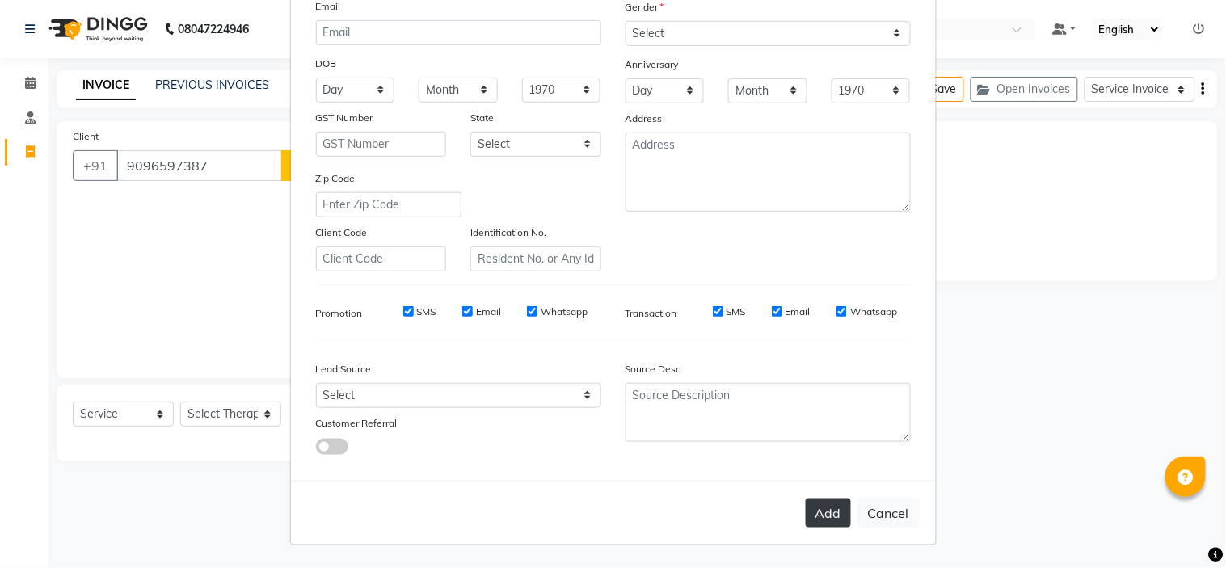
click at [823, 521] on button "Add" at bounding box center [828, 513] width 45 height 29
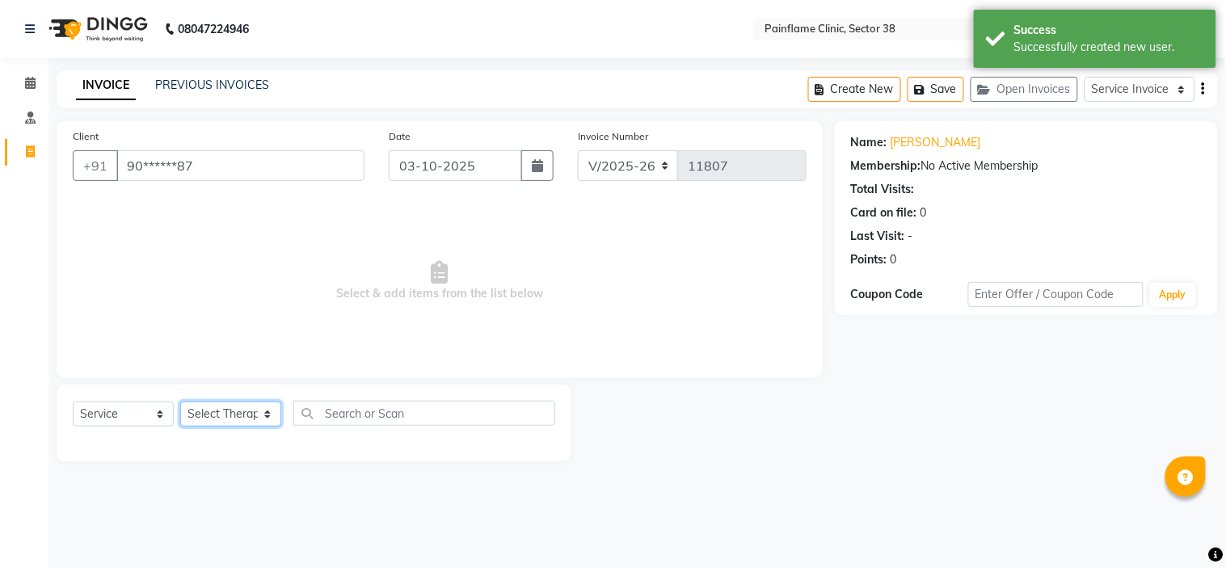
click at [232, 412] on select "Select Therapist Dr Durgesh Dr Harish Dr Ranjana Dr Saurabh Dr. Suraj Dr. Tejpa…" at bounding box center [230, 414] width 101 height 25
click at [180, 402] on select "Select Therapist Dr Durgesh Dr Harish Dr Ranjana Dr Saurabh Dr. Suraj Dr. Tejpa…" at bounding box center [230, 414] width 101 height 25
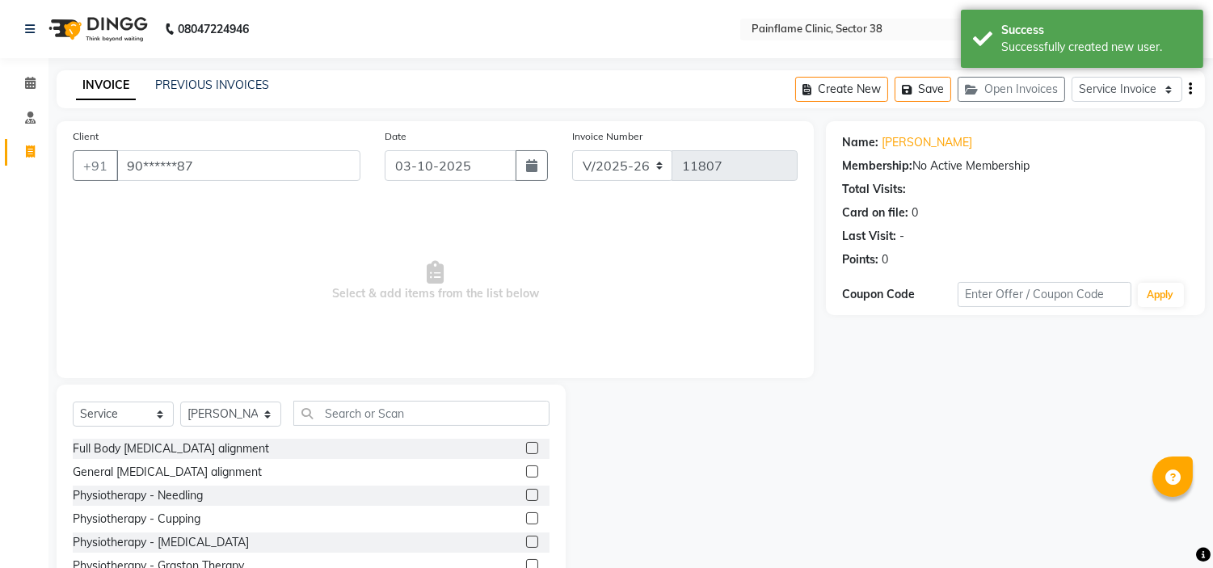
click at [526, 471] on label at bounding box center [532, 471] width 12 height 12
click at [526, 471] on input "checkbox" at bounding box center [531, 472] width 11 height 11
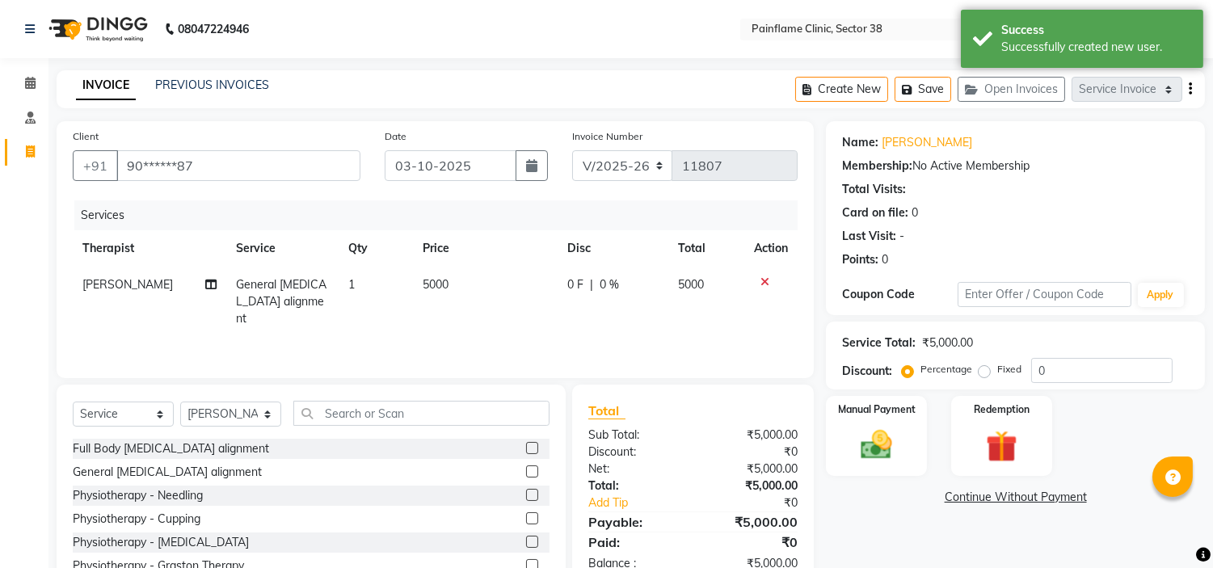
click at [456, 277] on td "5000" at bounding box center [485, 302] width 145 height 70
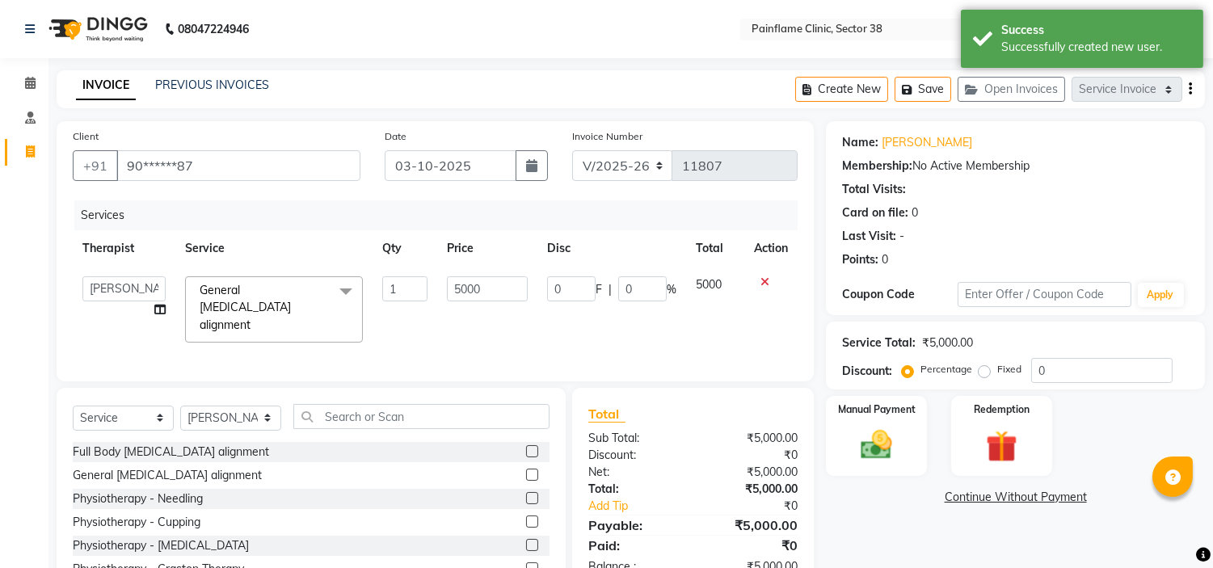
click at [456, 277] on input "5000" at bounding box center [487, 288] width 81 height 25
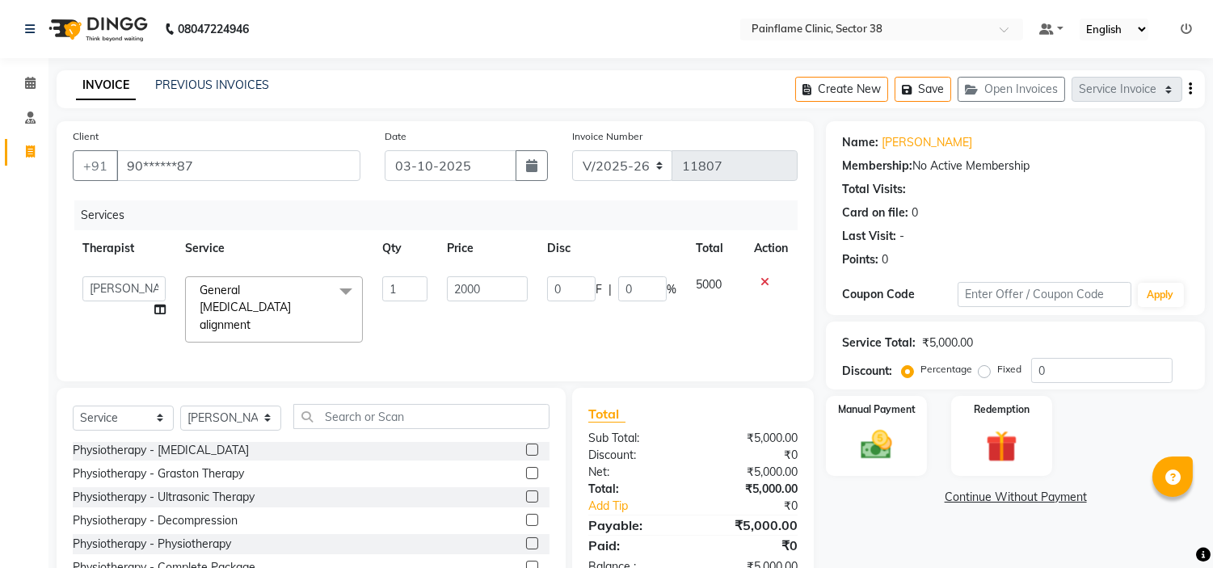
scroll to position [78, 0]
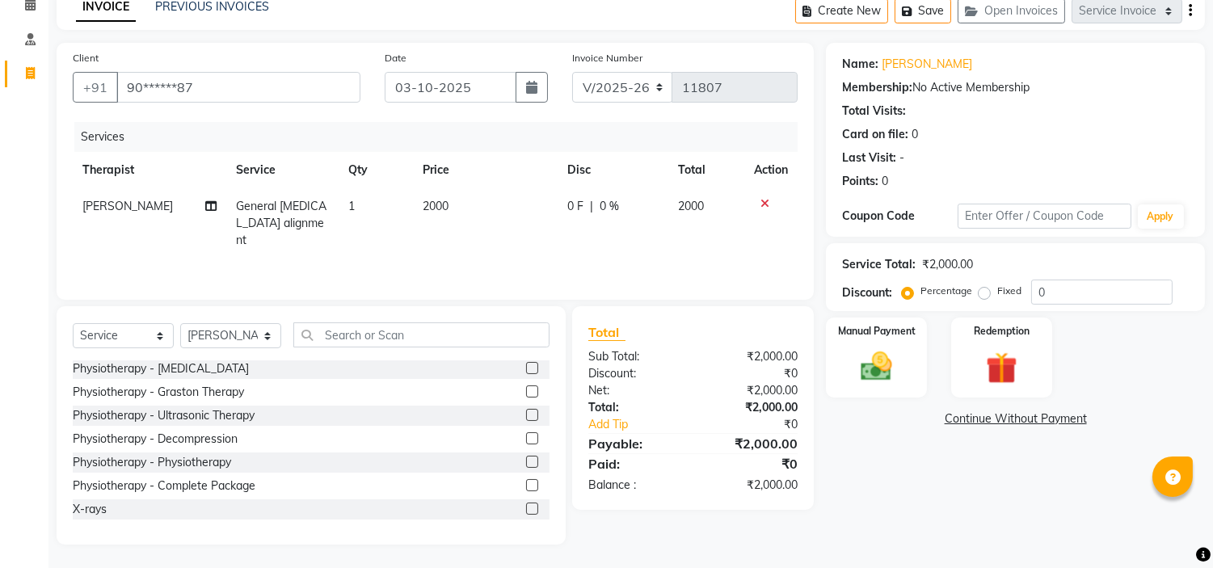
click at [526, 505] on label at bounding box center [532, 509] width 12 height 12
click at [526, 505] on input "checkbox" at bounding box center [531, 509] width 11 height 11
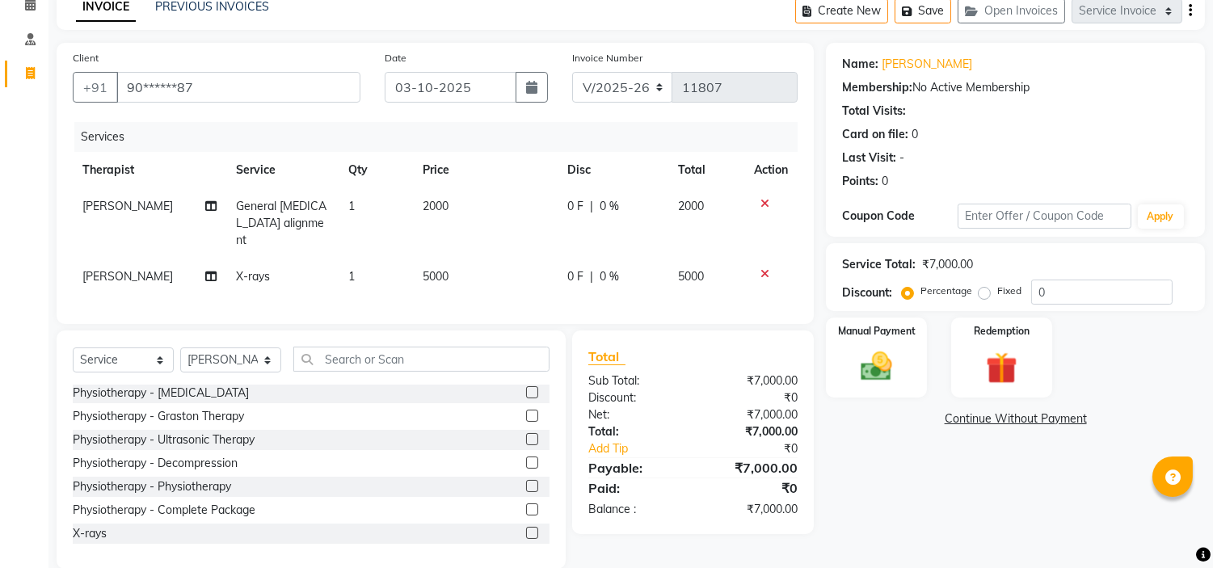
click at [462, 259] on td "5000" at bounding box center [485, 277] width 145 height 36
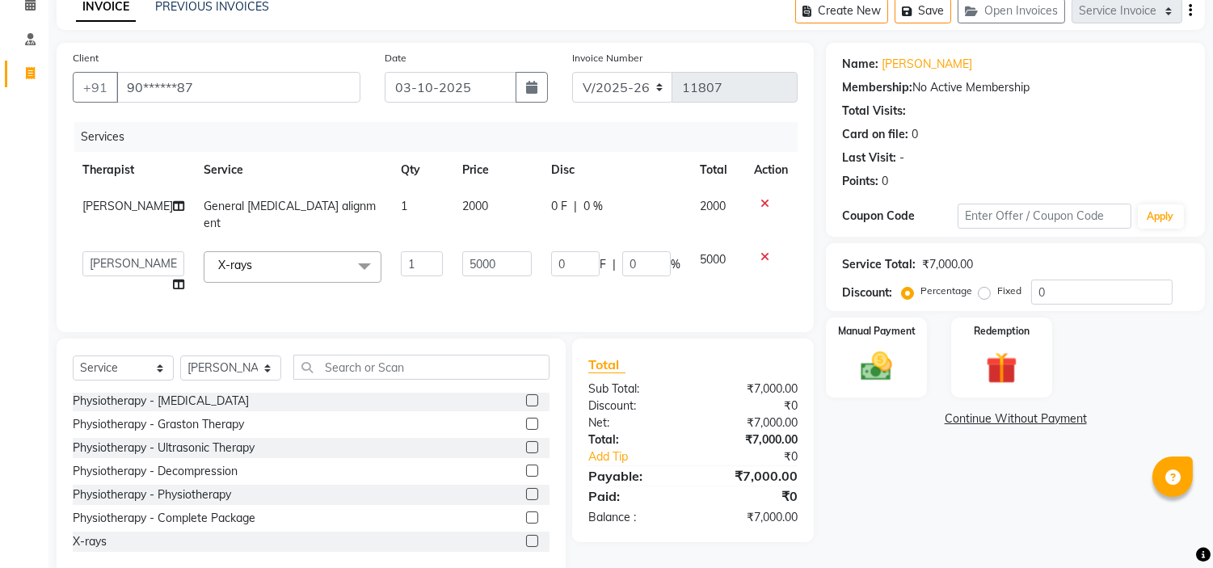
click at [462, 252] on input "5000" at bounding box center [496, 263] width 69 height 25
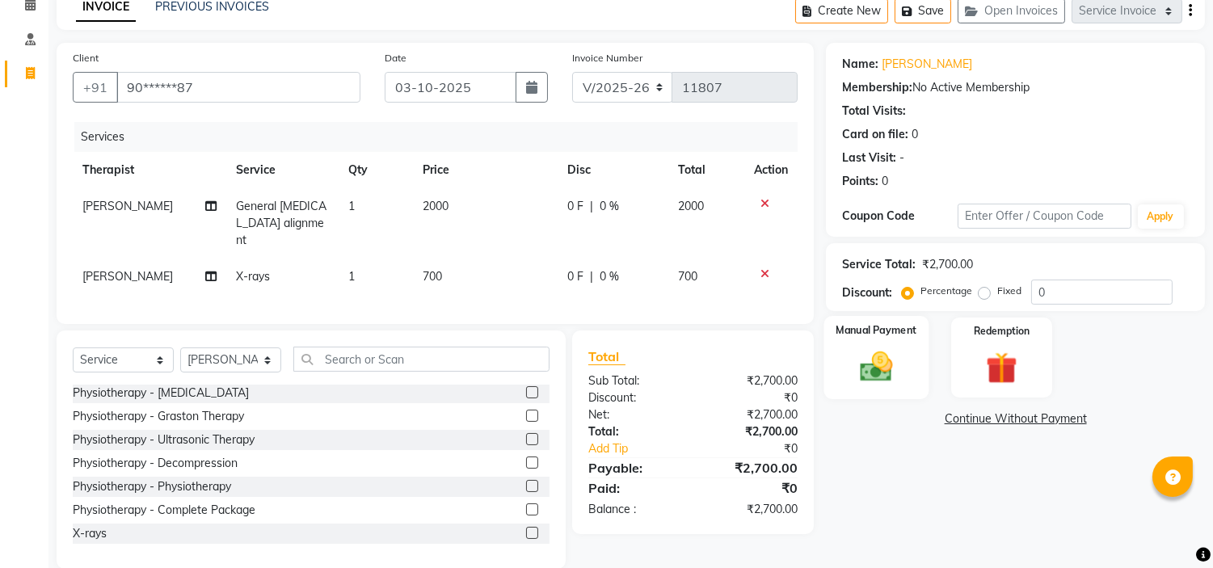
click at [865, 335] on label "Manual Payment" at bounding box center [876, 329] width 81 height 15
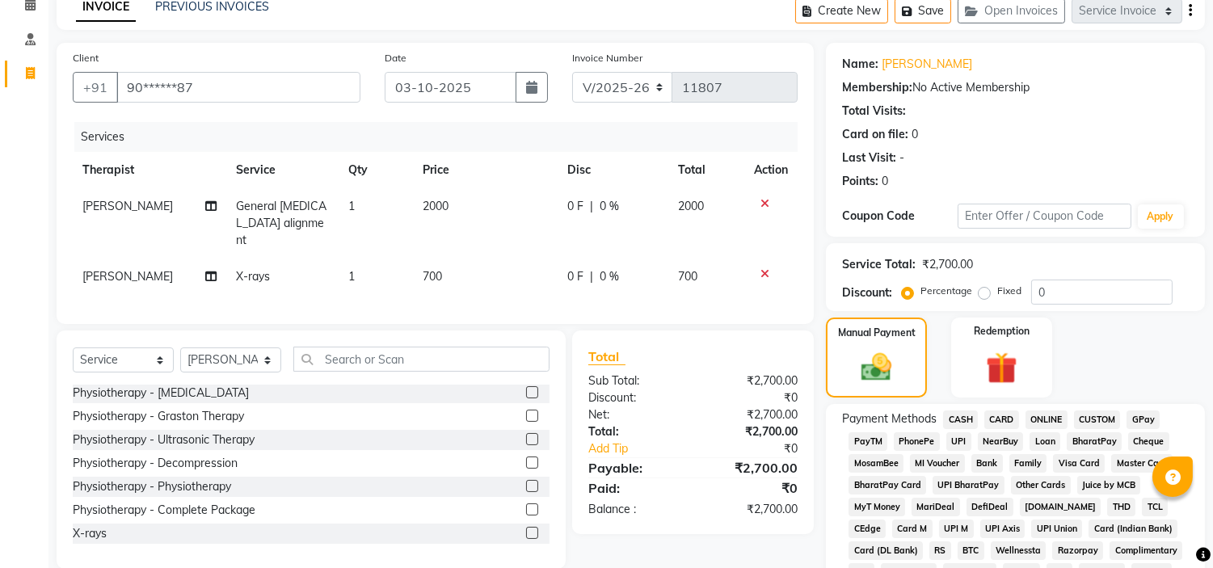
click at [956, 440] on span "UPI" at bounding box center [958, 441] width 25 height 19
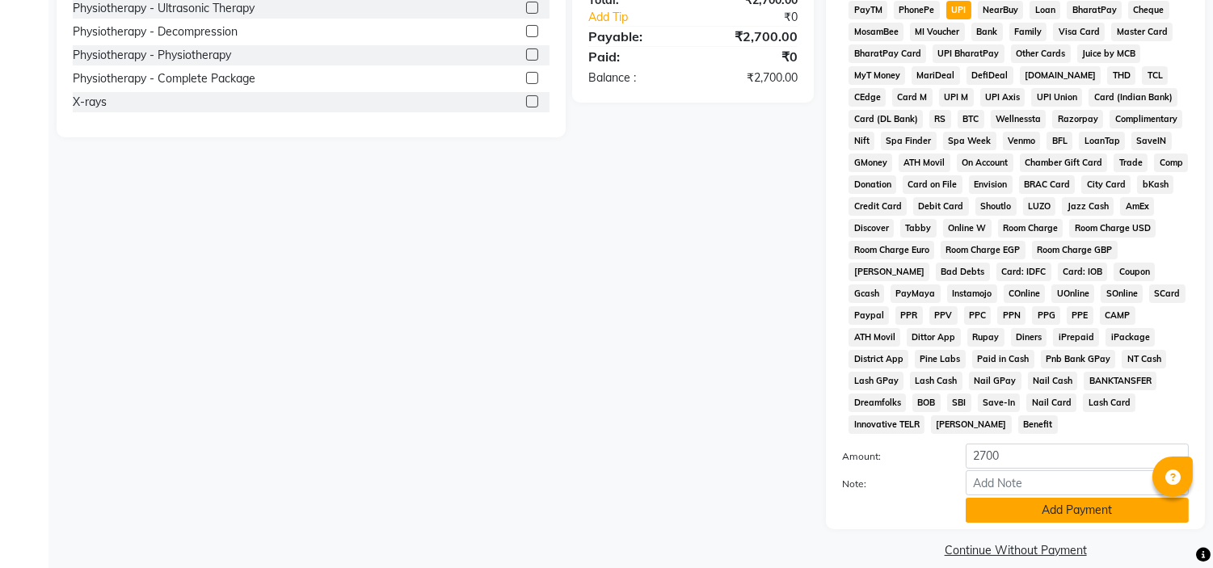
click at [1081, 498] on button "Add Payment" at bounding box center [1077, 510] width 223 height 25
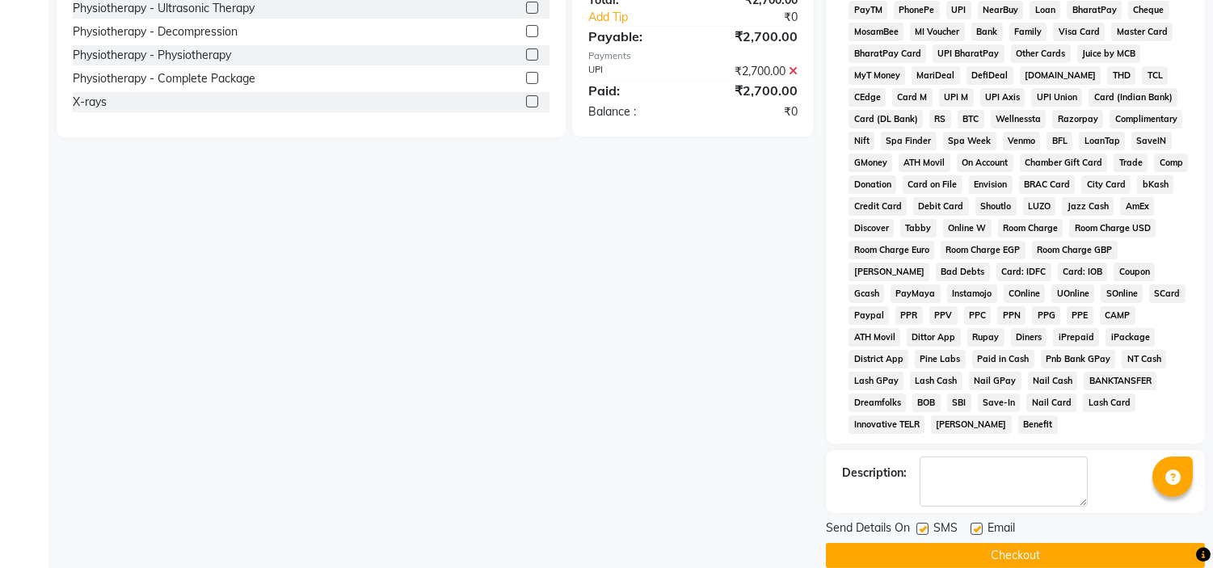
click at [975, 523] on label at bounding box center [976, 529] width 12 height 12
click at [975, 524] on input "checkbox" at bounding box center [975, 529] width 11 height 11
click at [925, 523] on label at bounding box center [922, 529] width 12 height 12
click at [925, 524] on input "checkbox" at bounding box center [921, 529] width 11 height 11
click at [1000, 543] on button "Checkout" at bounding box center [1015, 555] width 379 height 25
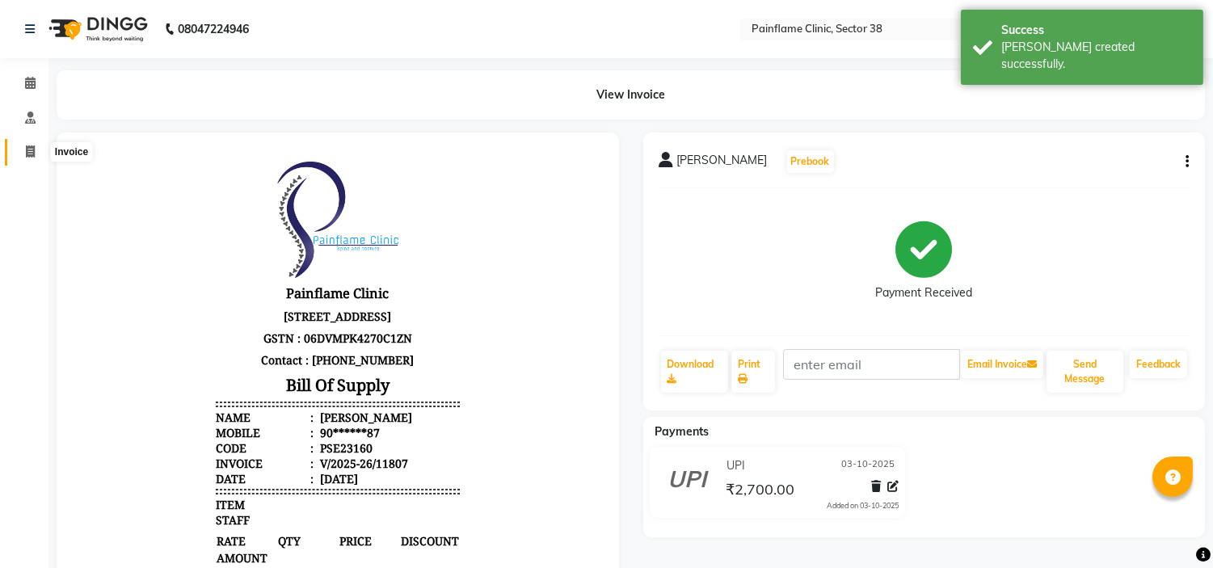
click at [31, 146] on icon at bounding box center [30, 151] width 9 height 12
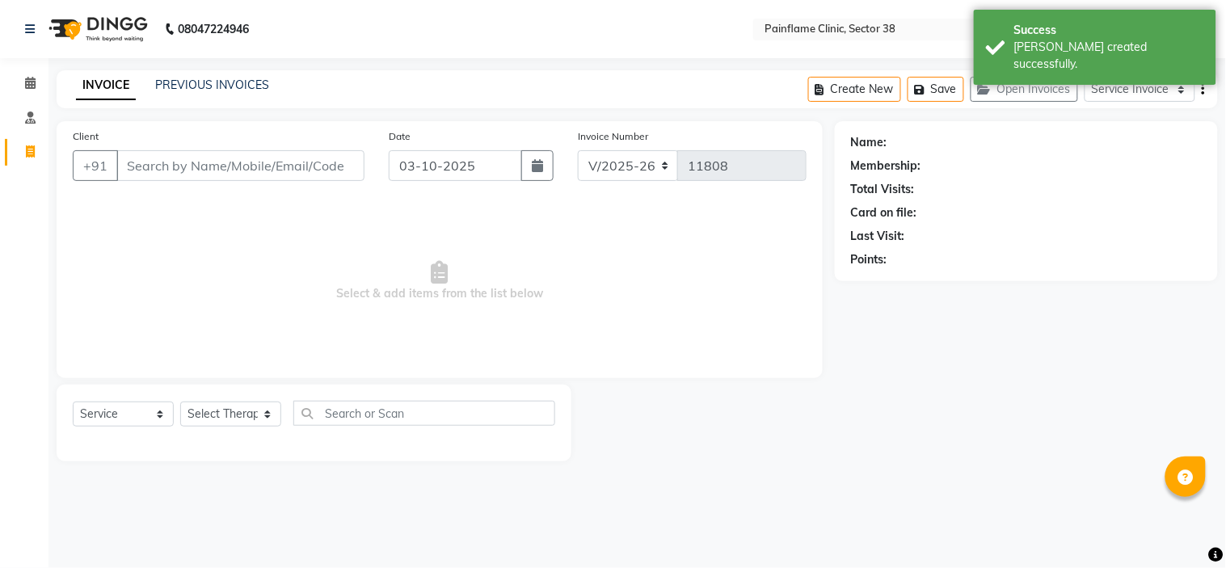
click at [205, 77] on div "PREVIOUS INVOICES" at bounding box center [212, 85] width 114 height 17
click at [205, 78] on link "PREVIOUS INVOICES" at bounding box center [212, 85] width 114 height 15
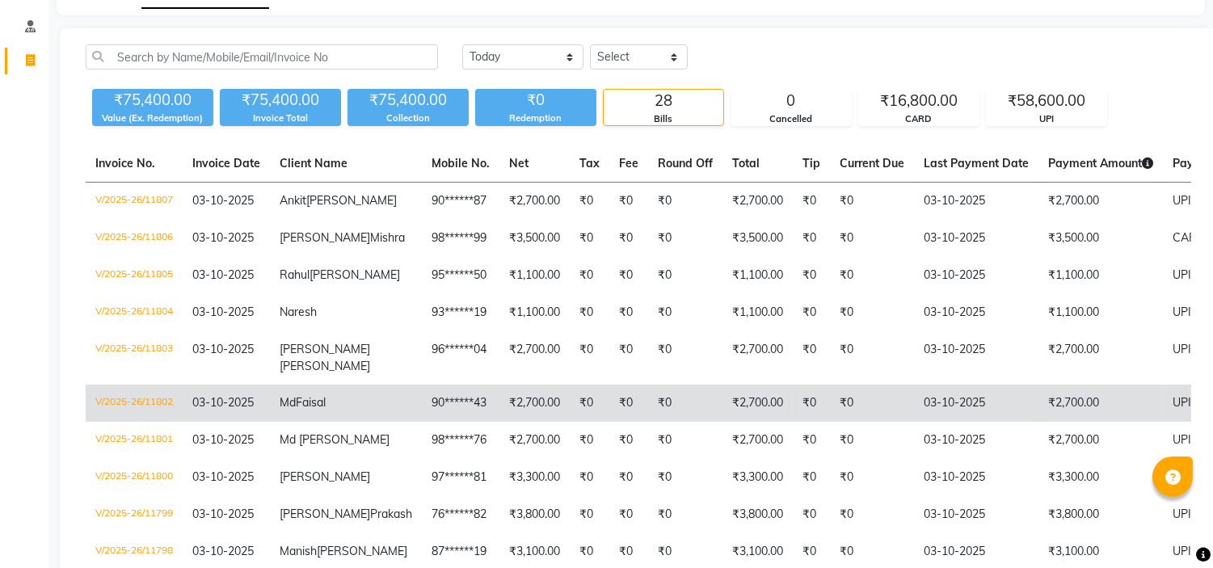
scroll to position [92, 0]
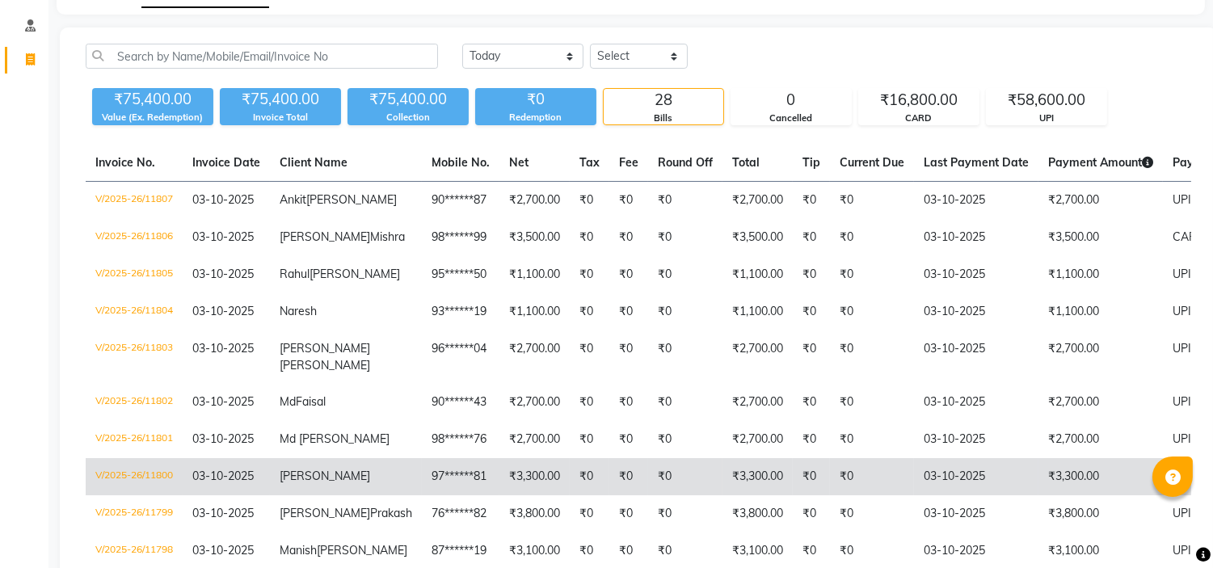
click at [648, 495] on td "₹0" at bounding box center [685, 476] width 74 height 37
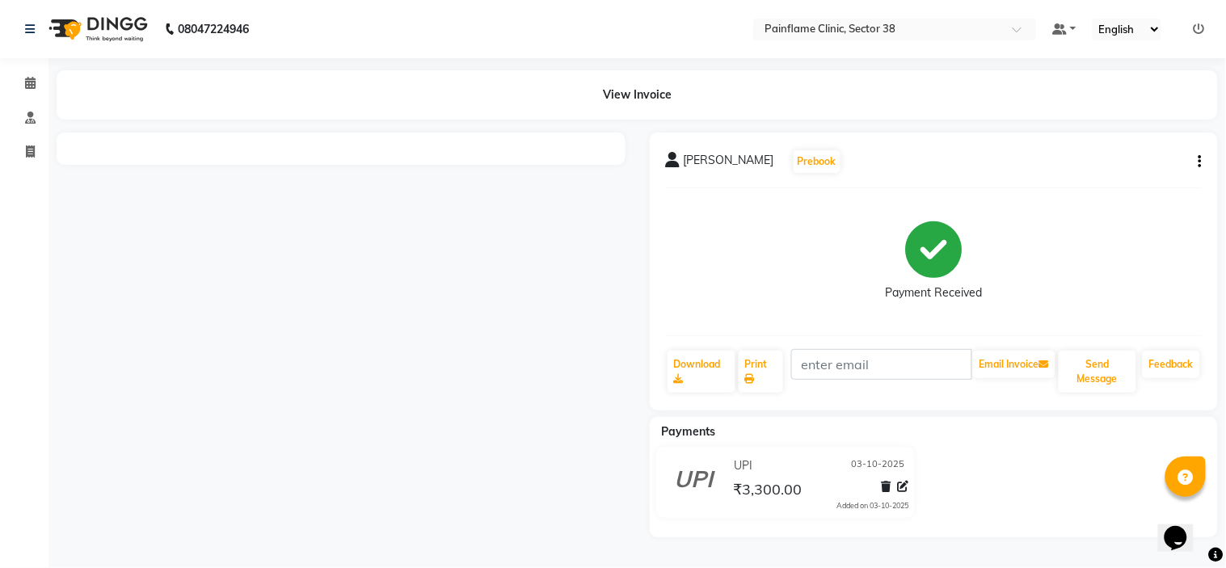
click at [902, 483] on icon at bounding box center [902, 486] width 11 height 11
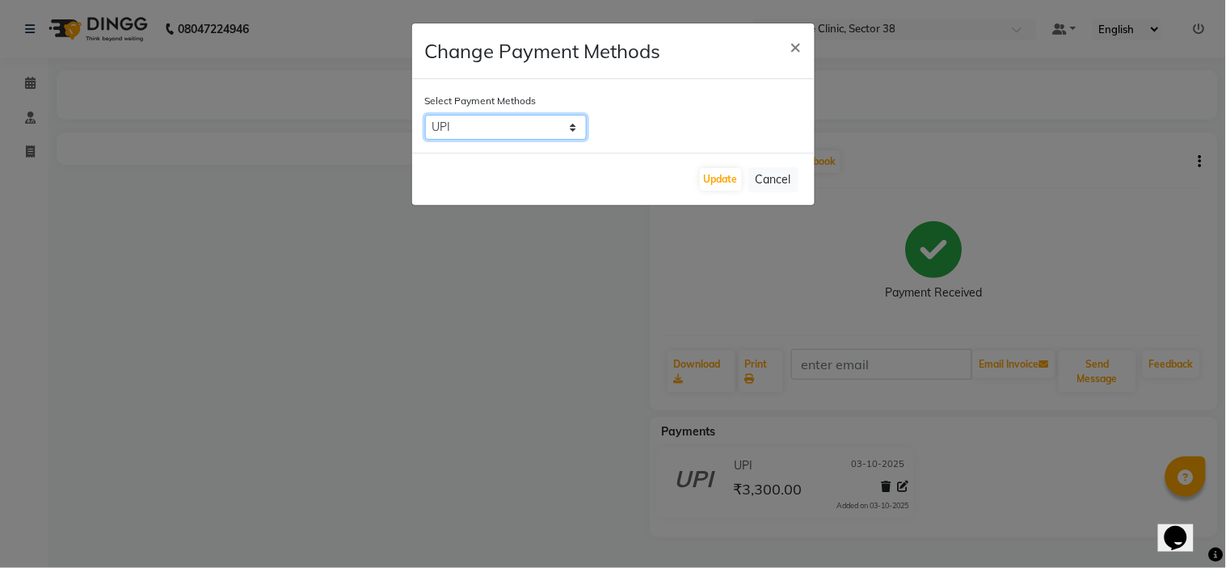
click at [555, 130] on select "CASH CARD ONLINE CUSTOM GPay PayTM PhonePe UPI NearBuy Loan BharatPay Cheque Mo…" at bounding box center [506, 127] width 162 height 25
select select "2"
click at [425, 115] on select "CASH CARD ONLINE CUSTOM GPay PayTM PhonePe UPI NearBuy Loan BharatPay Cheque Mo…" at bounding box center [506, 127] width 162 height 25
click at [704, 187] on button "Update" at bounding box center [721, 179] width 42 height 23
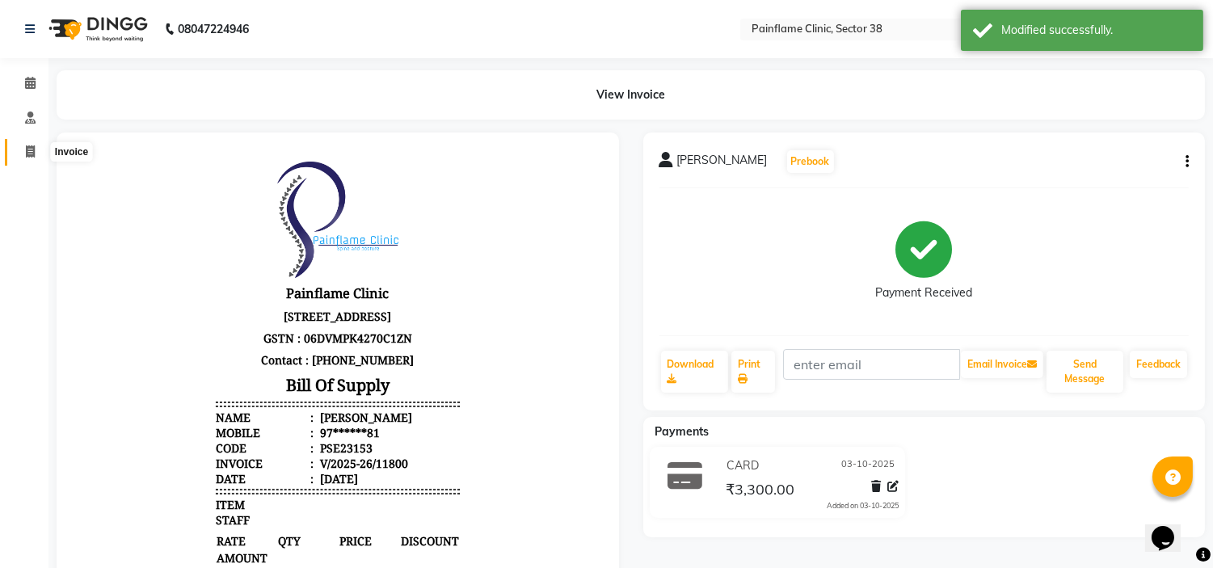
click at [26, 158] on icon at bounding box center [30, 151] width 9 height 12
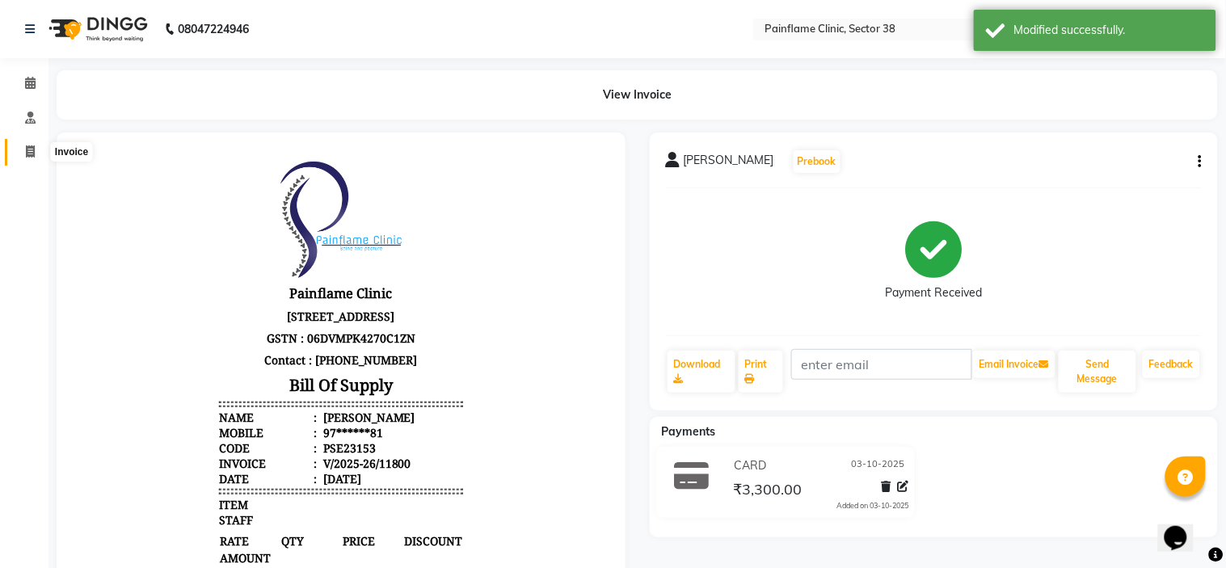
select select "service"
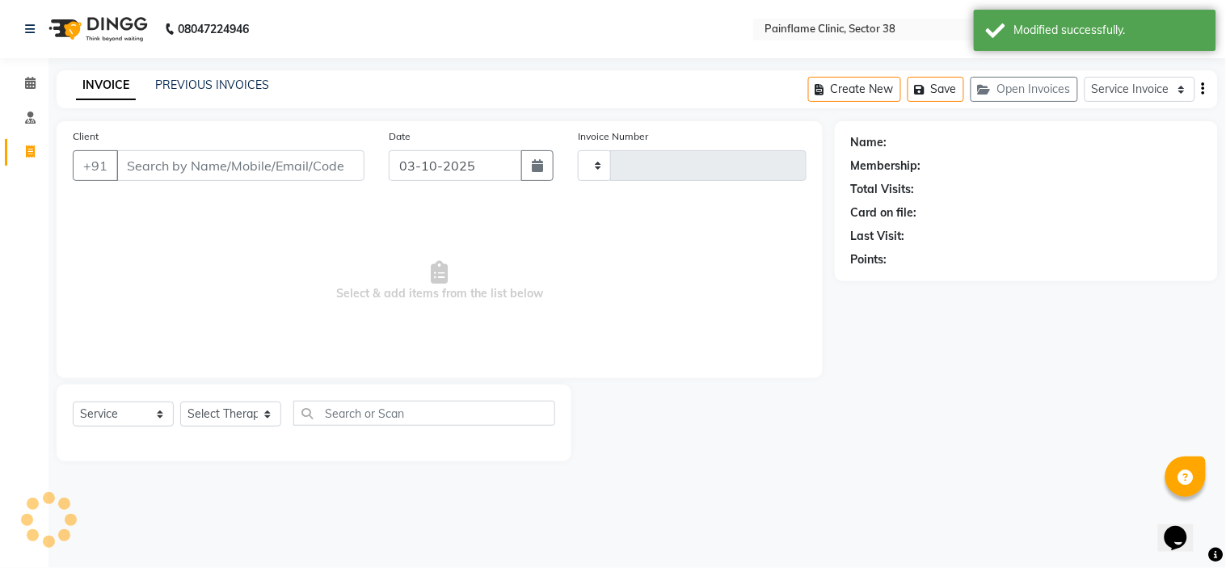
type input "11808"
select select "3964"
click at [211, 78] on link "PREVIOUS INVOICES" at bounding box center [212, 85] width 114 height 15
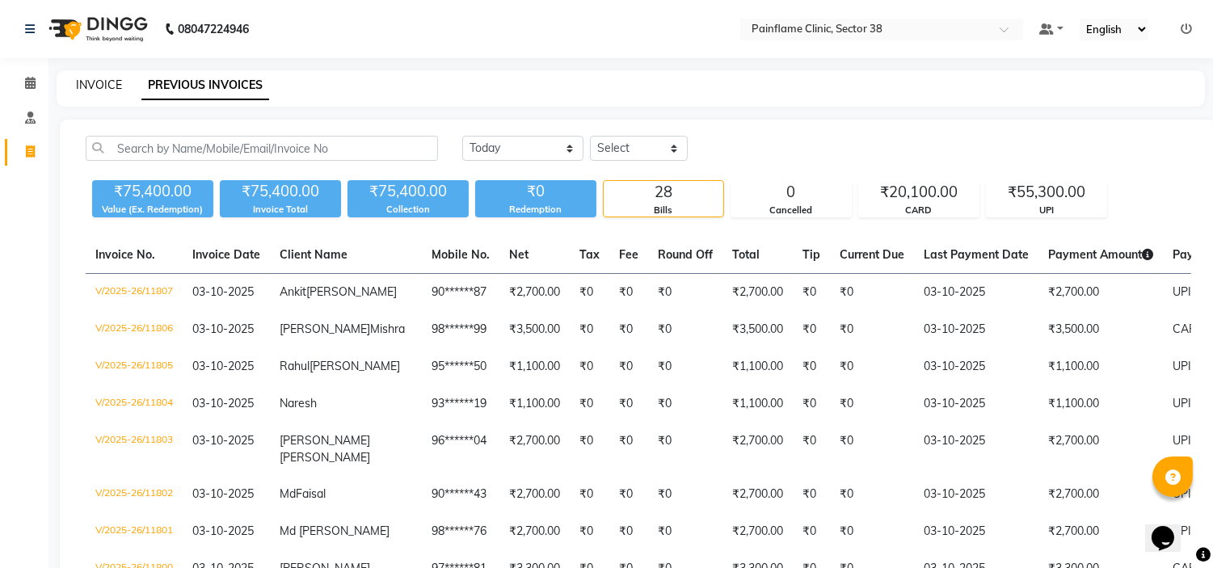
click at [95, 79] on link "INVOICE" at bounding box center [99, 85] width 46 height 15
select select "service"
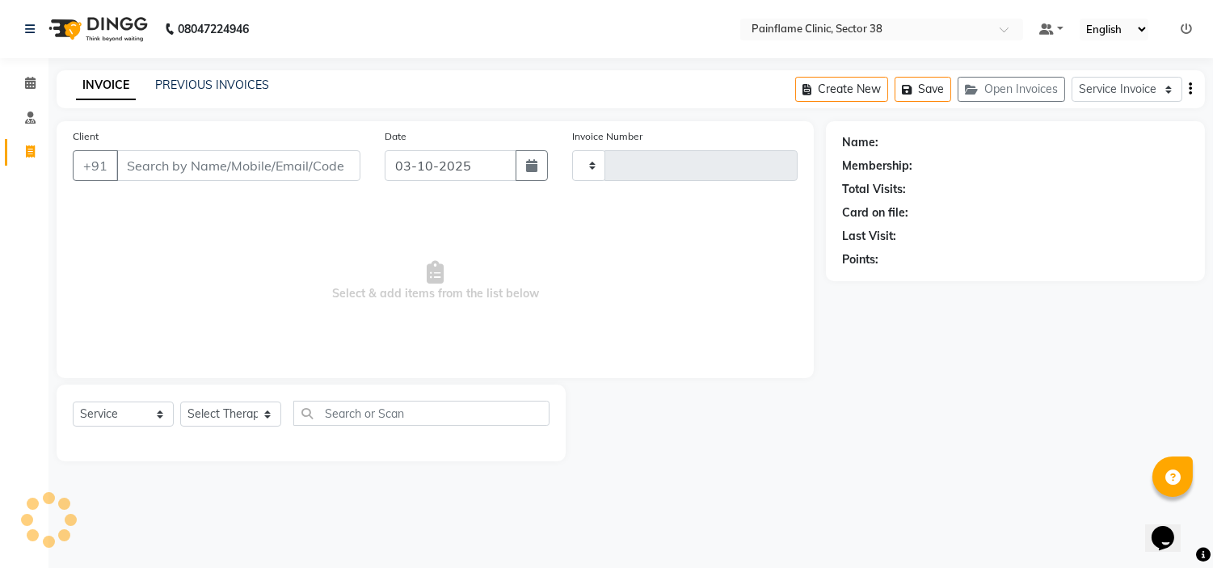
type input "11808"
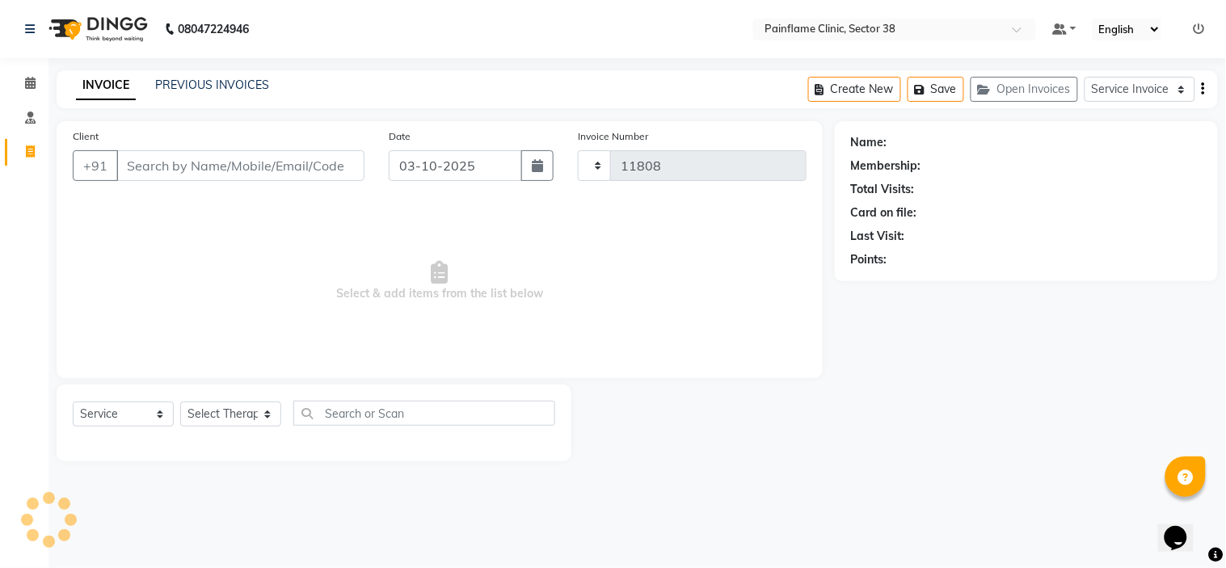
select select "3964"
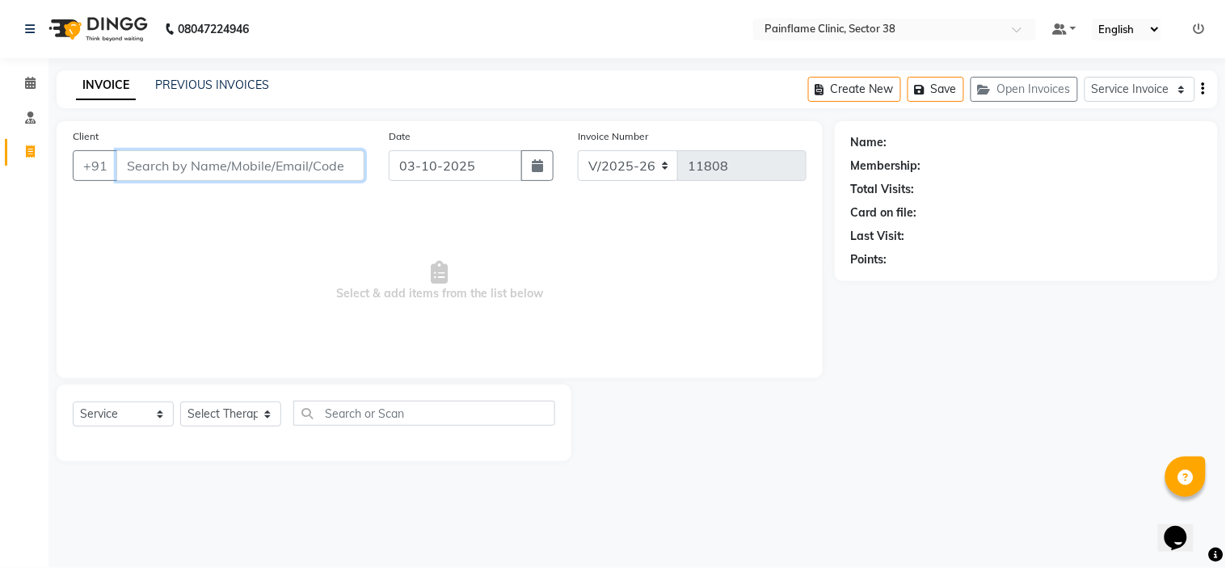
click at [189, 164] on input "Client" at bounding box center [240, 165] width 248 height 31
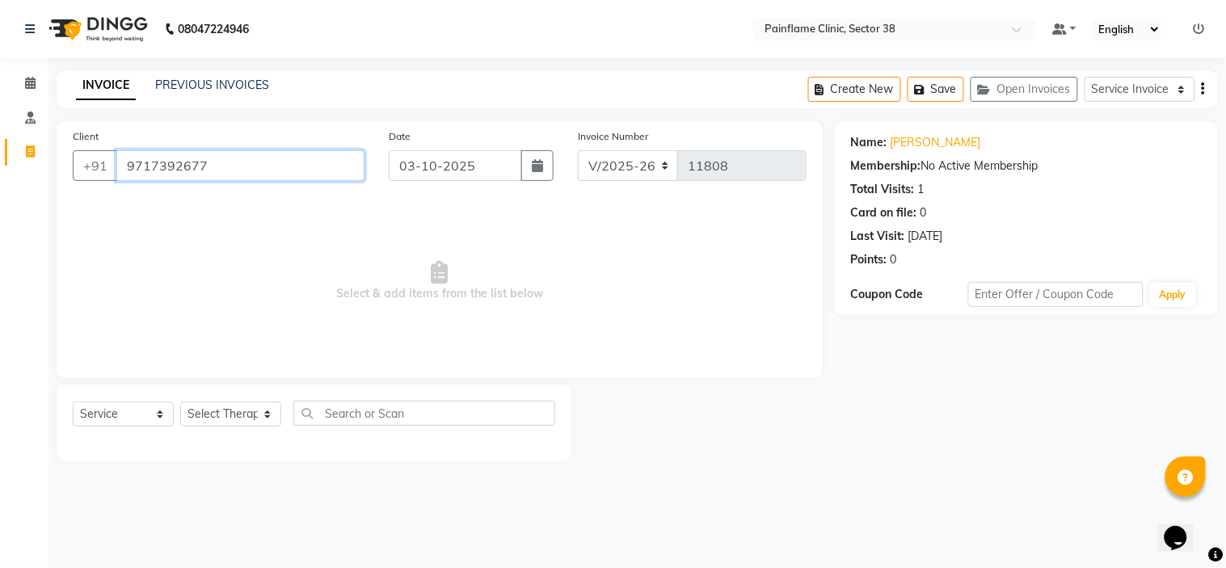
click at [235, 176] on input "9717392677" at bounding box center [240, 165] width 248 height 31
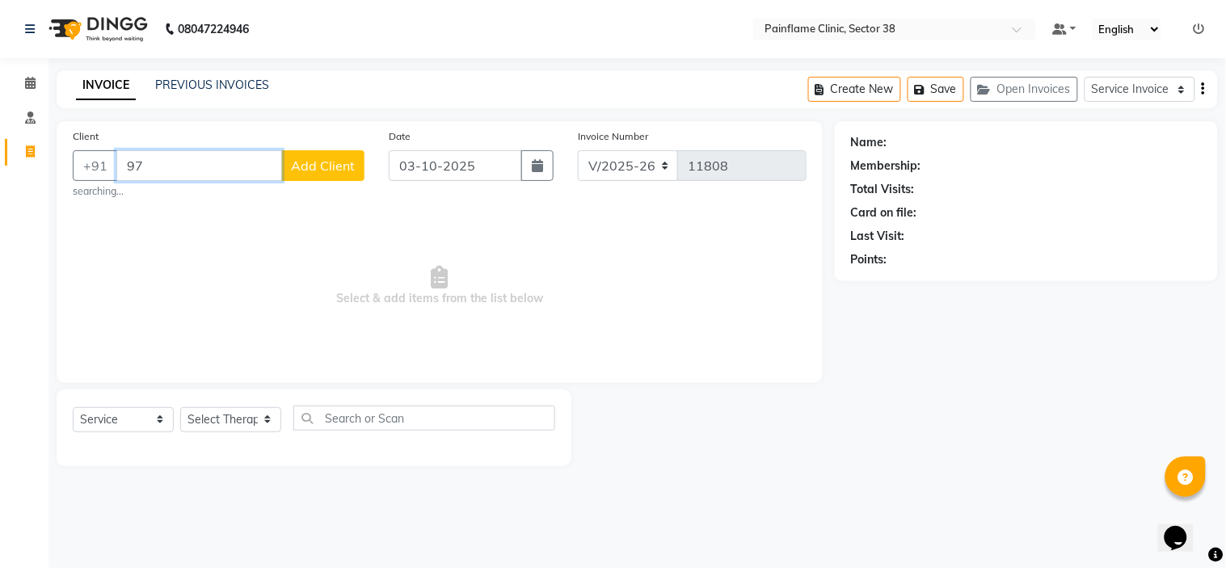
type input "9"
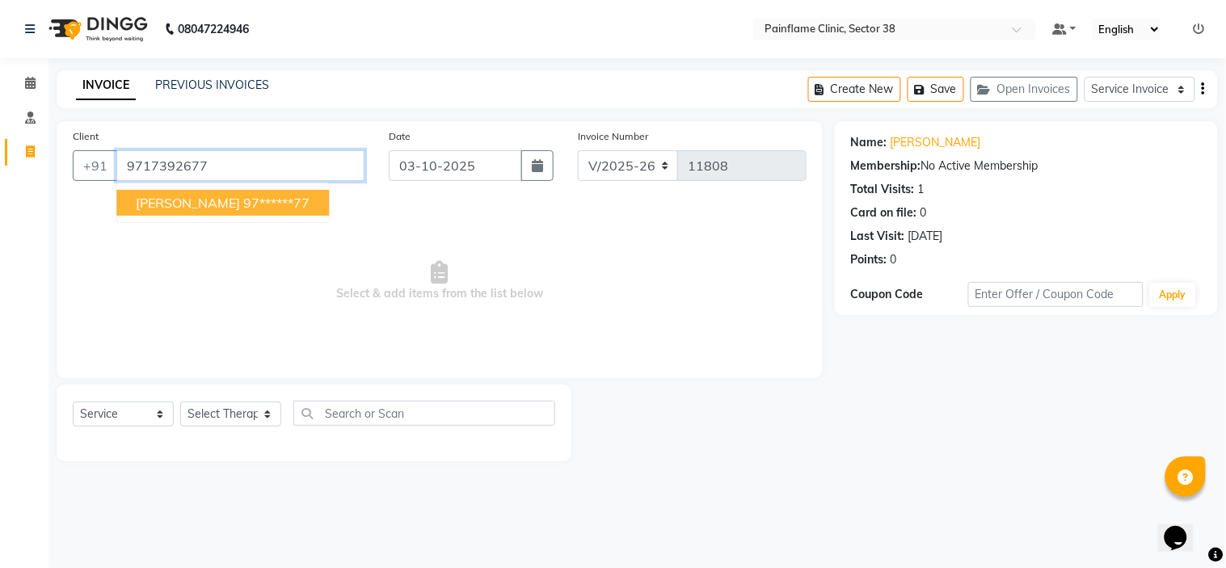
click at [235, 176] on input "9717392677" at bounding box center [240, 165] width 248 height 31
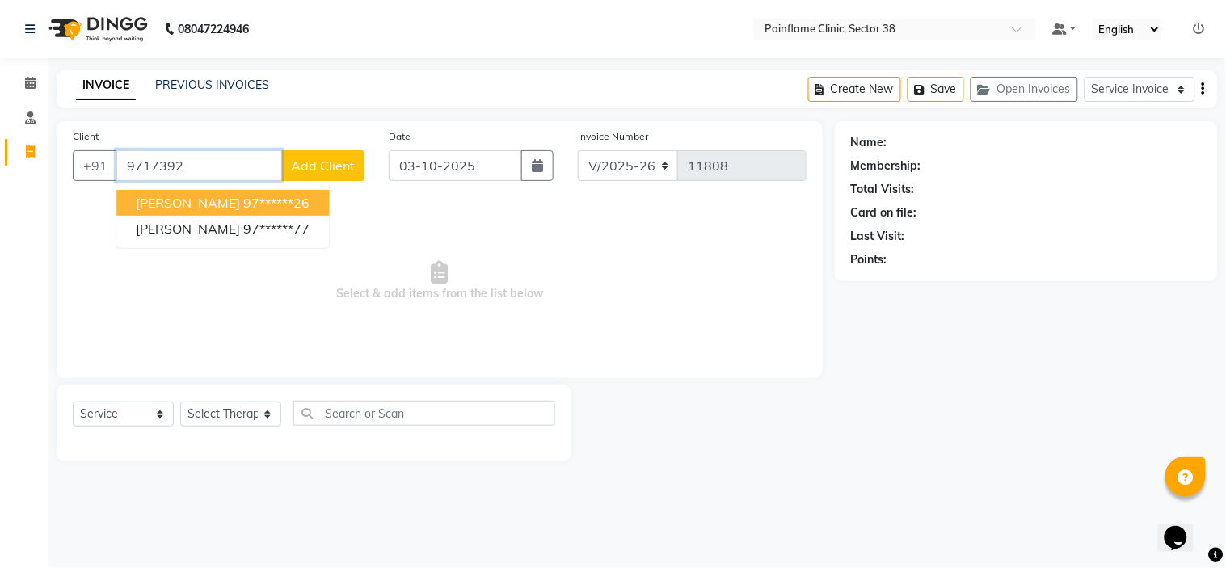
type input "9717392"
click at [339, 166] on span "Add Client" at bounding box center [323, 166] width 64 height 16
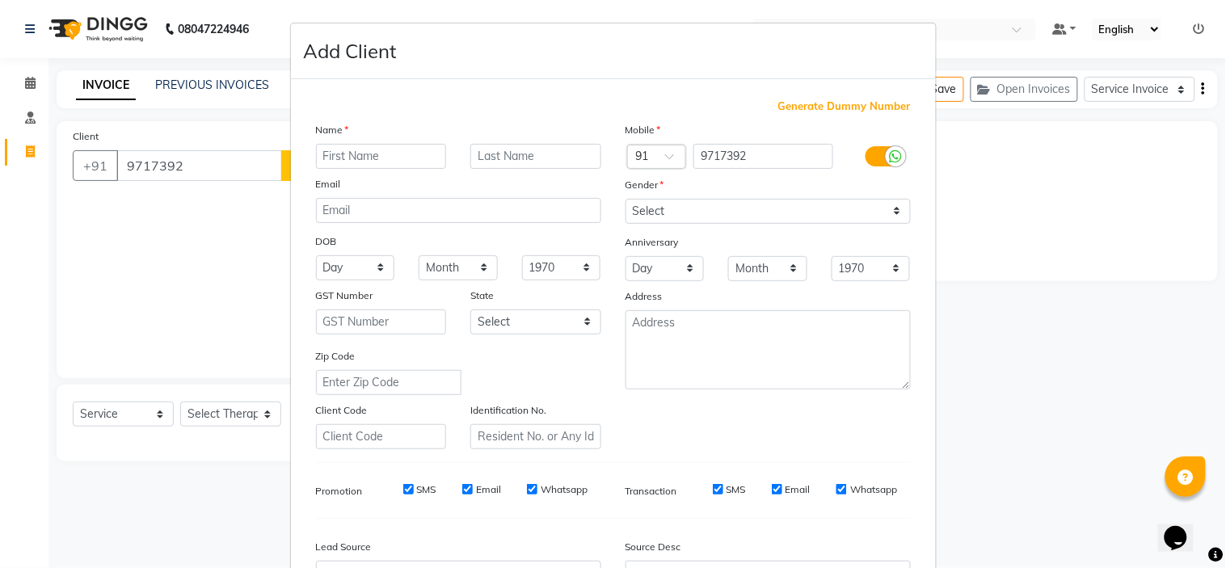
type input "a"
type input "Ashish"
type input "Shukla"
click at [688, 217] on select "Select Male Female Other Prefer Not To Say" at bounding box center [767, 211] width 285 height 25
select select "male"
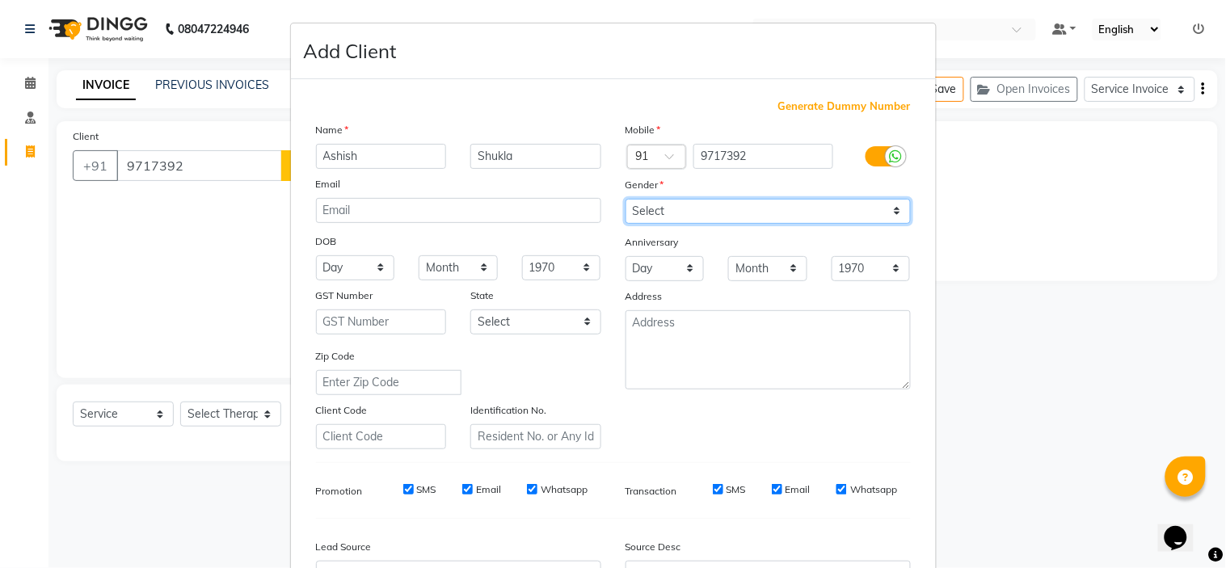
click at [625, 199] on select "Select Male Female Other Prefer Not To Say" at bounding box center [767, 211] width 285 height 25
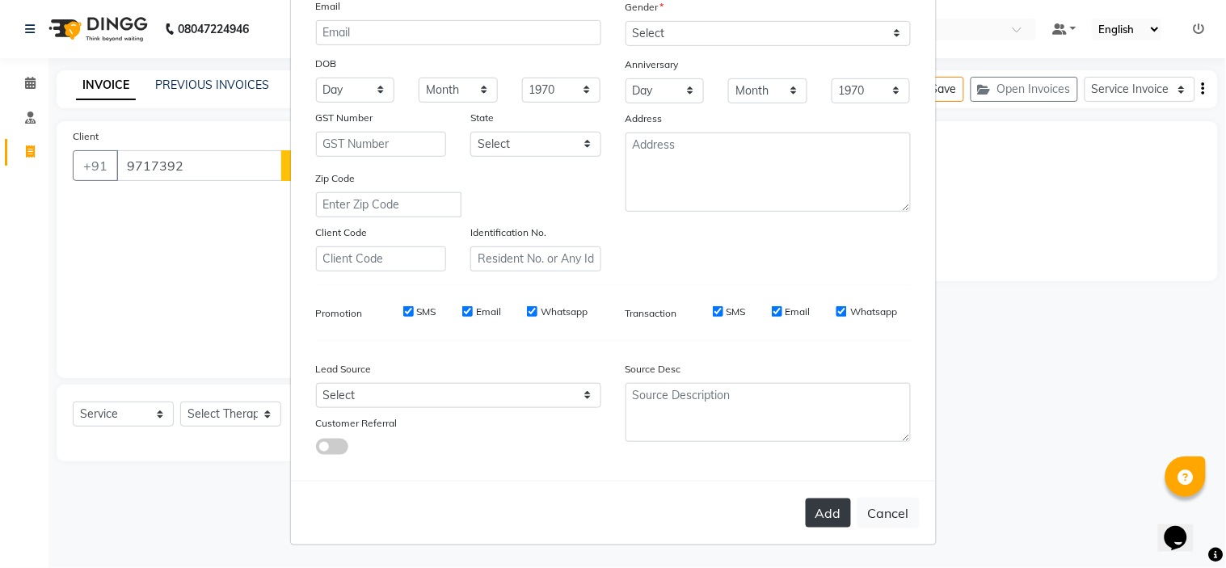
click at [838, 513] on button "Add" at bounding box center [828, 513] width 45 height 29
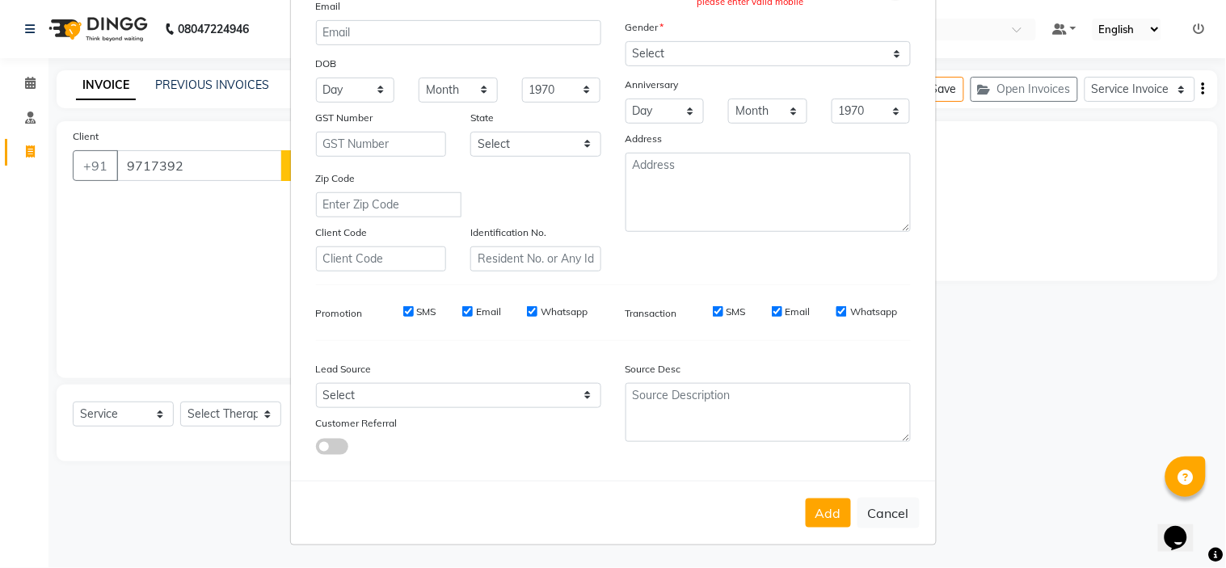
scroll to position [28, 0]
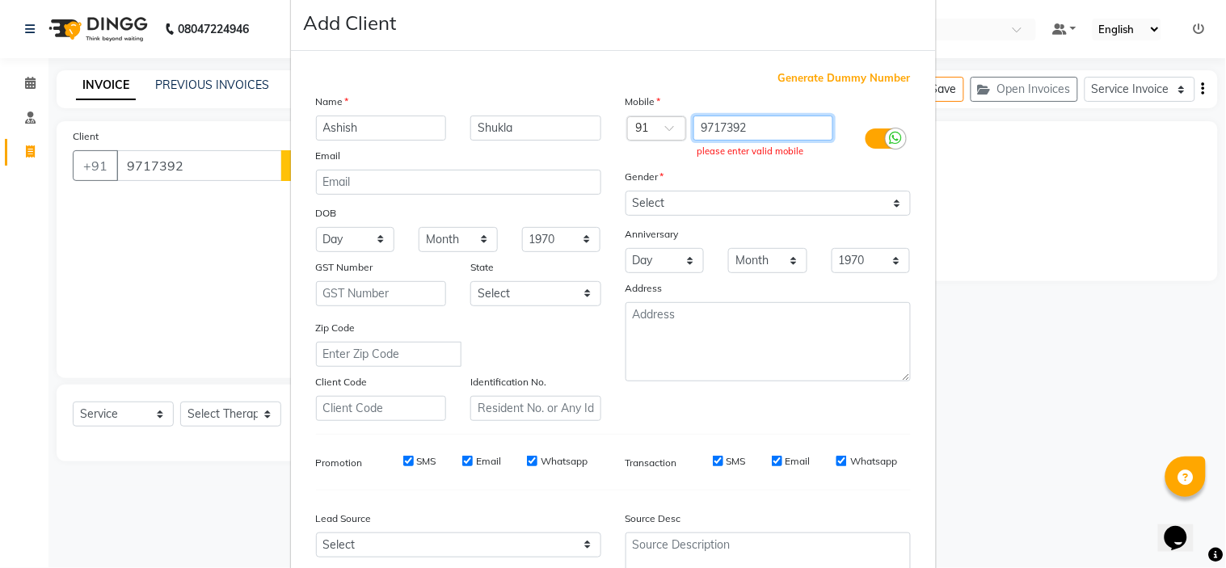
click at [770, 116] on input "9717392" at bounding box center [763, 128] width 140 height 25
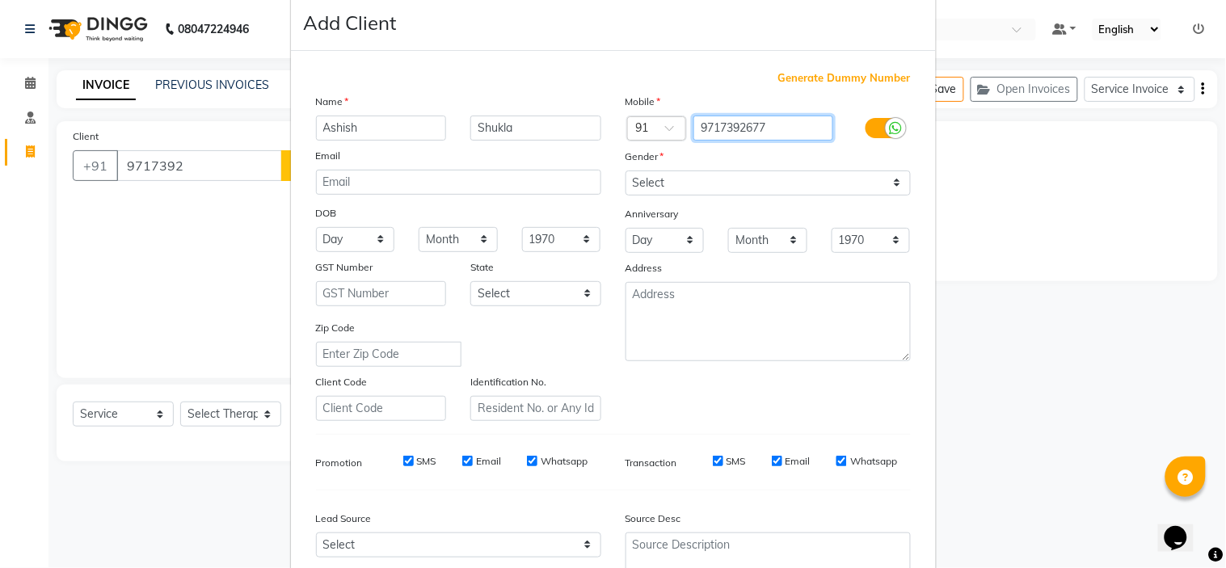
type input "9717392677"
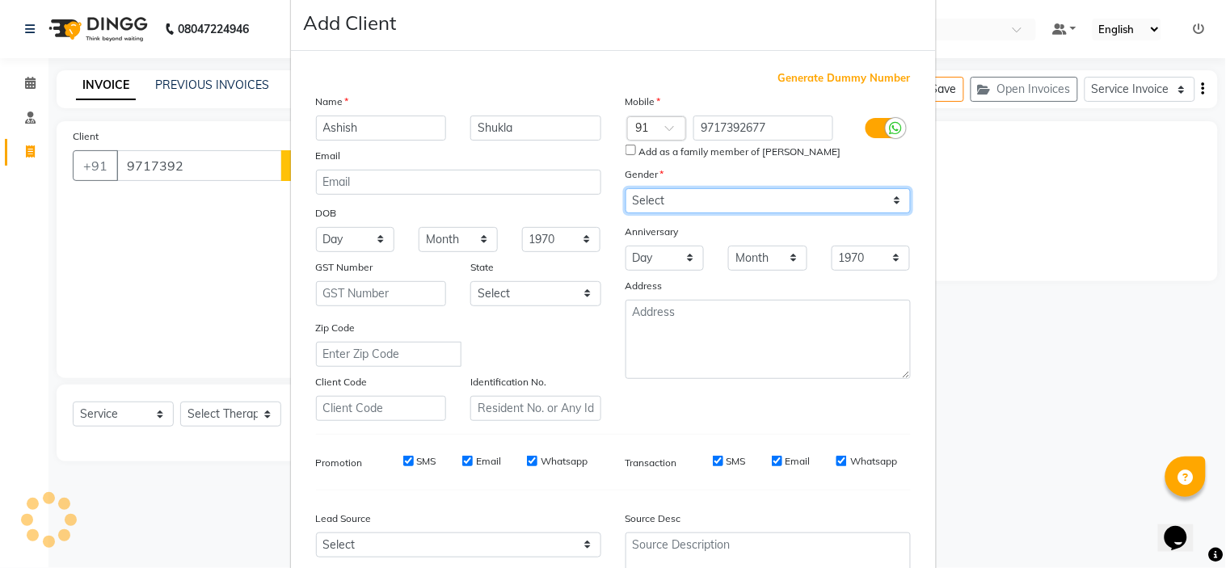
click at [706, 187] on div "Mobile Country Code × 91 9717392677 Add as a family member of Hem Bala Sharma G…" at bounding box center [767, 257] width 309 height 328
click at [625, 188] on select "Select Male Female Other Prefer Not To Say" at bounding box center [767, 200] width 285 height 25
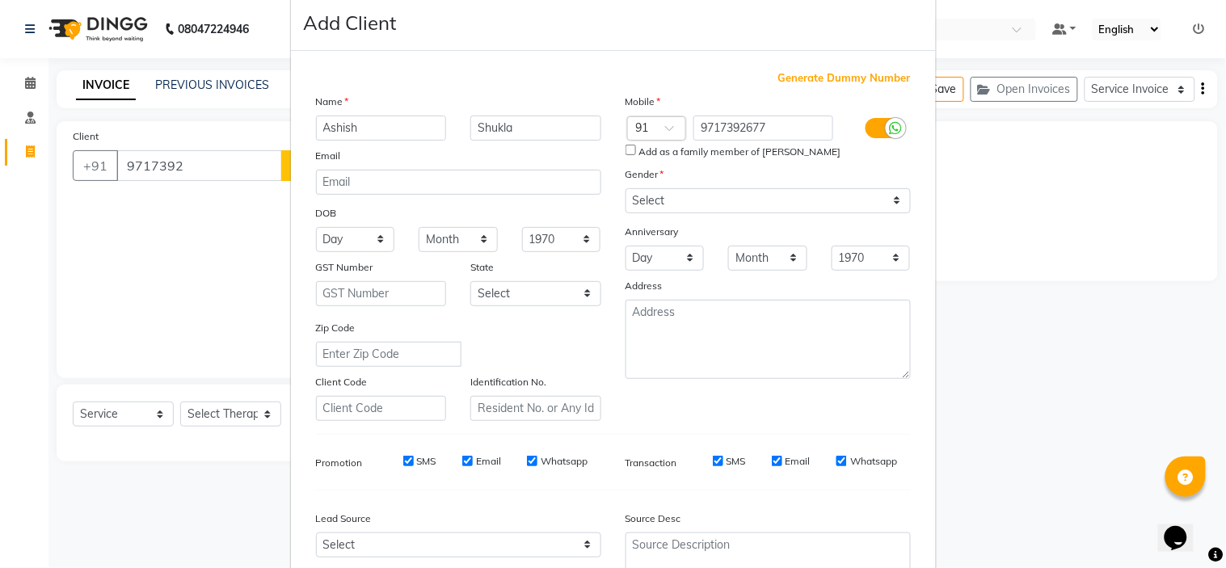
click at [617, 150] on div "Add as a family member of Hem Bala Sharma" at bounding box center [767, 152] width 309 height 15
click at [627, 148] on input "Add as a family member of Hem Bala Sharma" at bounding box center [630, 150] width 11 height 11
checkbox input "true"
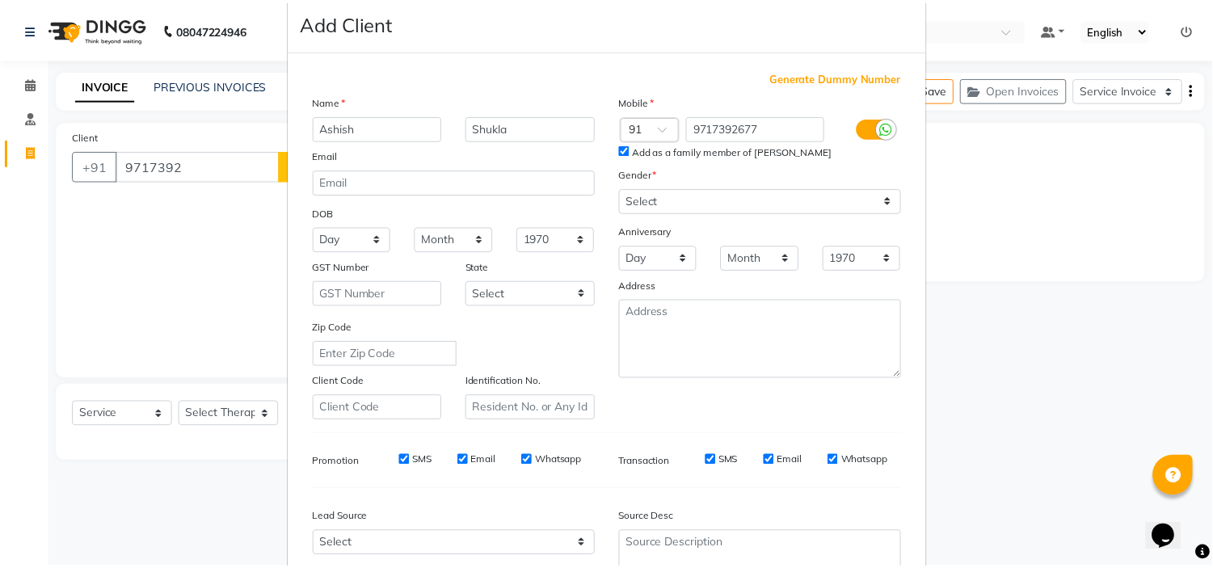
scroll to position [179, 0]
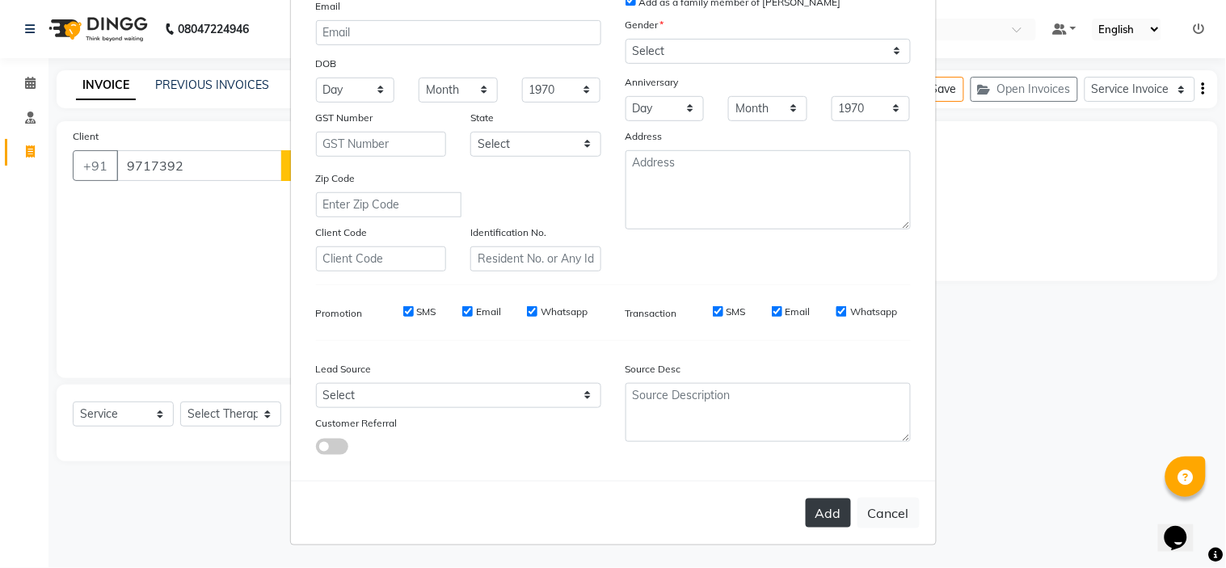
click at [822, 512] on button "Add" at bounding box center [828, 513] width 45 height 29
type input "97******77"
select select
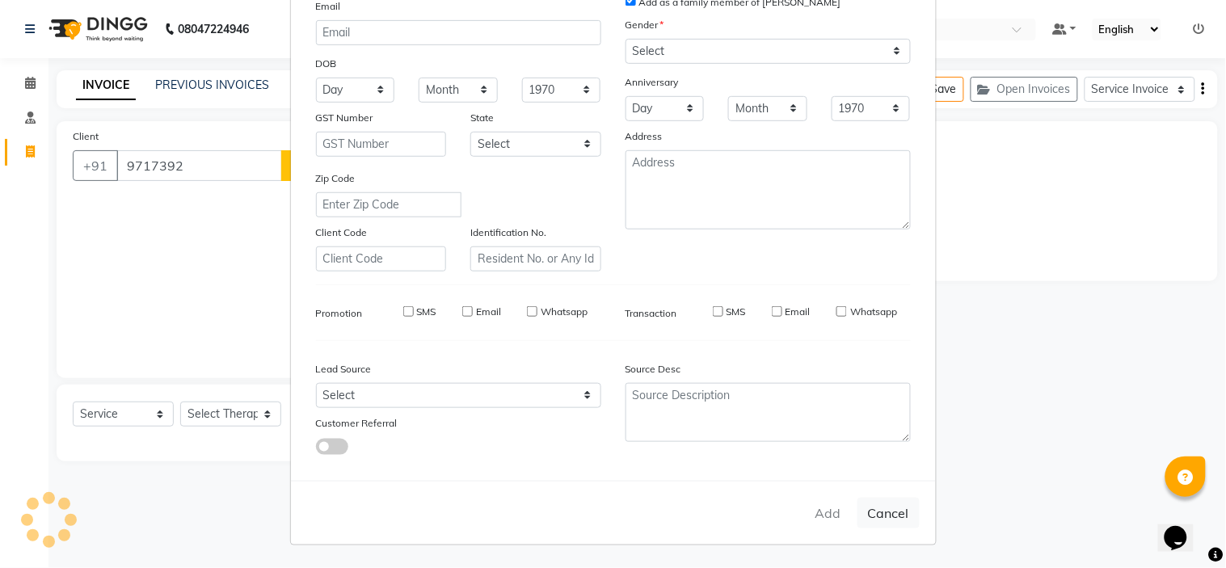
select select
checkbox input "false"
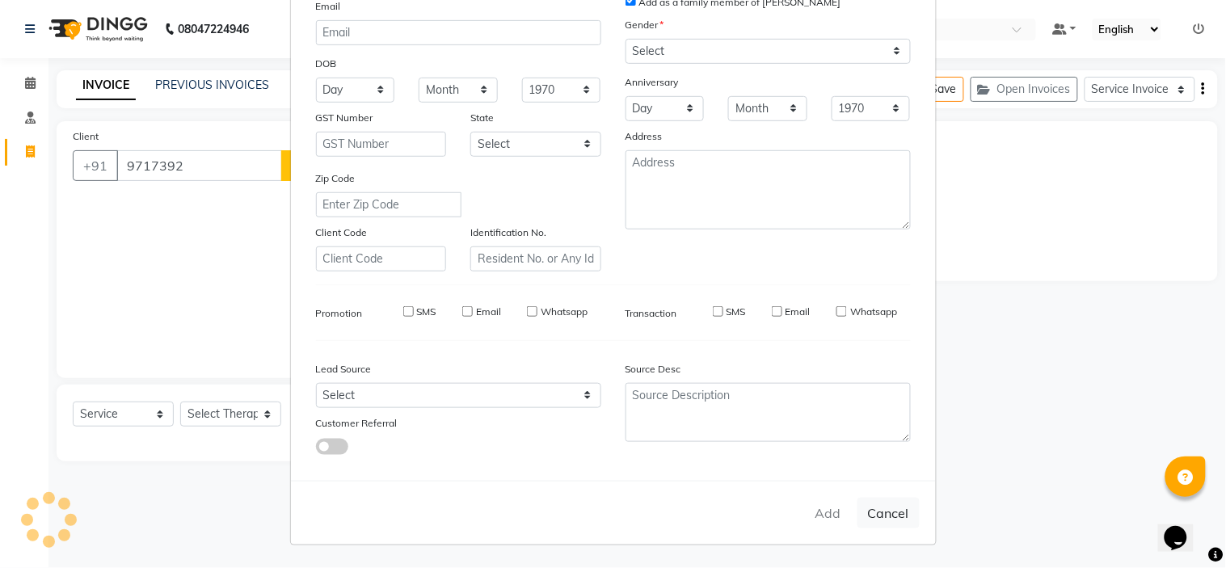
checkbox input "false"
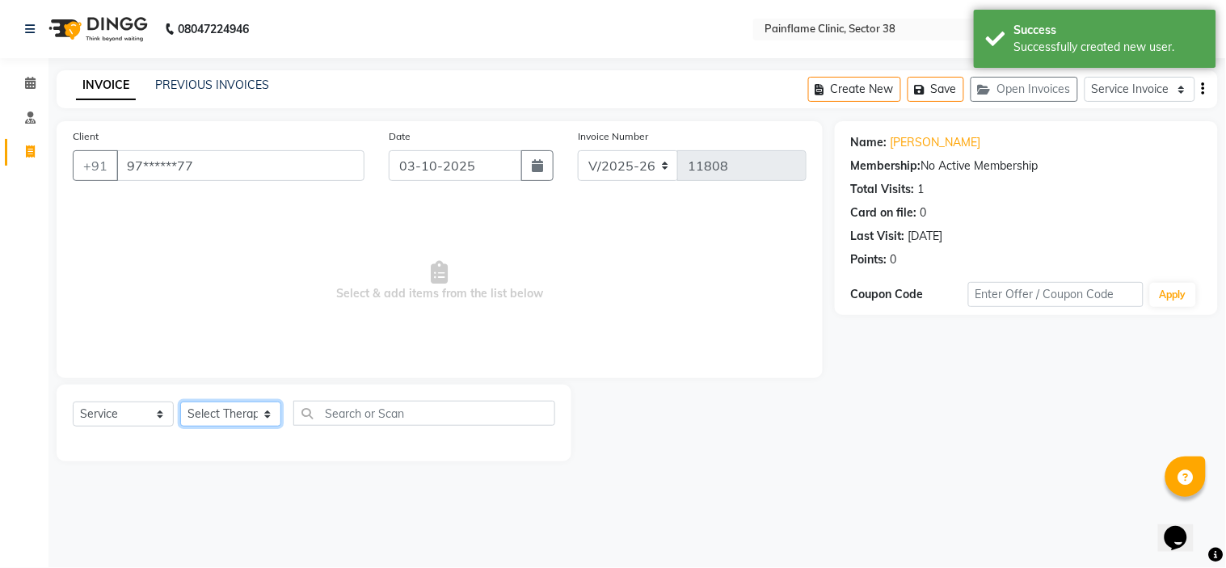
click at [235, 414] on select "Select Therapist Dr Durgesh Dr Harish Dr Ranjana Dr Saurabh Dr. Suraj Dr. Tejpa…" at bounding box center [230, 414] width 101 height 25
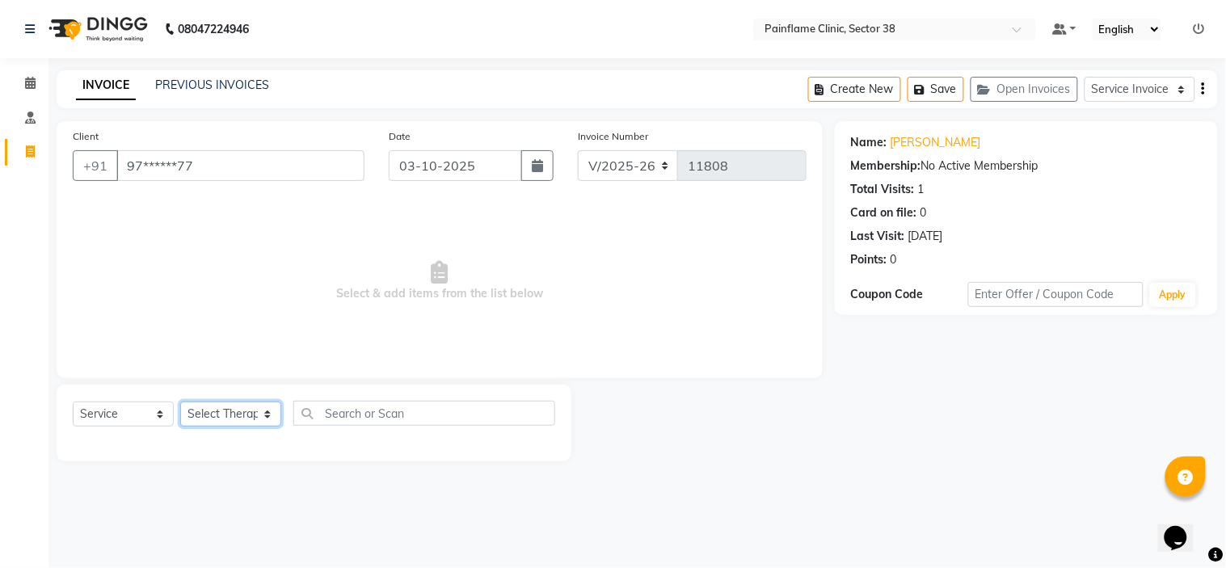
select select "20216"
click at [180, 402] on select "Select Therapist Dr Durgesh Dr Harish Dr Ranjana Dr Saurabh Dr. Suraj Dr. Tejpa…" at bounding box center [230, 414] width 101 height 25
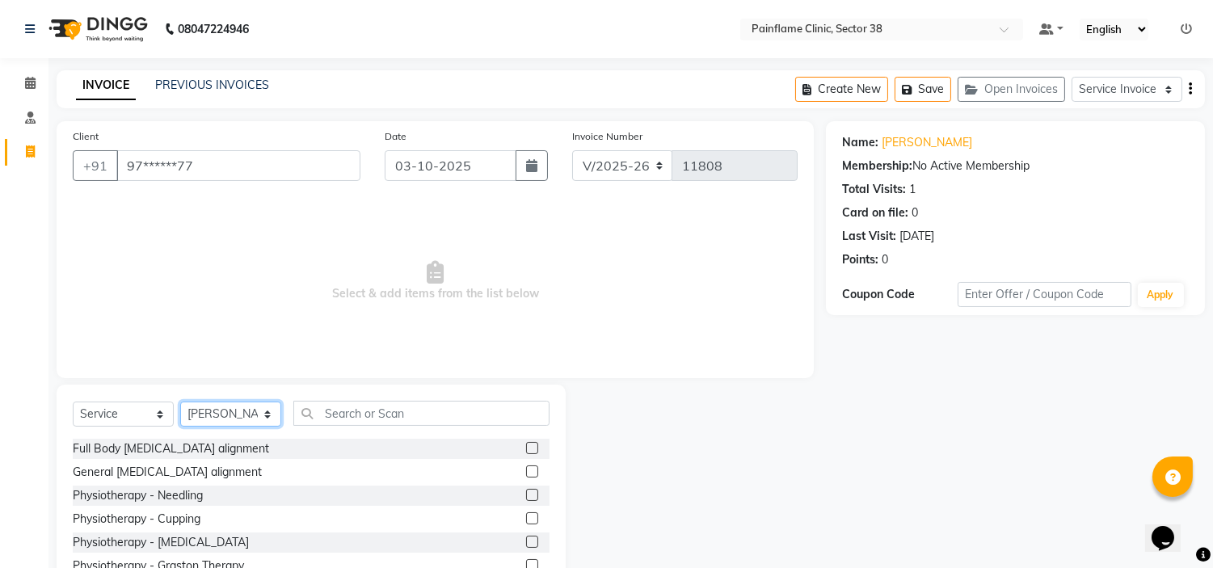
select select "20209"
click at [526, 469] on label at bounding box center [532, 471] width 12 height 12
click at [526, 469] on input "checkbox" at bounding box center [531, 472] width 11 height 11
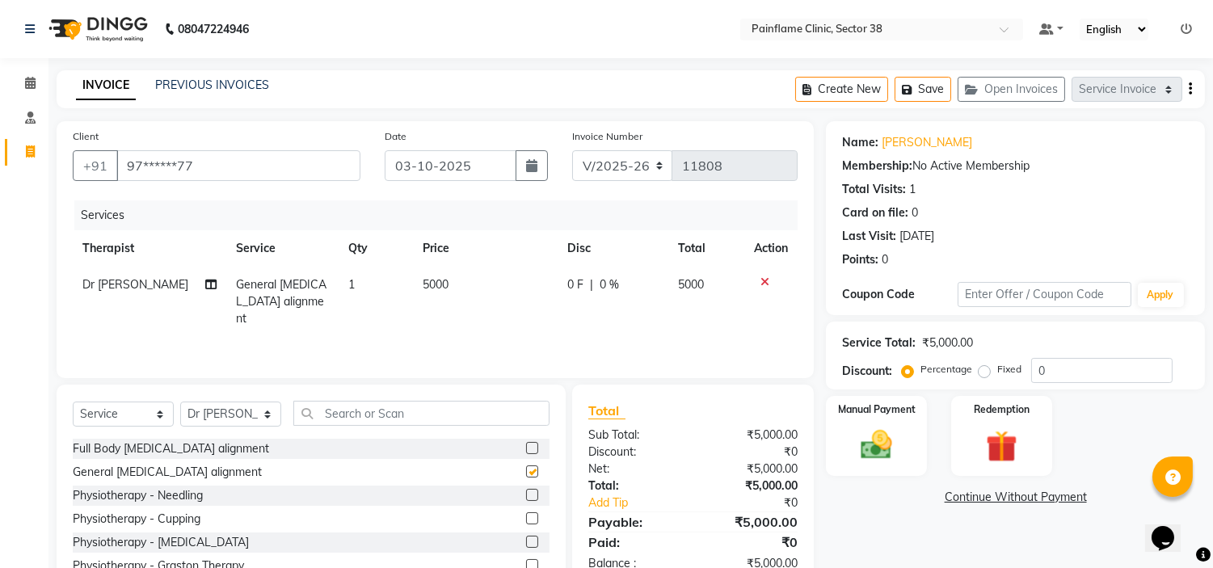
checkbox input "false"
click at [454, 277] on td "5000" at bounding box center [485, 302] width 145 height 70
select select "20209"
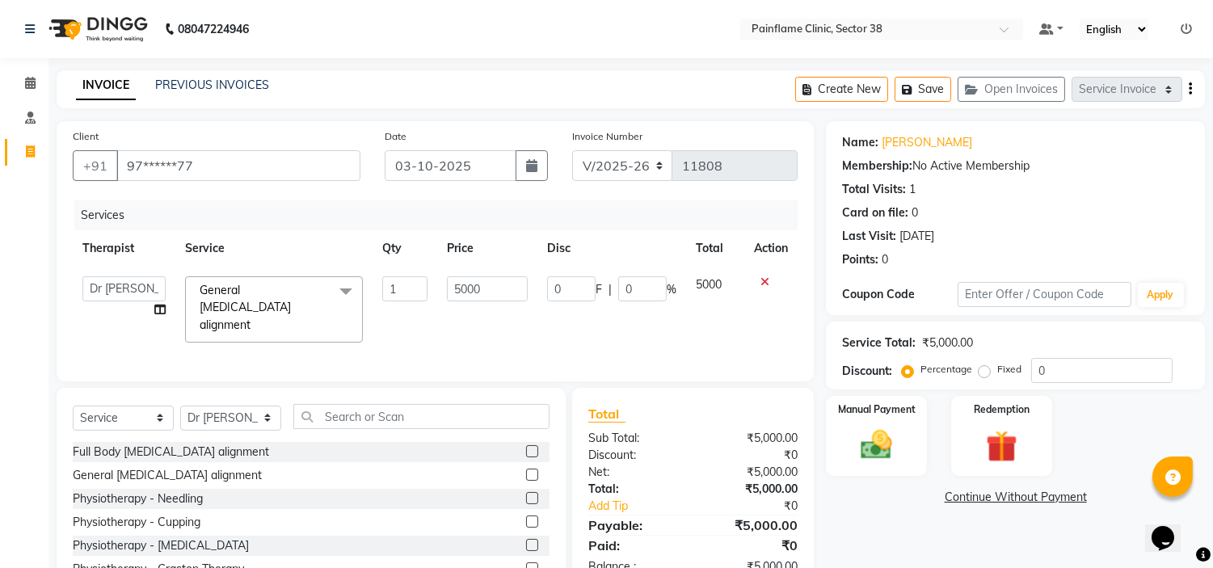
click at [454, 277] on input "5000" at bounding box center [487, 288] width 81 height 25
type input "1500"
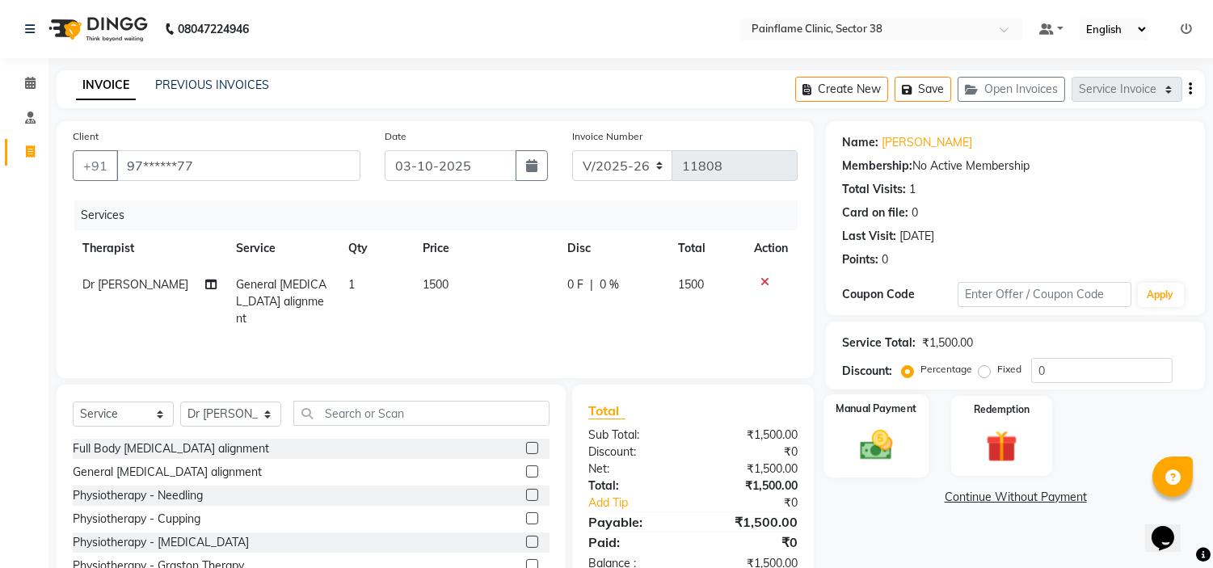
click at [884, 429] on img at bounding box center [876, 446] width 53 height 38
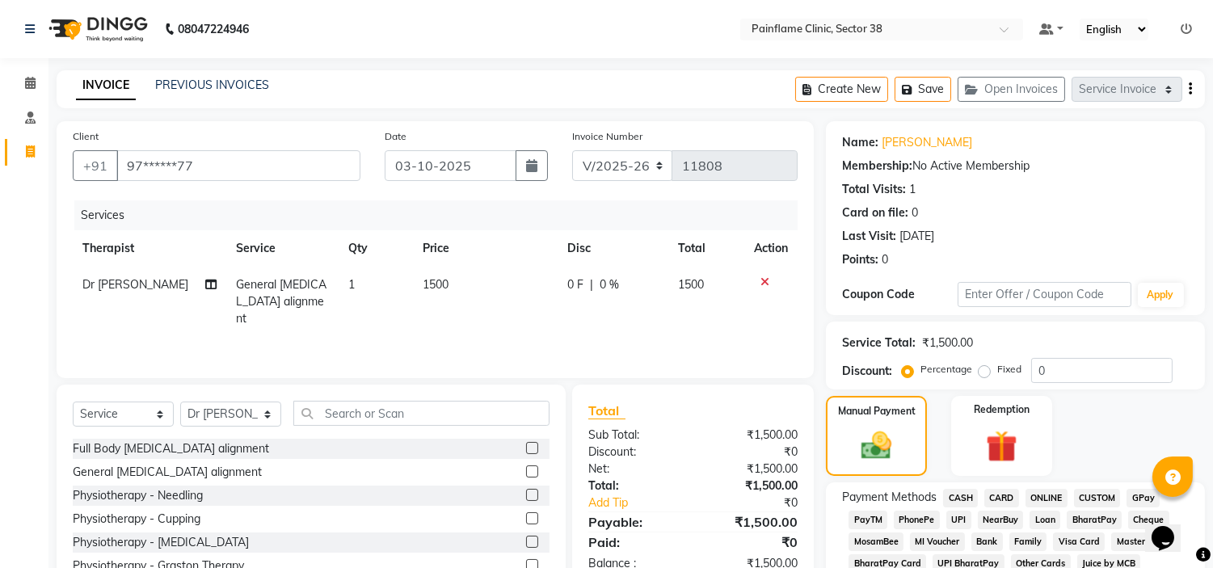
click at [963, 516] on span "UPI" at bounding box center [958, 520] width 25 height 19
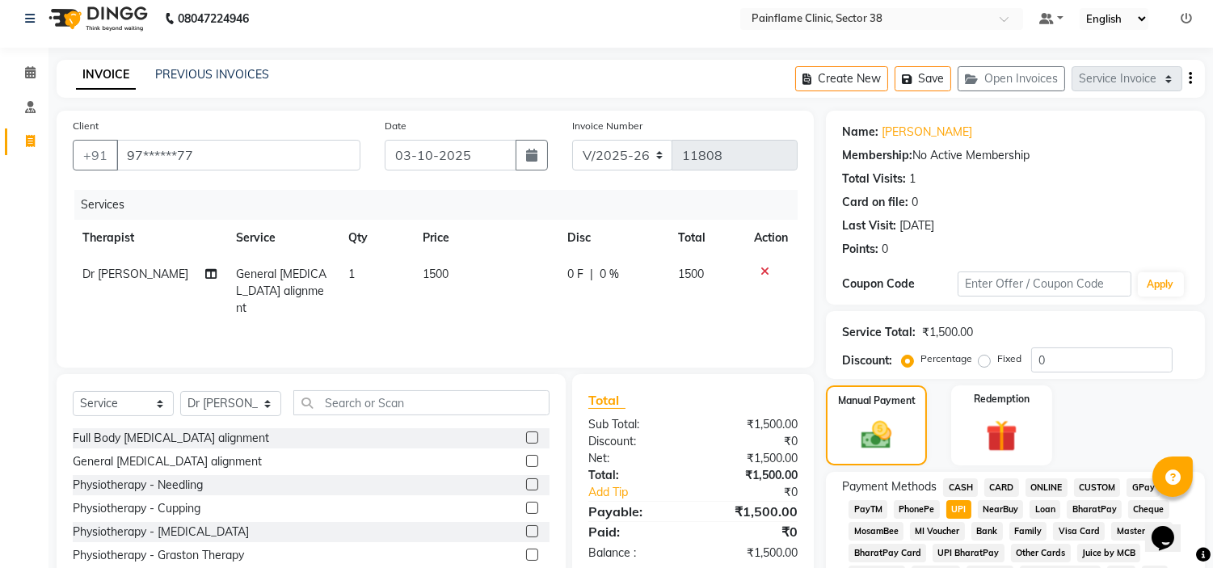
click at [1005, 495] on span "CARD" at bounding box center [1001, 487] width 35 height 19
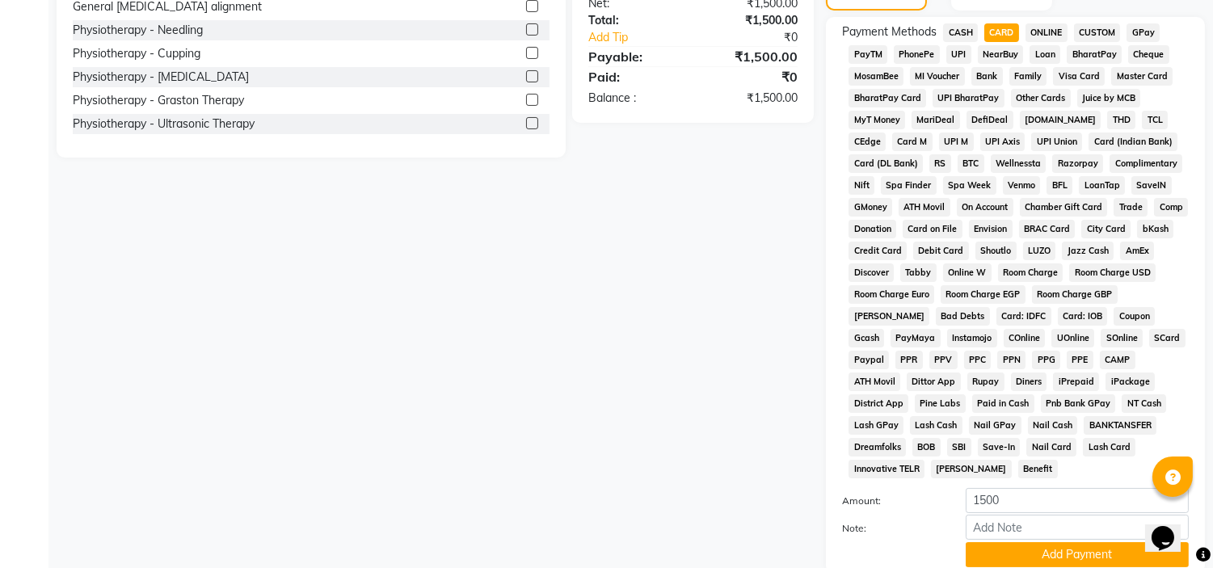
scroll to position [466, 0]
click at [1011, 514] on input "Note:" at bounding box center [1077, 526] width 223 height 25
type input "Posture yog only"
click at [1017, 514] on input "Posture yog only" at bounding box center [1077, 526] width 223 height 25
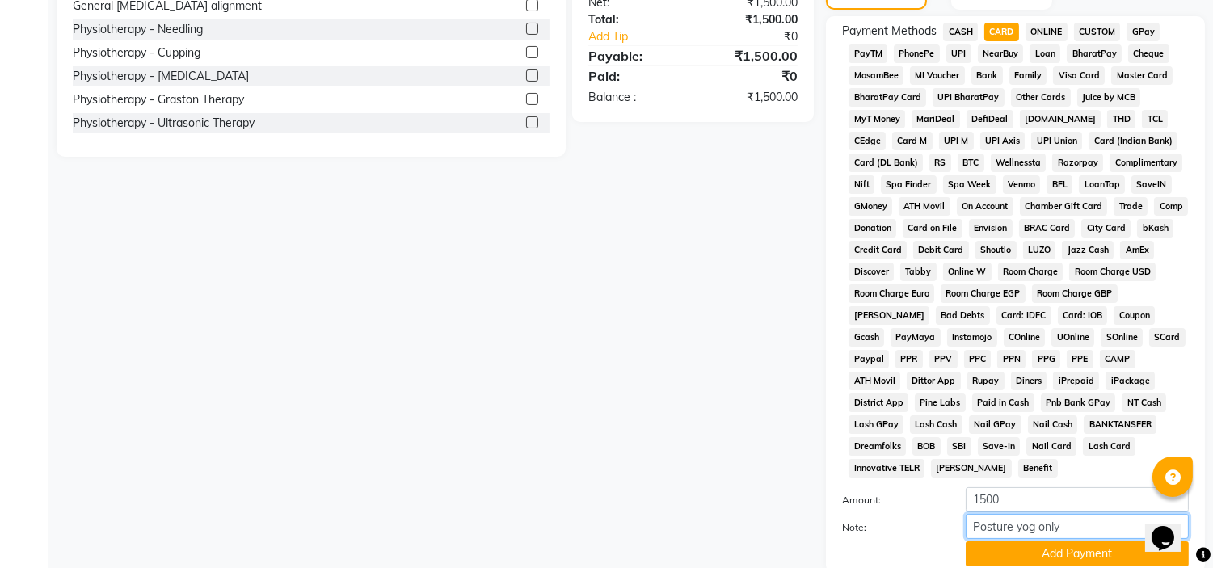
click at [1017, 514] on input "Posture yog only" at bounding box center [1077, 526] width 223 height 25
click at [1040, 545] on button "Add Payment" at bounding box center [1077, 553] width 223 height 25
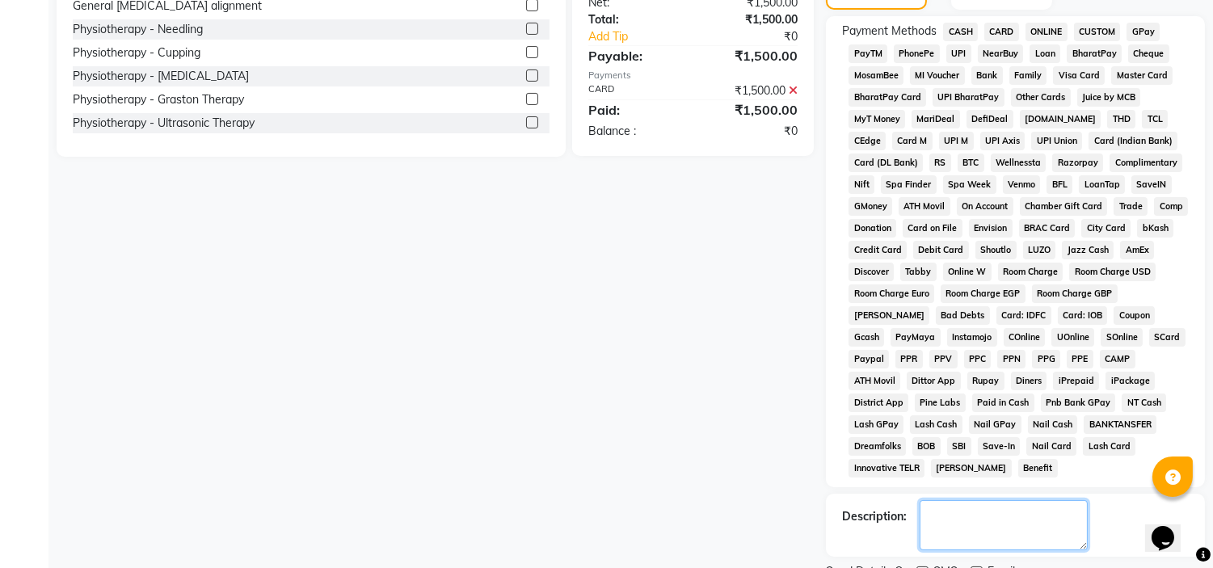
click at [1003, 515] on textarea at bounding box center [1004, 525] width 168 height 50
paste textarea "Posture yog only"
type textarea "Posture yog only"
click at [974, 566] on label at bounding box center [976, 572] width 12 height 12
click at [974, 567] on input "checkbox" at bounding box center [975, 573] width 11 height 11
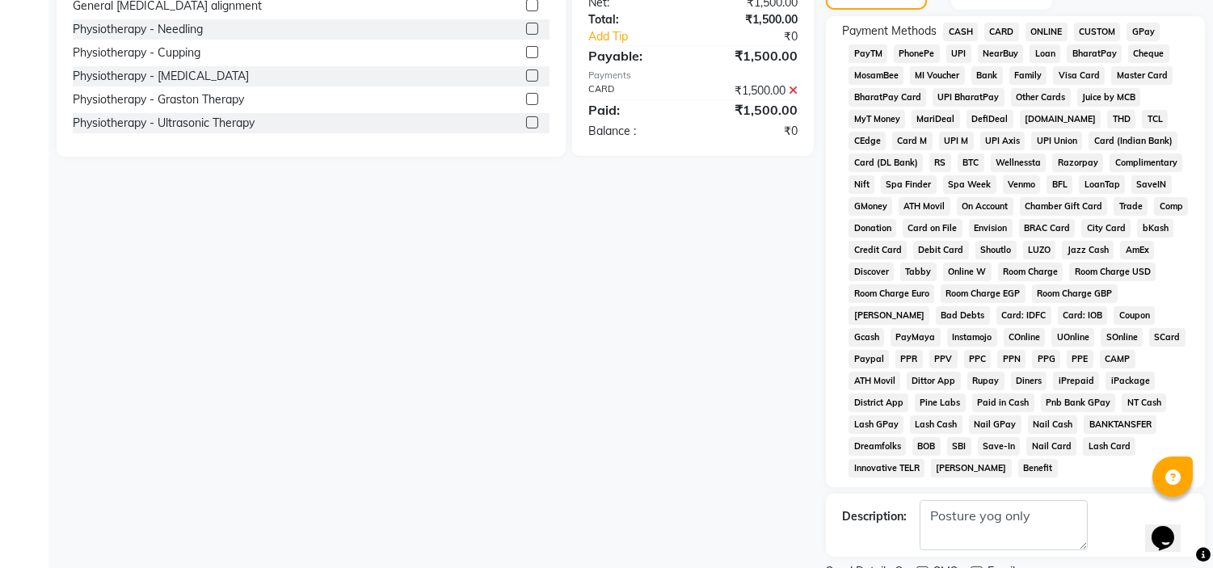
checkbox input "false"
click at [924, 566] on label at bounding box center [922, 572] width 12 height 12
click at [924, 567] on input "checkbox" at bounding box center [921, 573] width 11 height 11
checkbox input "false"
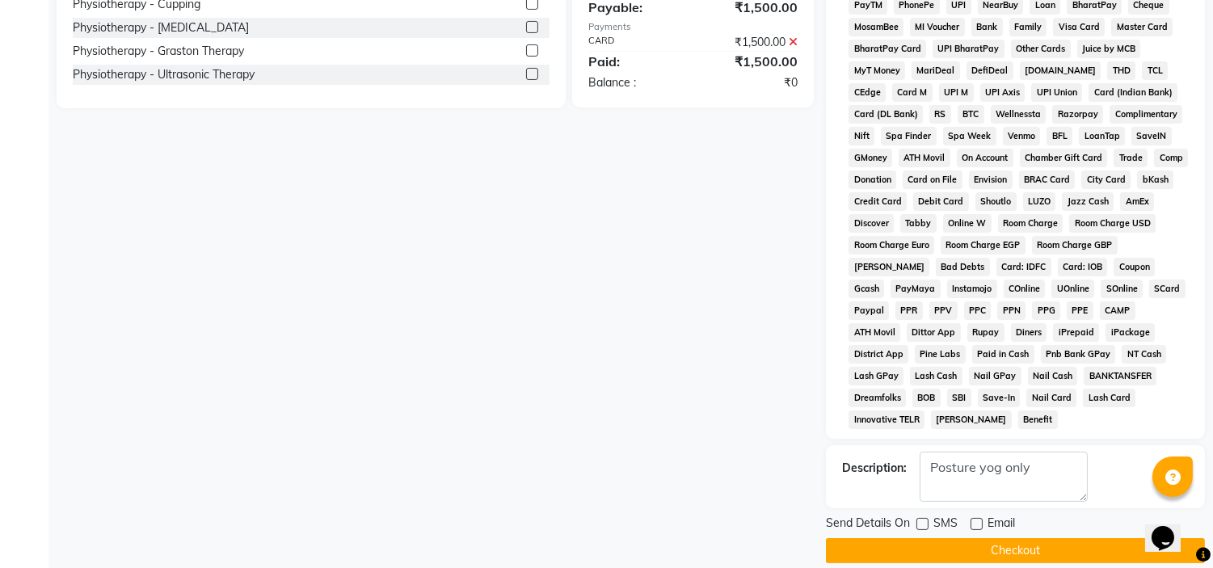
click at [1020, 518] on div "Send Details On SMS Email Checkout" at bounding box center [1015, 539] width 379 height 48
click at [1041, 538] on button "Checkout" at bounding box center [1015, 550] width 379 height 25
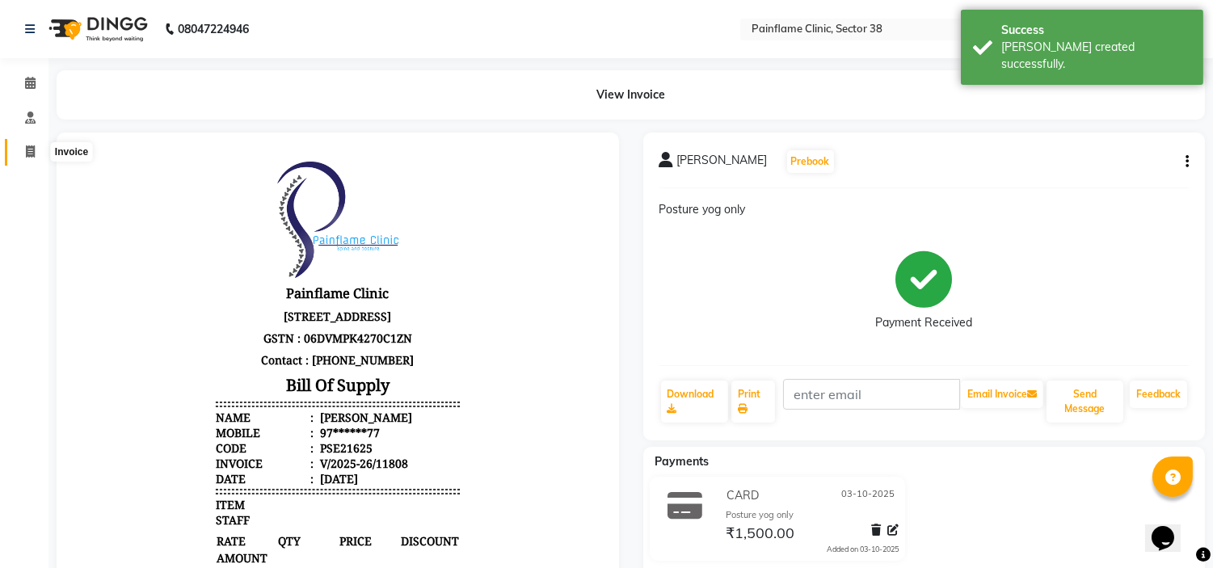
click at [27, 149] on icon at bounding box center [30, 151] width 9 height 12
select select "service"
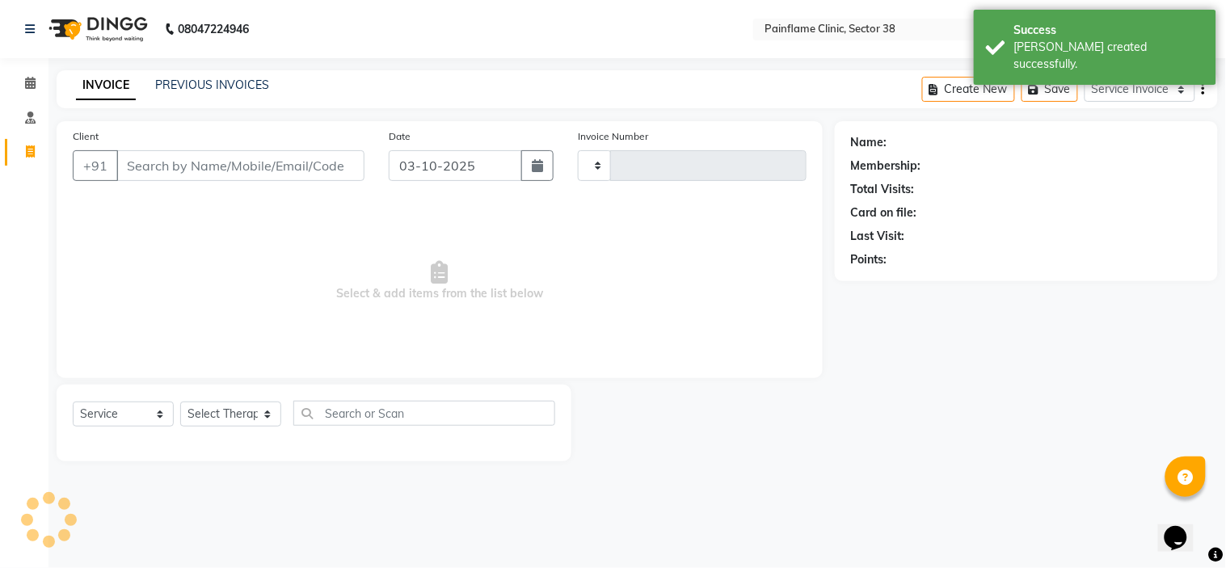
type input "11809"
select select "3964"
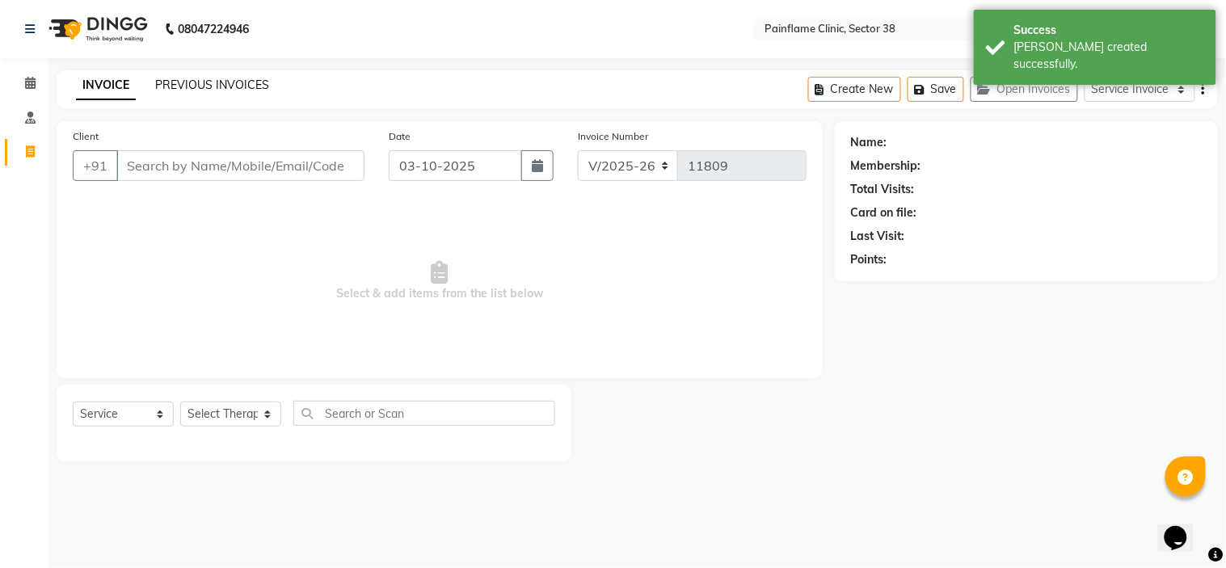
click at [235, 86] on link "PREVIOUS INVOICES" at bounding box center [212, 85] width 114 height 15
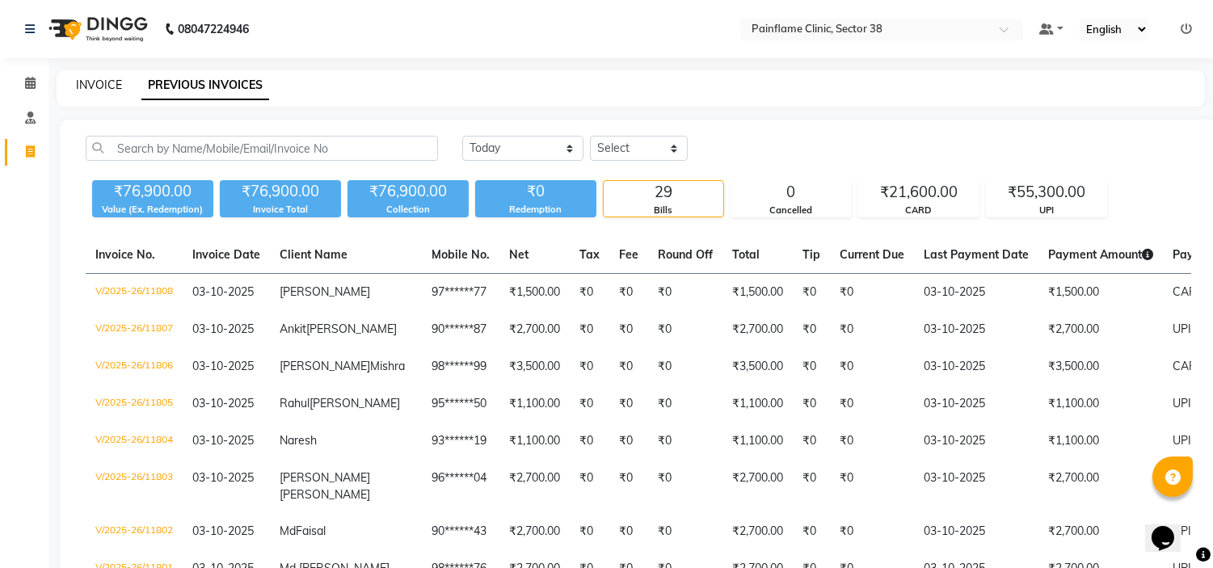
click at [86, 84] on link "INVOICE" at bounding box center [99, 85] width 46 height 15
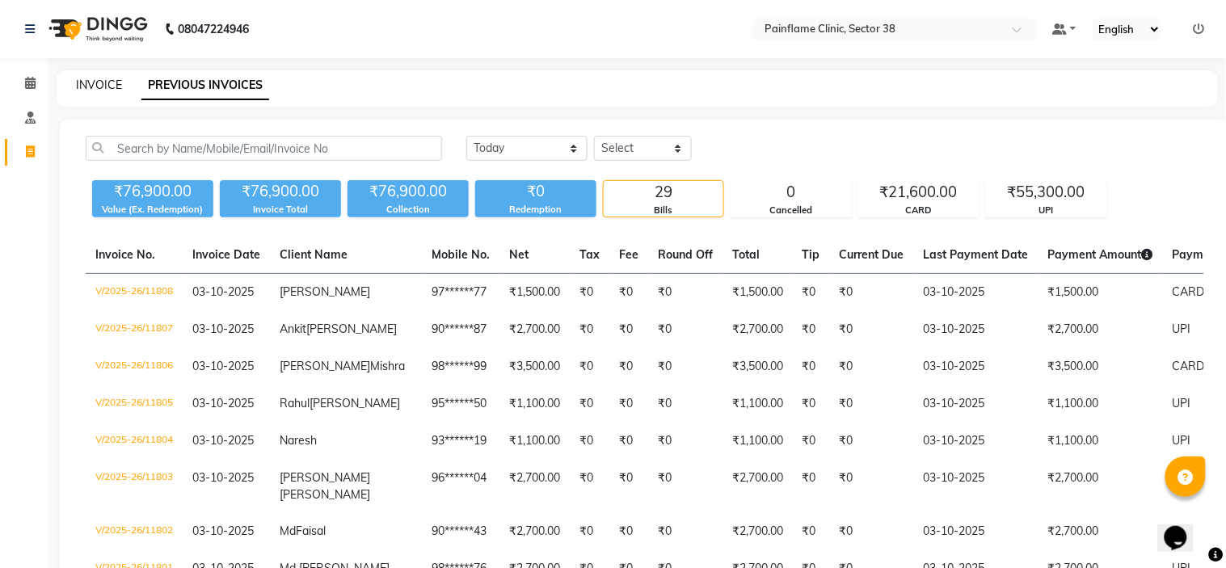
select select "3964"
select select "service"
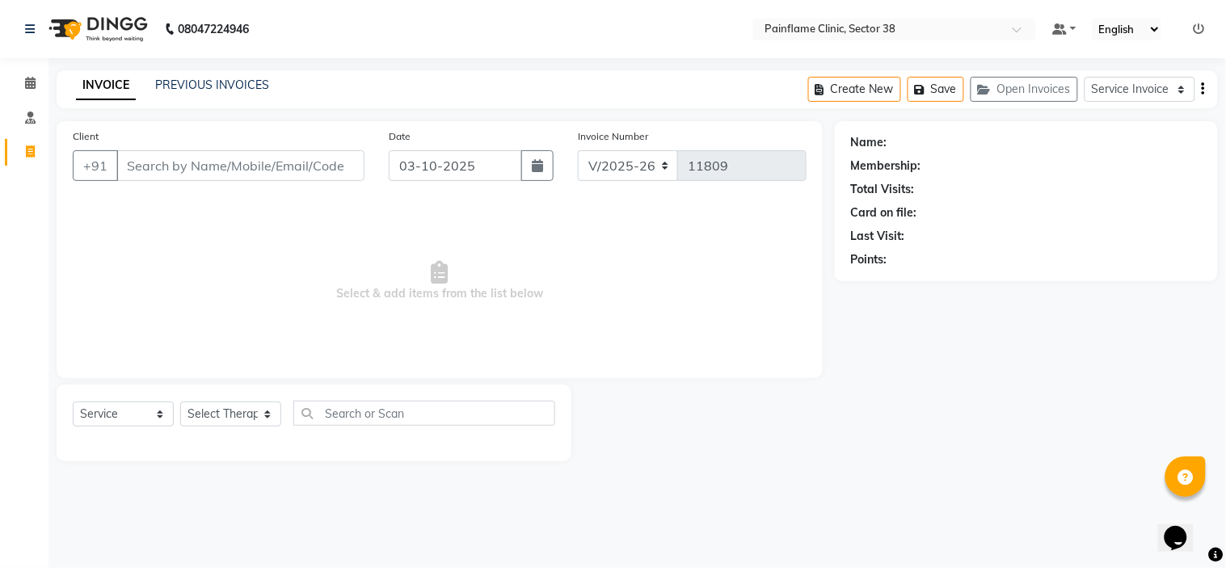
click at [86, 84] on link "INVOICE" at bounding box center [106, 85] width 60 height 29
click at [227, 82] on link "PREVIOUS INVOICES" at bounding box center [212, 85] width 114 height 15
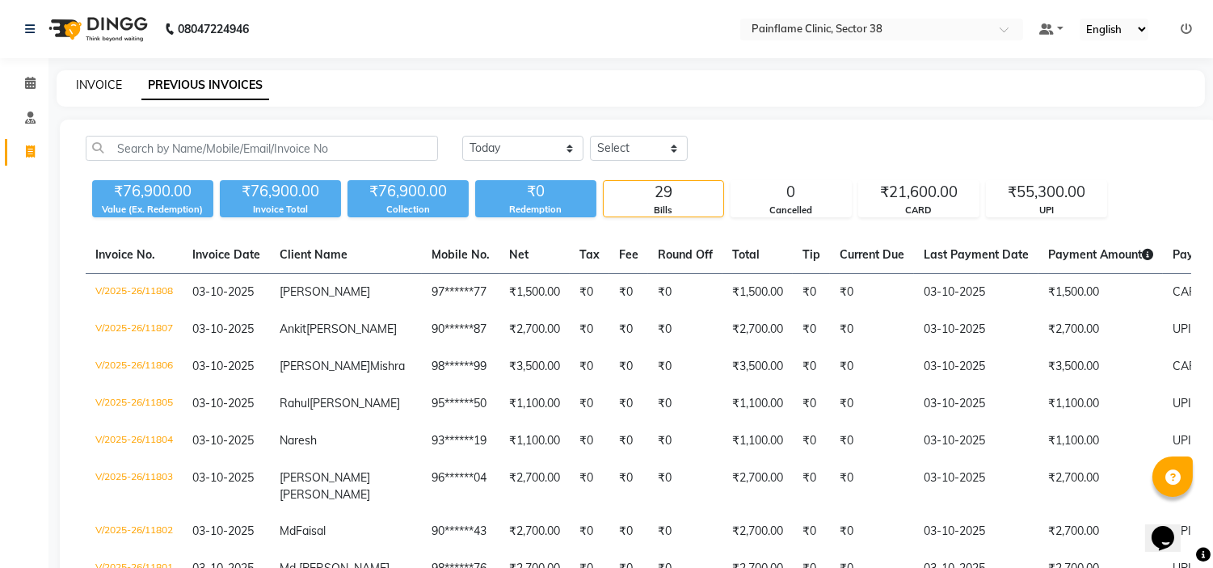
click at [101, 91] on link "INVOICE" at bounding box center [99, 85] width 46 height 15
select select "3964"
select select "service"
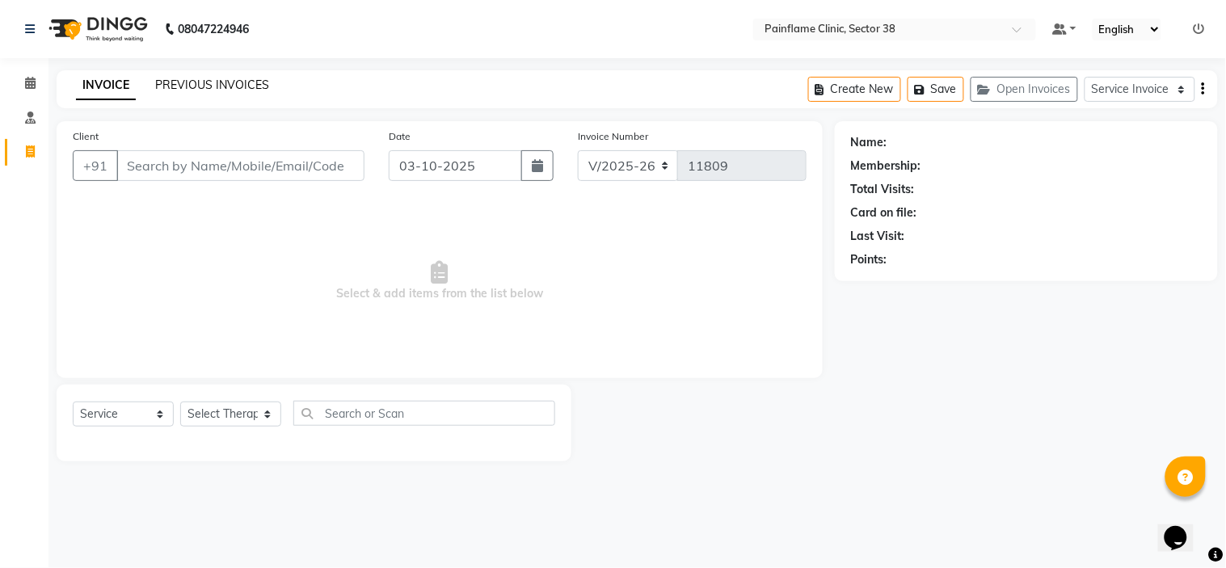
click at [205, 84] on link "PREVIOUS INVOICES" at bounding box center [212, 85] width 114 height 15
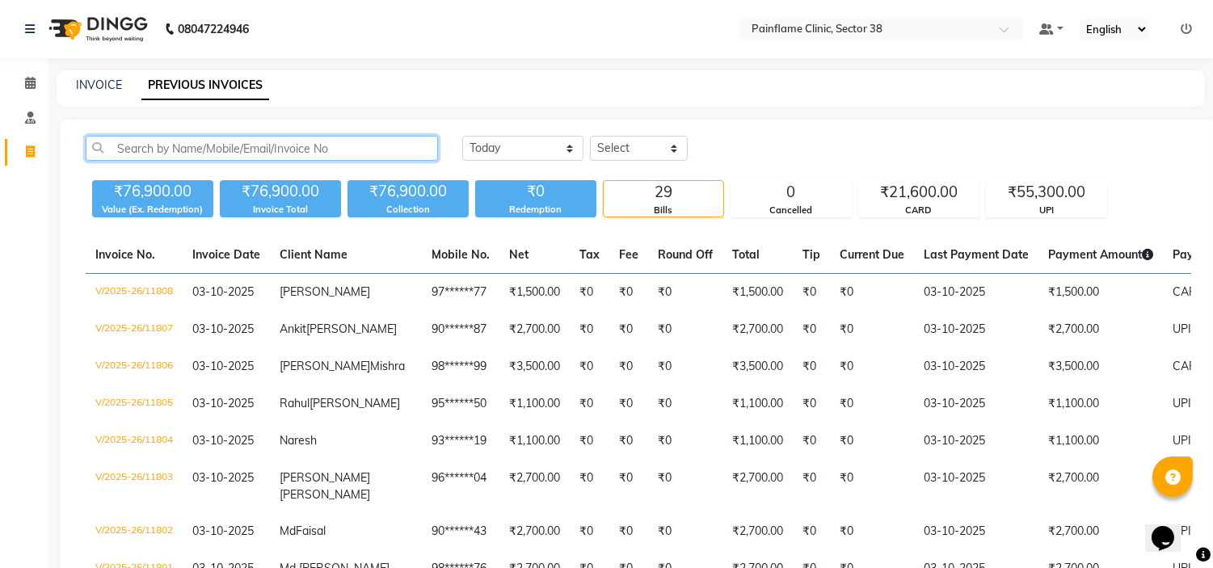
click at [162, 142] on input "text" at bounding box center [262, 148] width 352 height 25
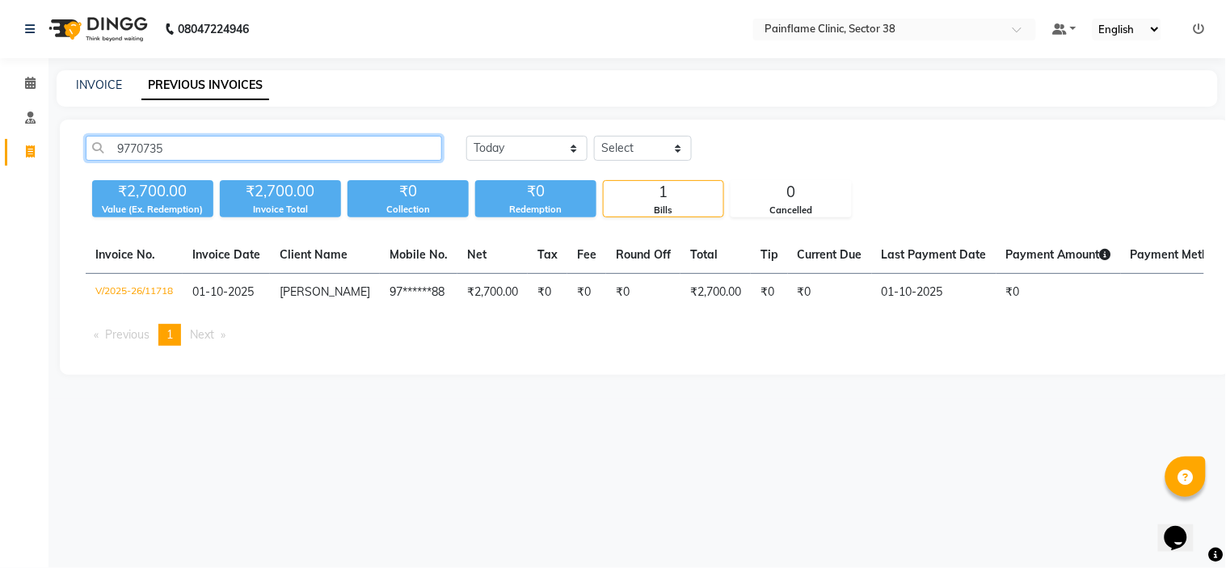
type input "9770735"
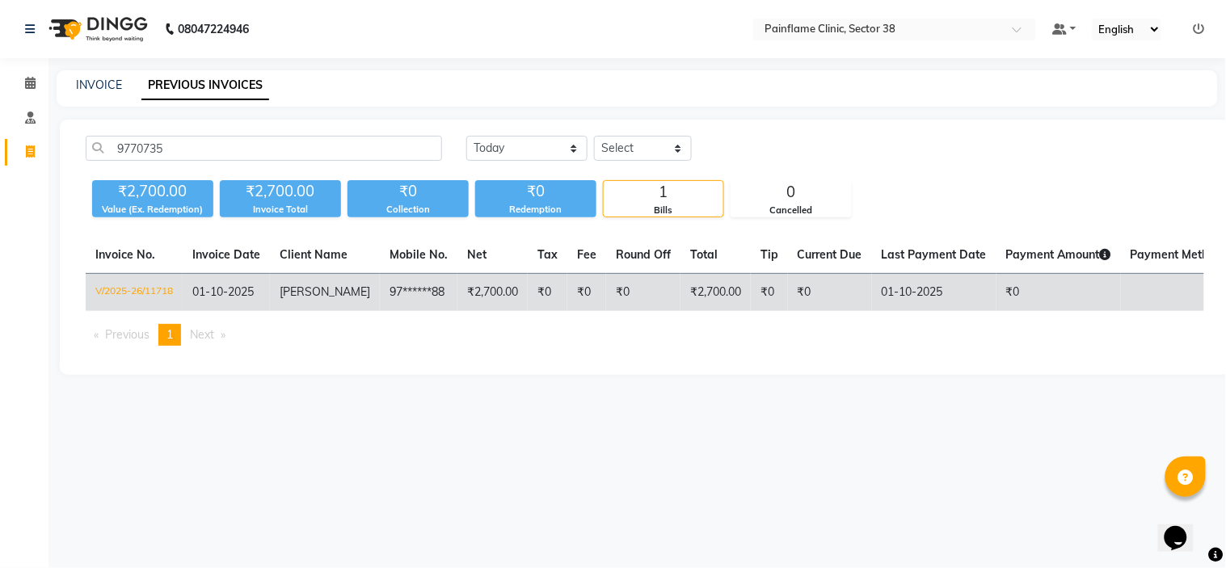
click at [404, 308] on td "97******88" at bounding box center [419, 293] width 78 height 38
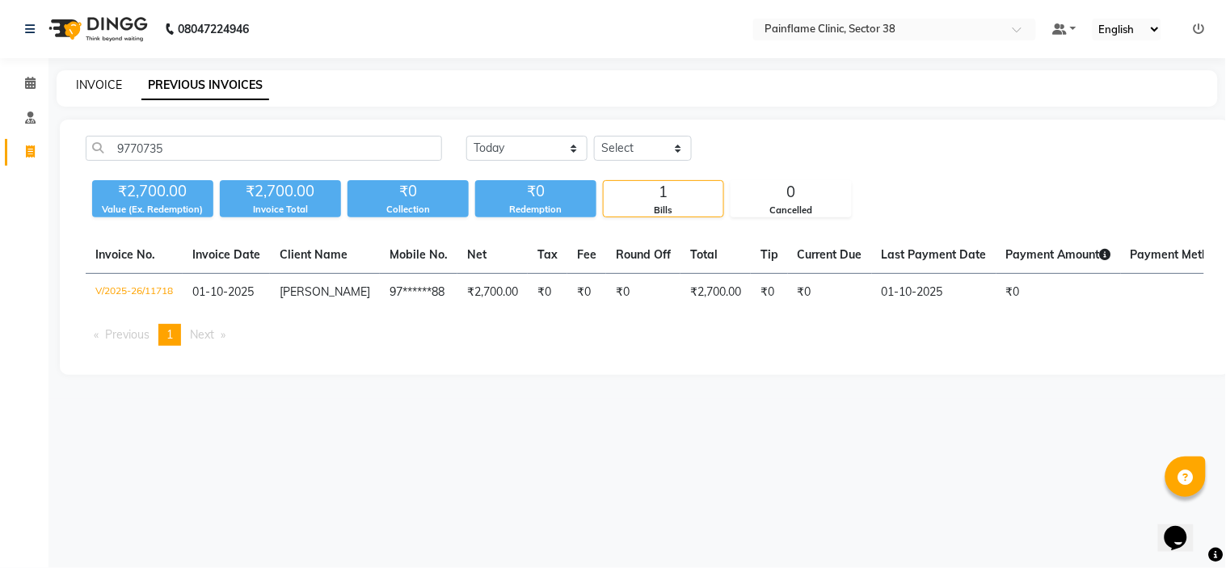
click at [98, 85] on link "INVOICE" at bounding box center [99, 85] width 46 height 15
select select "service"
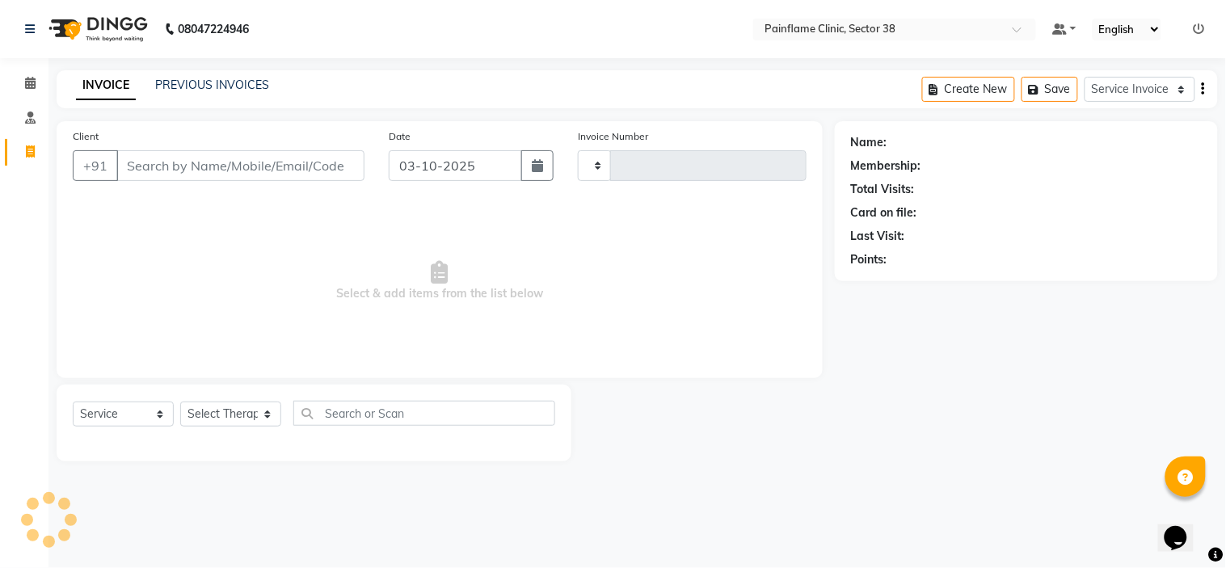
type input "11809"
select select "3964"
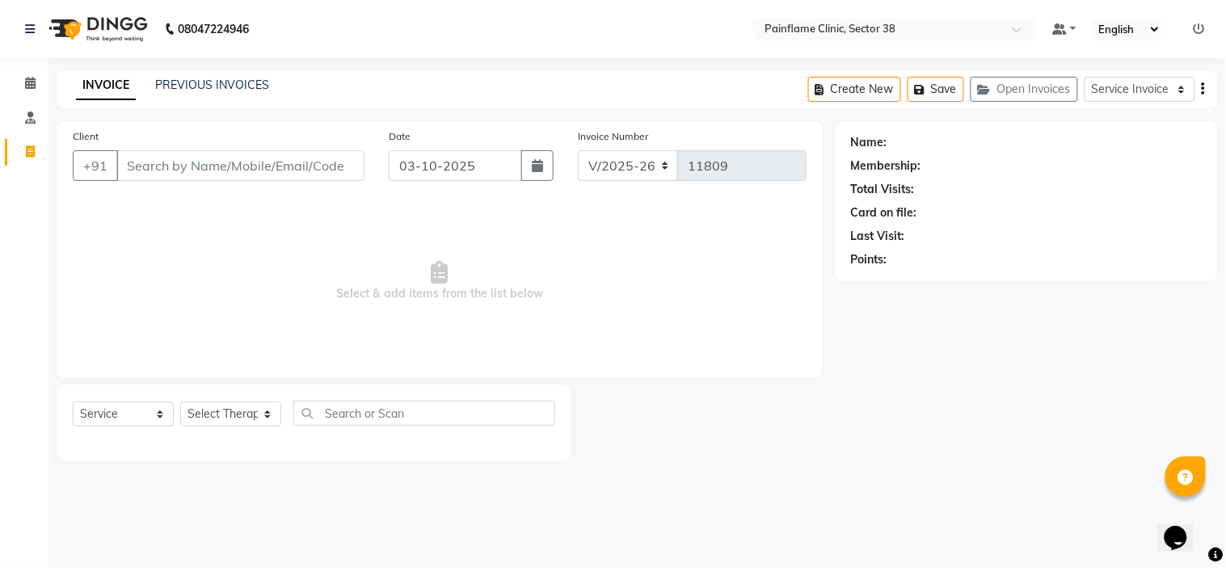
click at [172, 159] on input "Client" at bounding box center [240, 165] width 248 height 31
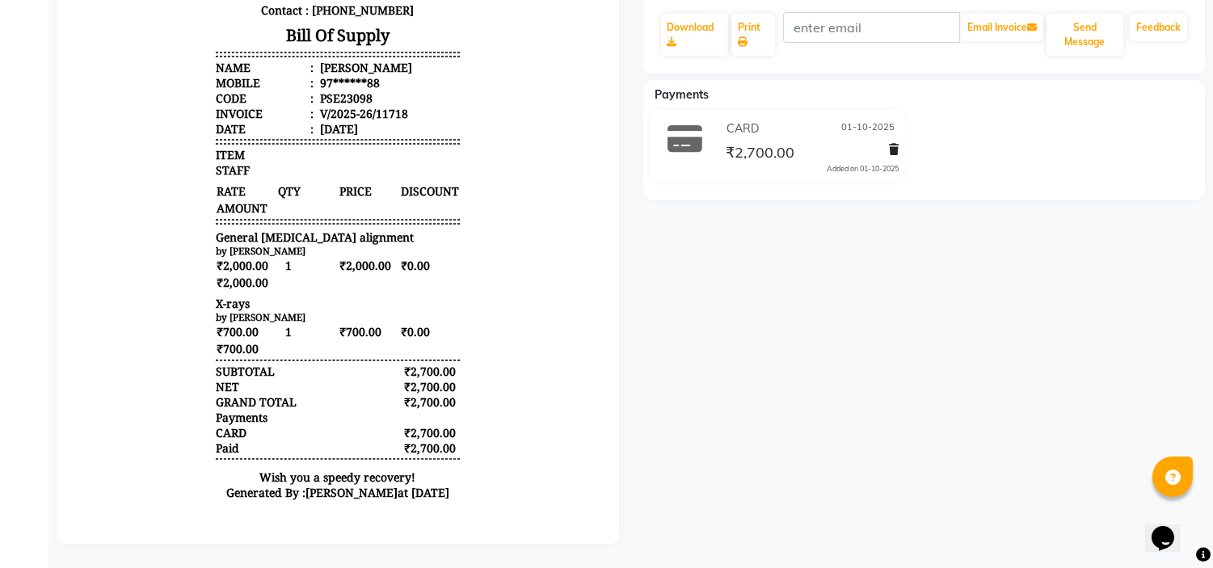
scroll to position [349, 0]
